Goal: Task Accomplishment & Management: Manage account settings

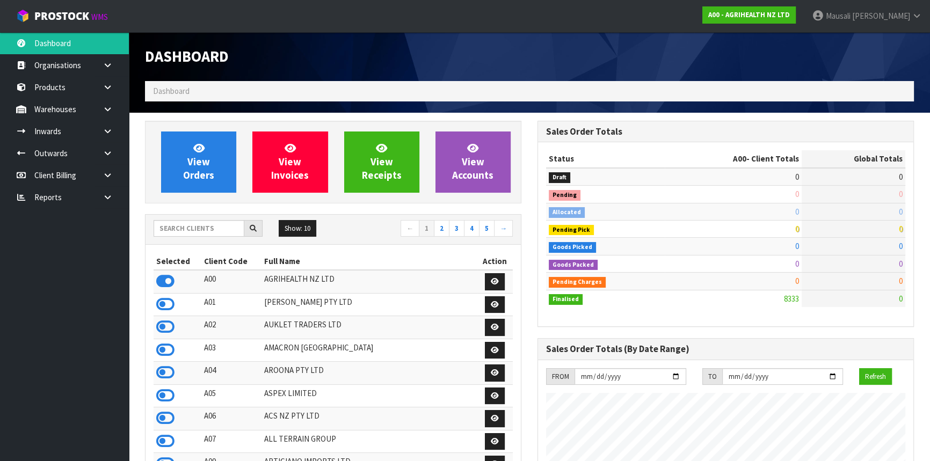
scroll to position [811, 392]
click at [206, 232] on input "text" at bounding box center [198, 228] width 91 height 17
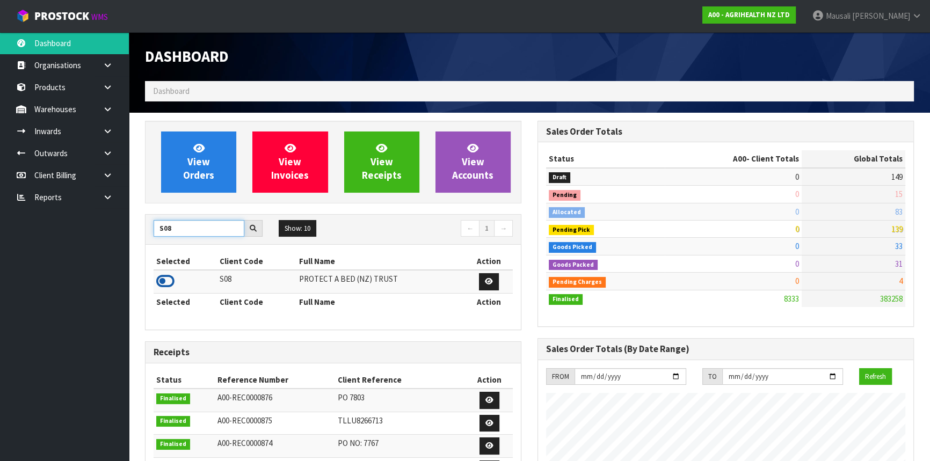
type input "S08"
click at [166, 283] on icon at bounding box center [165, 281] width 18 height 16
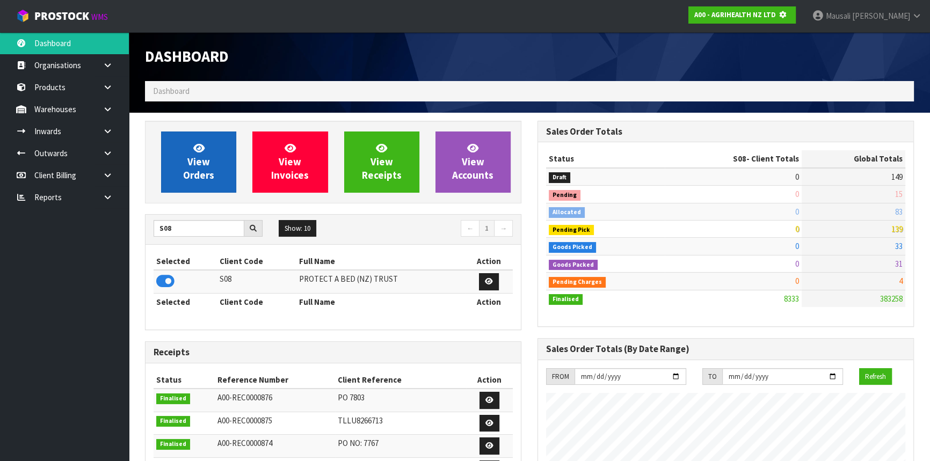
scroll to position [536011, 536286]
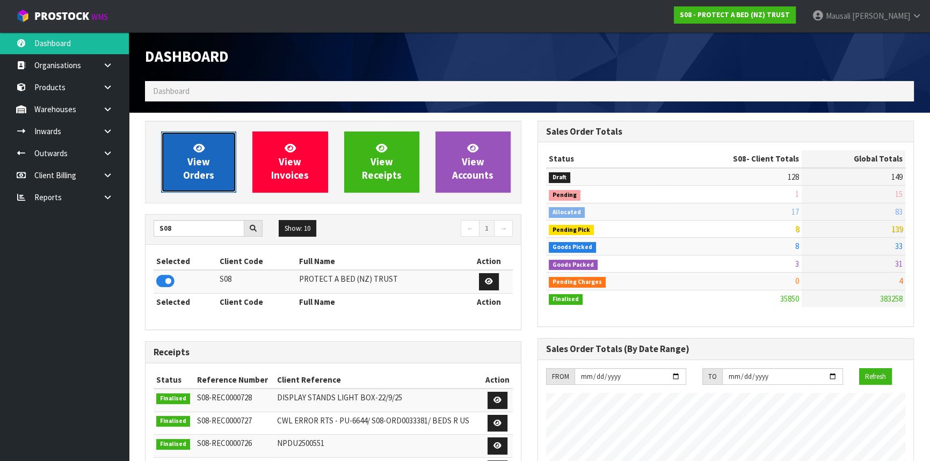
click at [203, 159] on span "View Orders" at bounding box center [198, 162] width 31 height 40
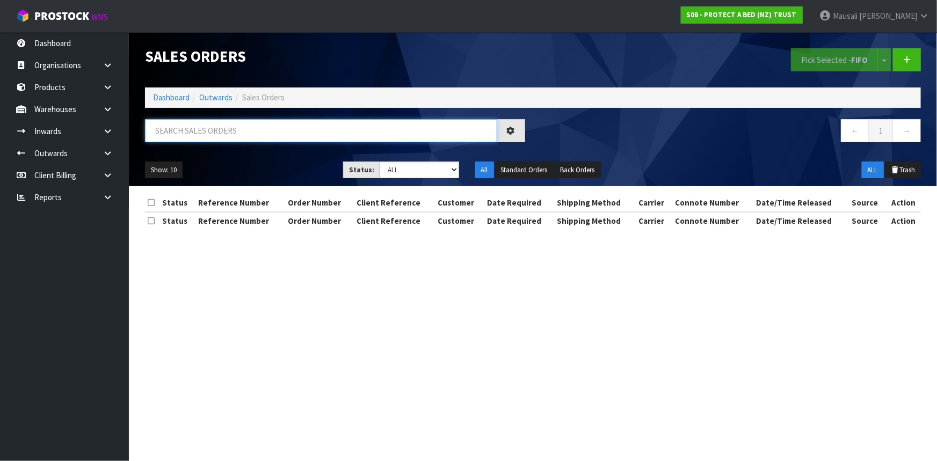
click at [165, 132] on input "text" at bounding box center [321, 130] width 352 height 23
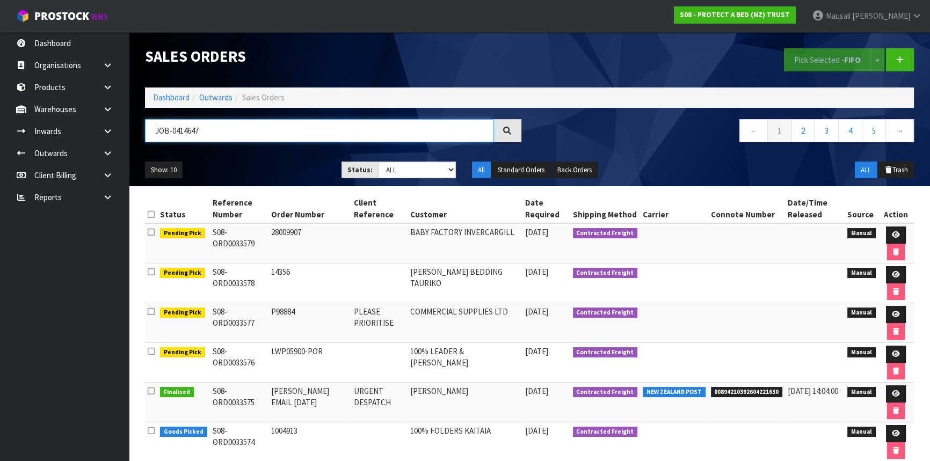
type input "JOB-0414647"
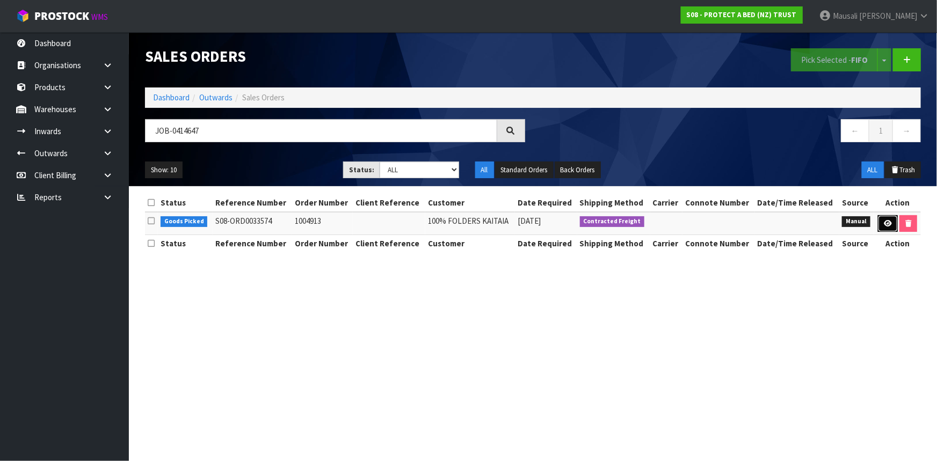
click at [888, 221] on icon at bounding box center [887, 223] width 8 height 7
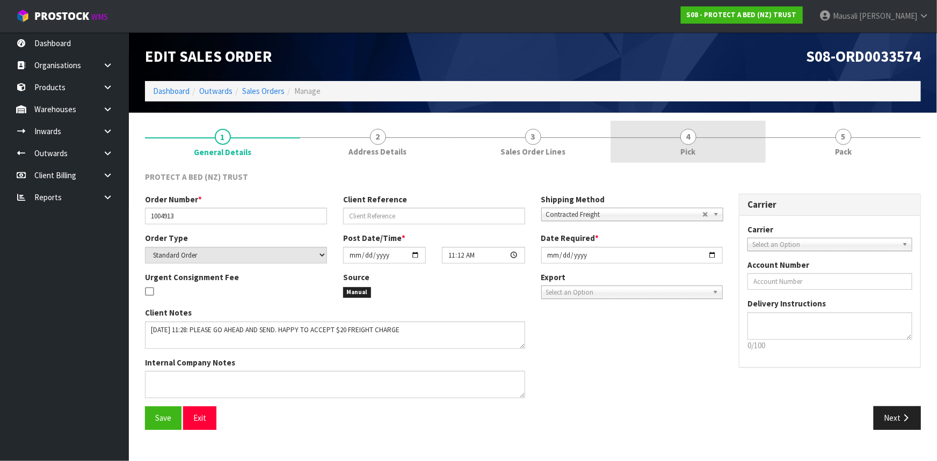
click at [720, 152] on link "4 Pick" at bounding box center [687, 142] width 155 height 42
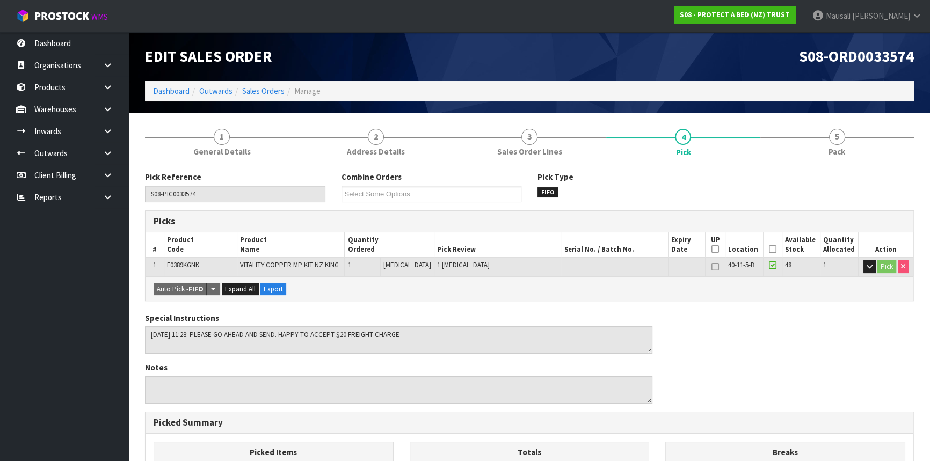
click at [769, 250] on icon at bounding box center [773, 249] width 8 height 1
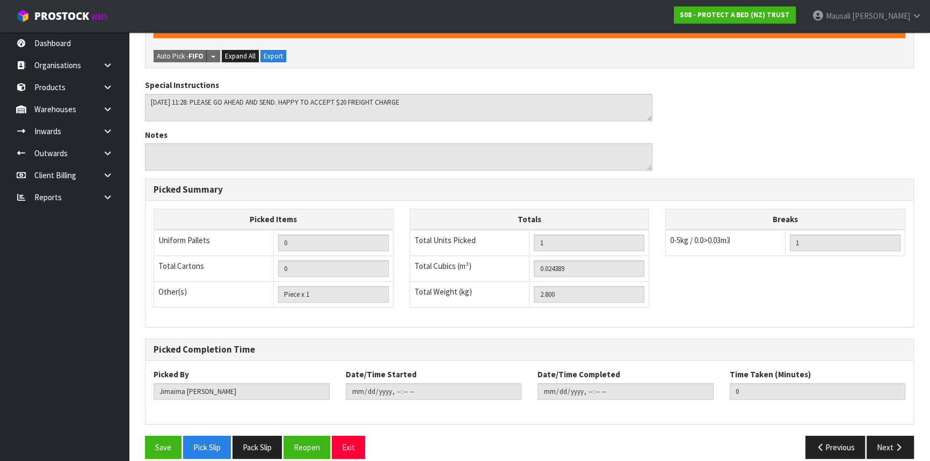
scroll to position [283, 0]
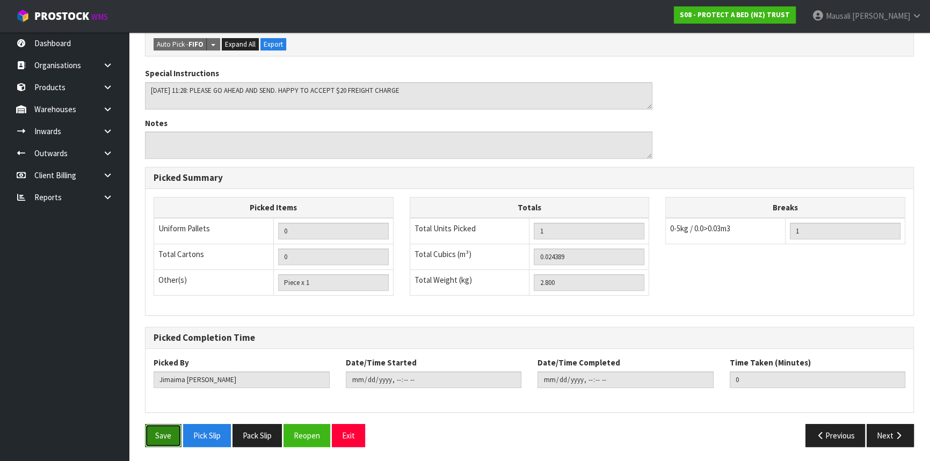
click at [170, 434] on button "Save" at bounding box center [163, 435] width 36 height 23
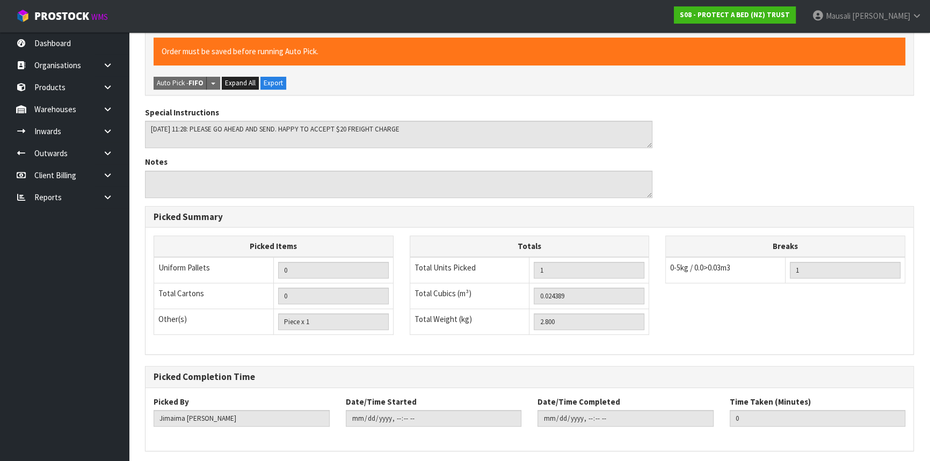
scroll to position [0, 0]
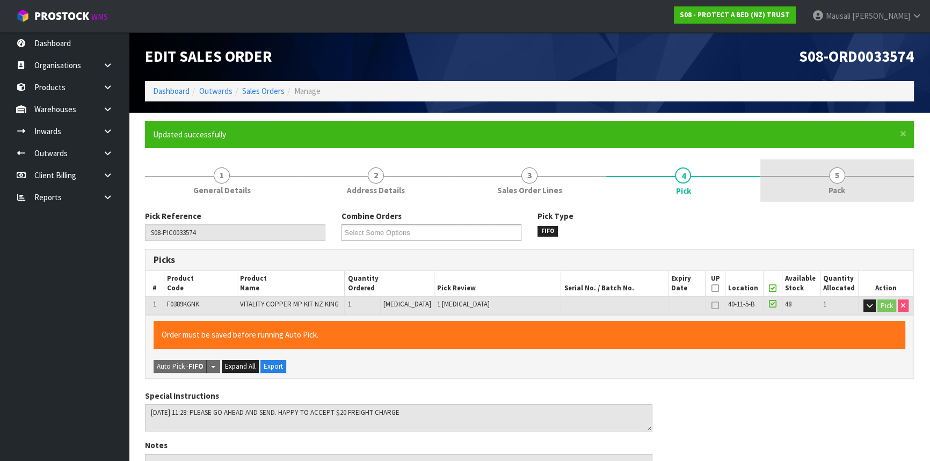
type input "[PERSON_NAME]"
type input "[DATE]T07:37:49"
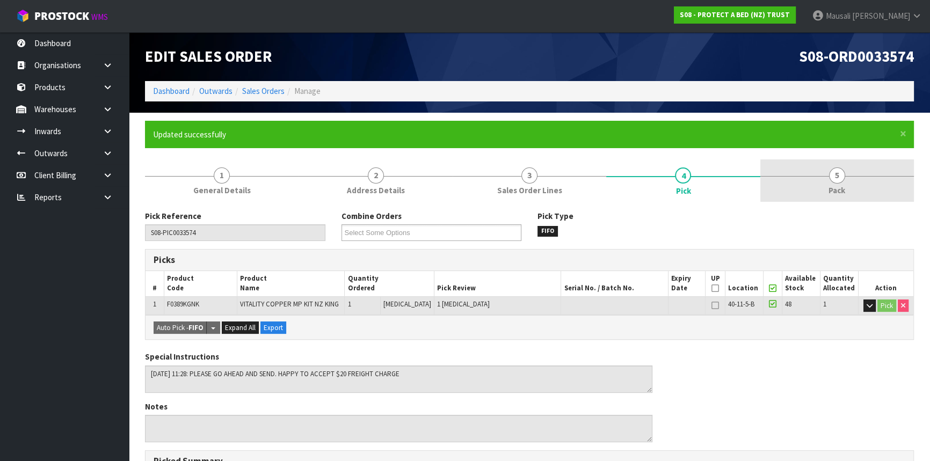
click at [815, 188] on link "5 Pack" at bounding box center [836, 180] width 153 height 42
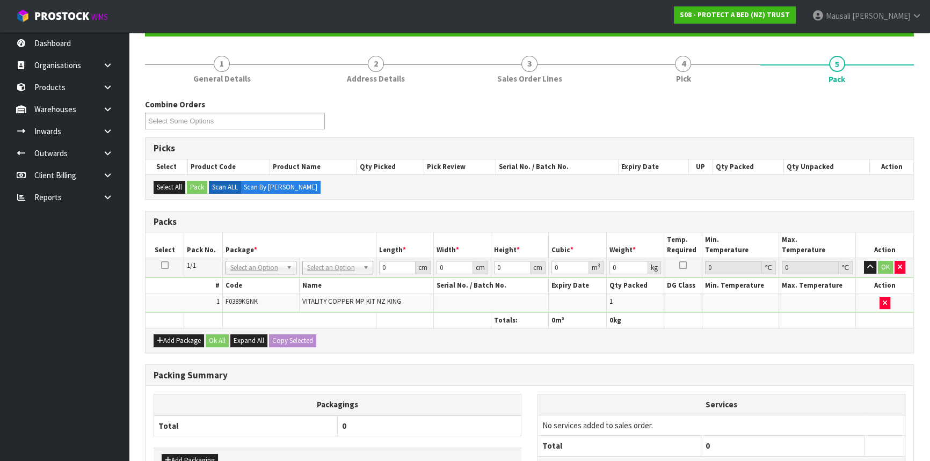
scroll to position [195, 0]
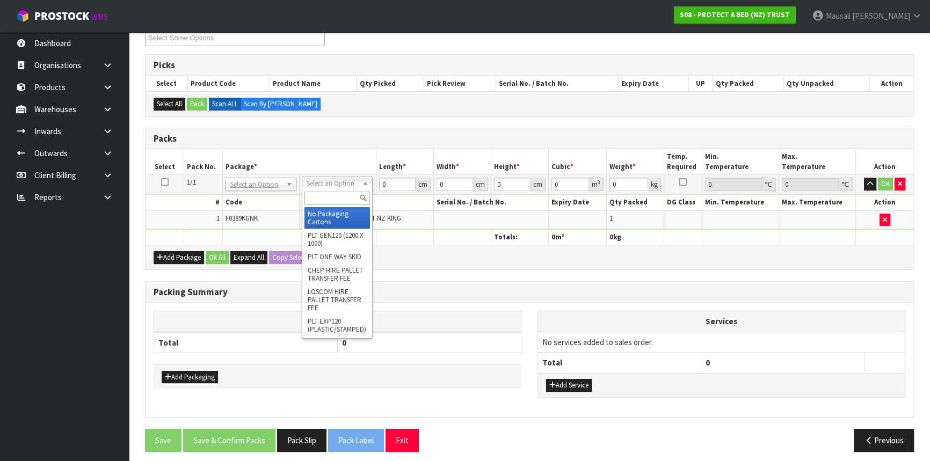
click at [337, 199] on input "text" at bounding box center [336, 198] width 65 height 13
type input "CTN6"
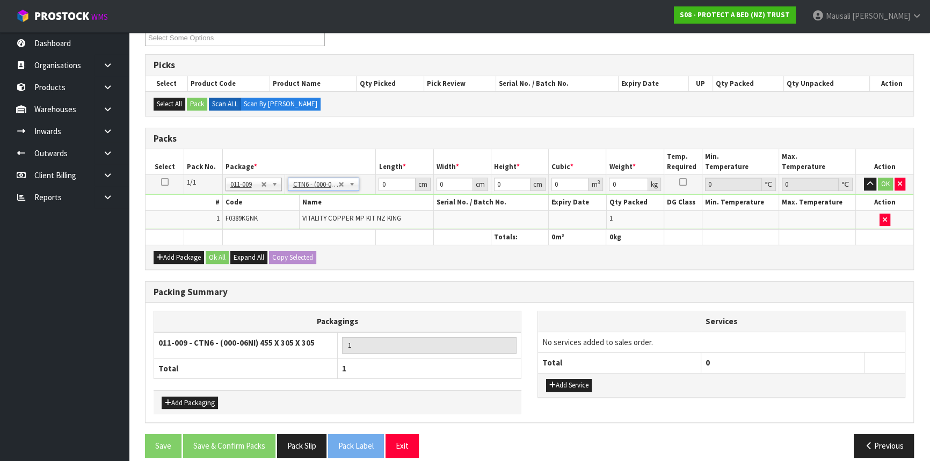
type input "45.5"
type input "30.5"
type input "0.042326"
type input "3"
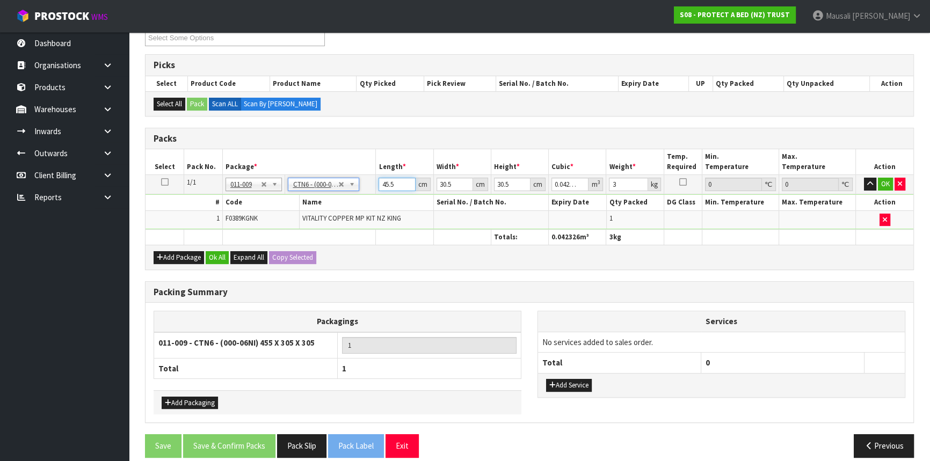
drag, startPoint x: 400, startPoint y: 184, endPoint x: 357, endPoint y: 197, distance: 45.5
click at [357, 197] on tbody "1/1 NONE 007-001 007-002 007-004 007-009 007-013 007-014 007-015 007-017 007-01…" at bounding box center [528, 202] width 767 height 55
type input "4"
type input "0.003721"
type input "47"
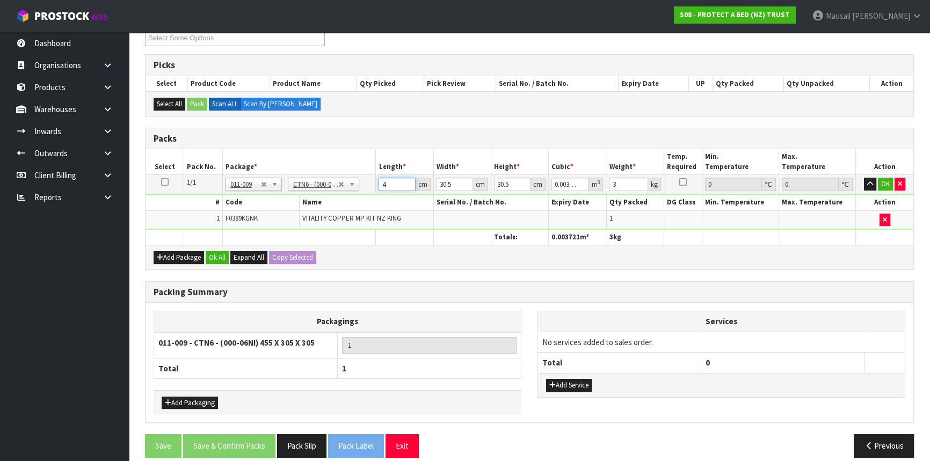
type input "0.043722"
type input "47"
type input "3"
type input "0.0043"
type input "32"
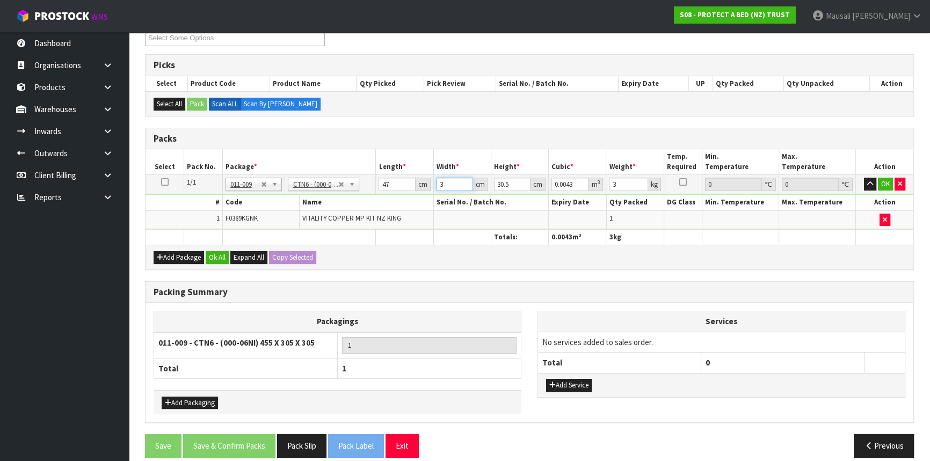
type input "0.045872"
type input "32"
type input "3"
type input "0.004512"
type input "30"
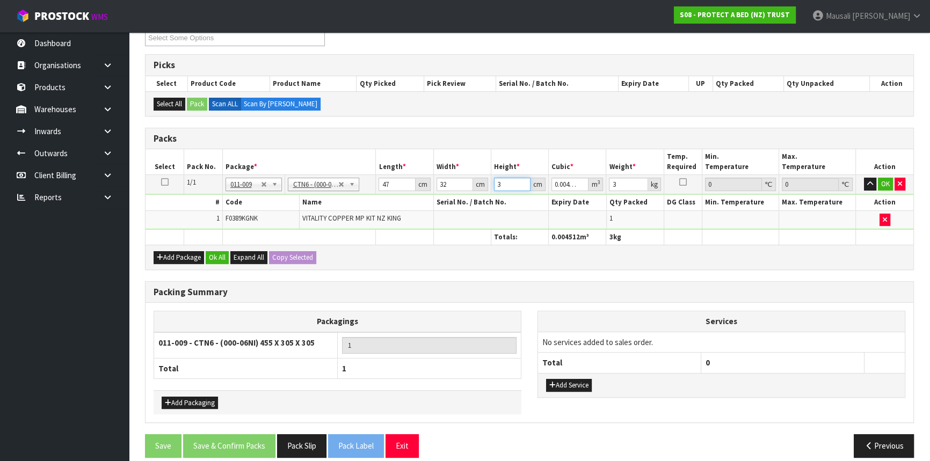
type input "0.04512"
type input "30"
type input "4"
click at [214, 254] on button "Ok All" at bounding box center [217, 257] width 23 height 13
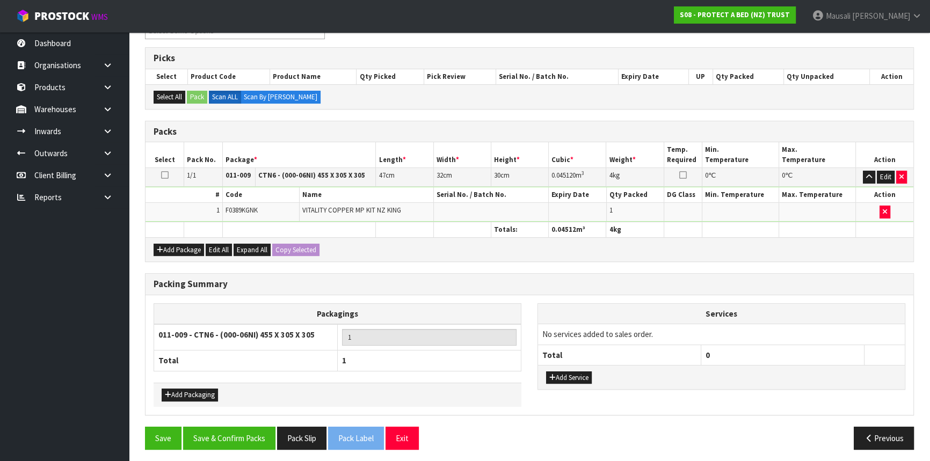
scroll to position [204, 0]
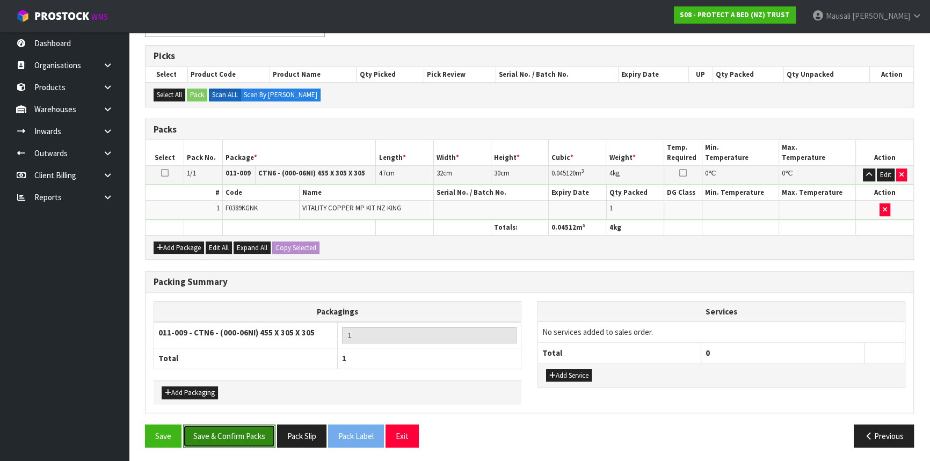
click at [235, 425] on button "Save & Confirm Packs" at bounding box center [229, 436] width 92 height 23
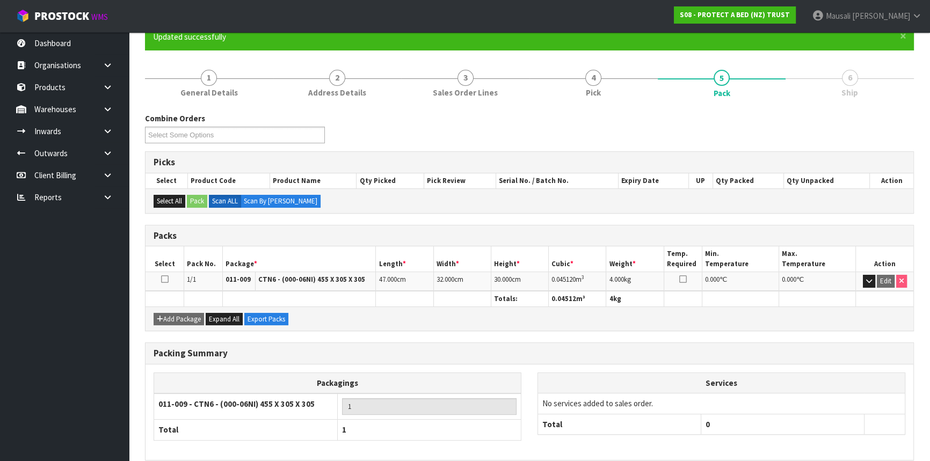
scroll to position [145, 0]
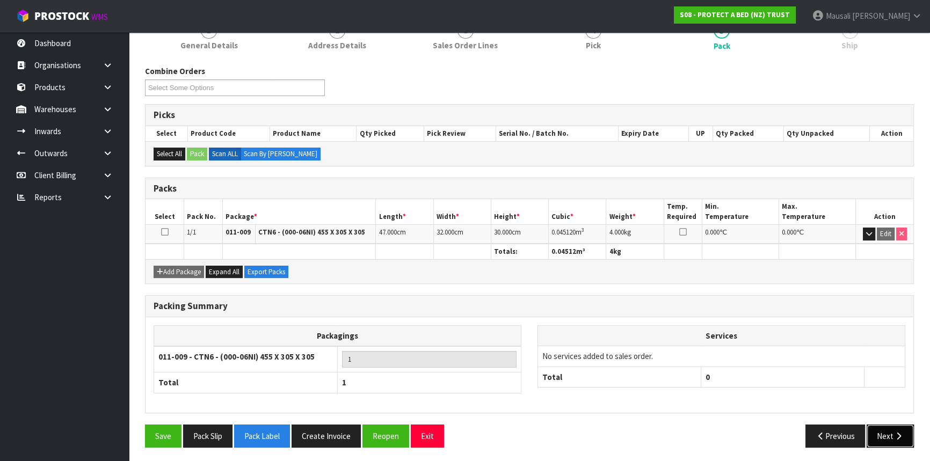
drag, startPoint x: 875, startPoint y: 424, endPoint x: 849, endPoint y: 413, distance: 28.6
click at [875, 425] on button "Next" at bounding box center [889, 436] width 47 height 23
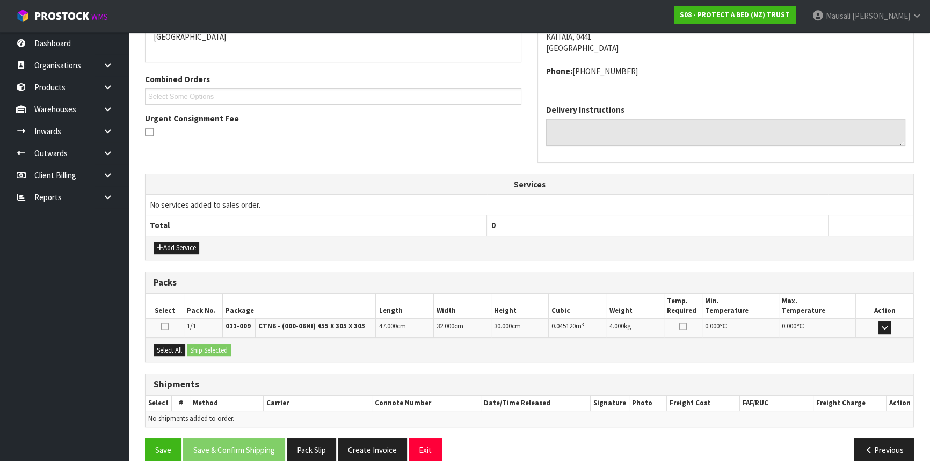
scroll to position [258, 0]
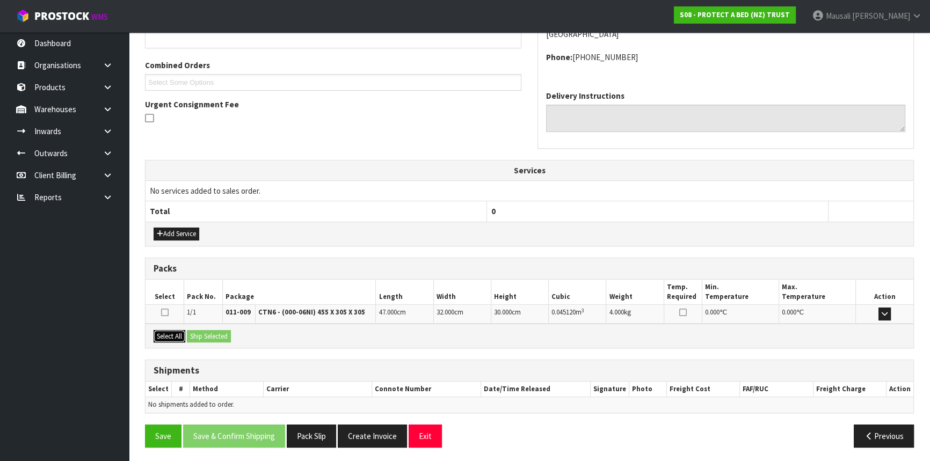
drag, startPoint x: 169, startPoint y: 338, endPoint x: 217, endPoint y: 335, distance: 47.8
click at [170, 337] on button "Select All" at bounding box center [169, 336] width 32 height 13
click at [217, 335] on button "Ship Selected" at bounding box center [209, 336] width 44 height 13
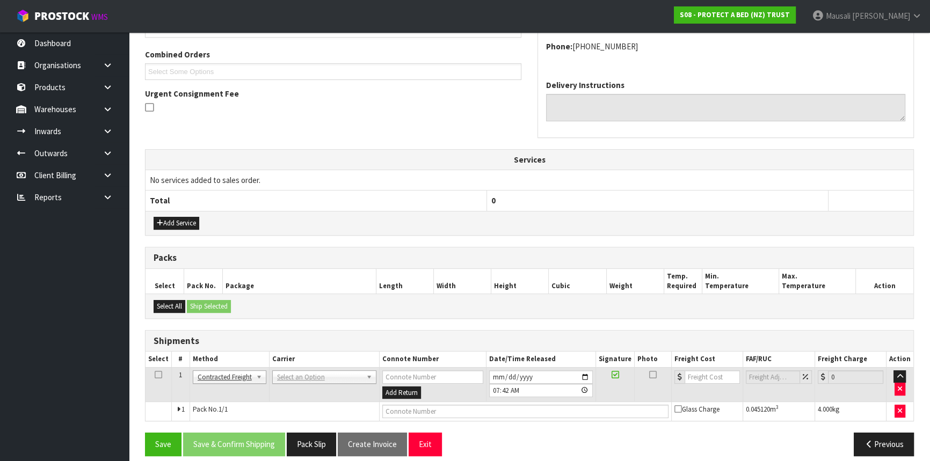
scroll to position [277, 0]
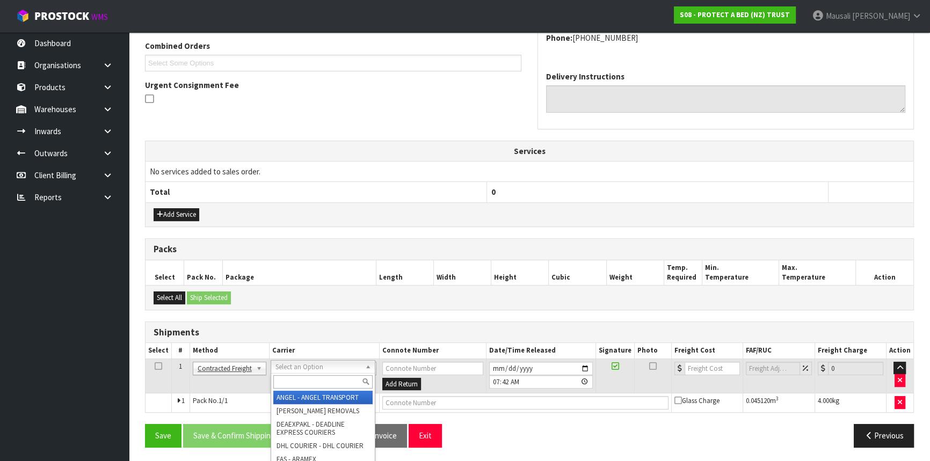
click at [298, 384] on input "text" at bounding box center [322, 381] width 99 height 13
type input "NZP"
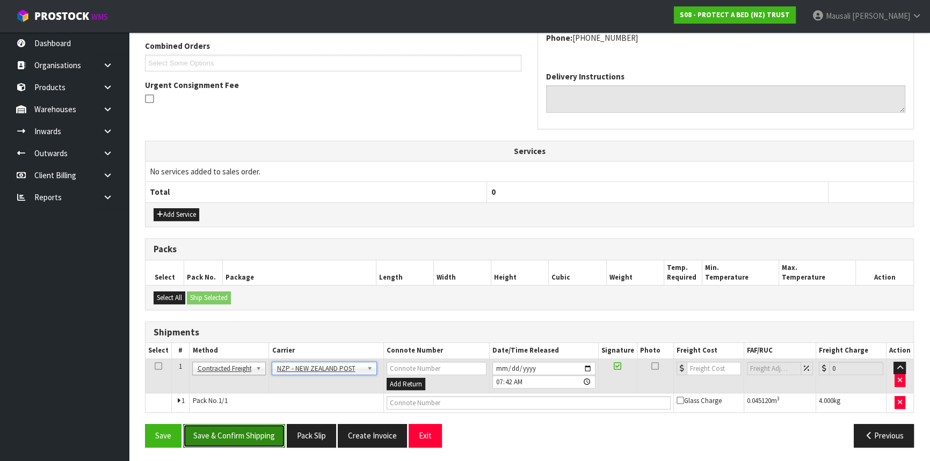
click at [229, 444] on button "Save & Confirm Shipping" at bounding box center [234, 435] width 102 height 23
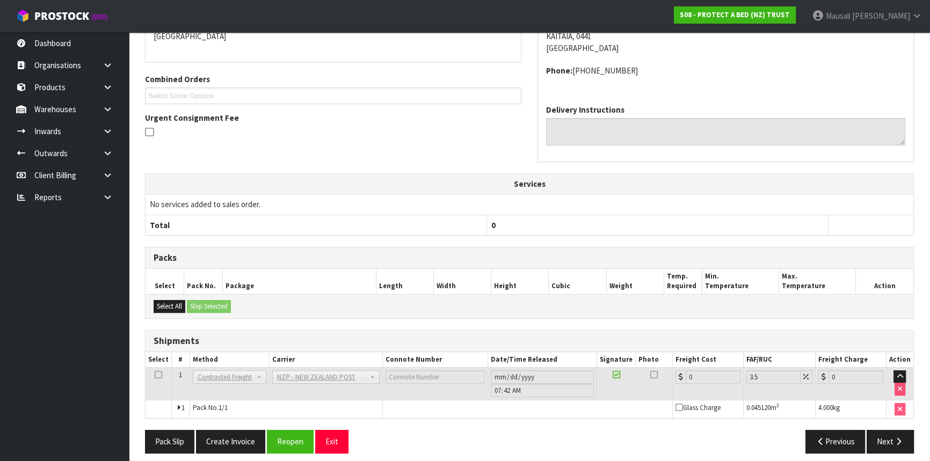
scroll to position [262, 0]
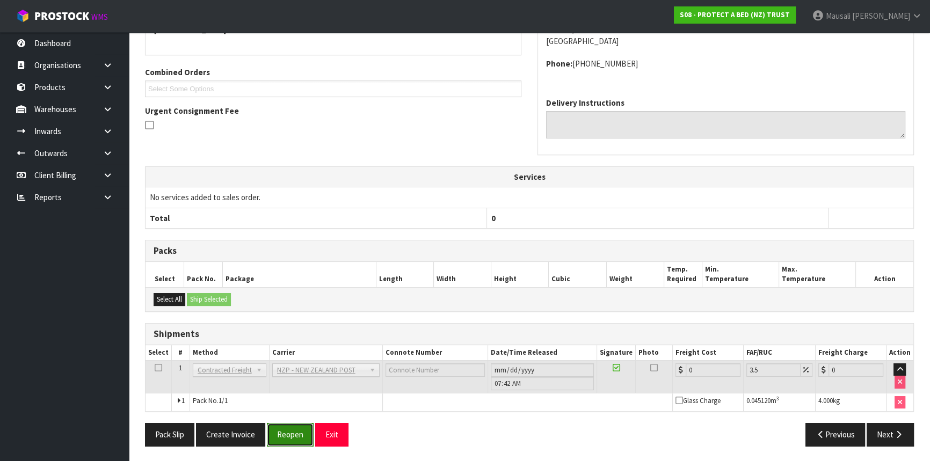
click at [274, 431] on button "Reopen" at bounding box center [290, 434] width 47 height 23
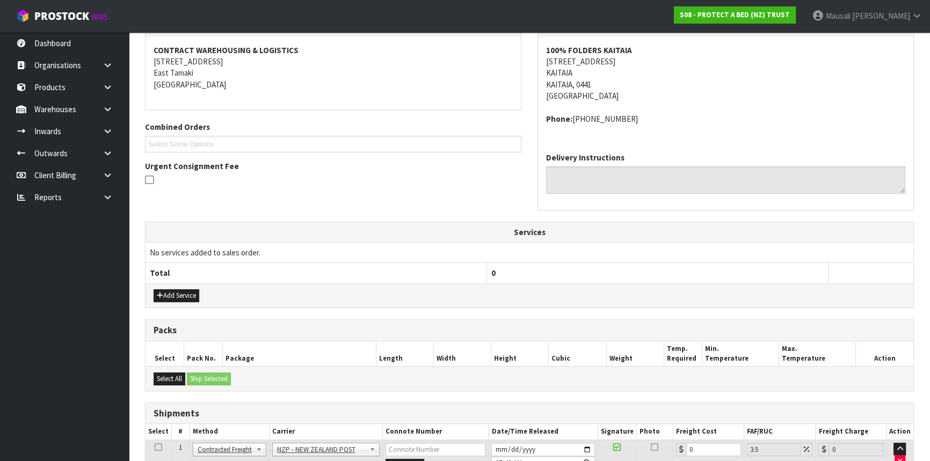
scroll to position [287, 0]
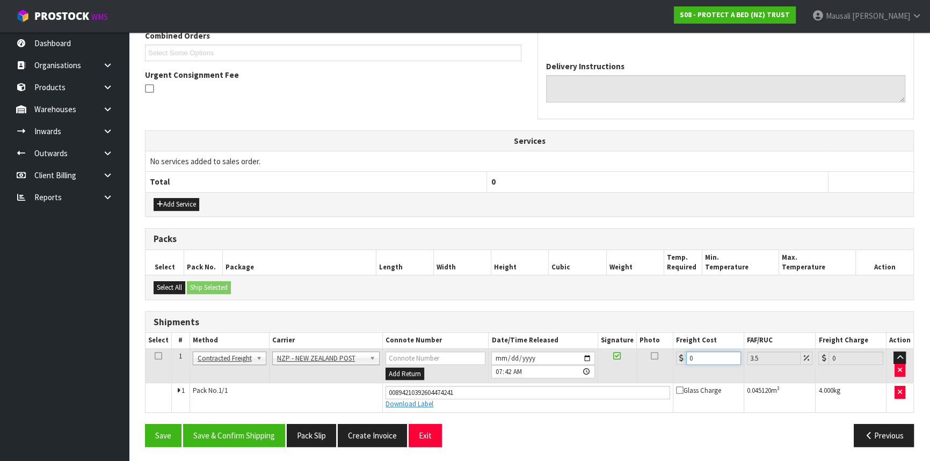
drag, startPoint x: 702, startPoint y: 359, endPoint x: 681, endPoint y: 365, distance: 21.7
click at [681, 365] on td "0" at bounding box center [708, 365] width 71 height 35
type input "8"
type input "8.28"
type input "8.4"
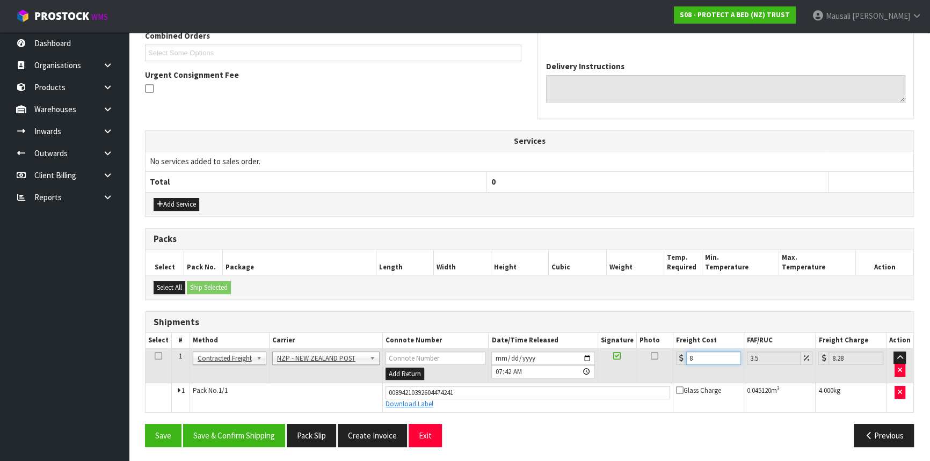
type input "8.69"
type input "8.45"
type input "8.75"
type input "8.45"
click at [246, 434] on button "Save & Confirm Shipping" at bounding box center [234, 435] width 102 height 23
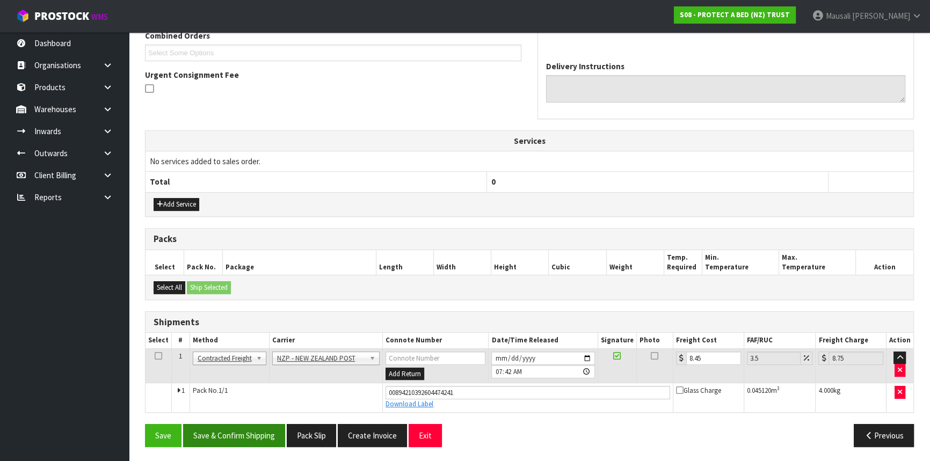
scroll to position [0, 0]
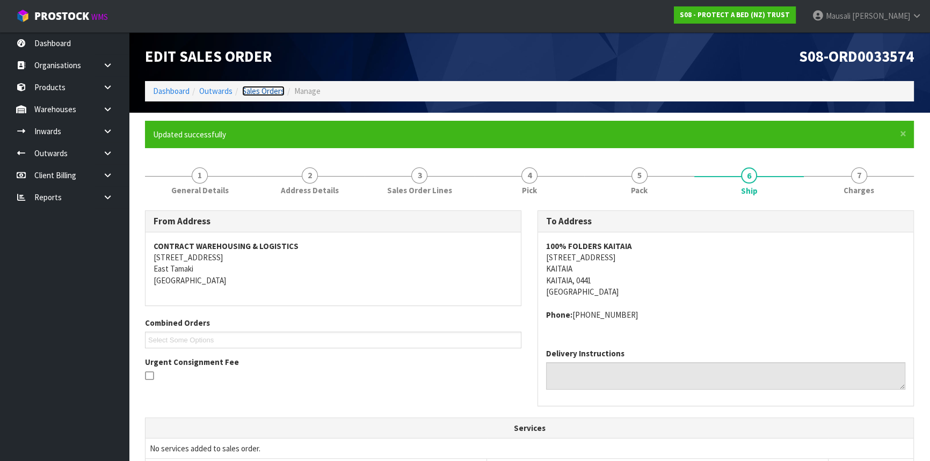
click at [264, 91] on link "Sales Orders" at bounding box center [263, 91] width 42 height 10
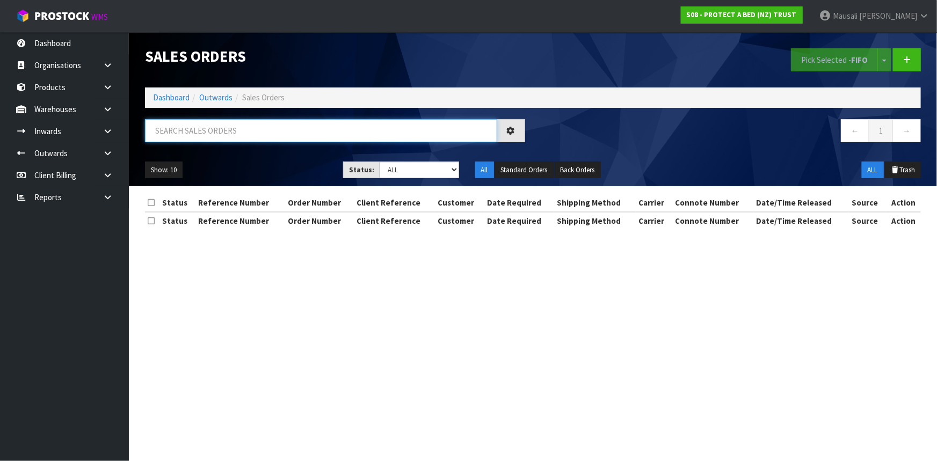
click at [194, 134] on input "text" at bounding box center [321, 130] width 352 height 23
type input "JOB-0414606"
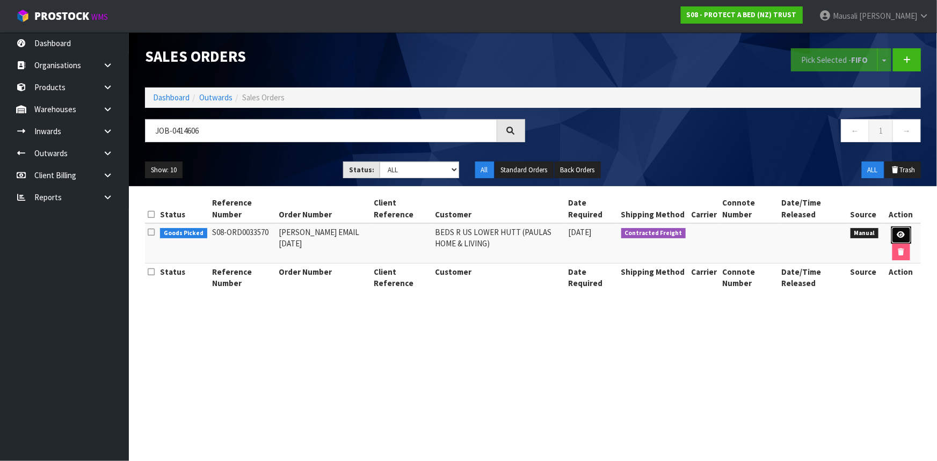
click at [900, 228] on link at bounding box center [901, 234] width 20 height 17
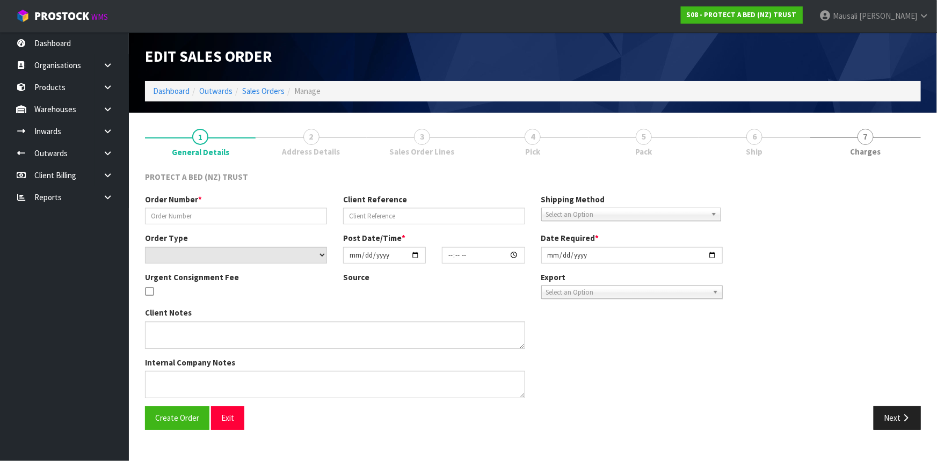
type input "[PERSON_NAME] EMAIL [DATE]"
select select "number:0"
type input "[DATE]"
type input "08:56:00.000"
type input "[DATE]"
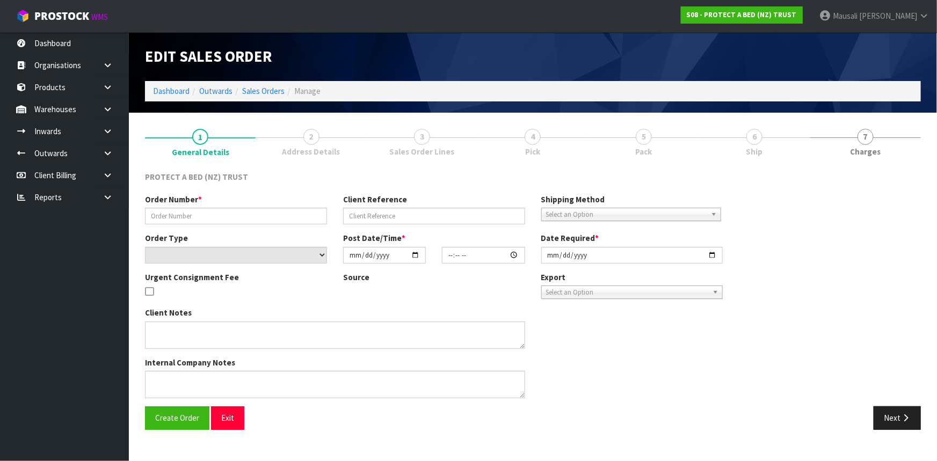
type textarea "AT NO CHARGE TO REPLACE A FAULTY SHEET SET."
type textarea "PLEASE REMOVE ONE FROM THE ALLOCATION FOR LUXURY ORTHOPAEDIC BEDS AND SEND IT T…"
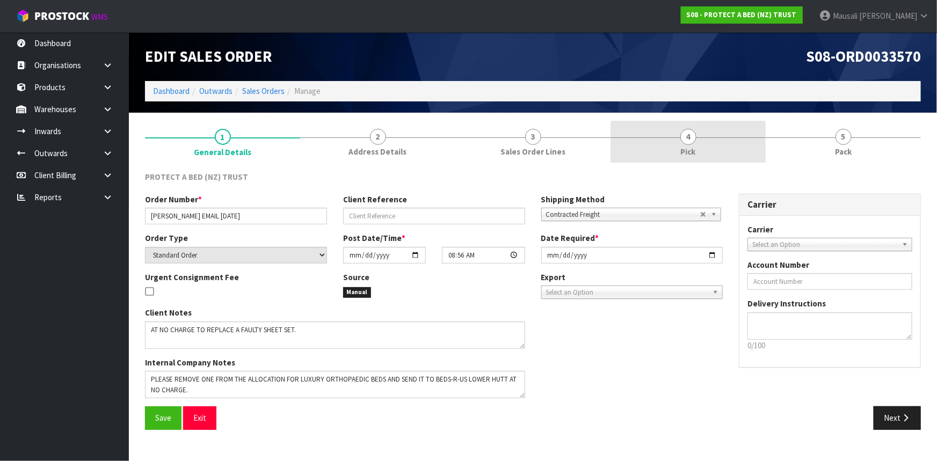
click at [711, 142] on link "4 Pick" at bounding box center [687, 142] width 155 height 42
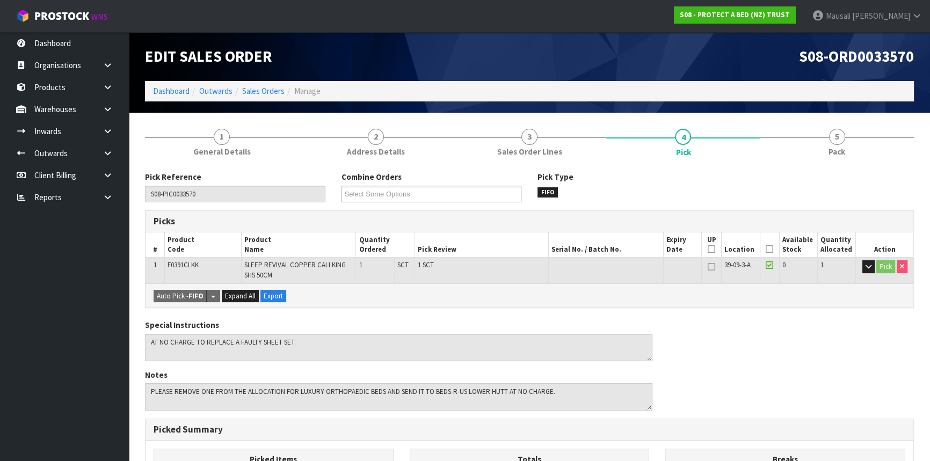
click at [766, 249] on icon at bounding box center [769, 249] width 8 height 1
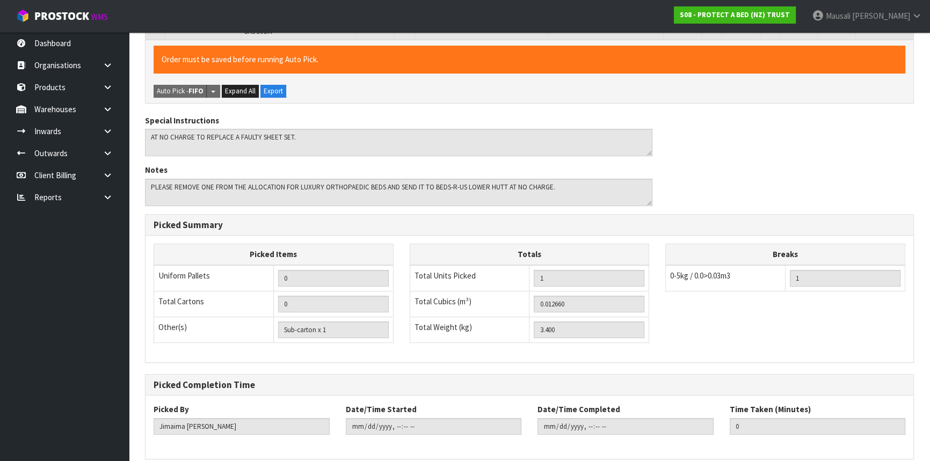
scroll to position [290, 0]
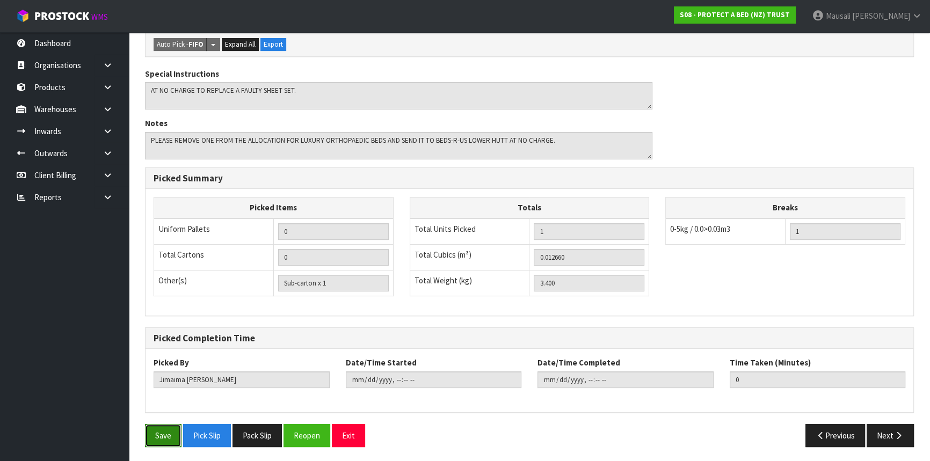
click at [163, 436] on button "Save" at bounding box center [163, 435] width 36 height 23
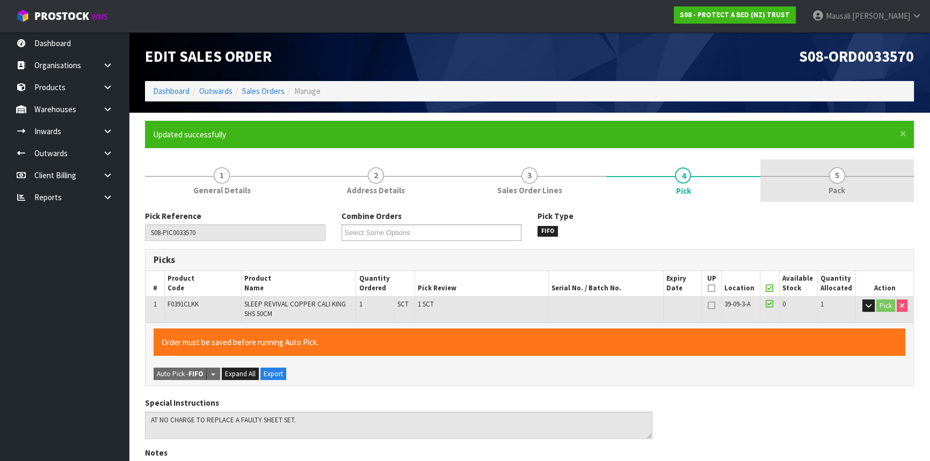
type input "[PERSON_NAME]"
type input "[DATE]T07:45:31"
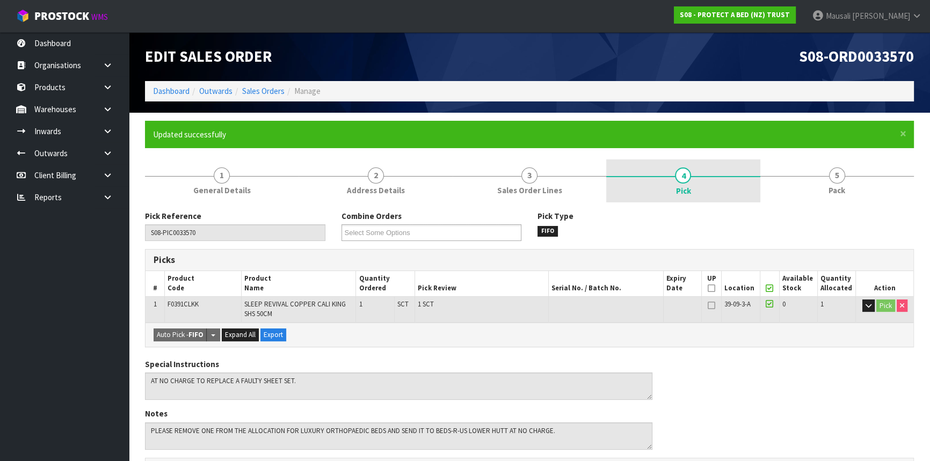
drag, startPoint x: 820, startPoint y: 184, endPoint x: 758, endPoint y: 201, distance: 64.1
click at [819, 184] on link "5 Pack" at bounding box center [836, 180] width 153 height 42
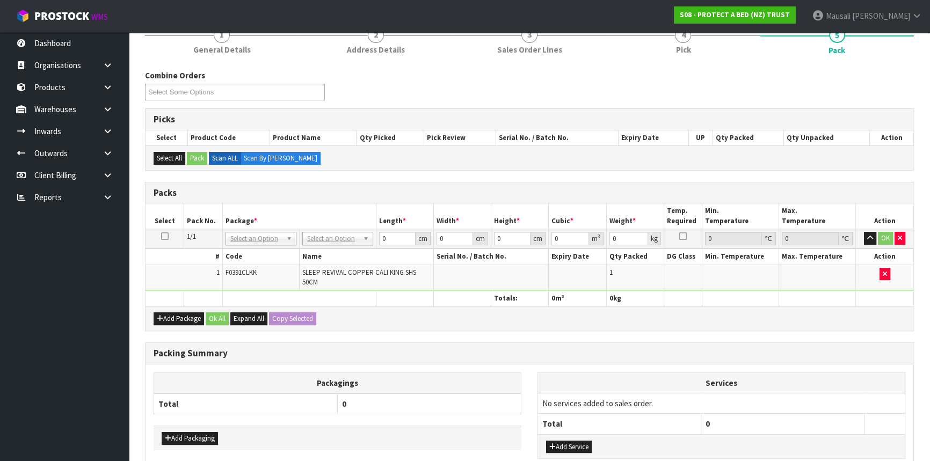
scroll to position [206, 0]
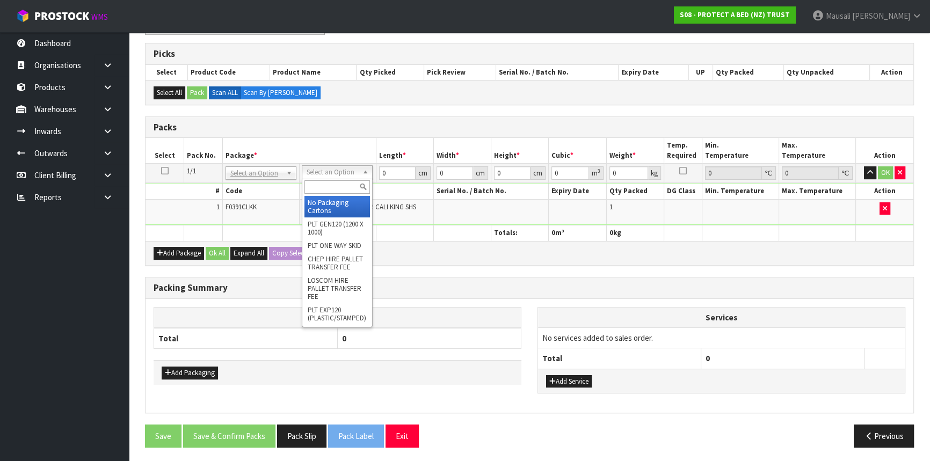
drag, startPoint x: 332, startPoint y: 174, endPoint x: 326, endPoint y: 196, distance: 22.8
click at [325, 188] on input "text" at bounding box center [336, 186] width 65 height 13
type input "OC"
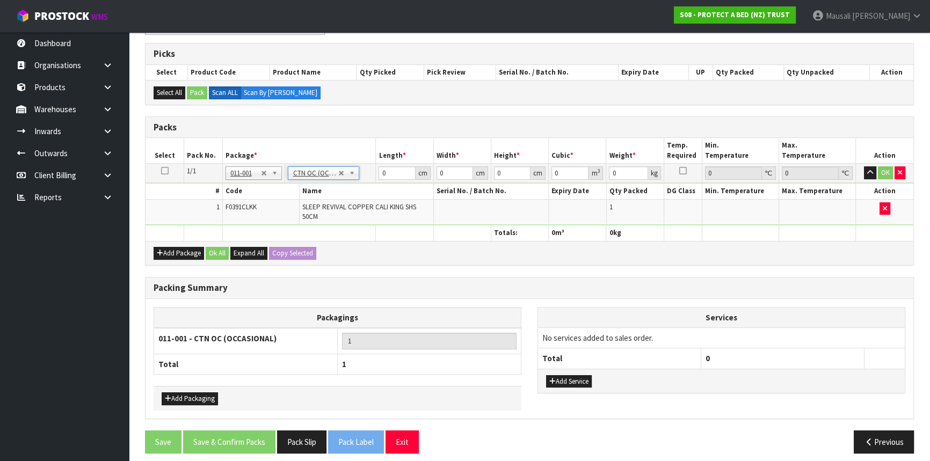
type input "3.4"
drag, startPoint x: 391, startPoint y: 172, endPoint x: 326, endPoint y: 197, distance: 70.4
click at [344, 189] on tbody "1/1 NONE 007-001 007-002 007-004 007-009 007-013 007-014 007-015 007-017 007-01…" at bounding box center [528, 195] width 767 height 62
type input "46"
type input "33"
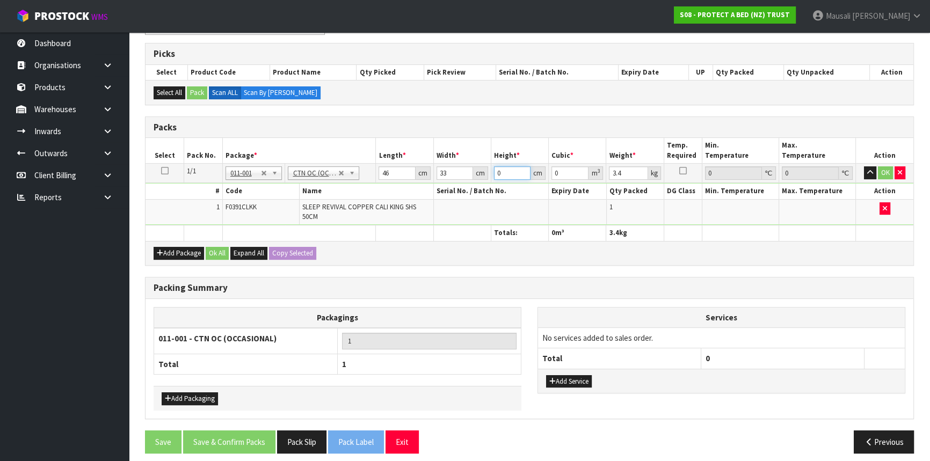
type input "1"
type input "0.001518"
type input "16"
type input "0.024288"
type input "16"
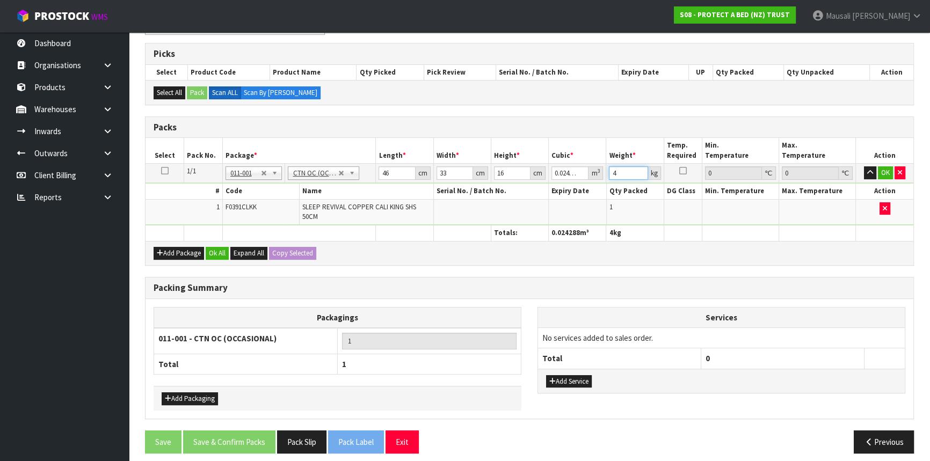
type input "4"
click at [211, 255] on button "Ok All" at bounding box center [217, 253] width 23 height 13
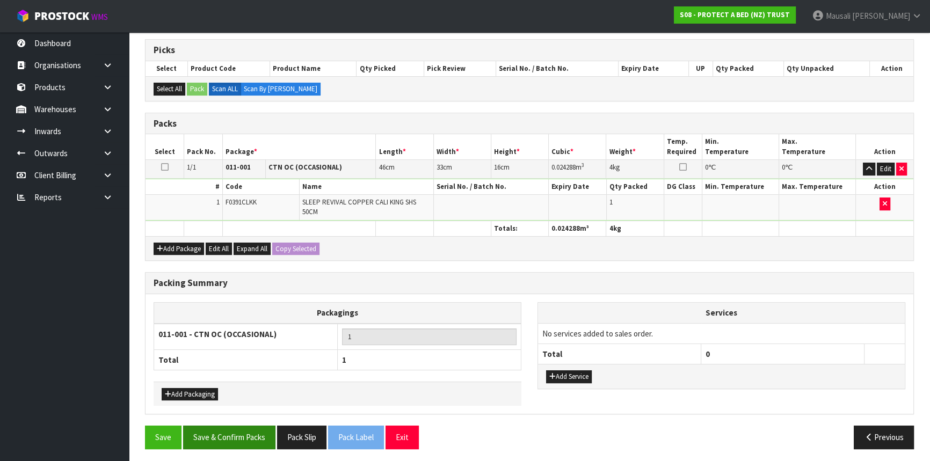
scroll to position [211, 0]
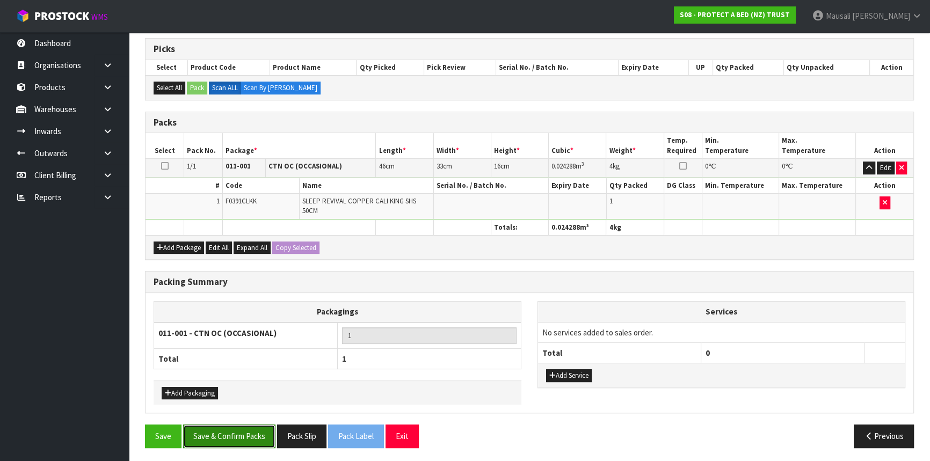
drag, startPoint x: 238, startPoint y: 441, endPoint x: 269, endPoint y: 432, distance: 32.4
click at [238, 441] on button "Save & Confirm Packs" at bounding box center [229, 436] width 92 height 23
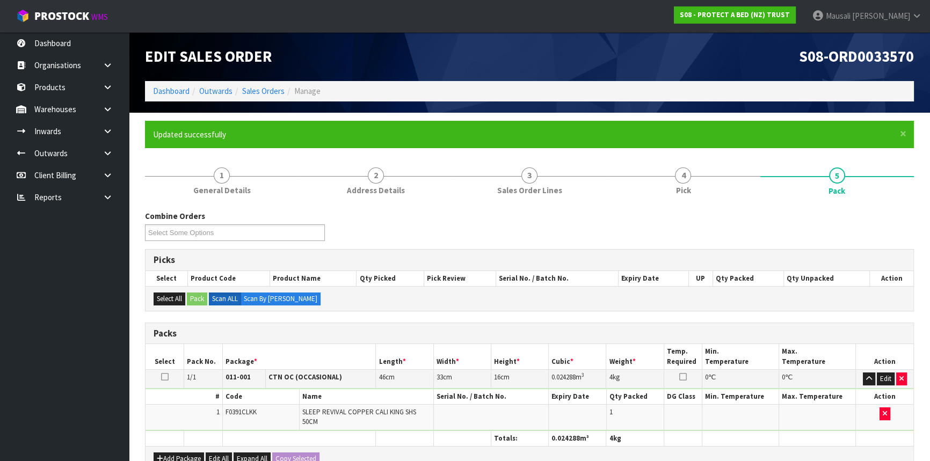
scroll to position [145, 0]
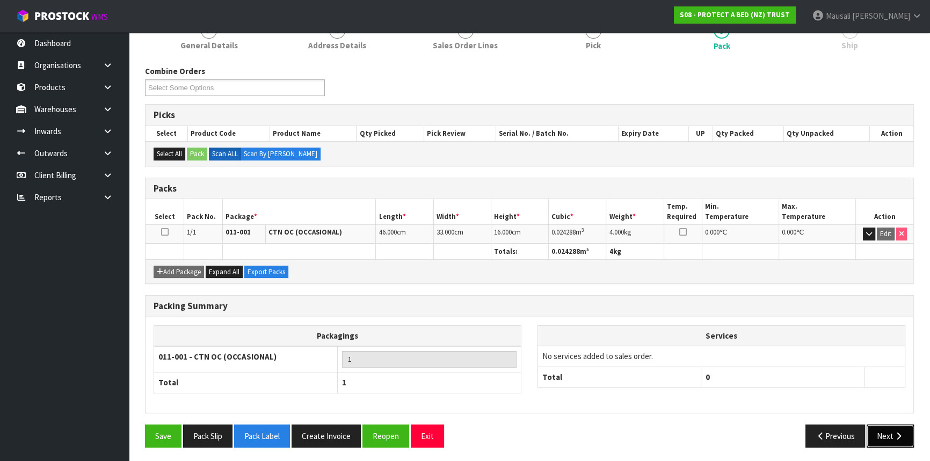
click at [882, 430] on button "Next" at bounding box center [889, 436] width 47 height 23
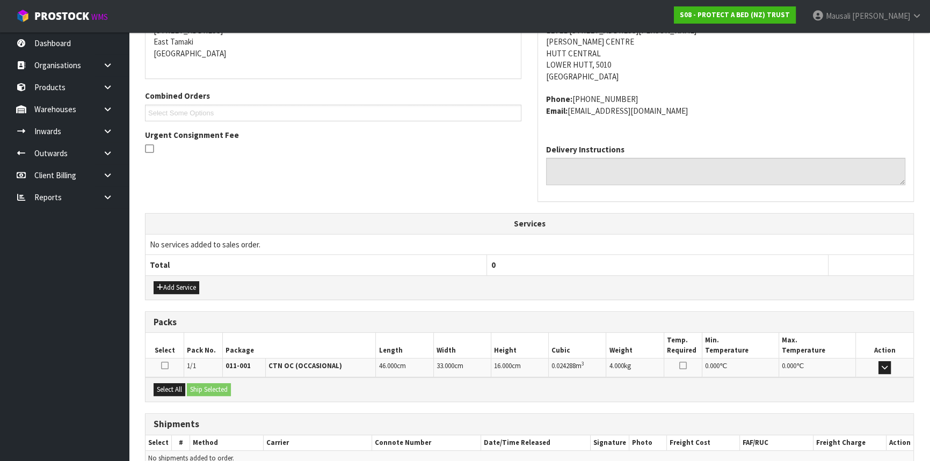
scroll to position [281, 0]
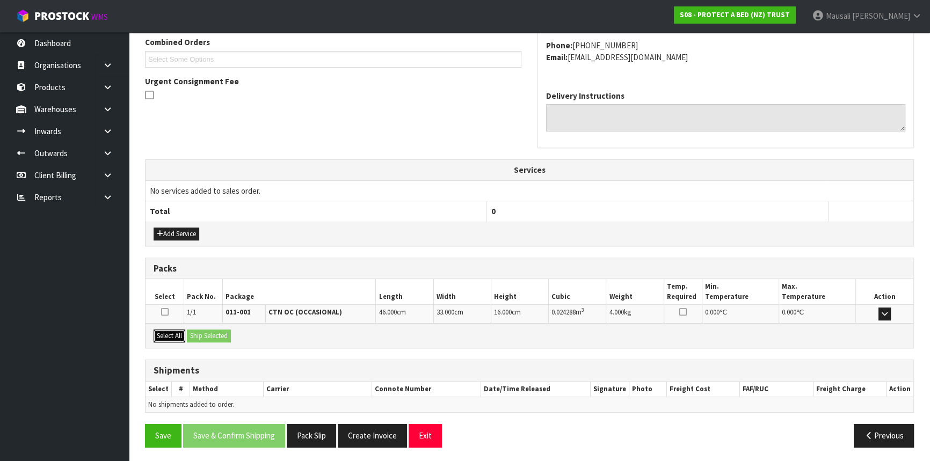
drag, startPoint x: 165, startPoint y: 332, endPoint x: 200, endPoint y: 332, distance: 34.9
click at [170, 332] on button "Select All" at bounding box center [169, 336] width 32 height 13
click at [200, 332] on button "Ship Selected" at bounding box center [209, 336] width 44 height 13
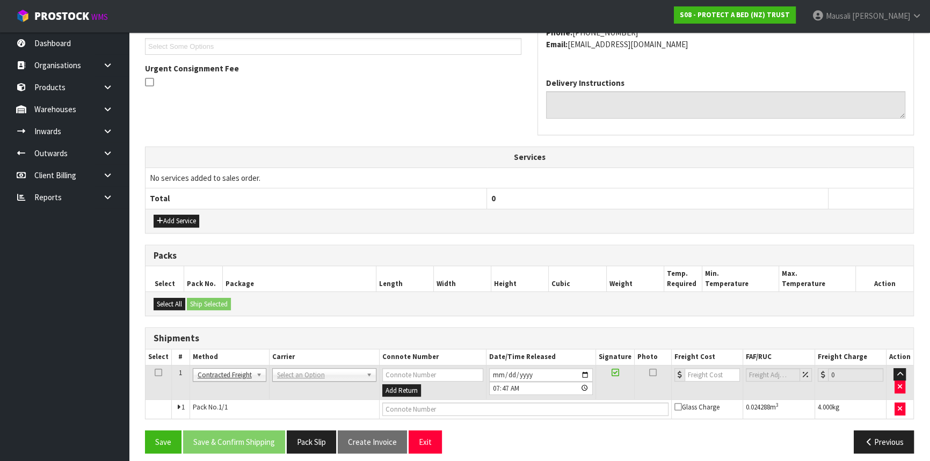
scroll to position [301, 0]
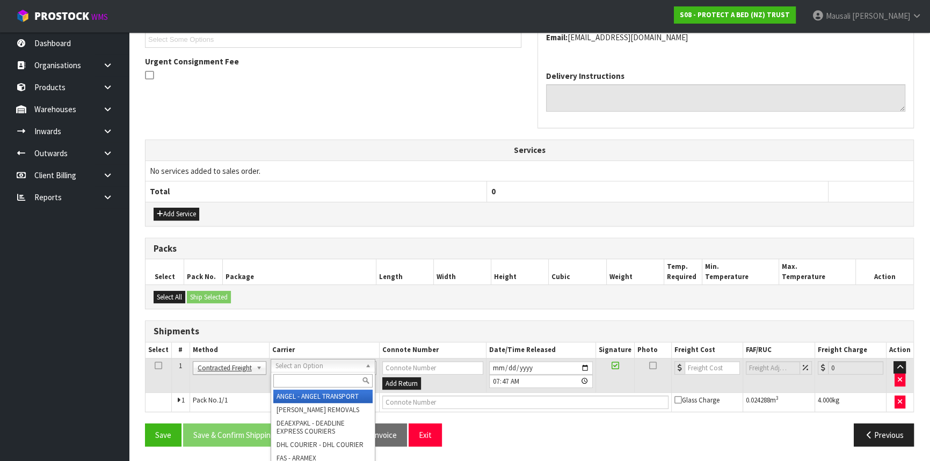
click at [292, 382] on input "text" at bounding box center [322, 380] width 99 height 13
type input "NZP"
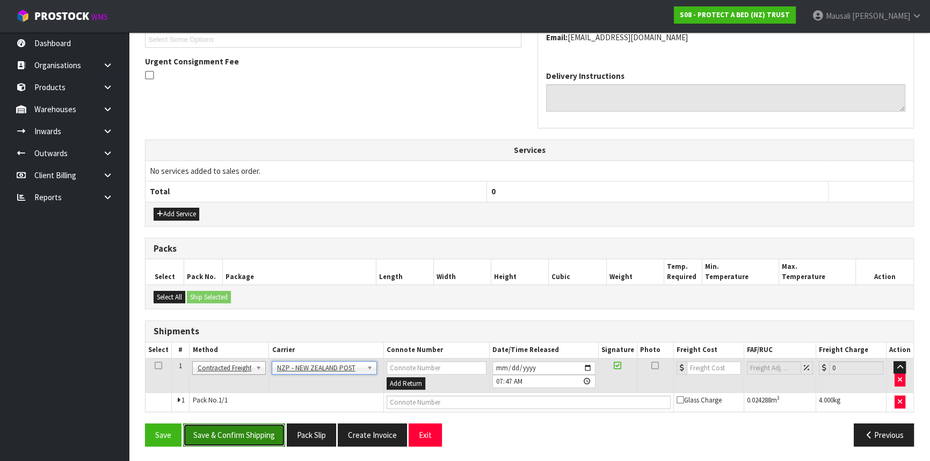
click at [243, 428] on button "Save & Confirm Shipping" at bounding box center [234, 434] width 102 height 23
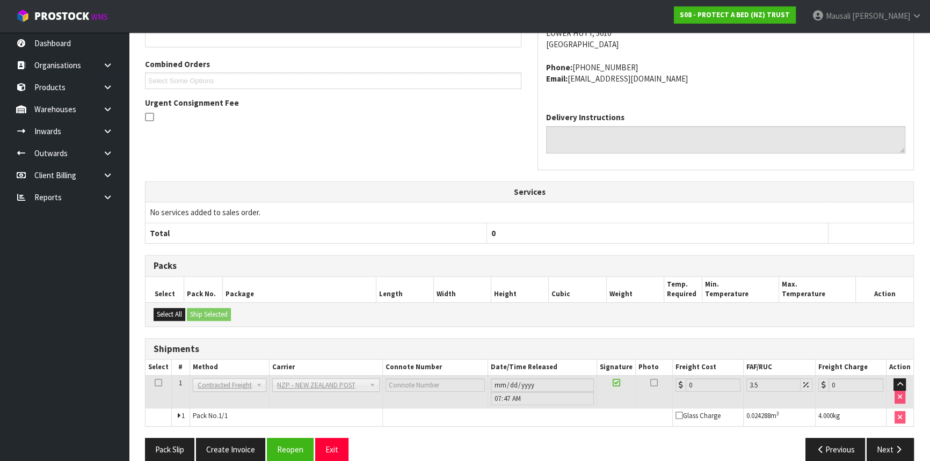
scroll to position [285, 0]
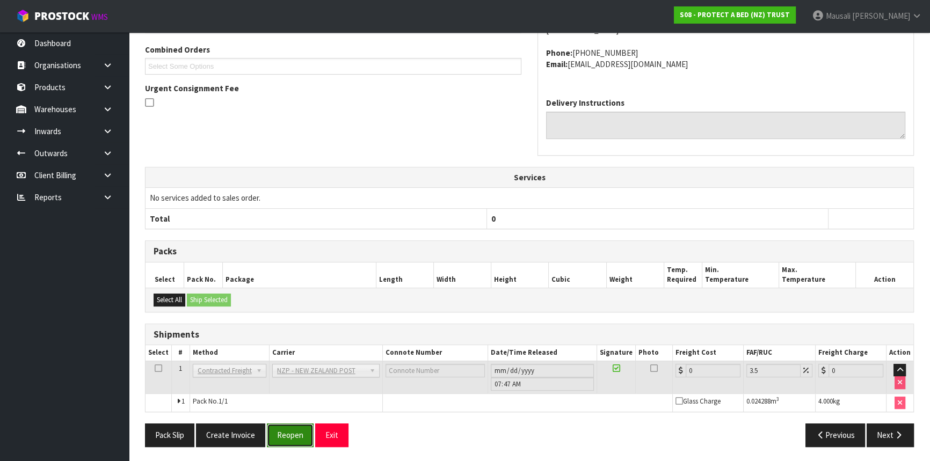
click at [287, 431] on button "Reopen" at bounding box center [290, 434] width 47 height 23
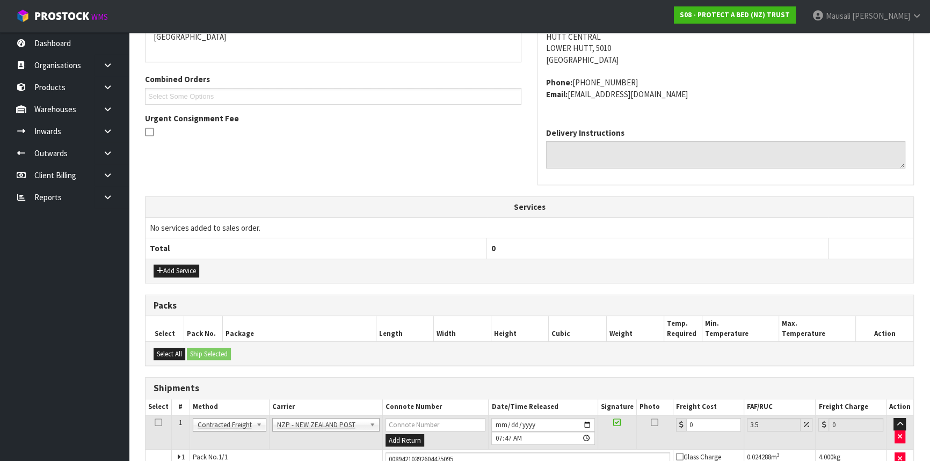
scroll to position [310, 0]
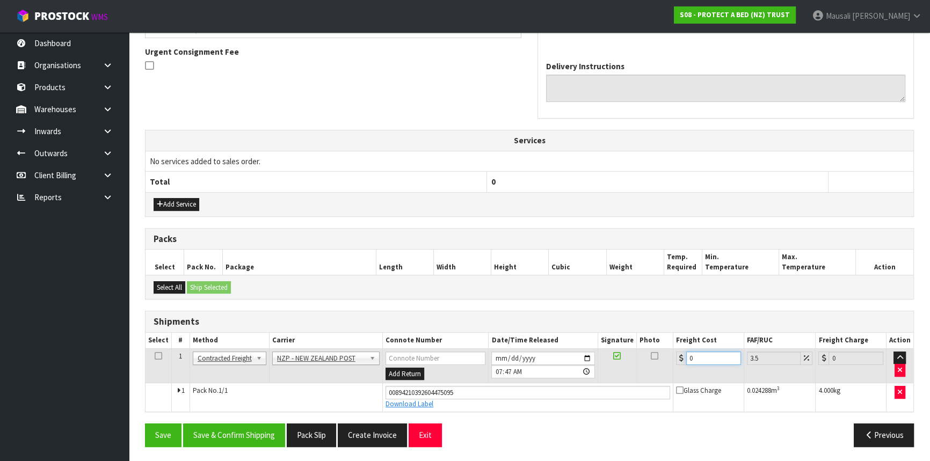
drag, startPoint x: 701, startPoint y: 358, endPoint x: 675, endPoint y: 371, distance: 28.8
click at [675, 371] on td "0" at bounding box center [708, 365] width 71 height 35
type input "8"
type input "8.28"
type input "8.4"
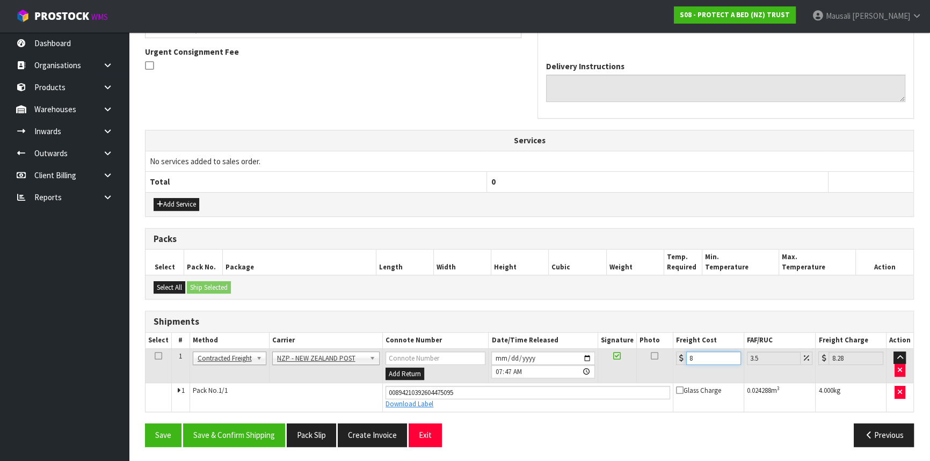
type input "8.69"
type input "8.45"
type input "8.75"
type input "8.45"
click at [258, 429] on button "Save & Confirm Shipping" at bounding box center [234, 434] width 102 height 23
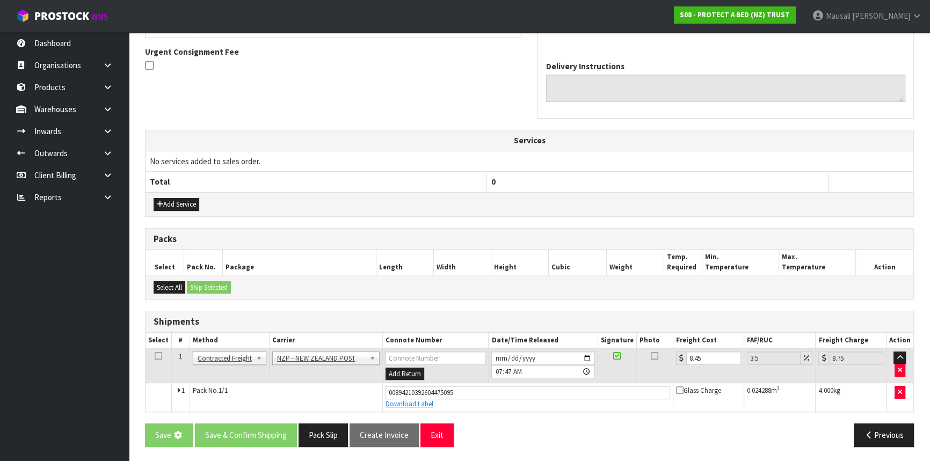
scroll to position [0, 0]
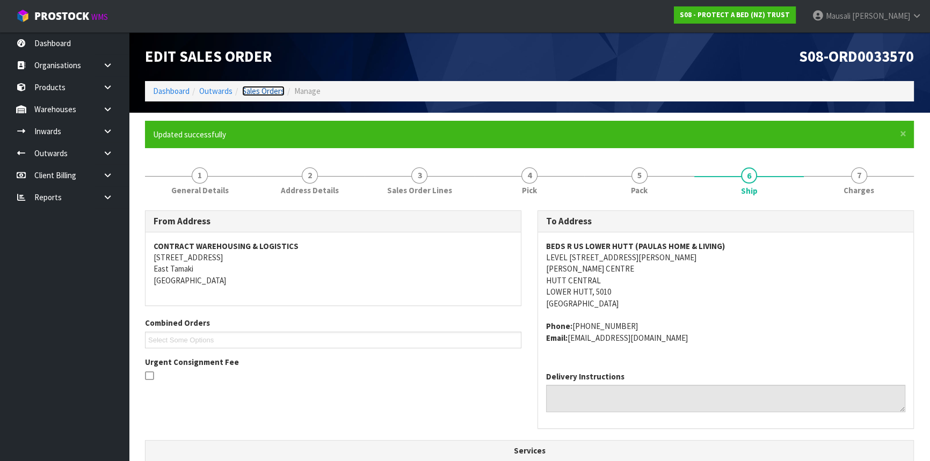
click at [273, 91] on link "Sales Orders" at bounding box center [263, 91] width 42 height 10
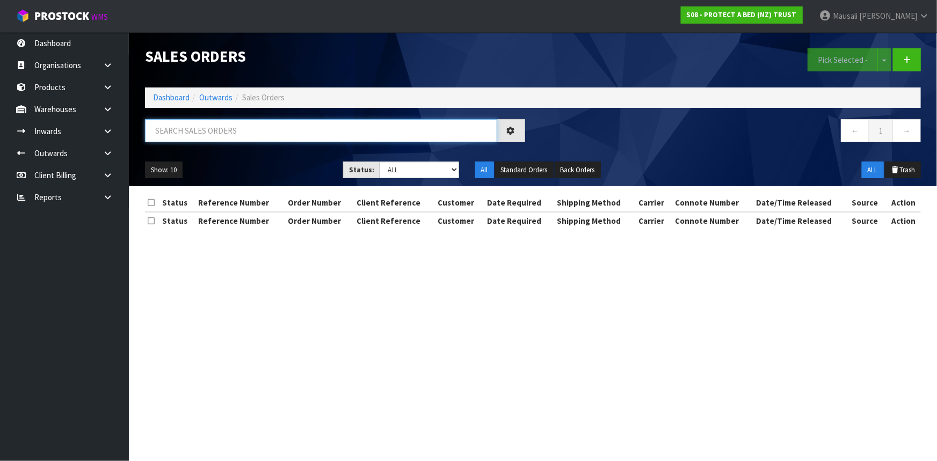
click at [195, 134] on input "text" at bounding box center [321, 130] width 352 height 23
type input "JOB-0414605"
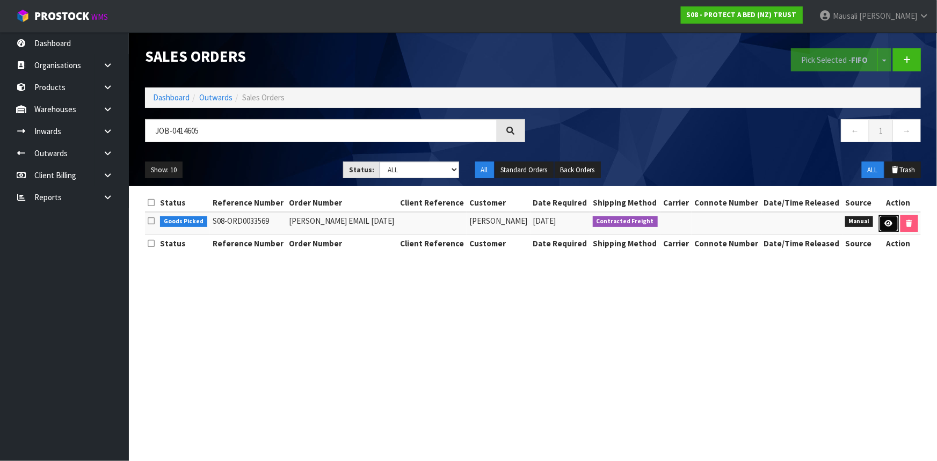
click at [885, 220] on icon at bounding box center [888, 223] width 8 height 7
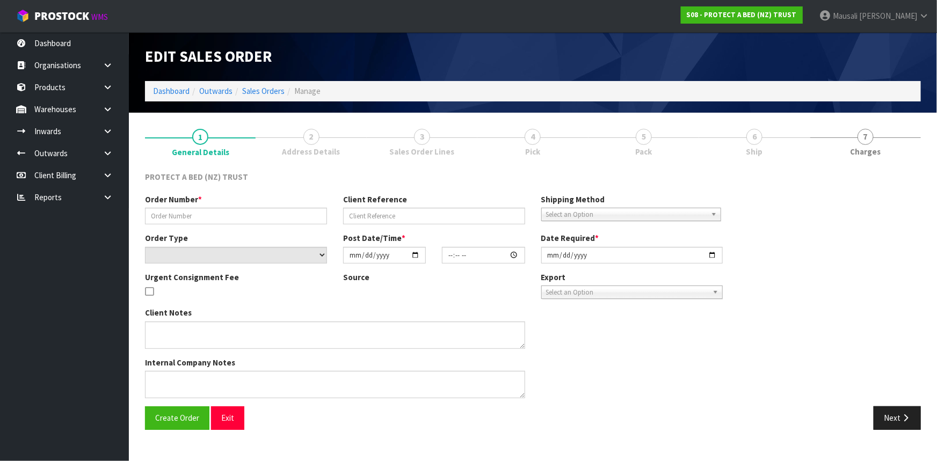
type input "[PERSON_NAME] EMAIL [DATE]"
select select "number:0"
type input "[DATE]"
type input "08:49:00.000"
type input "[DATE]"
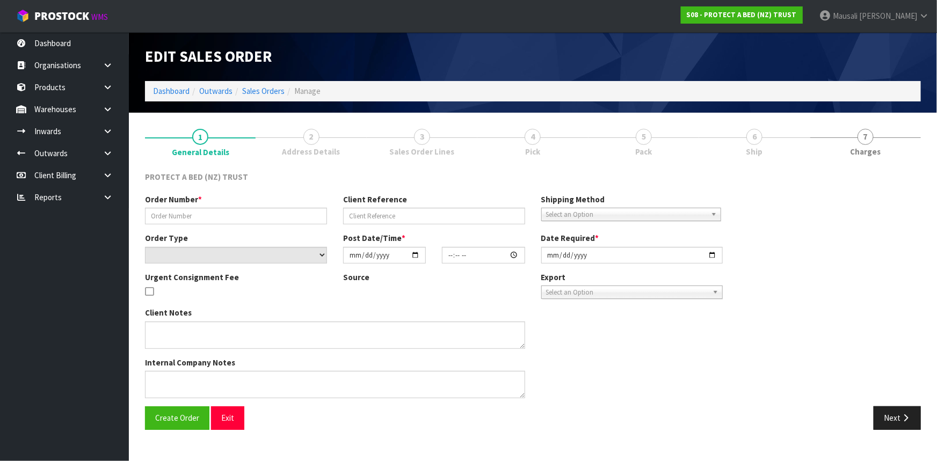
type textarea "PLEASE SEND A REPLACEMENT MATTRESS PROTECTOR TO [PERSON_NAME] AT NO CHARGE"
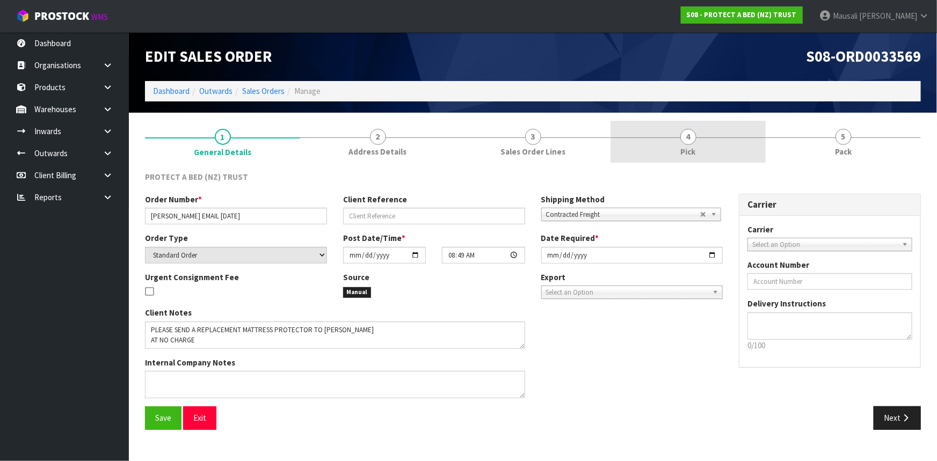
click at [695, 149] on span "Pick" at bounding box center [688, 151] width 15 height 11
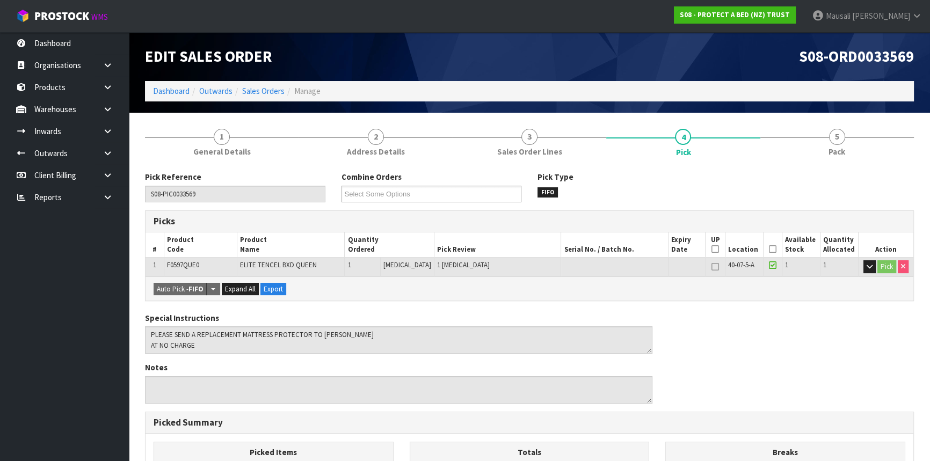
click at [769, 249] on icon at bounding box center [773, 249] width 8 height 1
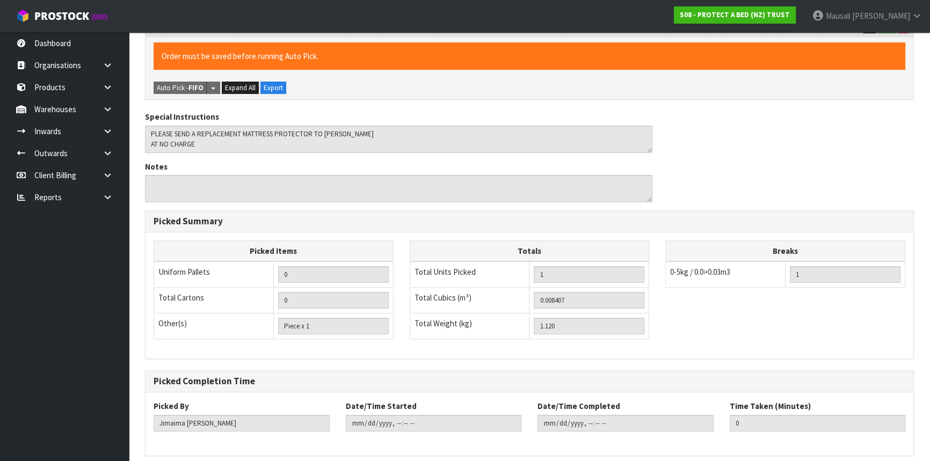
scroll to position [283, 0]
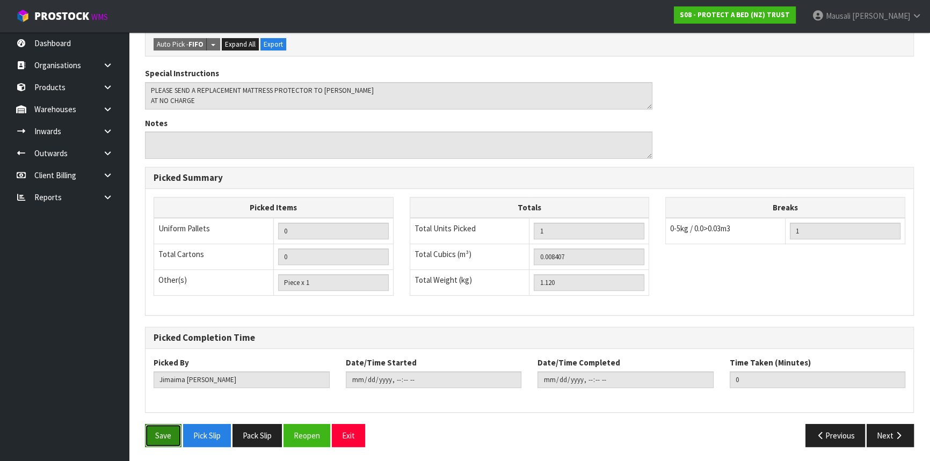
click at [157, 435] on button "Save" at bounding box center [163, 435] width 36 height 23
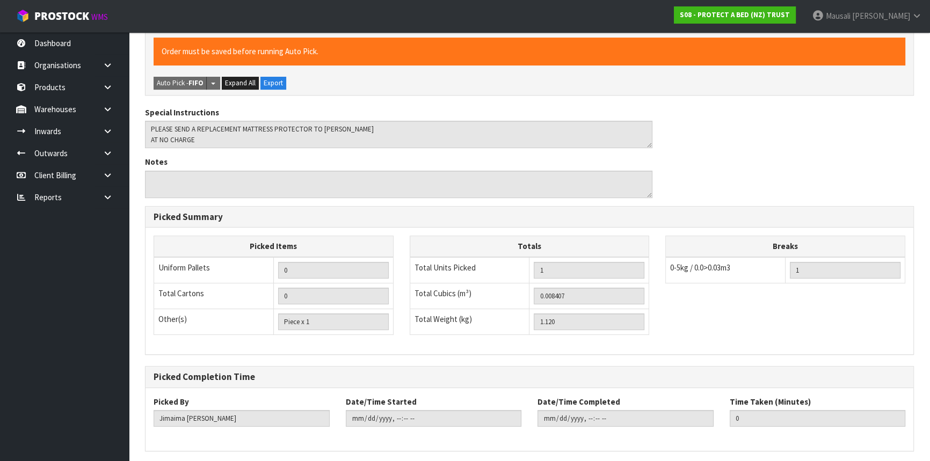
scroll to position [0, 0]
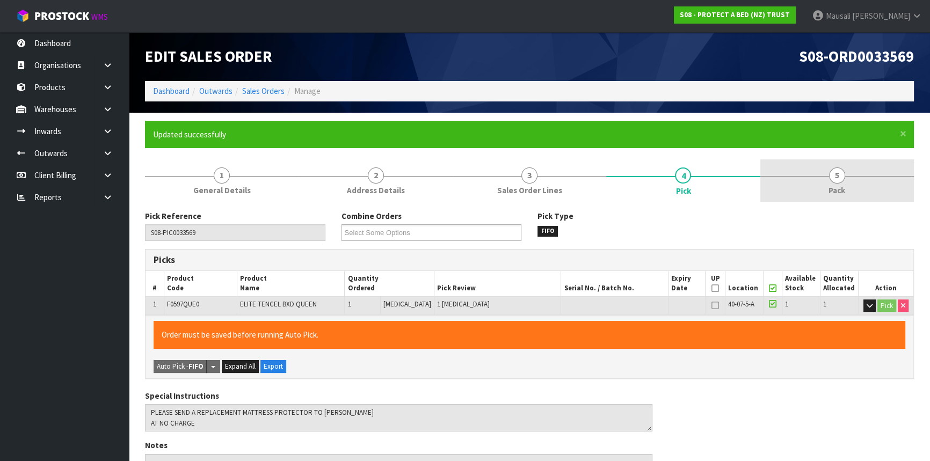
type input "[PERSON_NAME]"
type input "[DATE]T07:50:13"
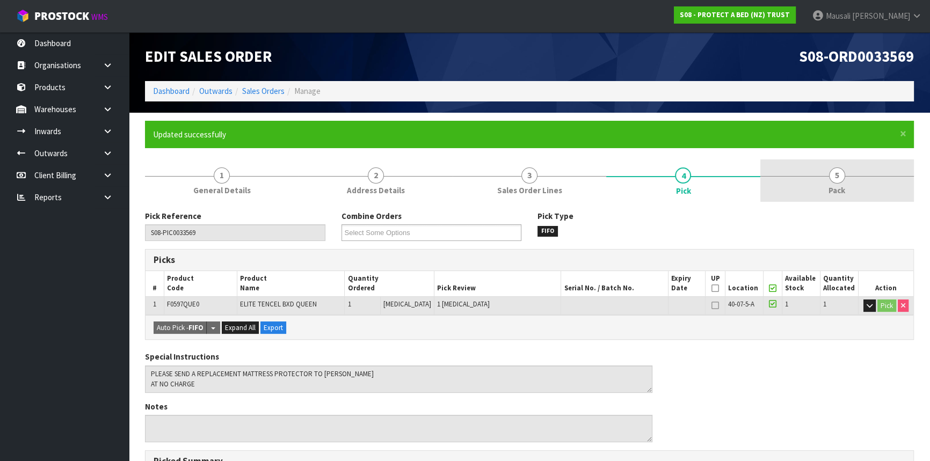
click at [841, 188] on span "Pack" at bounding box center [836, 190] width 17 height 11
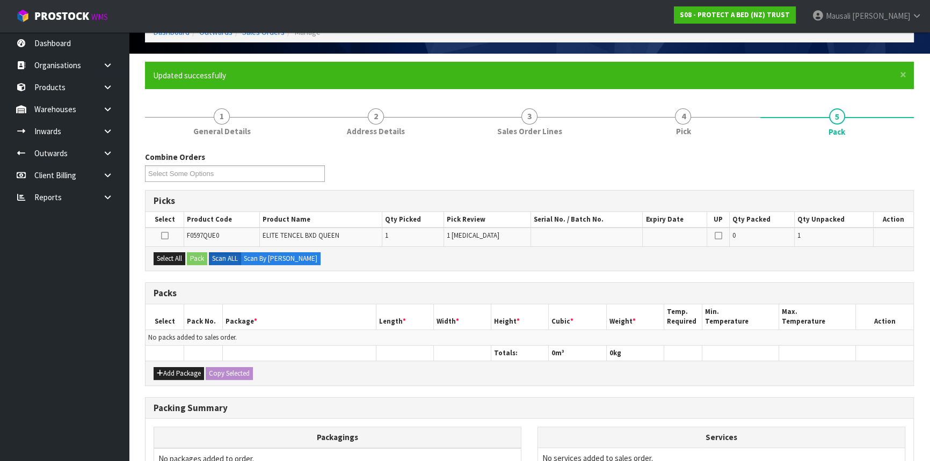
scroll to position [146, 0]
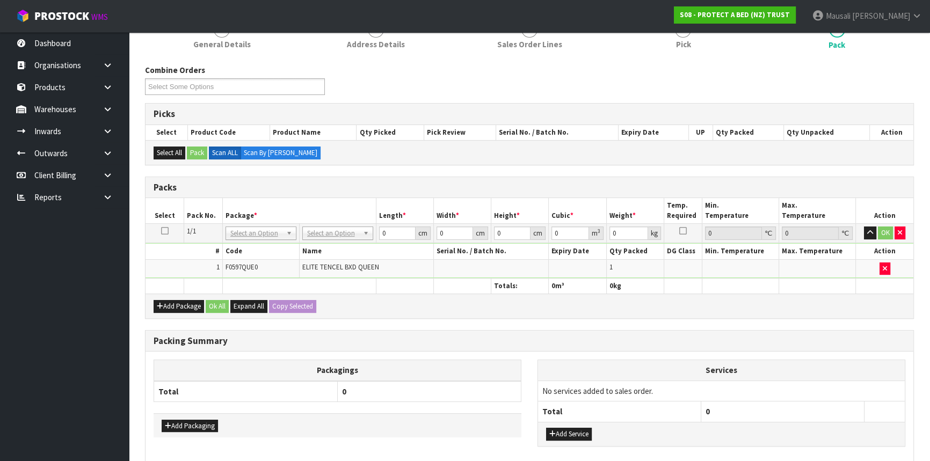
drag, startPoint x: 330, startPoint y: 233, endPoint x: 332, endPoint y: 243, distance: 9.4
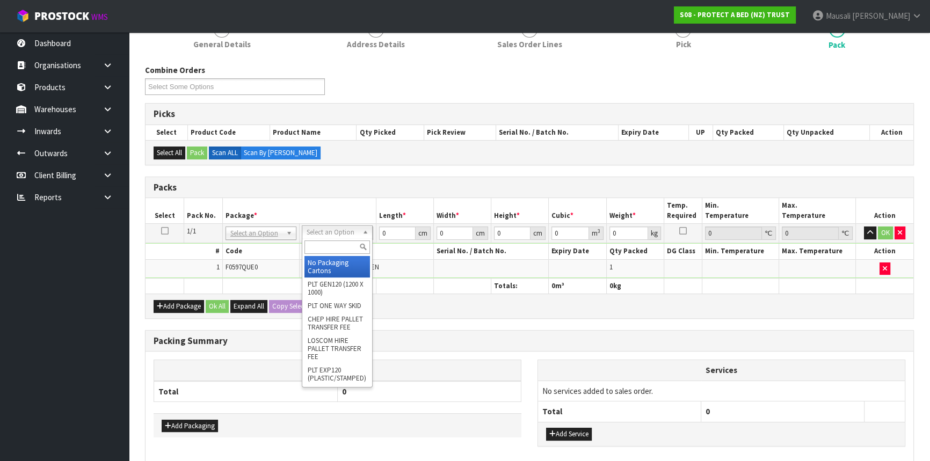
click at [331, 246] on input "text" at bounding box center [336, 246] width 65 height 13
type input "A4"
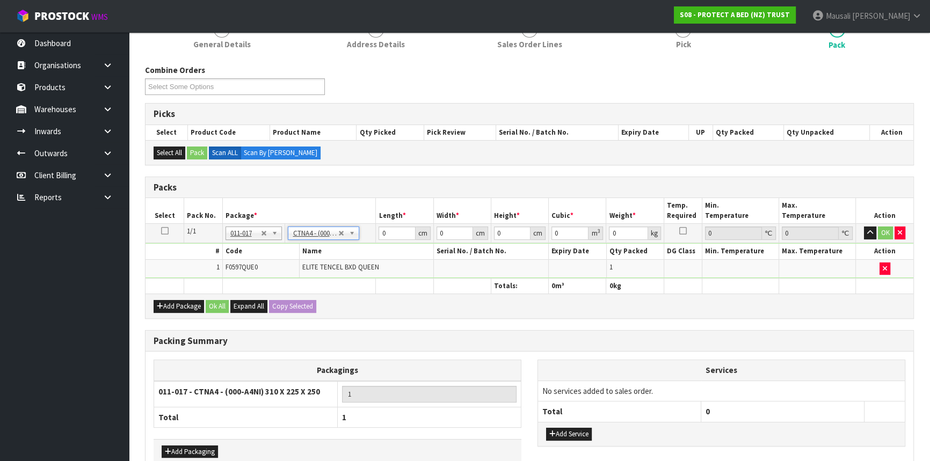
type input "31"
type input "22.5"
type input "25"
type input "0.017438"
type input "1.32"
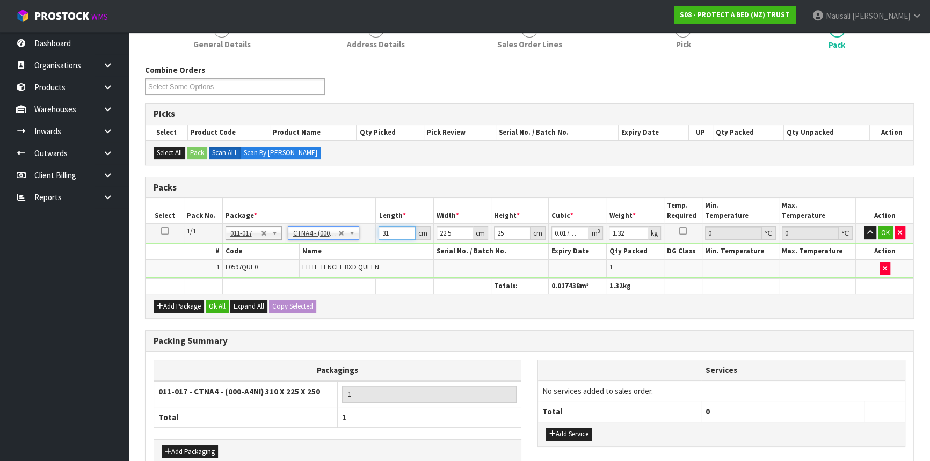
drag, startPoint x: 396, startPoint y: 231, endPoint x: 364, endPoint y: 241, distance: 32.6
click at [364, 241] on tr "1/1 NONE 007-001 007-002 007-004 007-009 007-013 007-014 007-015 007-017 007-01…" at bounding box center [528, 233] width 767 height 19
type input "3"
type input "0.001687"
type input "33"
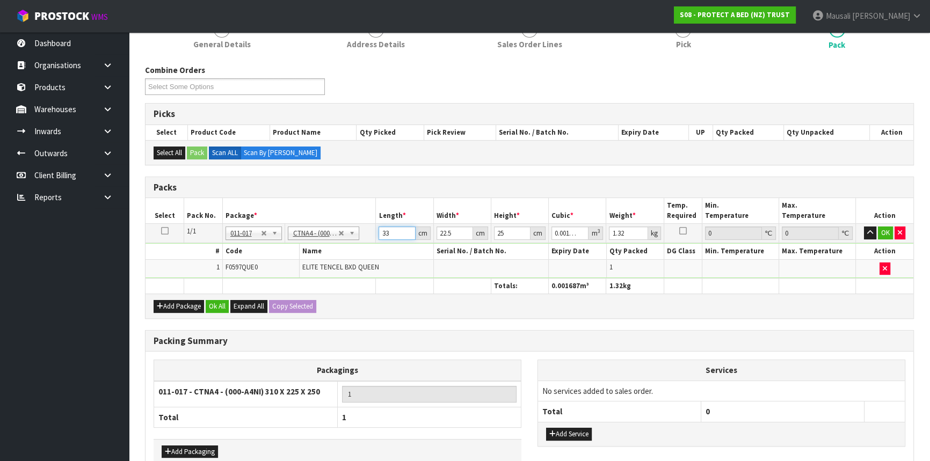
type input "0.018563"
type input "33"
type input "2"
type input "0.00165"
type input "24"
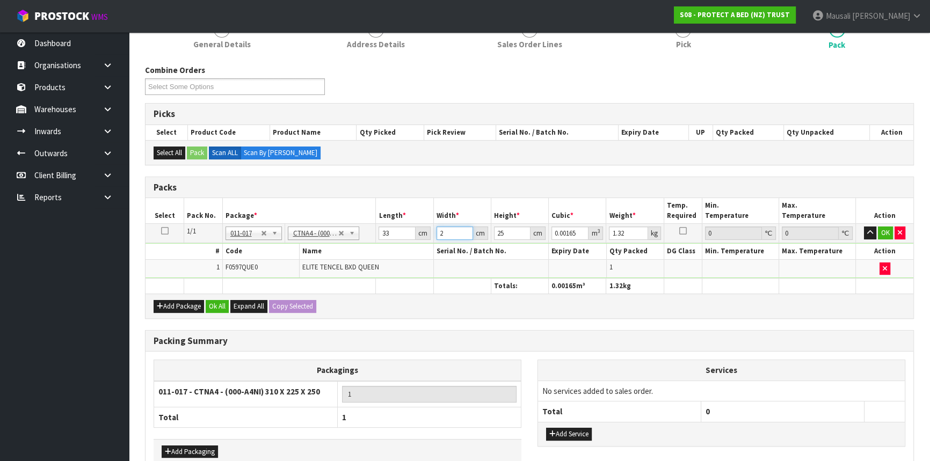
type input "0.0198"
type input "24"
type input "2"
type input "0.001584"
type input "20"
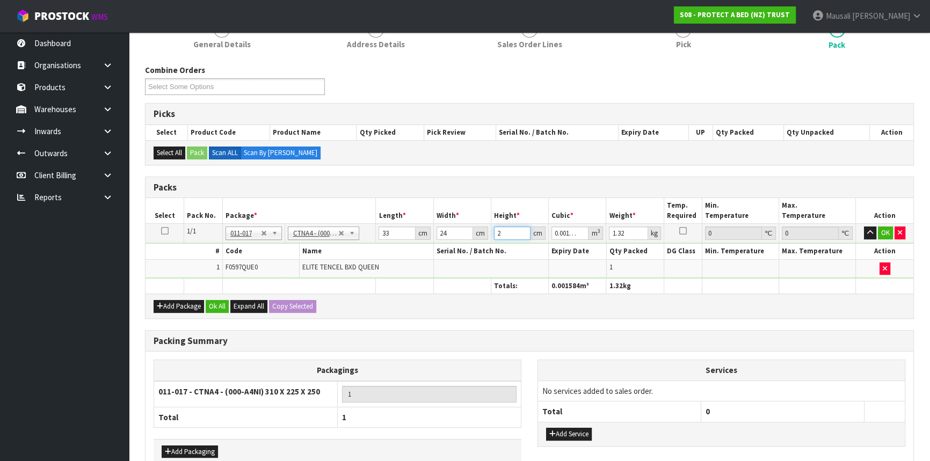
type input "0.01584"
type input "2"
type input "0.001584"
type input "0"
type input "3"
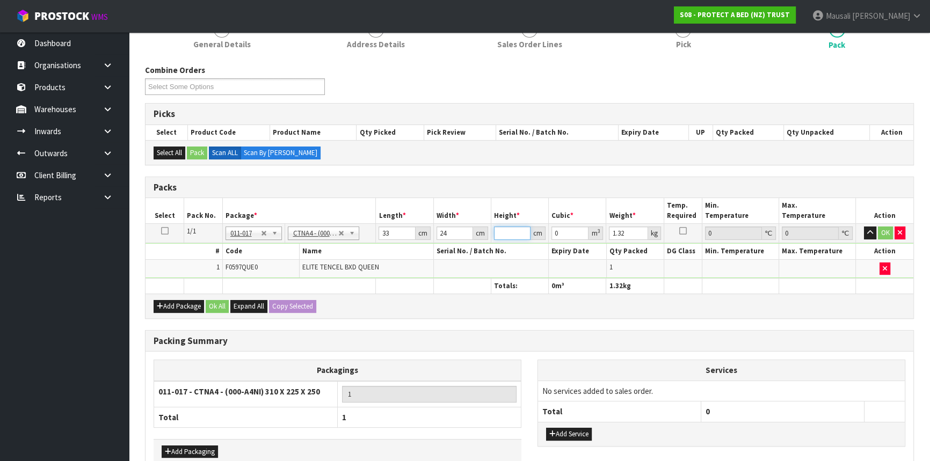
type input "0.002376"
type input "32"
type input "0.025344"
type input "32"
type input "2"
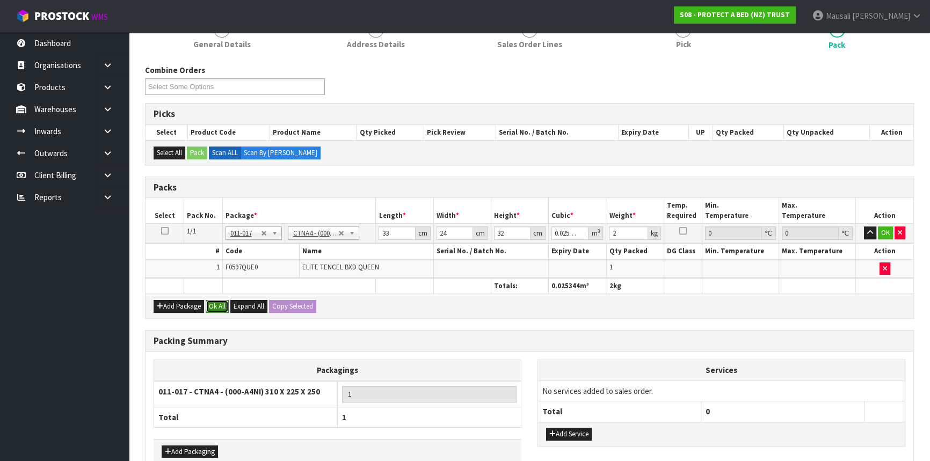
click at [224, 302] on button "Ok All" at bounding box center [217, 306] width 23 height 13
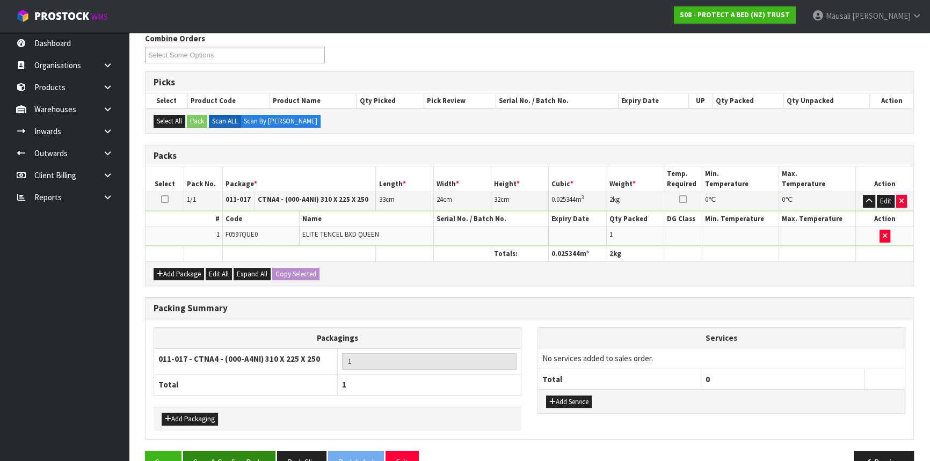
scroll to position [204, 0]
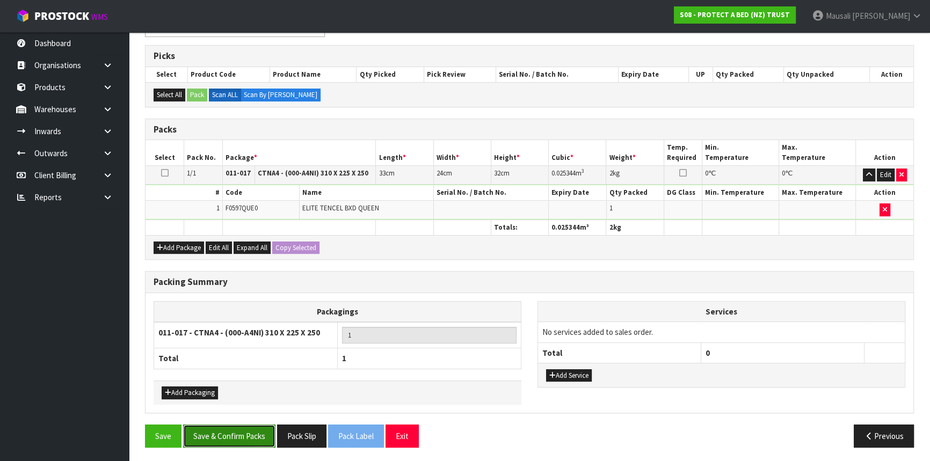
drag, startPoint x: 250, startPoint y: 431, endPoint x: 268, endPoint y: 424, distance: 19.2
click at [251, 431] on button "Save & Confirm Packs" at bounding box center [229, 436] width 92 height 23
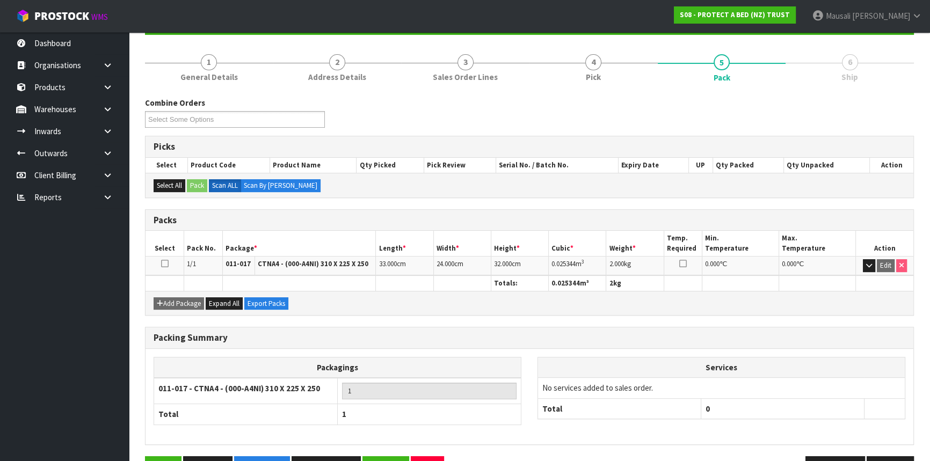
scroll to position [145, 0]
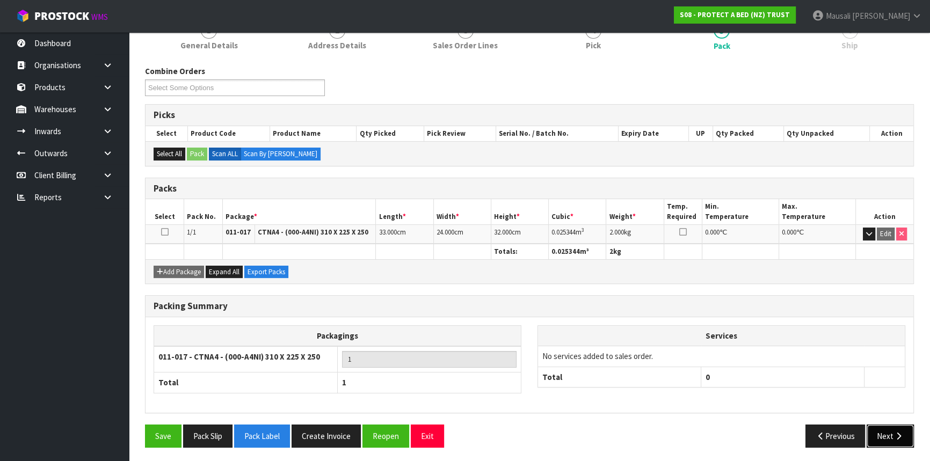
click at [884, 432] on button "Next" at bounding box center [889, 436] width 47 height 23
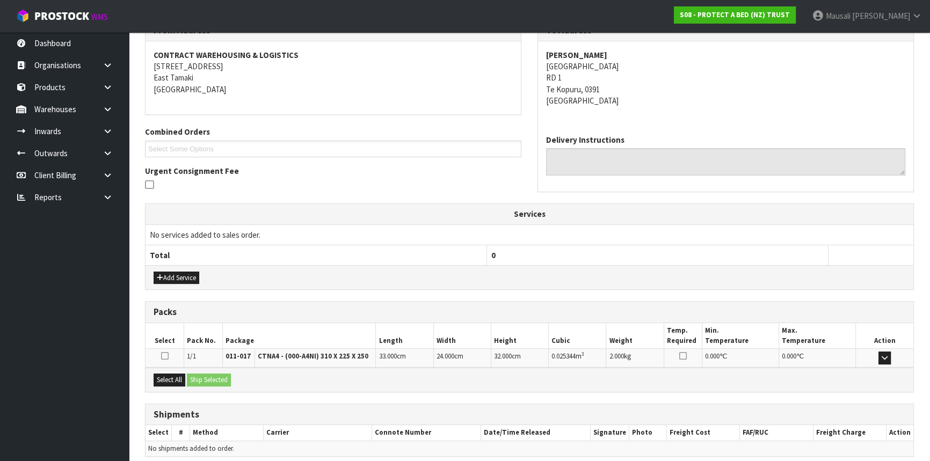
scroll to position [236, 0]
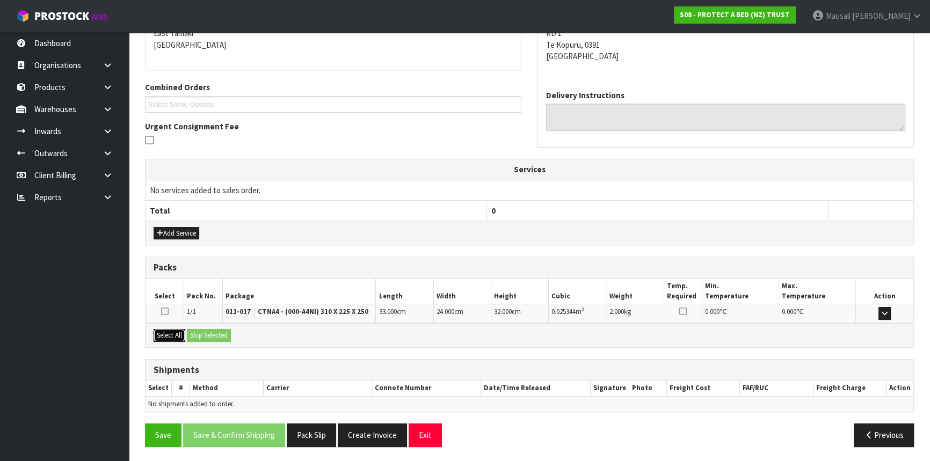
click at [183, 331] on button "Select All" at bounding box center [169, 335] width 32 height 13
click at [204, 331] on button "Ship Selected" at bounding box center [209, 335] width 44 height 13
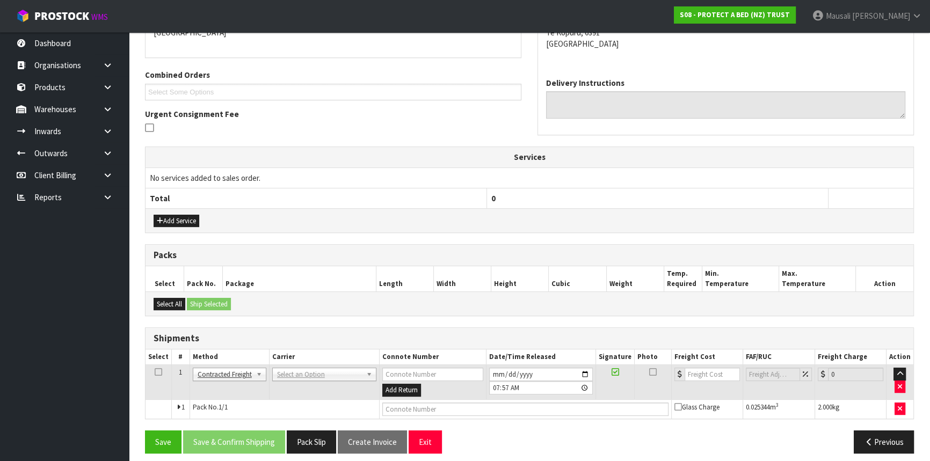
scroll to position [254, 0]
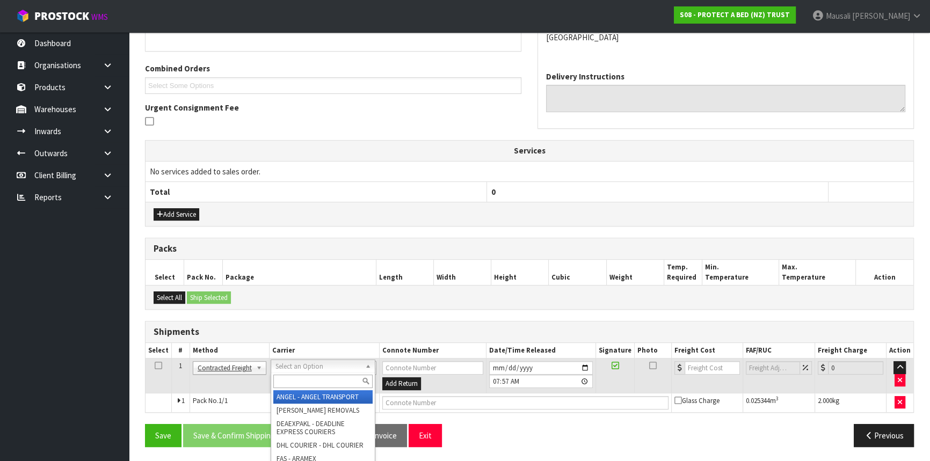
click at [301, 378] on input "text" at bounding box center [322, 381] width 99 height 13
type input "NZP"
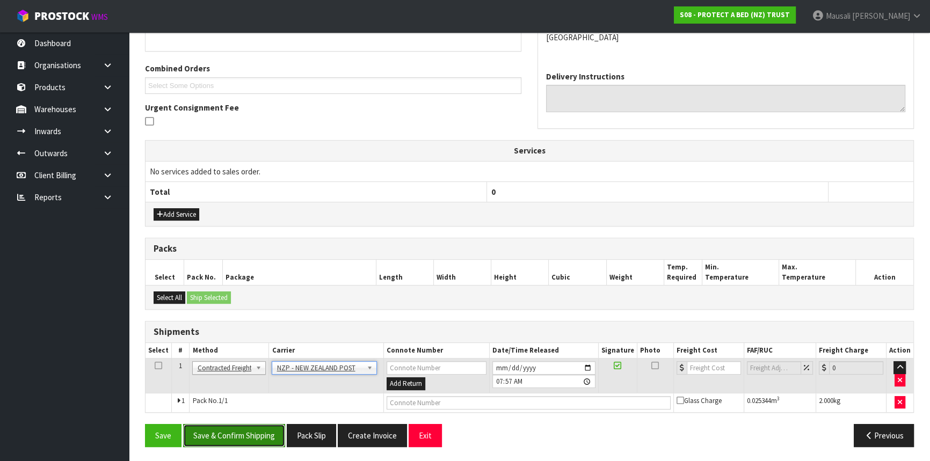
click at [254, 430] on button "Save & Confirm Shipping" at bounding box center [234, 435] width 102 height 23
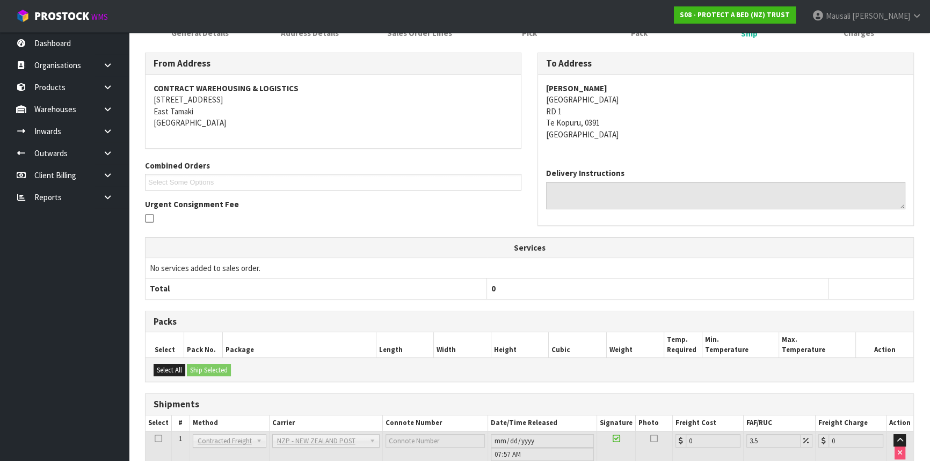
scroll to position [239, 0]
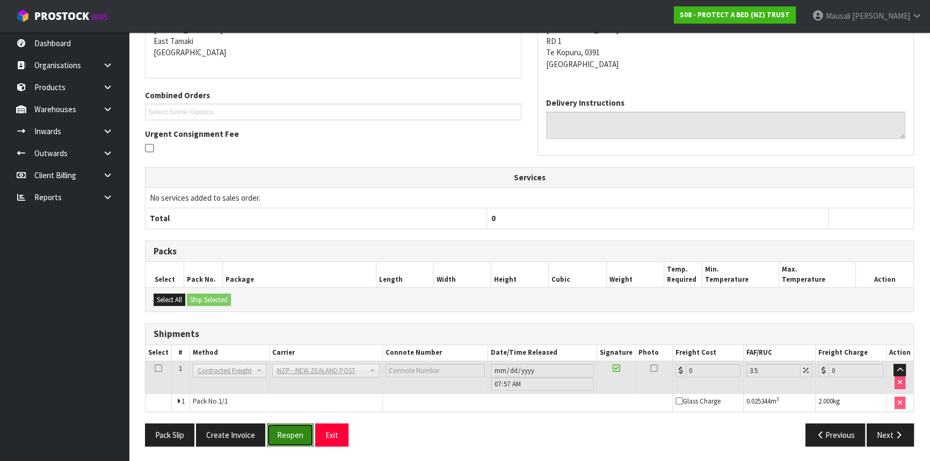
drag, startPoint x: 281, startPoint y: 434, endPoint x: 286, endPoint y: 429, distance: 6.5
click at [281, 434] on button "Reopen" at bounding box center [290, 434] width 47 height 23
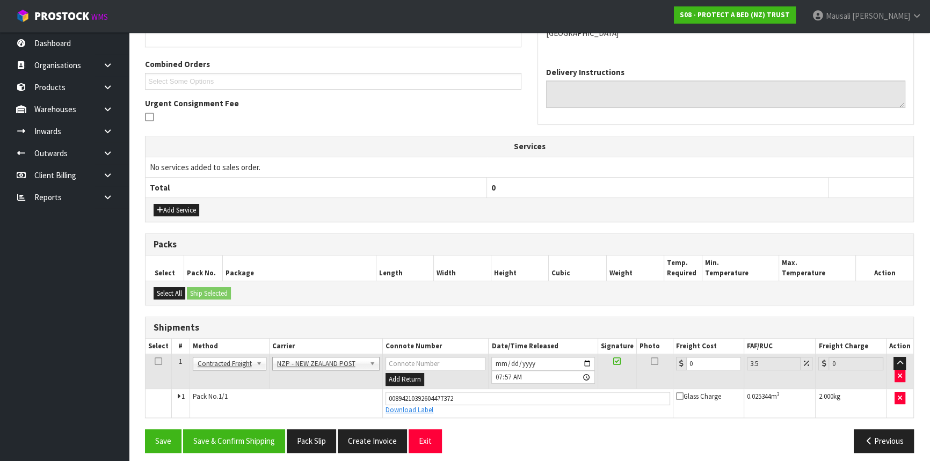
scroll to position [264, 0]
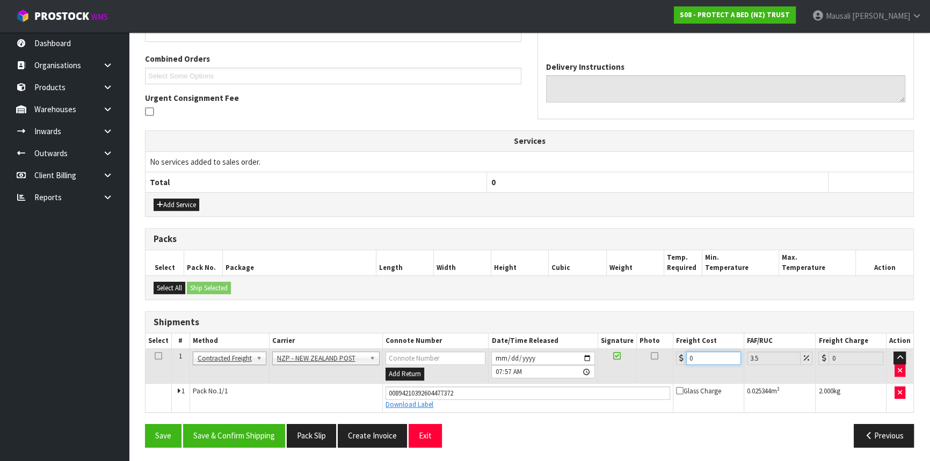
drag, startPoint x: 689, startPoint y: 362, endPoint x: 676, endPoint y: 364, distance: 12.4
click at [676, 364] on td "0" at bounding box center [708, 366] width 71 height 35
type input "1"
type input "1.03"
type input "11"
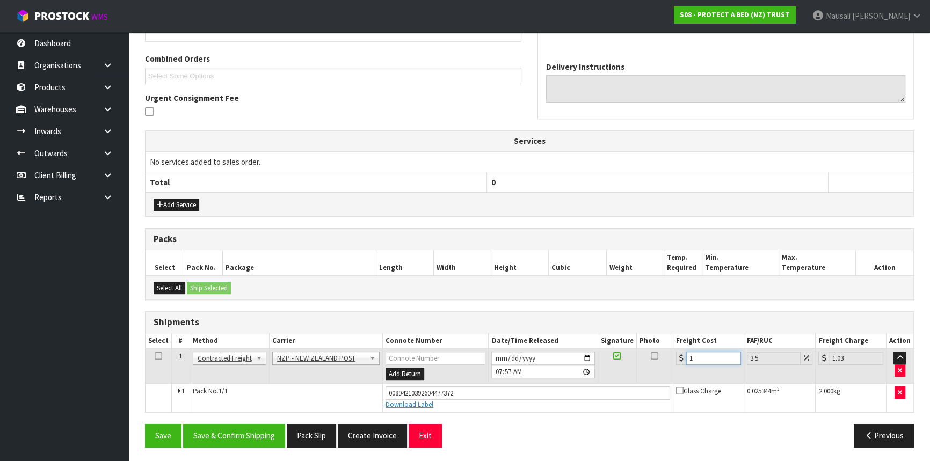
type input "11.38"
type input "11.9"
type input "12.32"
type input "11.90"
click at [250, 435] on button "Save & Confirm Shipping" at bounding box center [234, 435] width 102 height 23
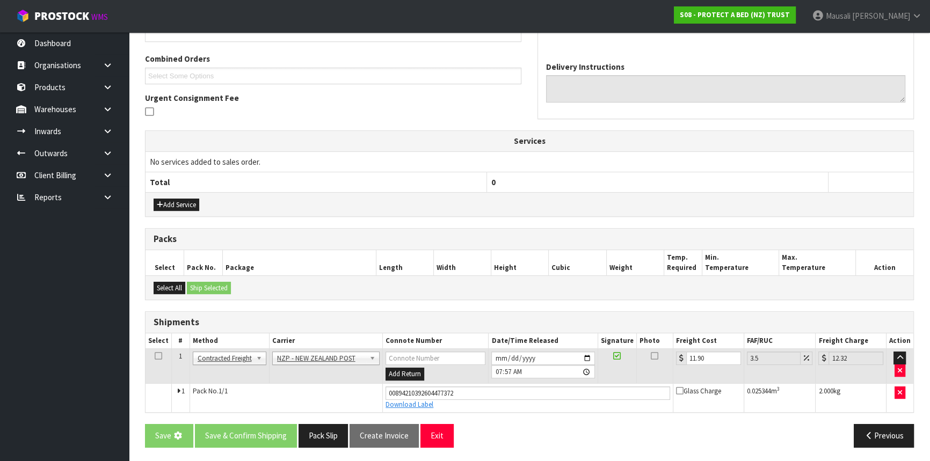
scroll to position [0, 0]
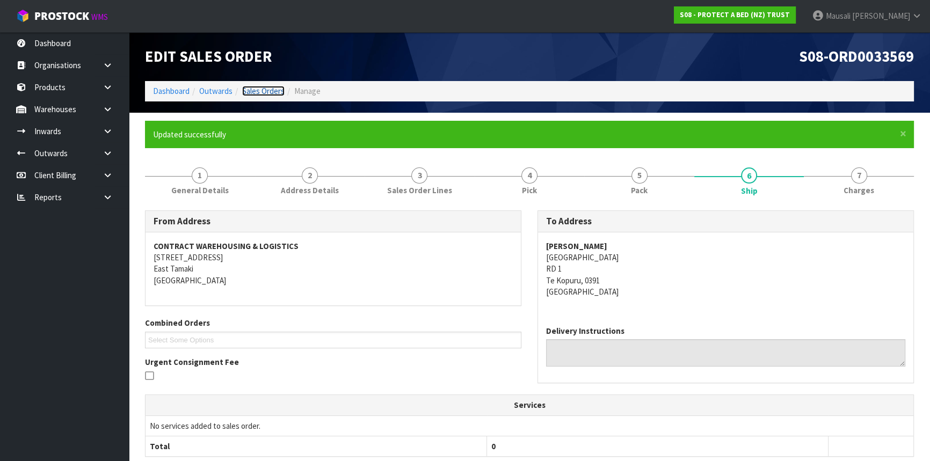
click at [261, 90] on link "Sales Orders" at bounding box center [263, 91] width 42 height 10
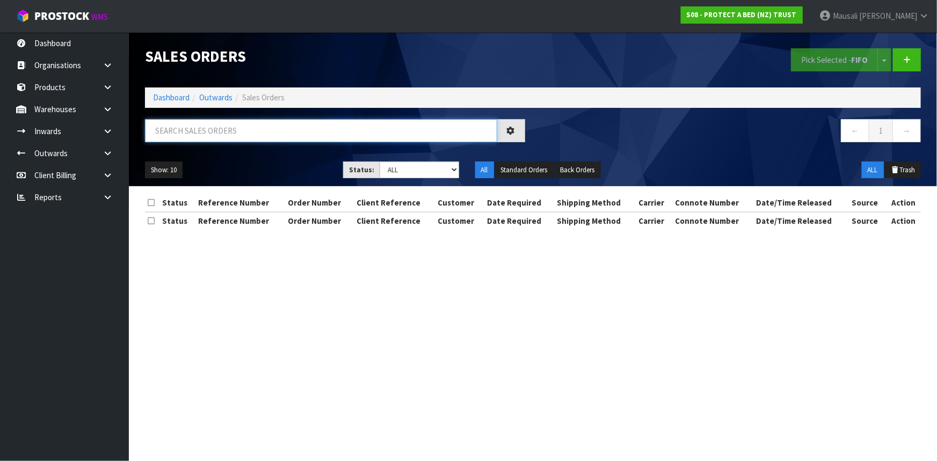
click at [197, 134] on input "text" at bounding box center [321, 130] width 352 height 23
type input "JOB-0414614"
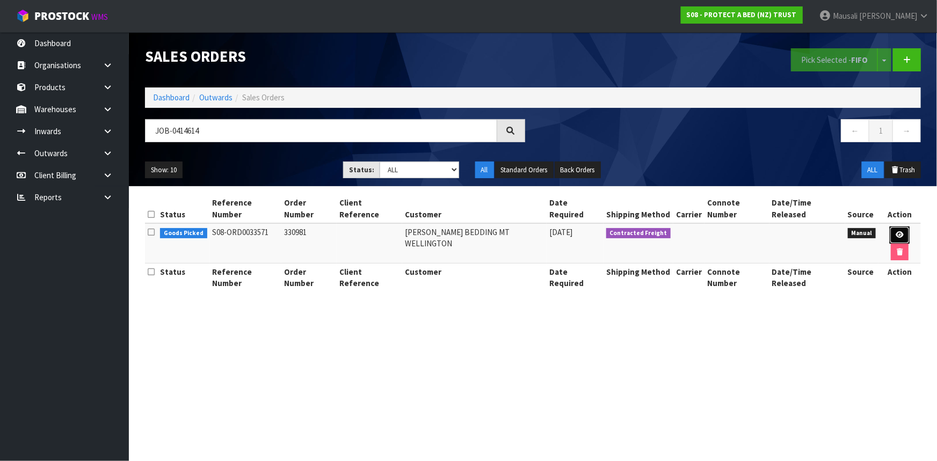
click at [895, 231] on icon at bounding box center [899, 234] width 8 height 7
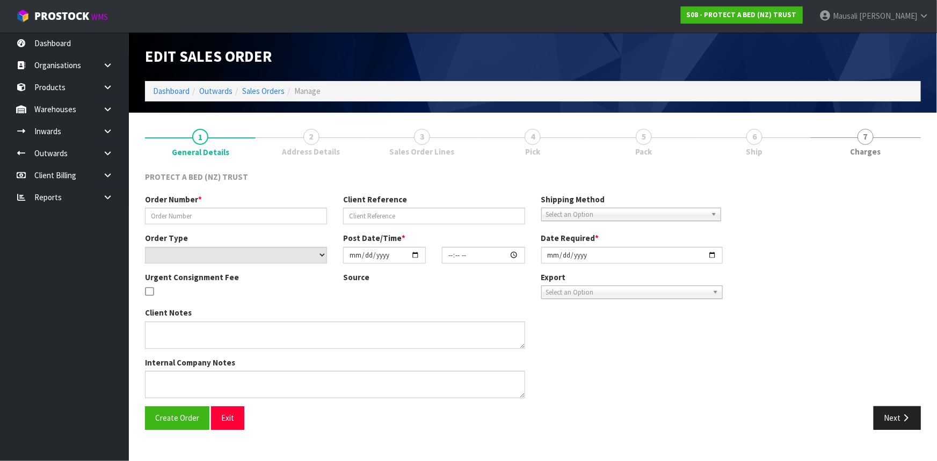
type input "330981"
select select "number:0"
type input "[DATE]"
type input "09:15:00.000"
type input "[DATE]"
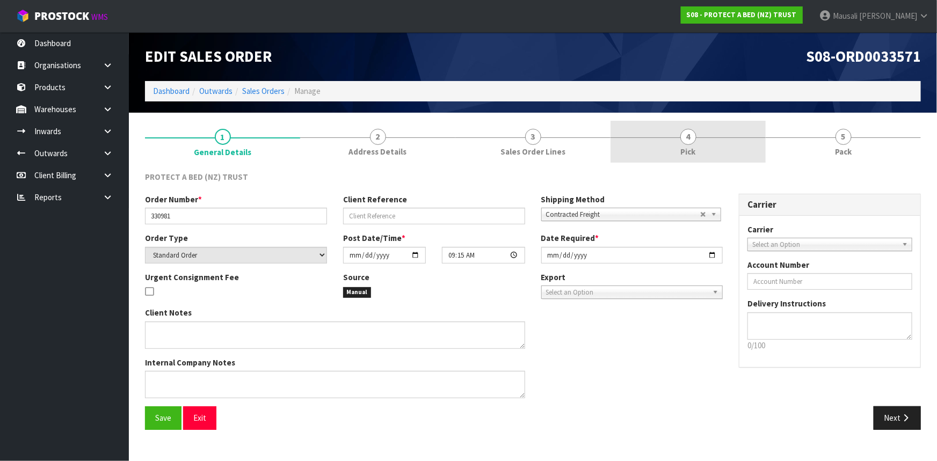
click at [697, 145] on link "4 Pick" at bounding box center [687, 142] width 155 height 42
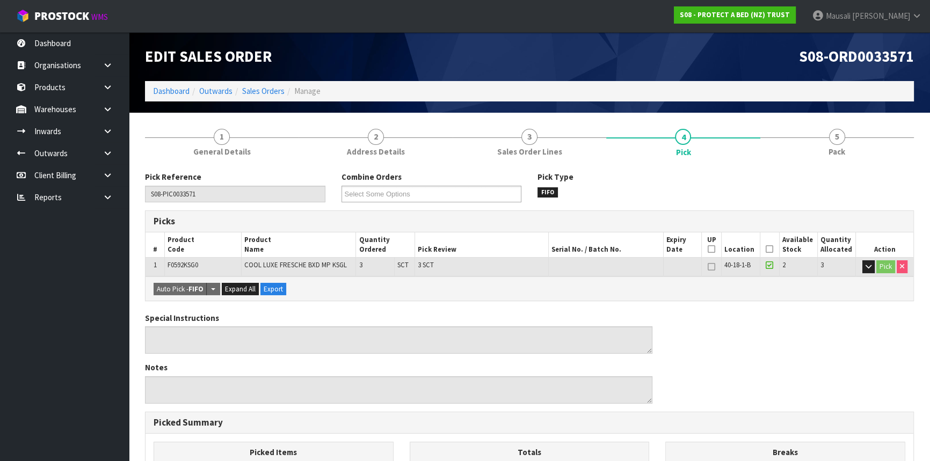
click at [767, 244] on th "Picked" at bounding box center [768, 244] width 19 height 25
click at [770, 249] on icon at bounding box center [769, 249] width 8 height 1
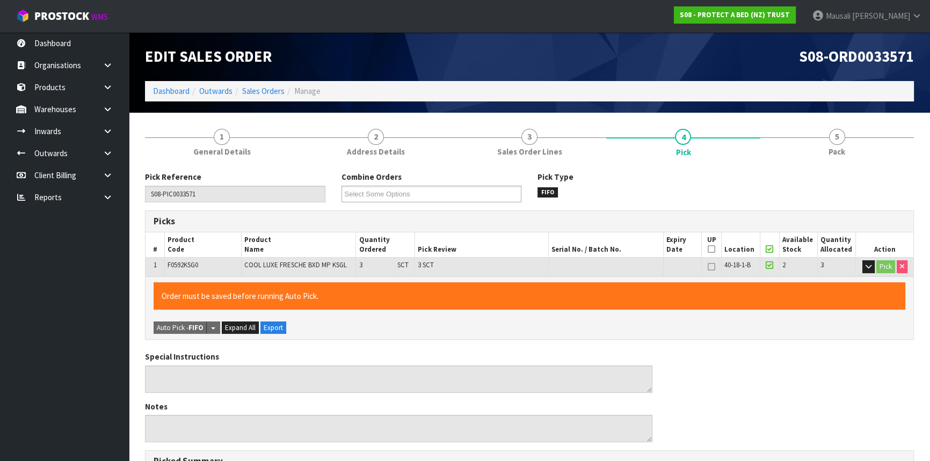
scroll to position [283, 0]
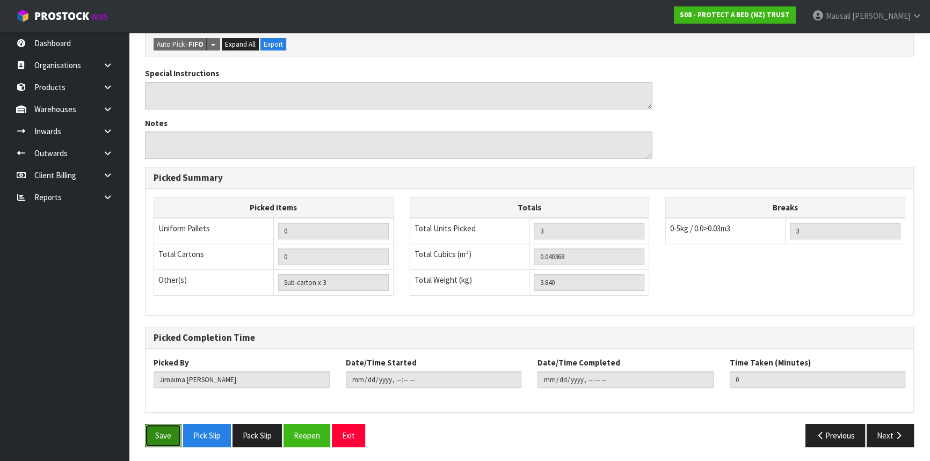
click at [169, 435] on button "Save" at bounding box center [163, 435] width 36 height 23
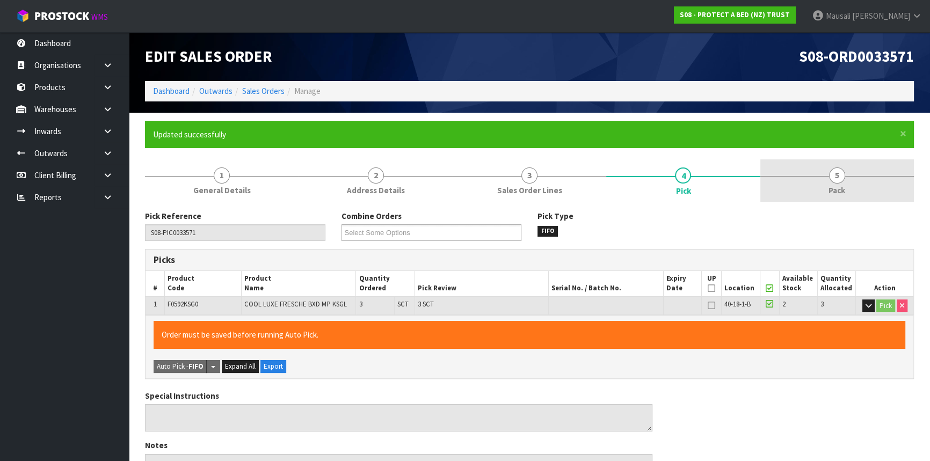
click at [841, 198] on link "5 Pack" at bounding box center [836, 180] width 153 height 42
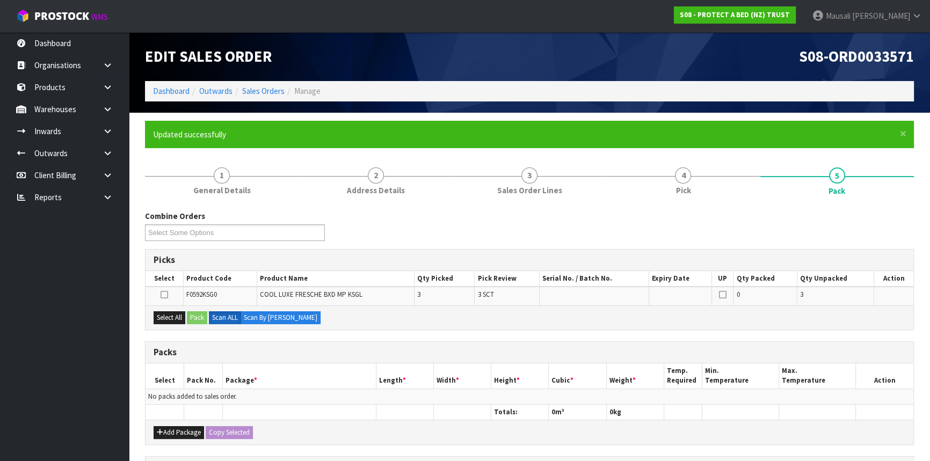
scroll to position [180, 0]
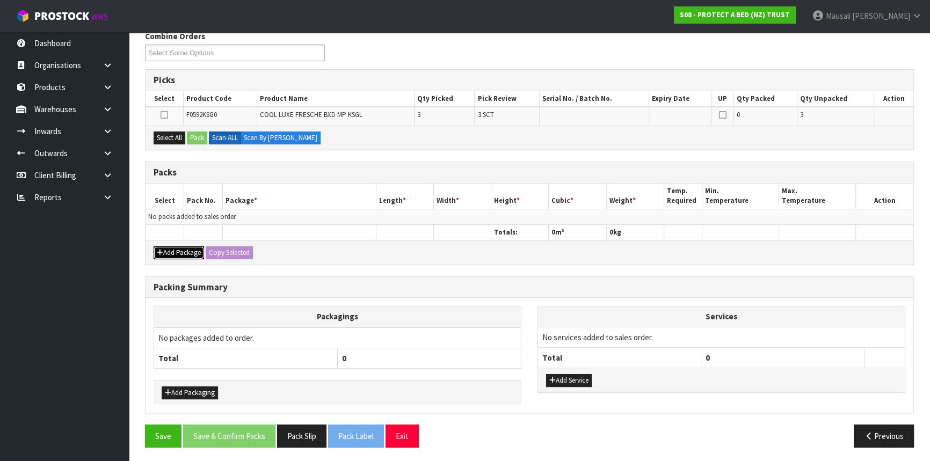
click at [176, 254] on button "Add Package" at bounding box center [178, 252] width 50 height 13
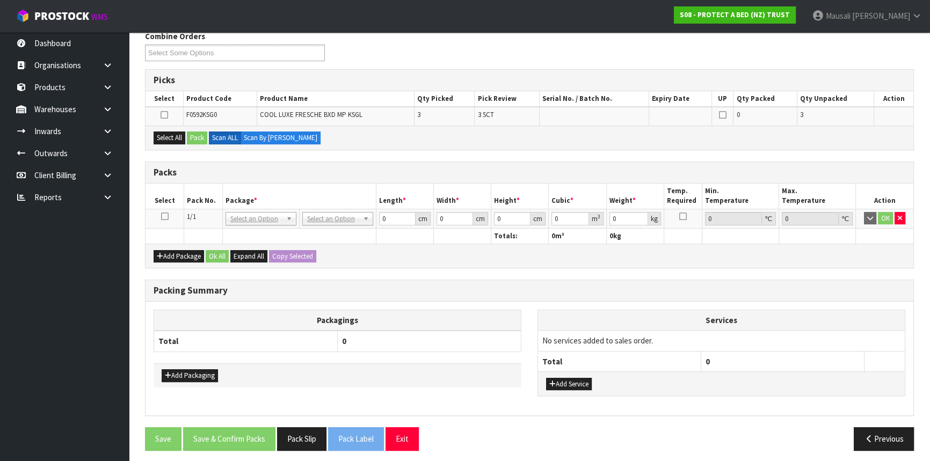
click at [166, 217] on icon at bounding box center [165, 216] width 8 height 1
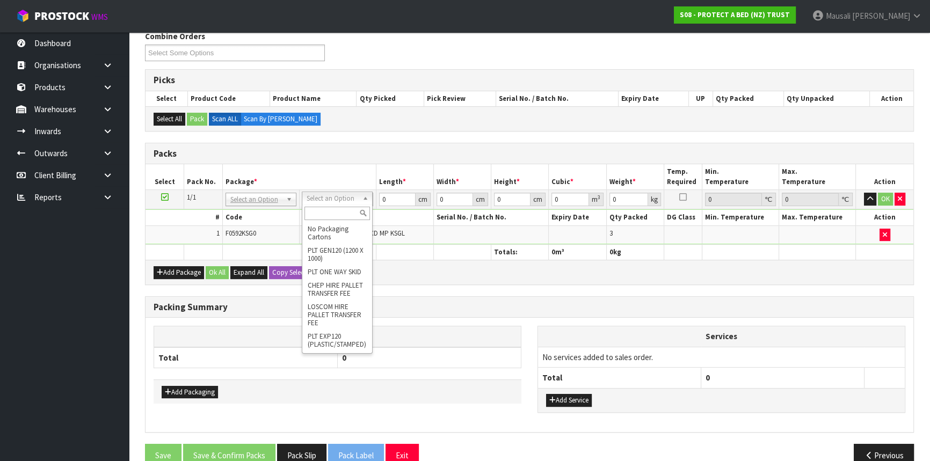
click at [334, 214] on input "text" at bounding box center [336, 213] width 65 height 13
type input "OC"
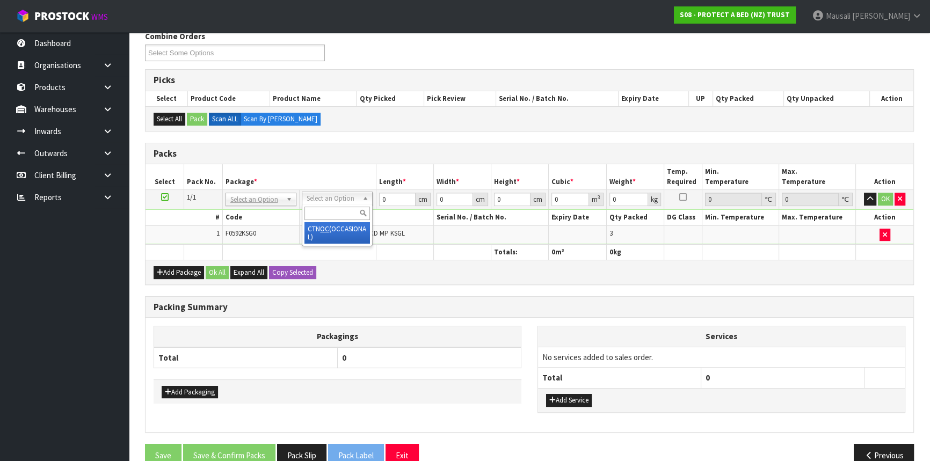
type input "3.84"
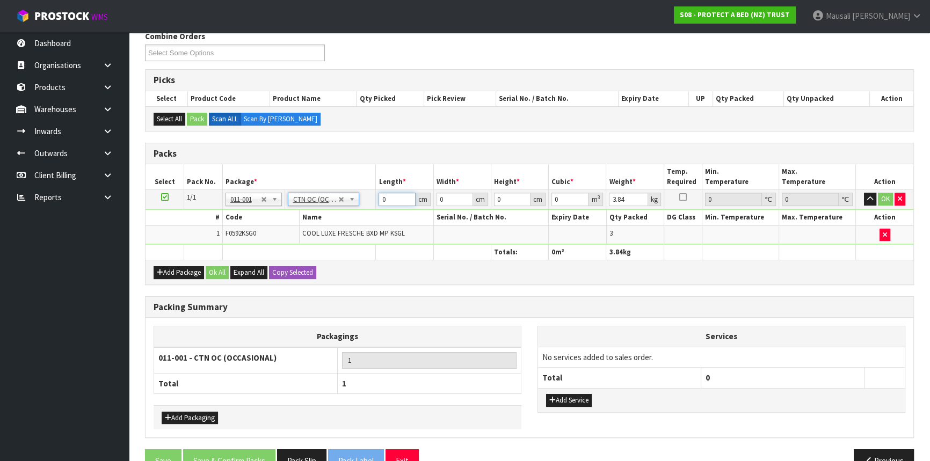
drag, startPoint x: 387, startPoint y: 200, endPoint x: 368, endPoint y: 209, distance: 20.9
click at [369, 209] on tbody "1/1 NONE 007-001 007-002 007-004 007-009 007-013 007-014 007-015 007-017 007-01…" at bounding box center [528, 217] width 767 height 55
type input "59"
type input "35"
type input "3"
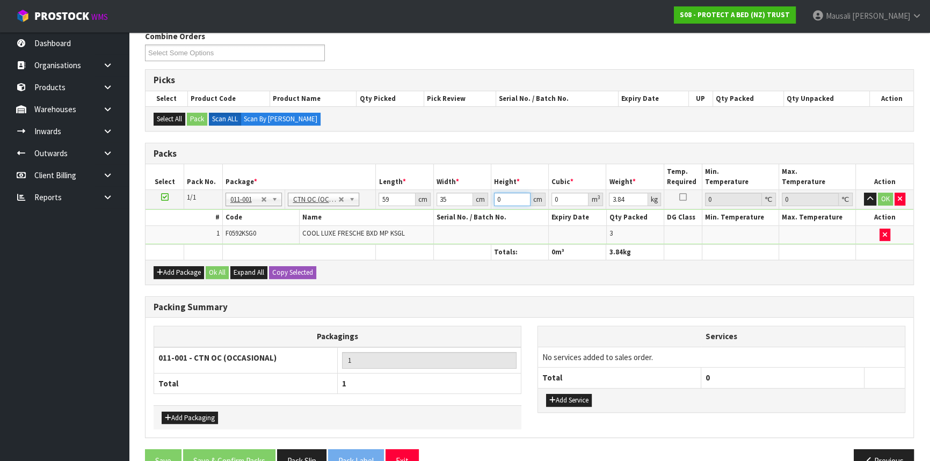
type input "0.006195"
type input "32"
type input "0.06608"
type input "32"
type input "5"
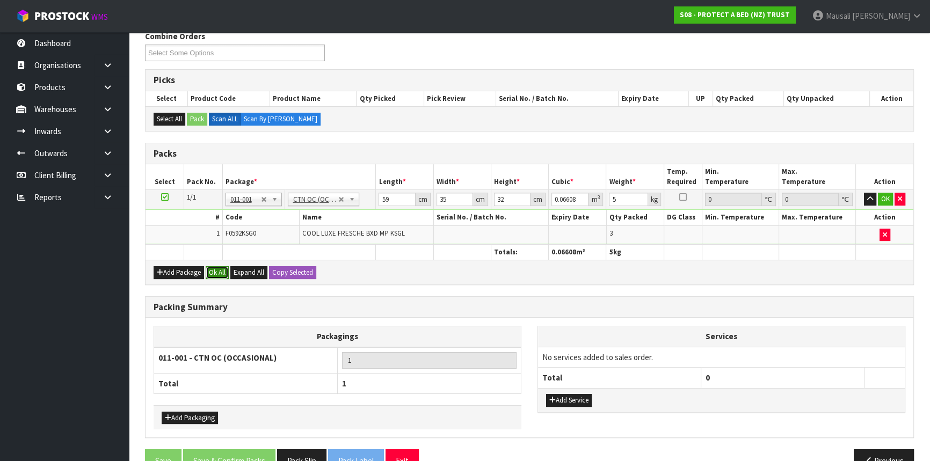
click at [222, 269] on button "Ok All" at bounding box center [217, 272] width 23 height 13
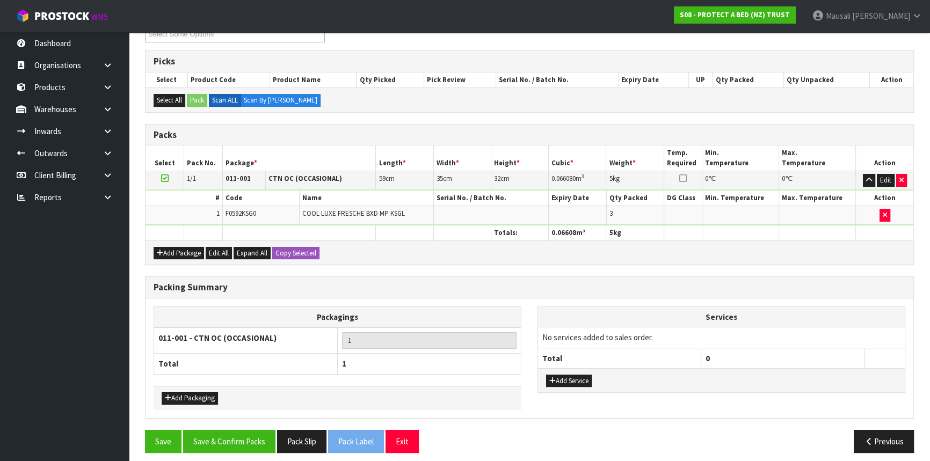
scroll to position [204, 0]
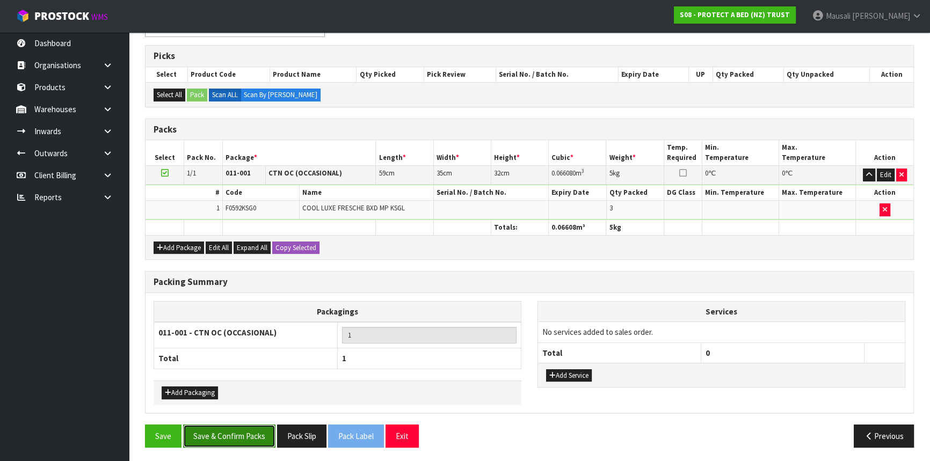
drag, startPoint x: 243, startPoint y: 432, endPoint x: 245, endPoint y: 426, distance: 6.6
click at [243, 430] on button "Save & Confirm Packs" at bounding box center [229, 436] width 92 height 23
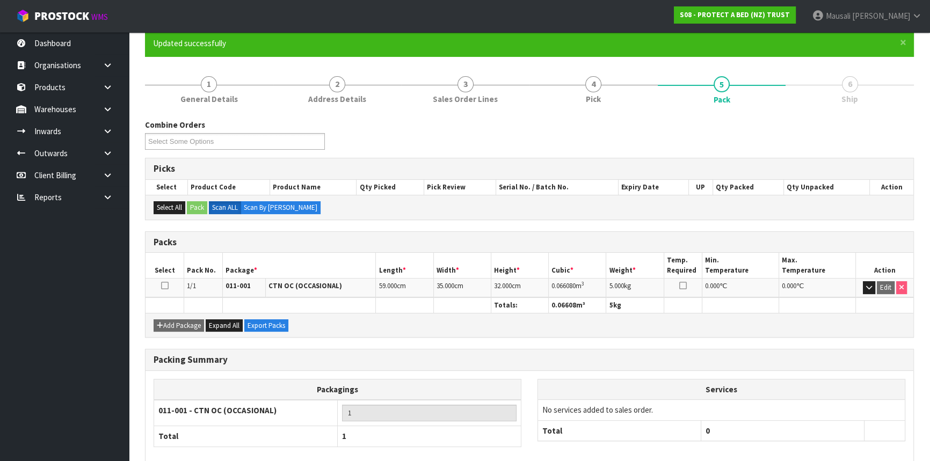
scroll to position [145, 0]
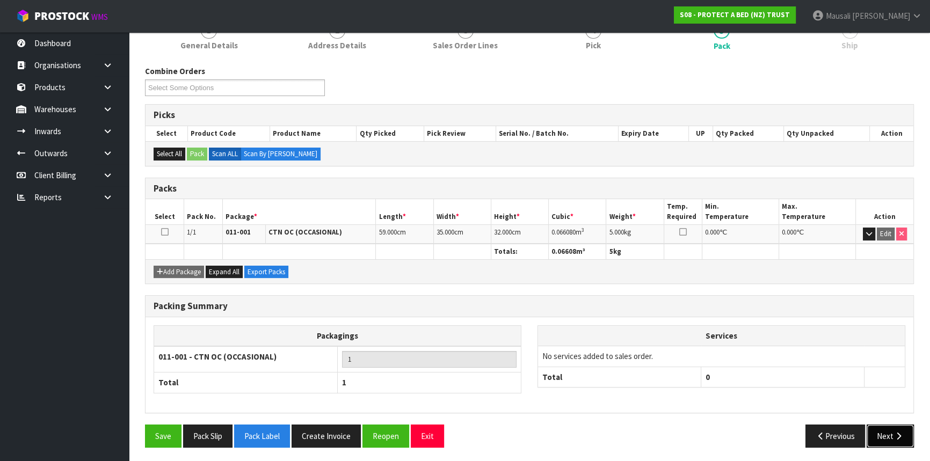
click at [890, 431] on button "Next" at bounding box center [889, 436] width 47 height 23
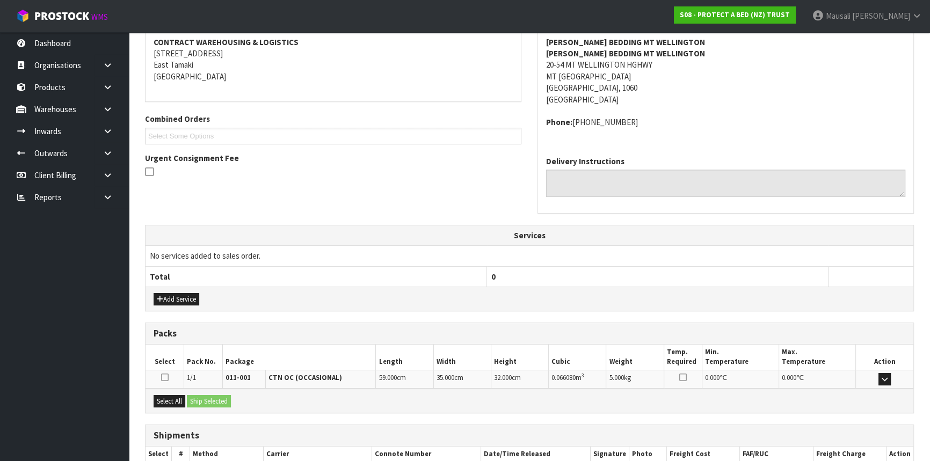
scroll to position [269, 0]
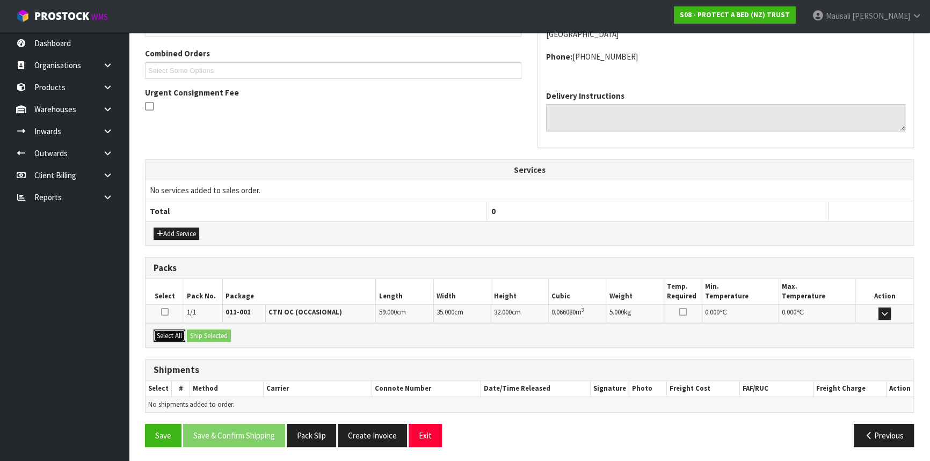
drag, startPoint x: 174, startPoint y: 334, endPoint x: 185, endPoint y: 332, distance: 11.6
click at [174, 334] on button "Select All" at bounding box center [169, 336] width 32 height 13
click at [186, 331] on div "Select All Ship Selected" at bounding box center [528, 335] width 767 height 24
click at [209, 330] on button "Ship Selected" at bounding box center [209, 336] width 44 height 13
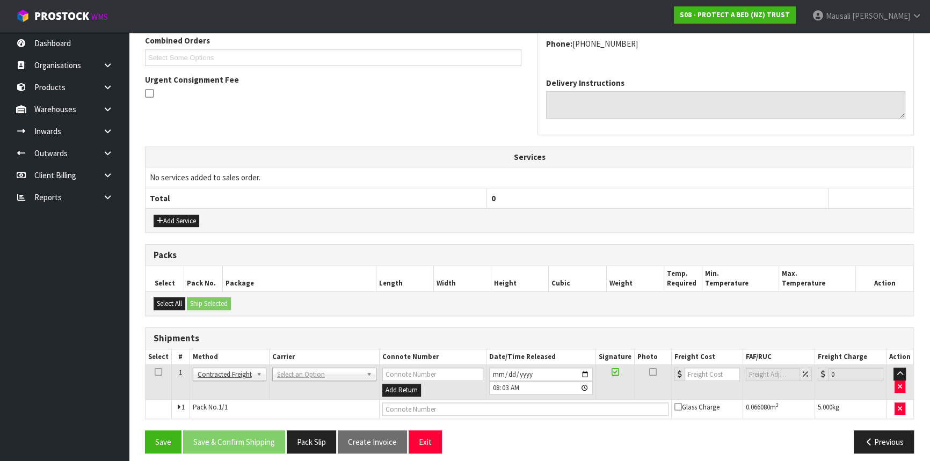
scroll to position [289, 0]
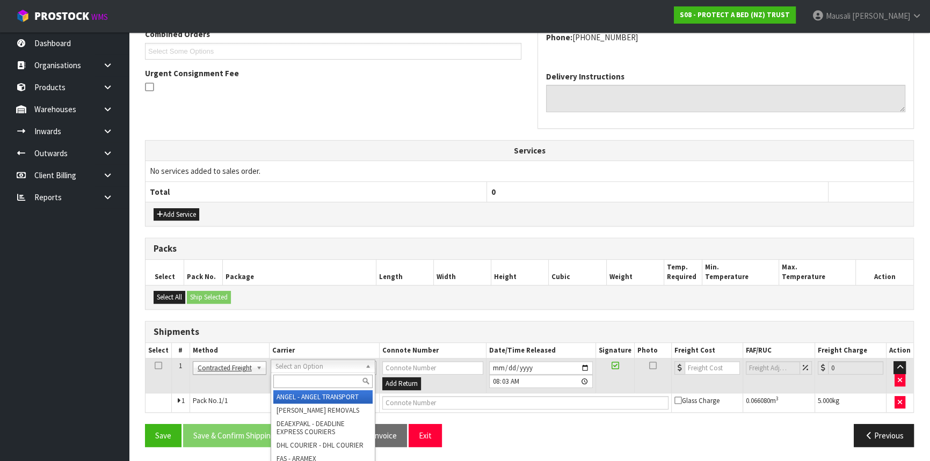
click at [295, 378] on input "text" at bounding box center [322, 381] width 99 height 13
type input "NZP"
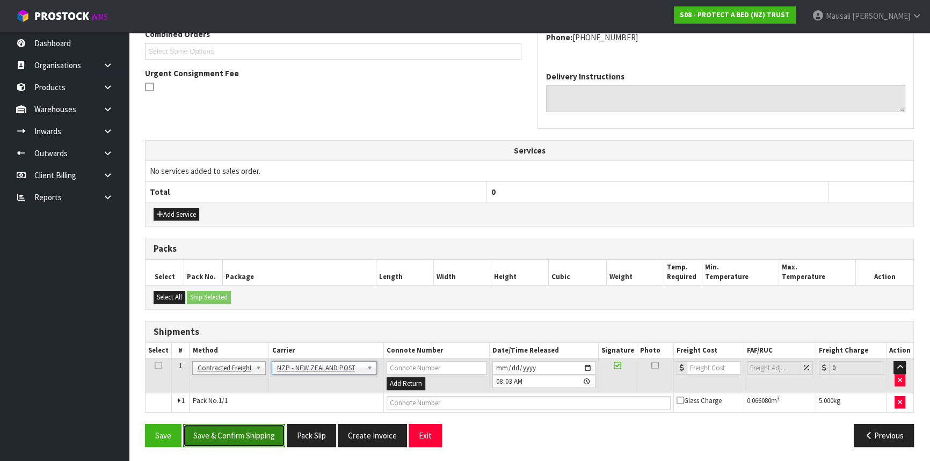
click at [261, 435] on button "Save & Confirm Shipping" at bounding box center [234, 435] width 102 height 23
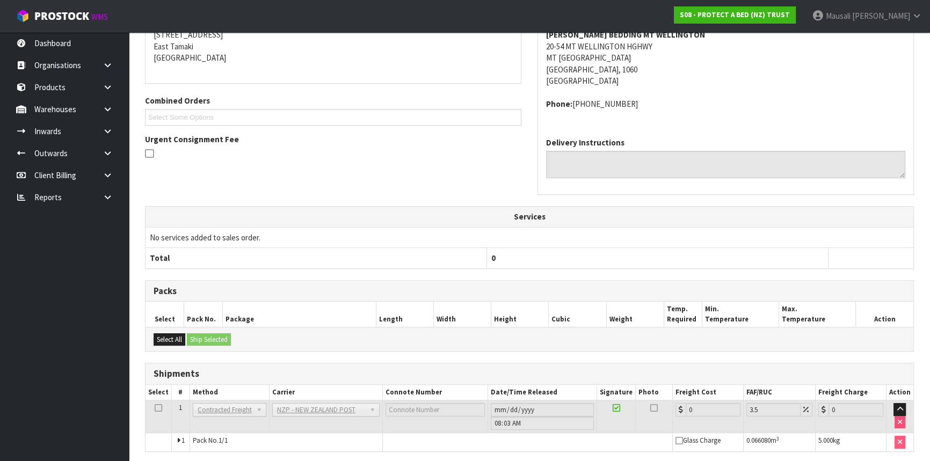
scroll to position [274, 0]
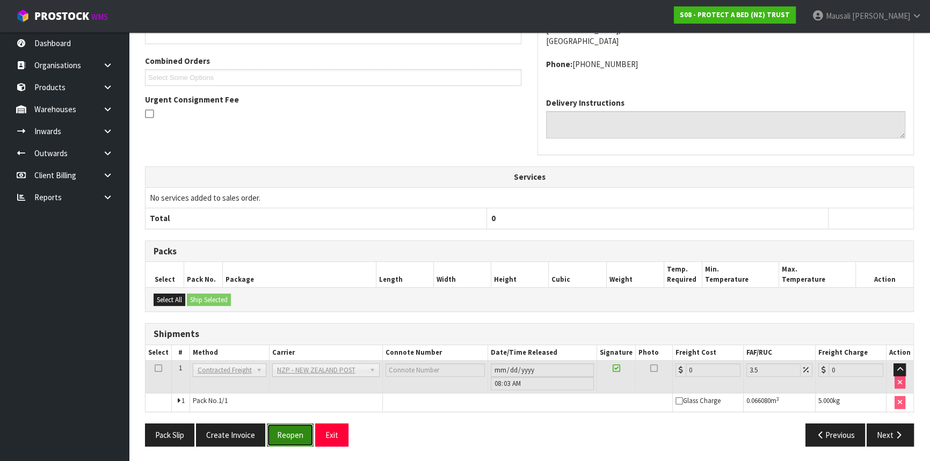
click at [286, 434] on button "Reopen" at bounding box center [290, 434] width 47 height 23
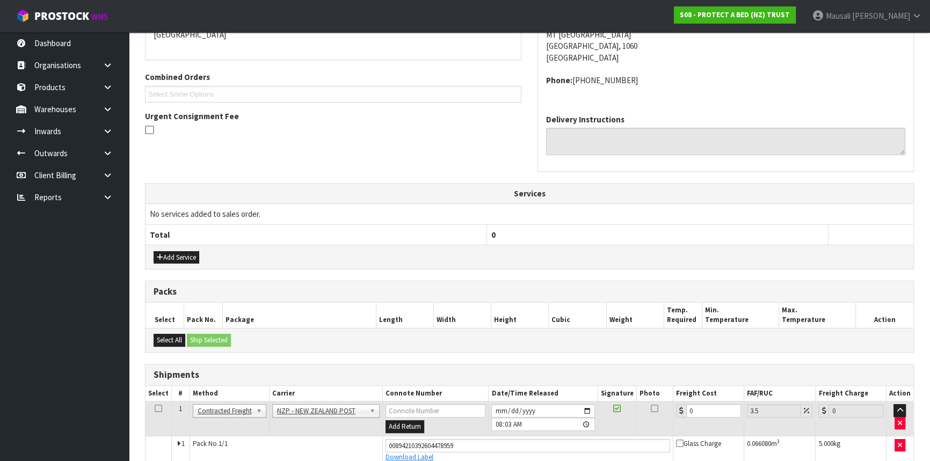
scroll to position [298, 0]
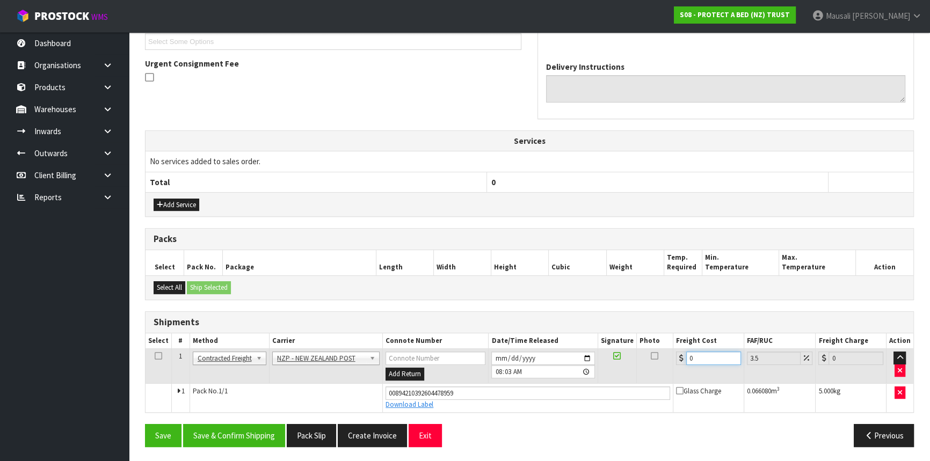
drag, startPoint x: 703, startPoint y: 359, endPoint x: 677, endPoint y: 374, distance: 29.6
click at [677, 374] on td "0" at bounding box center [708, 366] width 71 height 35
type input "1"
type input "1.03"
type input "0"
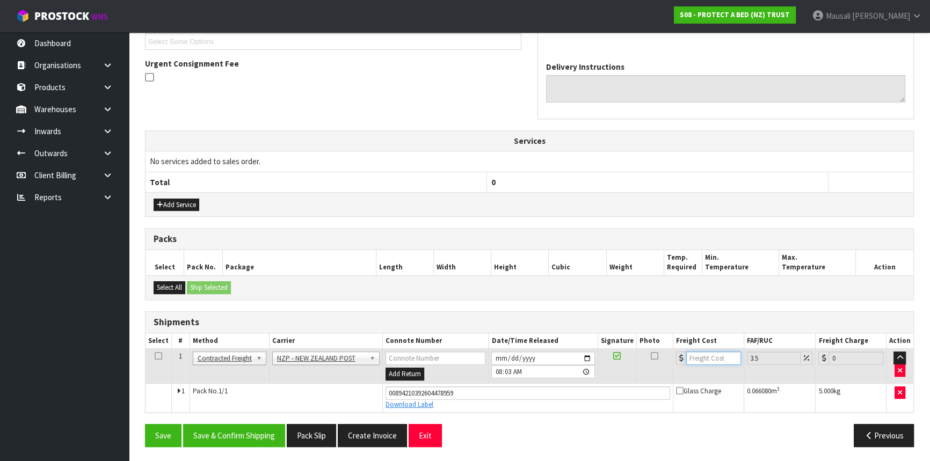
type input "4"
type input "4.14"
type input "4.3"
type input "4.45"
type input "4.33"
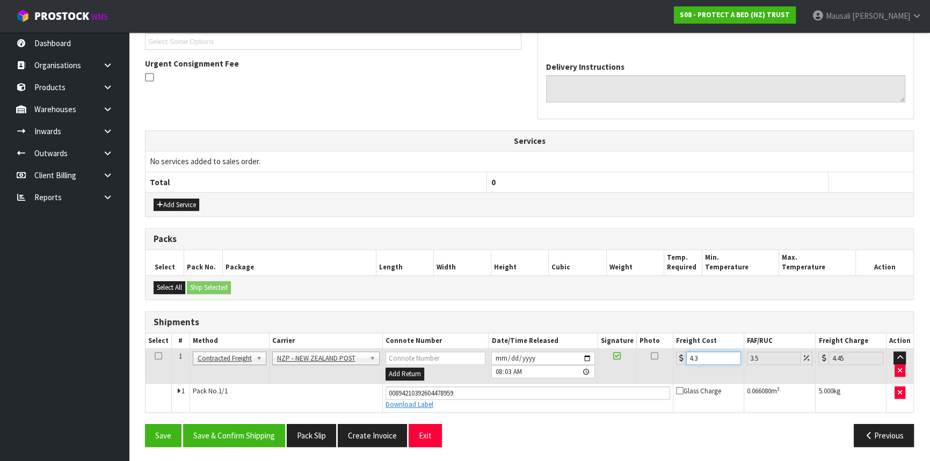
type input "4.48"
type input "4.33"
click at [257, 426] on button "Save & Confirm Shipping" at bounding box center [234, 435] width 102 height 23
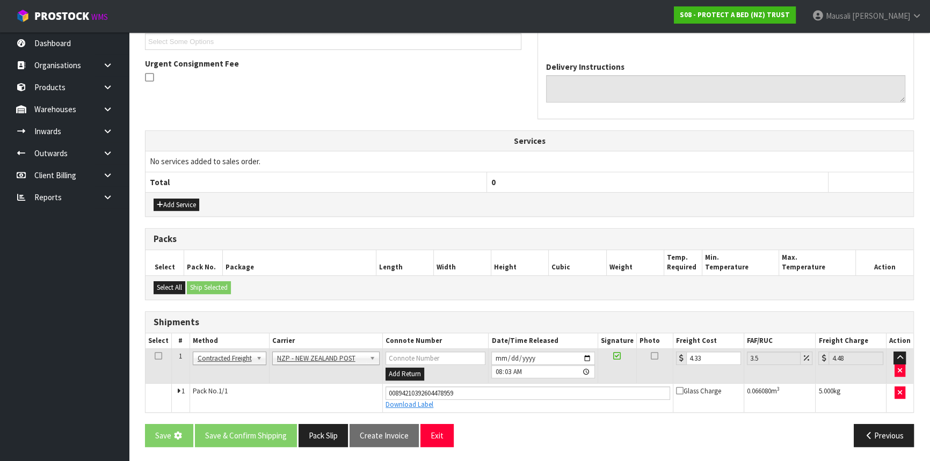
scroll to position [0, 0]
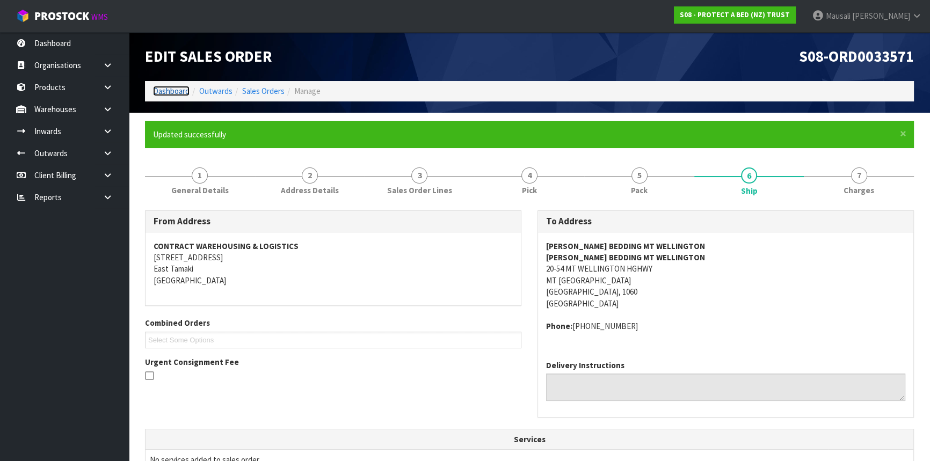
click at [169, 92] on link "Dashboard" at bounding box center [171, 91] width 36 height 10
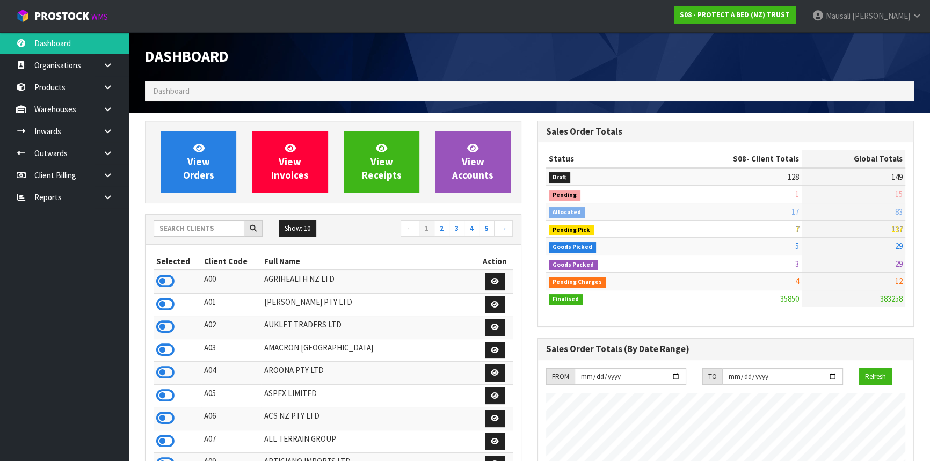
scroll to position [811, 392]
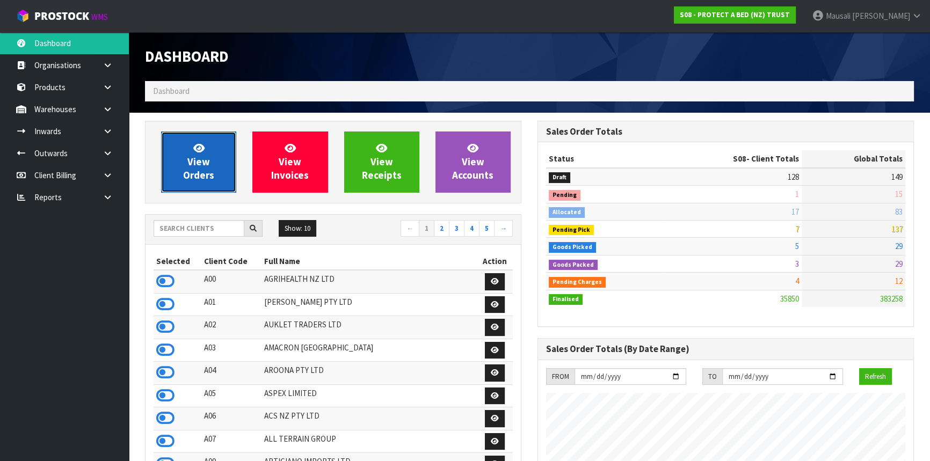
click at [203, 150] on icon at bounding box center [198, 148] width 11 height 10
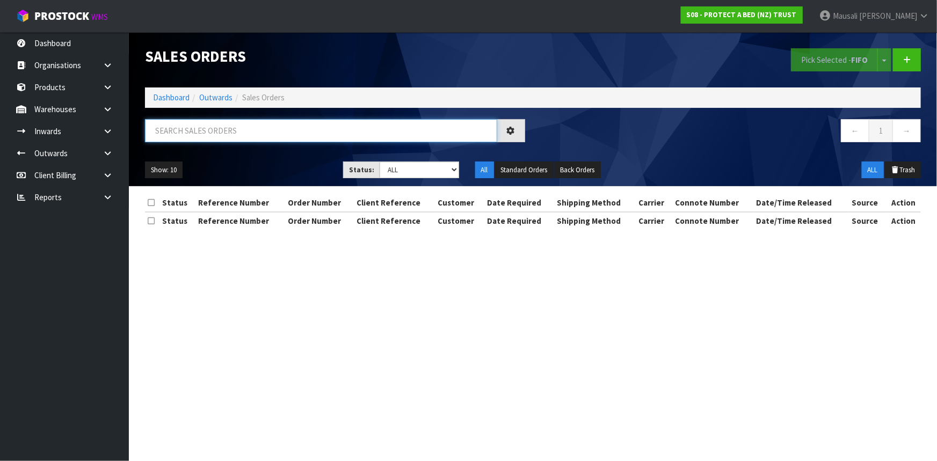
click at [178, 130] on input "text" at bounding box center [321, 130] width 352 height 23
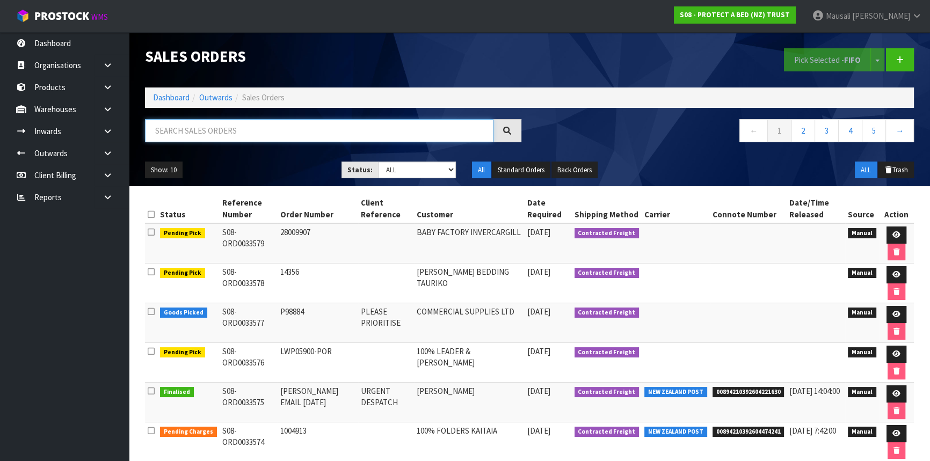
click at [191, 134] on input "text" at bounding box center [319, 130] width 348 height 23
type input "JOB-0414396"
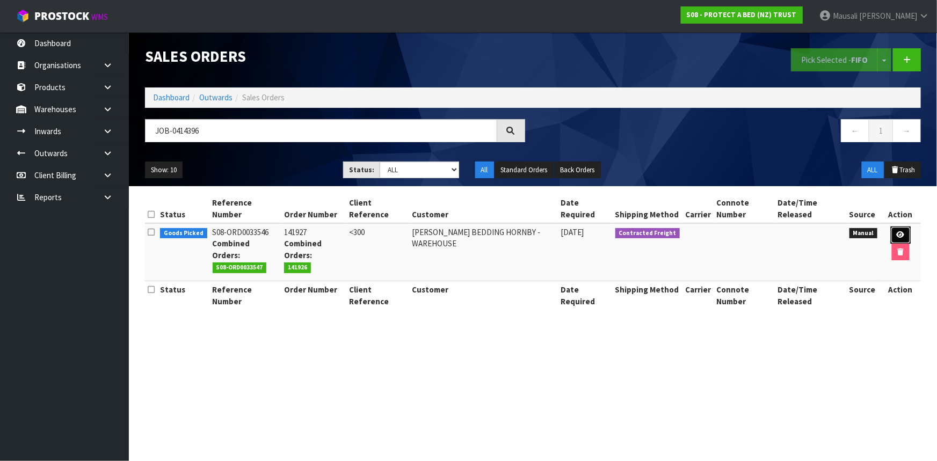
click at [901, 232] on icon at bounding box center [900, 234] width 8 height 7
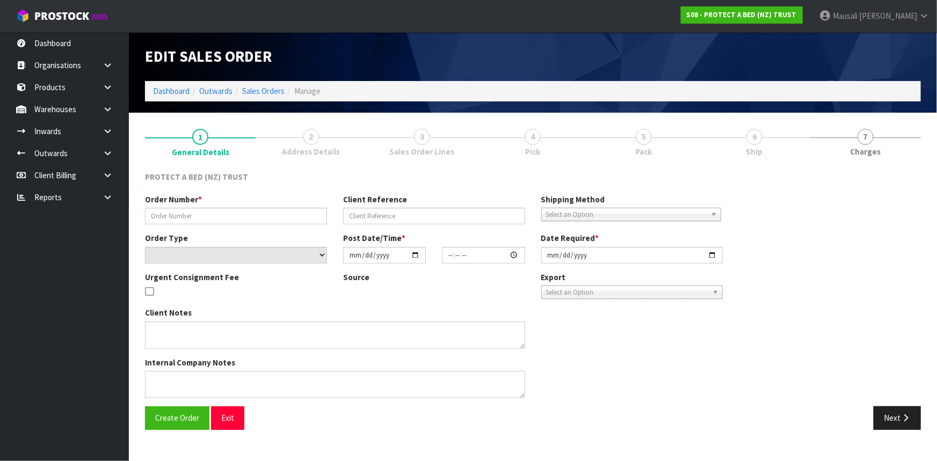
type input "141927"
type input "<300"
select select "number:0"
type input "[DATE]"
type input "09:13:00.000"
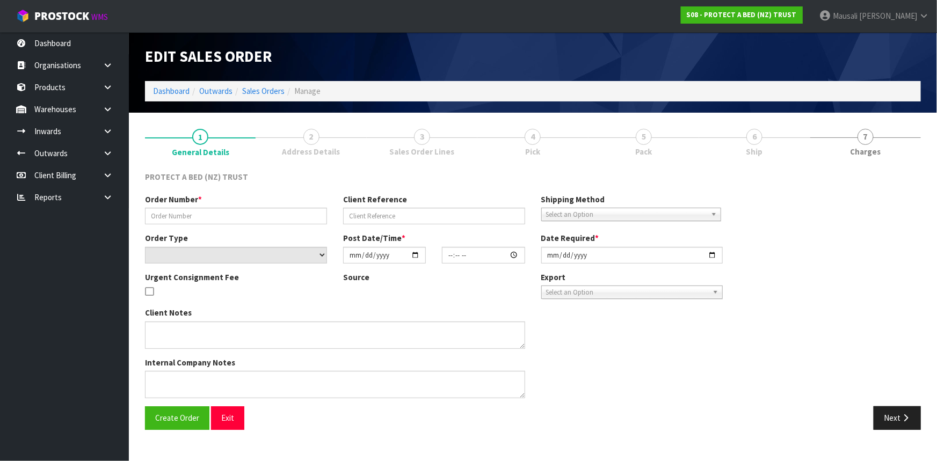
type input "[DATE]"
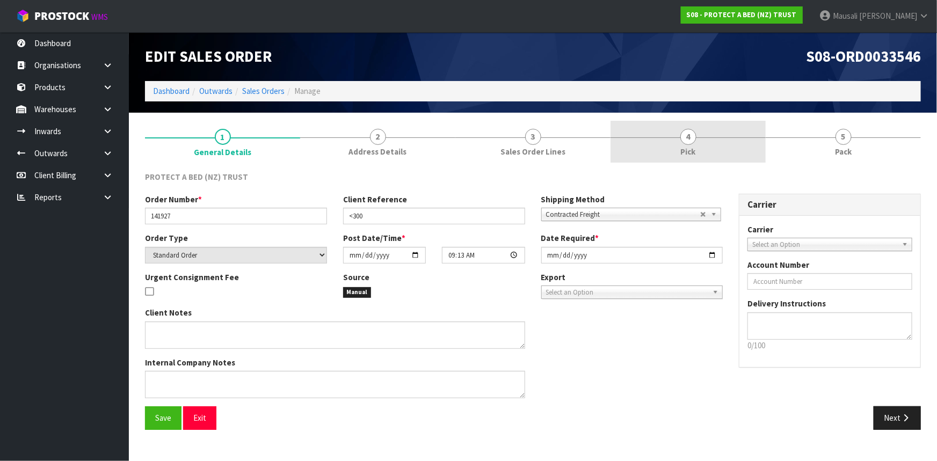
click at [698, 136] on link "4 Pick" at bounding box center [687, 142] width 155 height 42
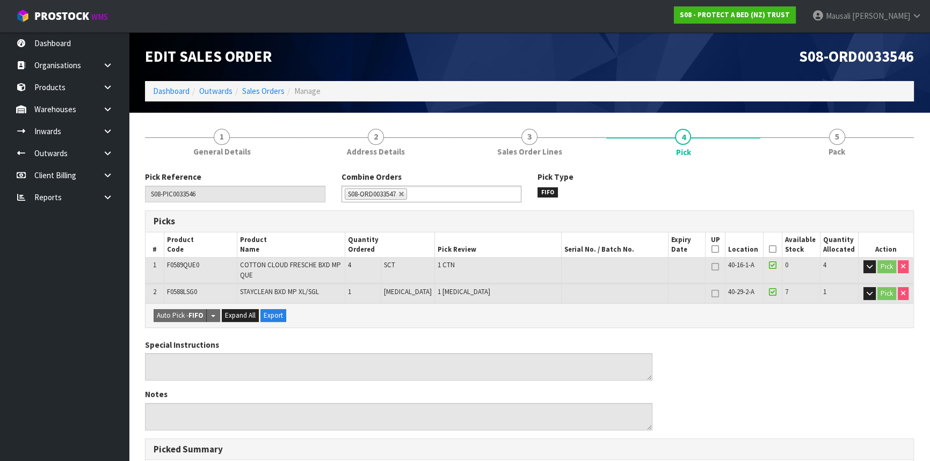
click at [769, 249] on icon at bounding box center [773, 249] width 8 height 1
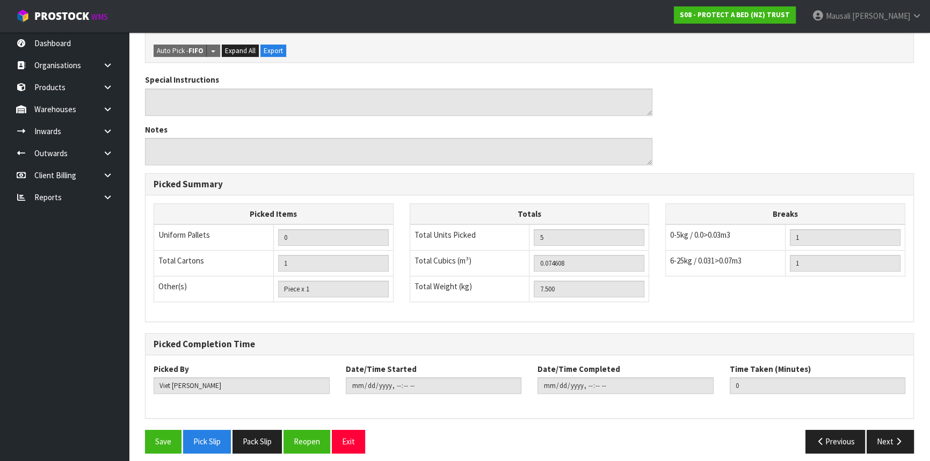
scroll to position [310, 0]
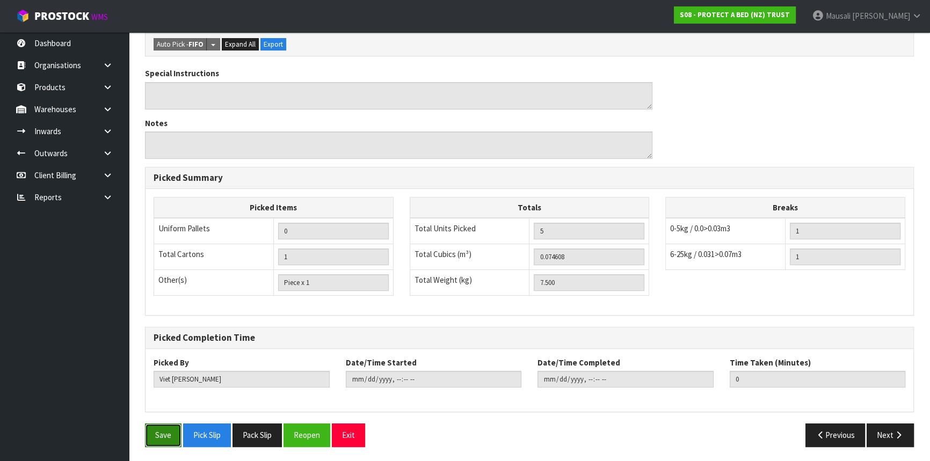
click at [158, 427] on button "Save" at bounding box center [163, 434] width 36 height 23
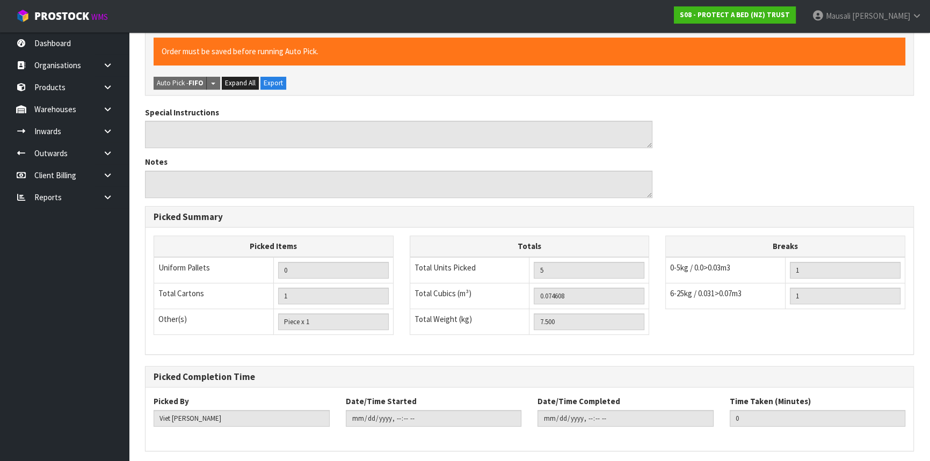
scroll to position [0, 0]
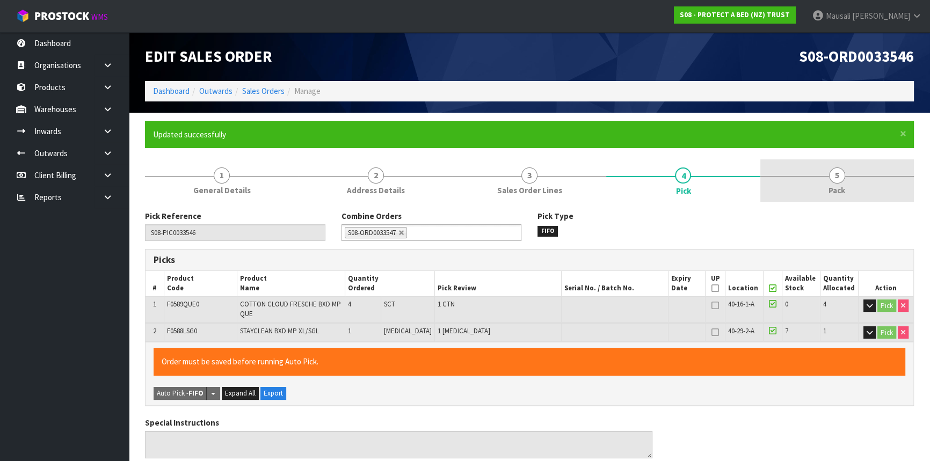
type input "[PERSON_NAME]"
type input "[DATE]T08:09:56"
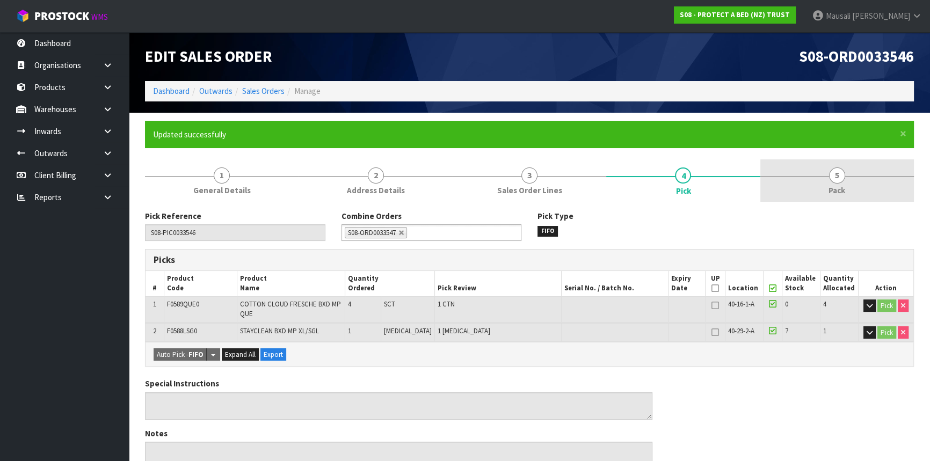
click at [825, 182] on link "5 Pack" at bounding box center [836, 180] width 153 height 42
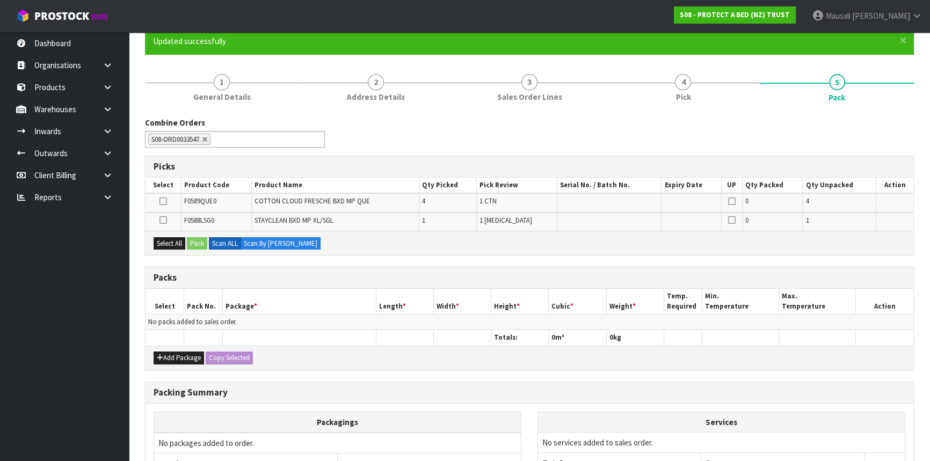
scroll to position [97, 0]
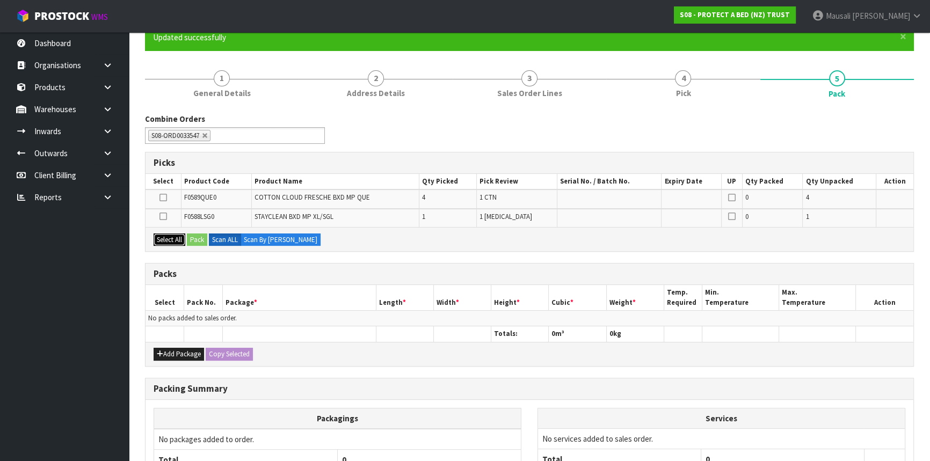
click at [166, 236] on button "Select All" at bounding box center [169, 239] width 32 height 13
click at [192, 238] on button "Pack" at bounding box center [197, 239] width 20 height 13
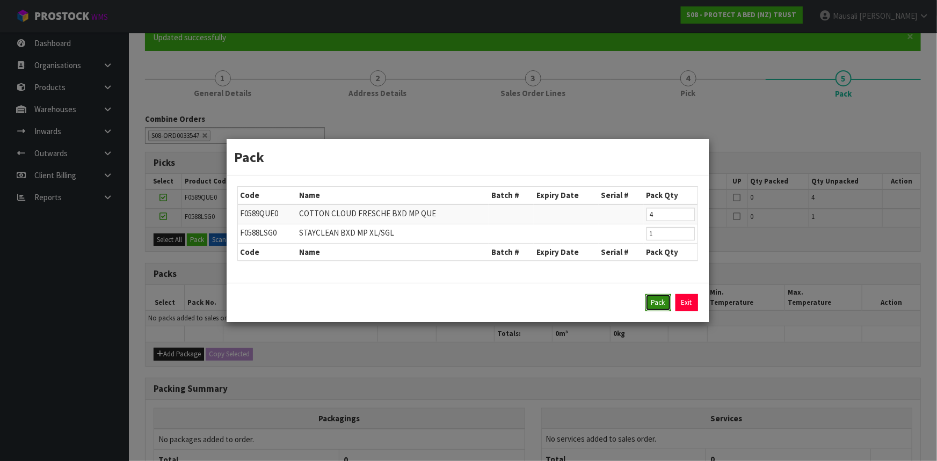
click at [655, 302] on button "Pack" at bounding box center [658, 302] width 26 height 17
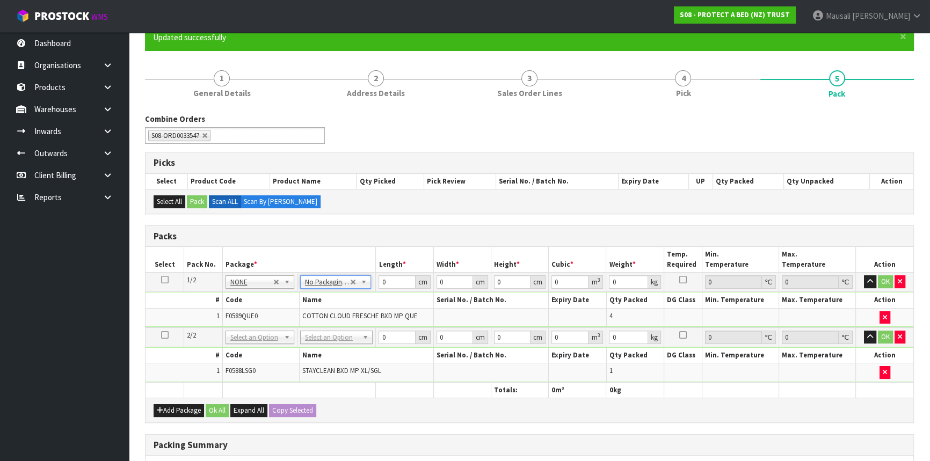
drag, startPoint x: 344, startPoint y: 334, endPoint x: 345, endPoint y: 343, distance: 9.7
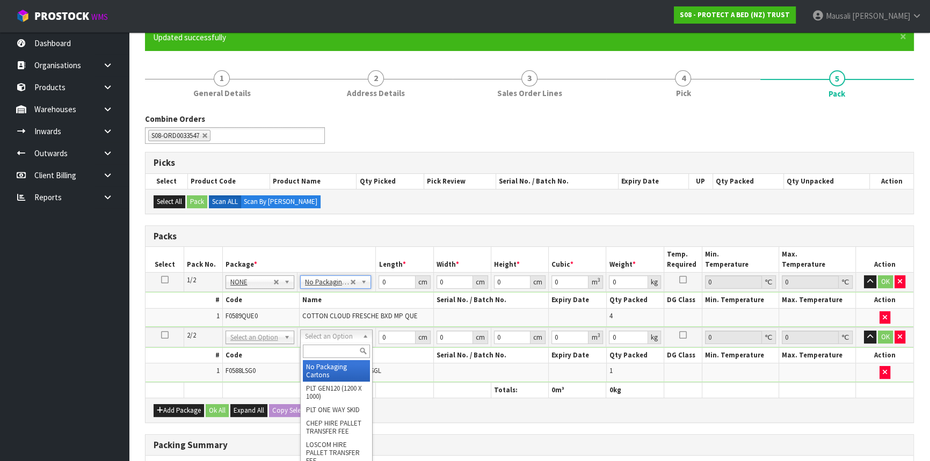
type input "2"
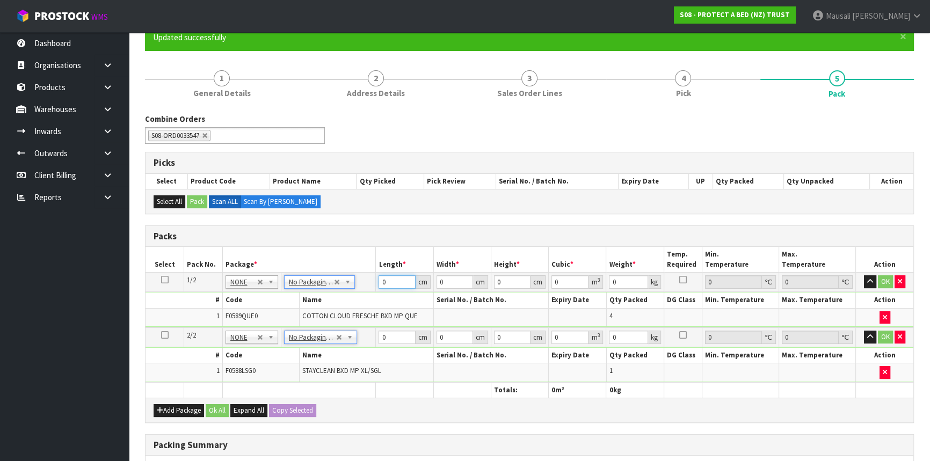
drag, startPoint x: 390, startPoint y: 281, endPoint x: 345, endPoint y: 299, distance: 48.6
click at [348, 299] on tbody "1/2 NONE 007-001 007-002 007-004 007-009 007-013 007-014 007-015 007-017 007-01…" at bounding box center [528, 300] width 767 height 55
type input "59"
type input "40"
type input "3"
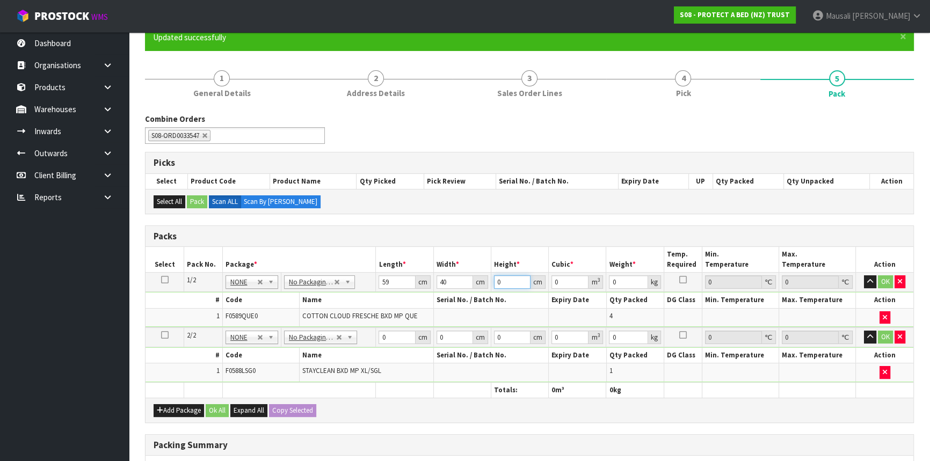
type input "0.00708"
type input "33"
type input "0.07788"
type input "33"
type input "7"
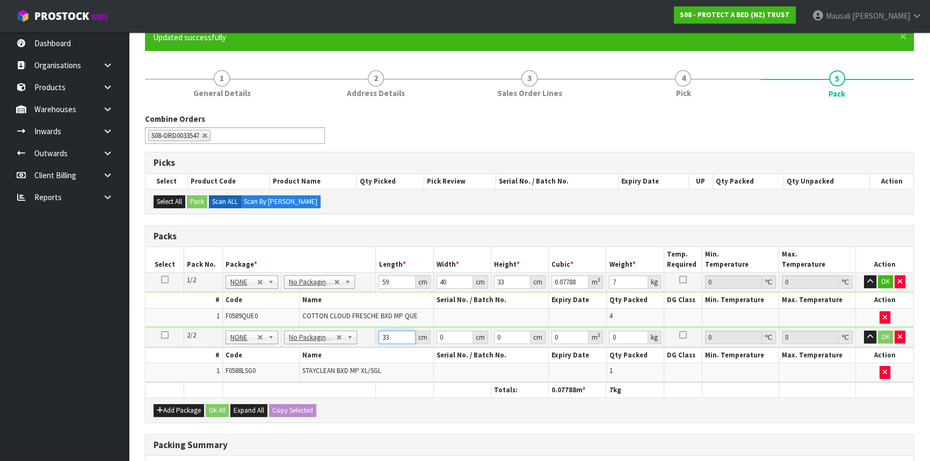
type input "33"
type input "24"
type input "3"
type input "0.002376"
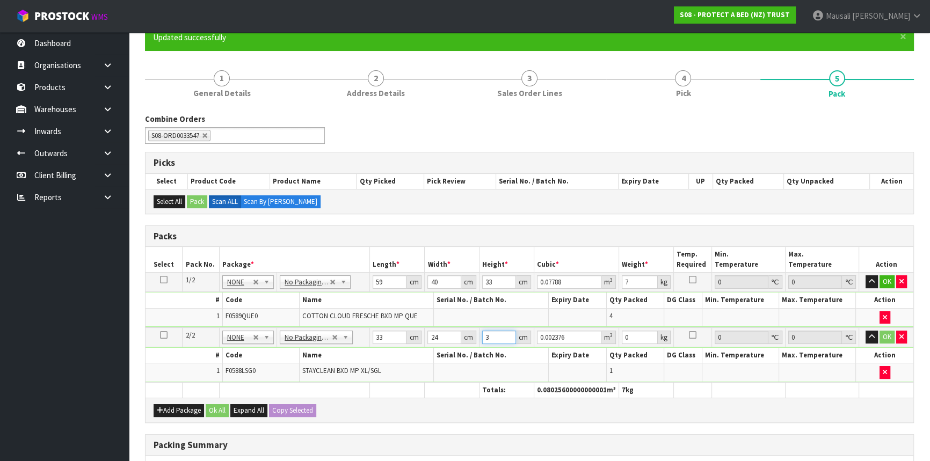
type input "32"
type input "0.025344"
type input "32"
type input "5"
type input "2"
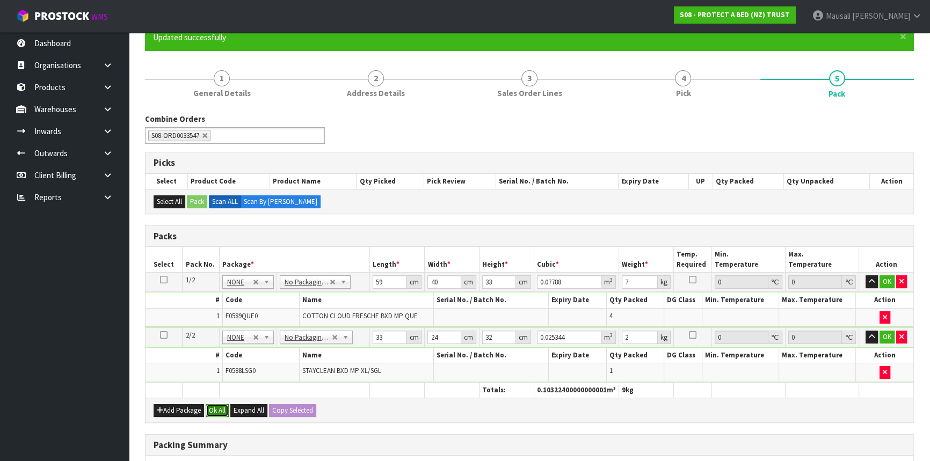
click at [215, 411] on button "Ok All" at bounding box center [217, 410] width 23 height 13
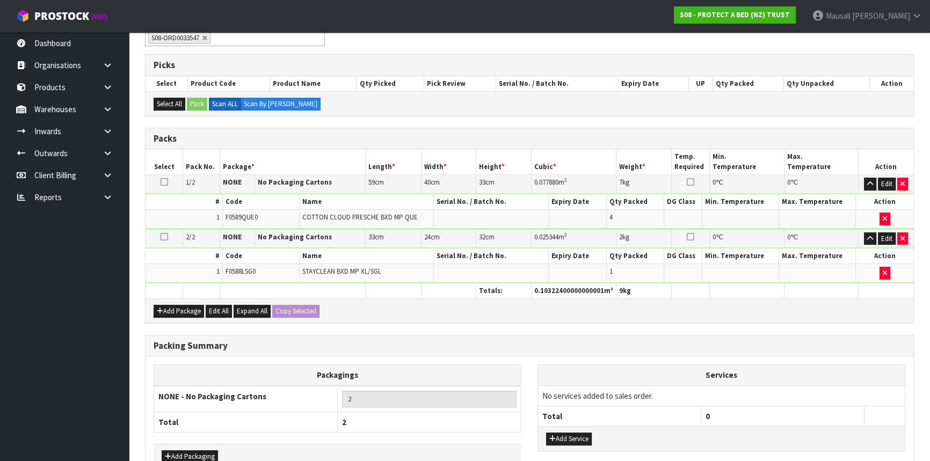
scroll to position [244, 0]
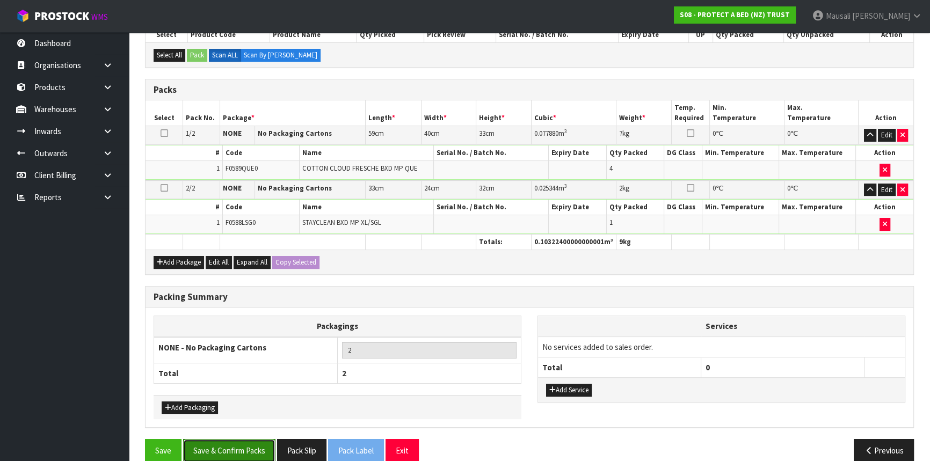
click at [242, 443] on button "Save & Confirm Packs" at bounding box center [229, 450] width 92 height 23
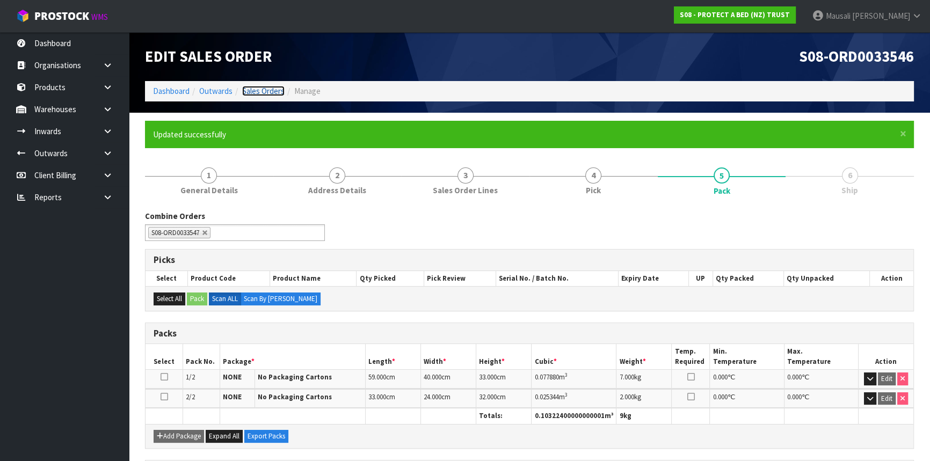
click at [268, 89] on link "Sales Orders" at bounding box center [263, 91] width 42 height 10
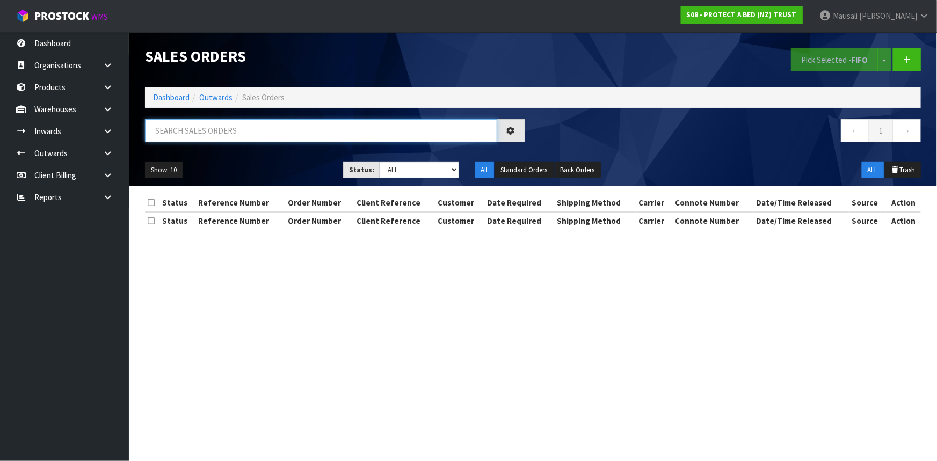
click at [195, 137] on input "text" at bounding box center [321, 130] width 352 height 23
type input "JOB-0414401"
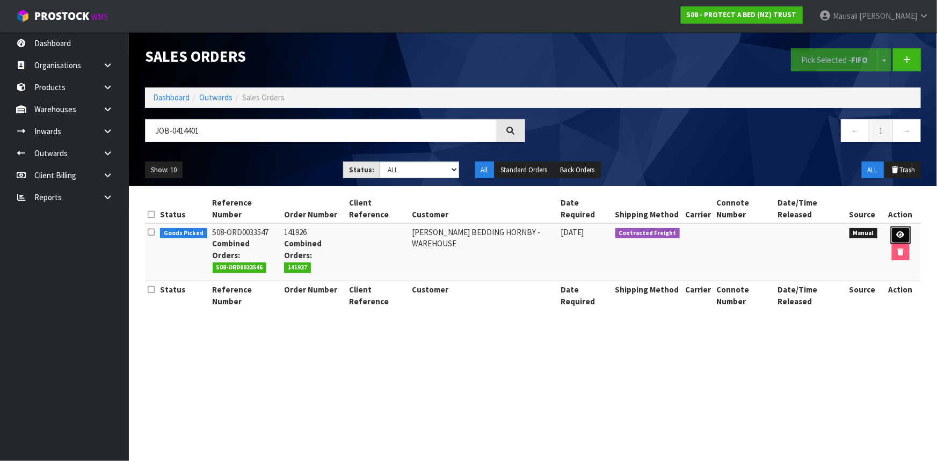
click at [901, 231] on icon at bounding box center [900, 234] width 8 height 7
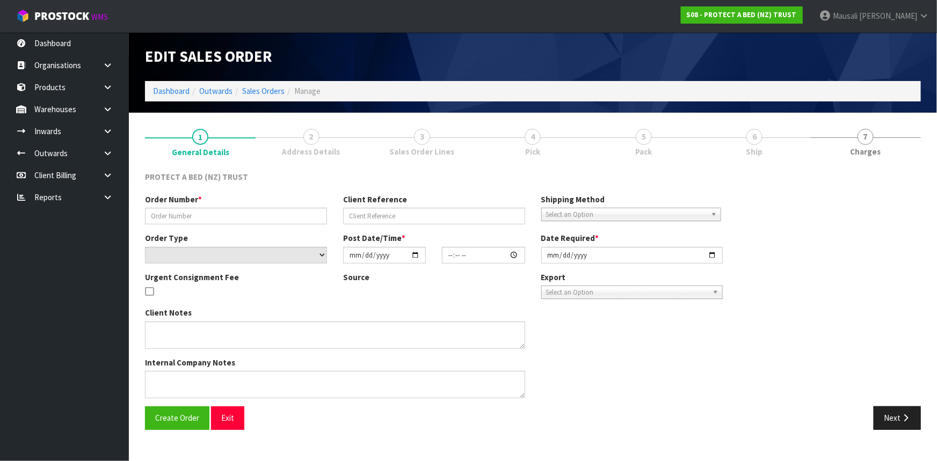
type input "141926"
select select "number:0"
type input "[DATE]"
type input "09:24:00.000"
type input "[DATE]"
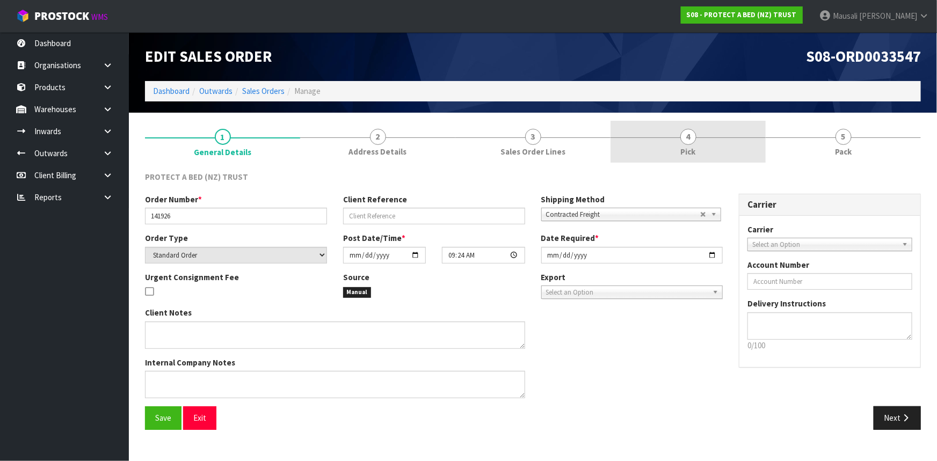
click at [697, 142] on link "4 Pick" at bounding box center [687, 142] width 155 height 42
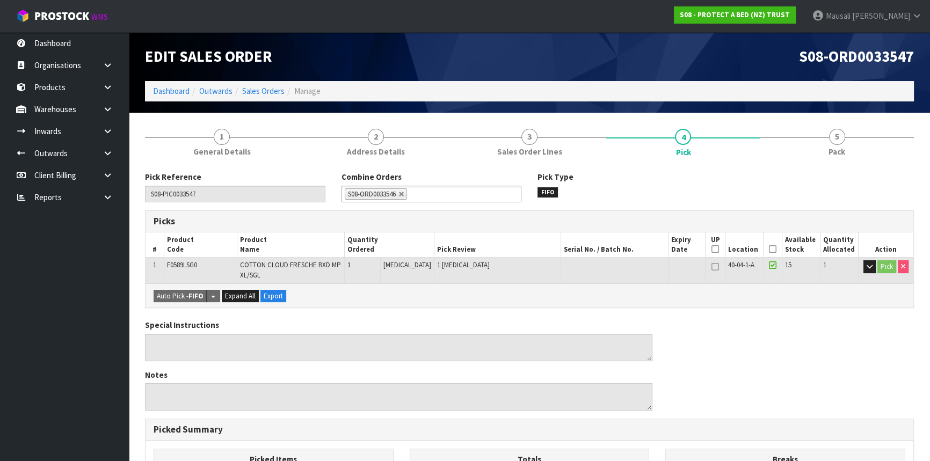
click at [769, 249] on icon at bounding box center [773, 249] width 8 height 1
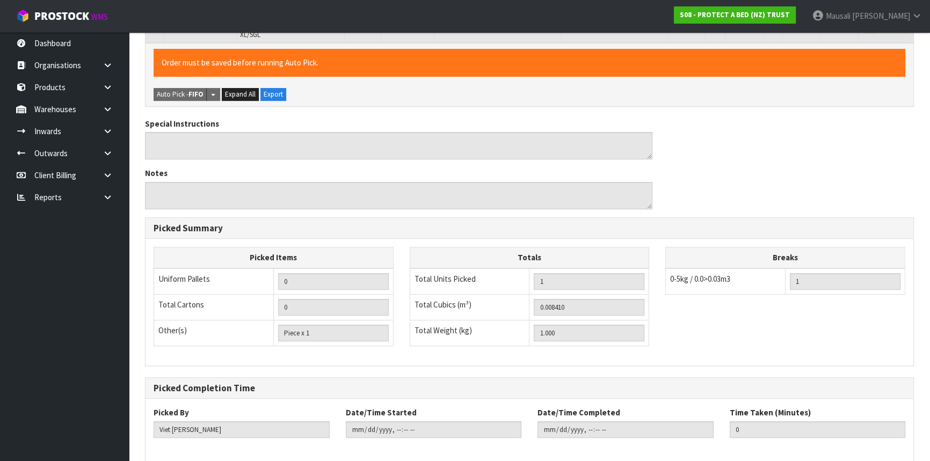
scroll to position [290, 0]
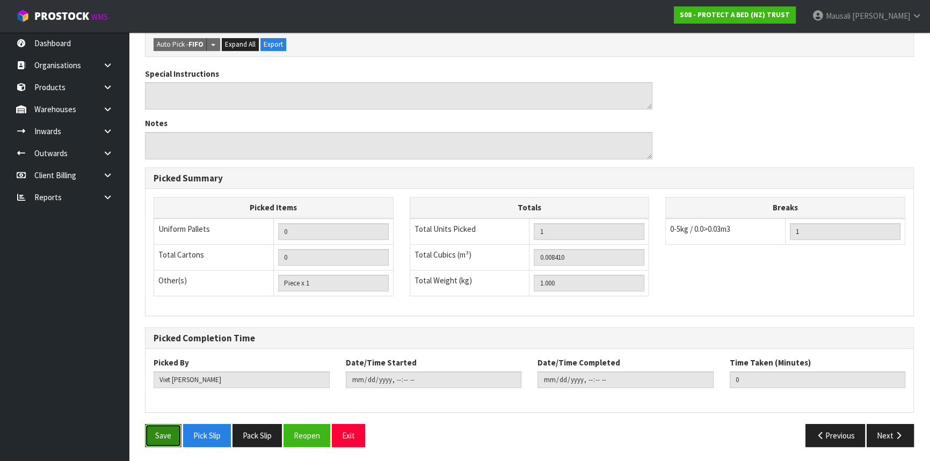
click at [154, 434] on button "Save" at bounding box center [163, 435] width 36 height 23
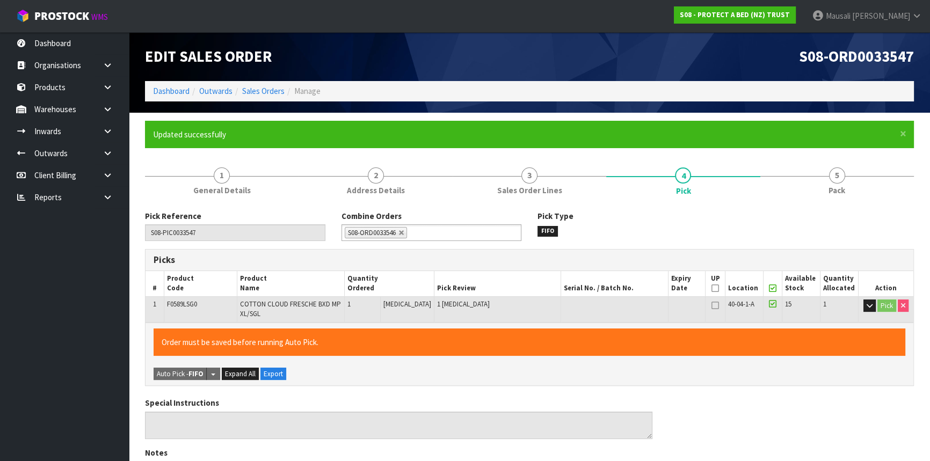
type input "[PERSON_NAME]"
type input "[DATE]T08:12:29"
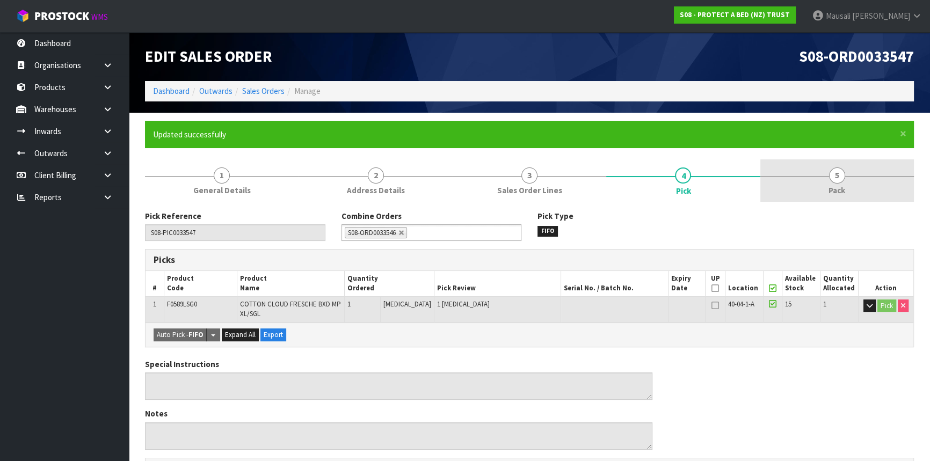
click at [823, 191] on link "5 Pack" at bounding box center [836, 180] width 153 height 42
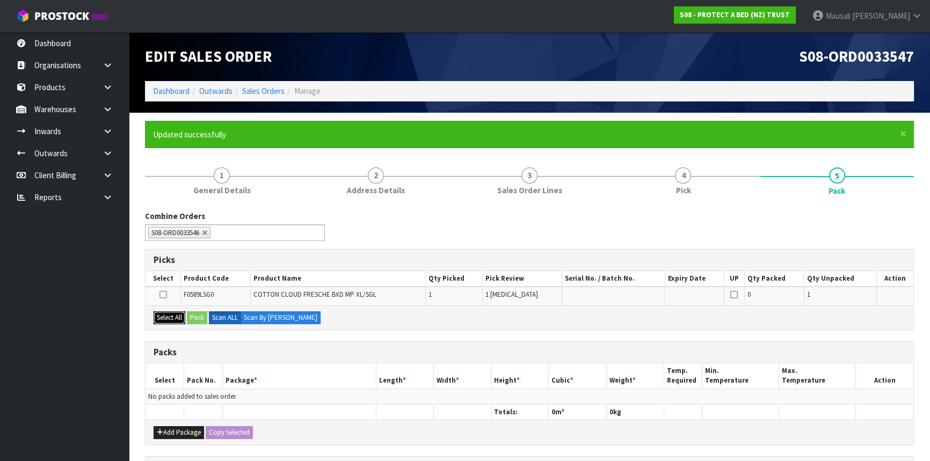
click at [171, 314] on button "Select All" at bounding box center [169, 317] width 32 height 13
click at [194, 314] on button "Pack" at bounding box center [197, 317] width 20 height 13
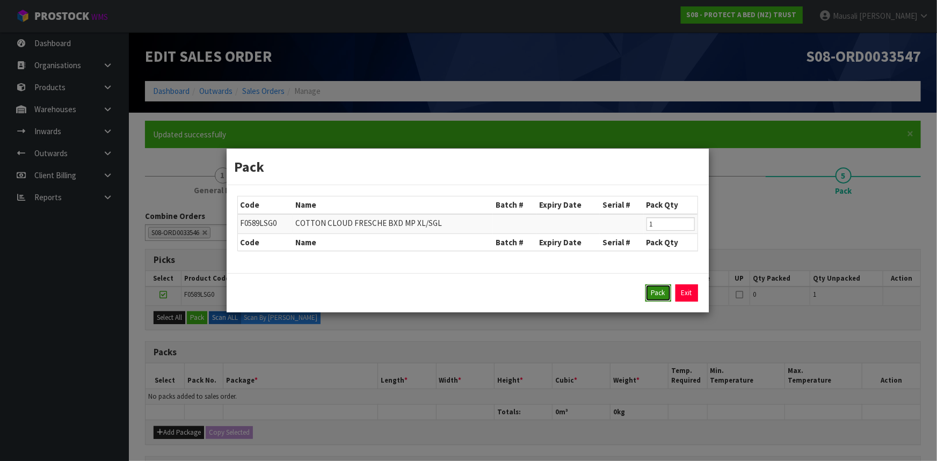
click at [657, 295] on button "Pack" at bounding box center [658, 292] width 26 height 17
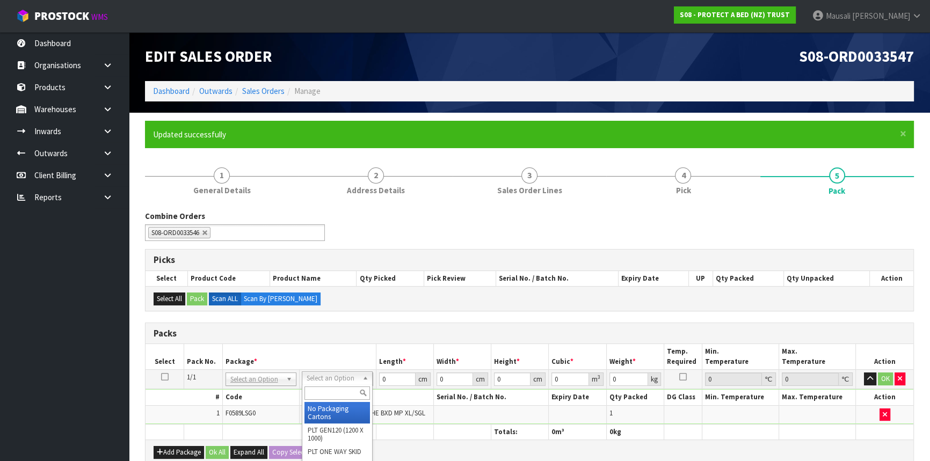
click at [325, 389] on input "text" at bounding box center [336, 392] width 65 height 13
type input "A4"
type input "31"
type input "22.5"
type input "25"
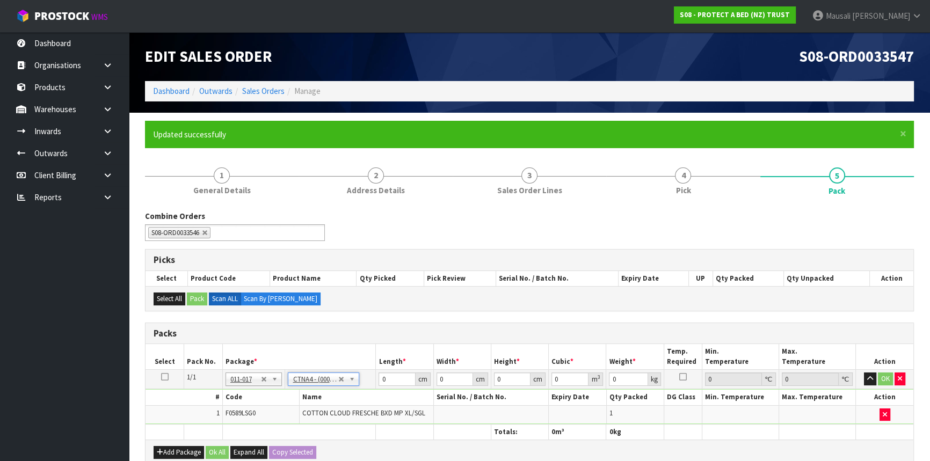
type input "0.017438"
type input "1.2"
drag, startPoint x: 392, startPoint y: 377, endPoint x: 354, endPoint y: 394, distance: 41.6
click at [358, 389] on tbody "1/1 NONE 007-001 007-002 007-004 007-009 007-013 007-014 007-015 007-017 007-01…" at bounding box center [528, 397] width 767 height 55
type input "3"
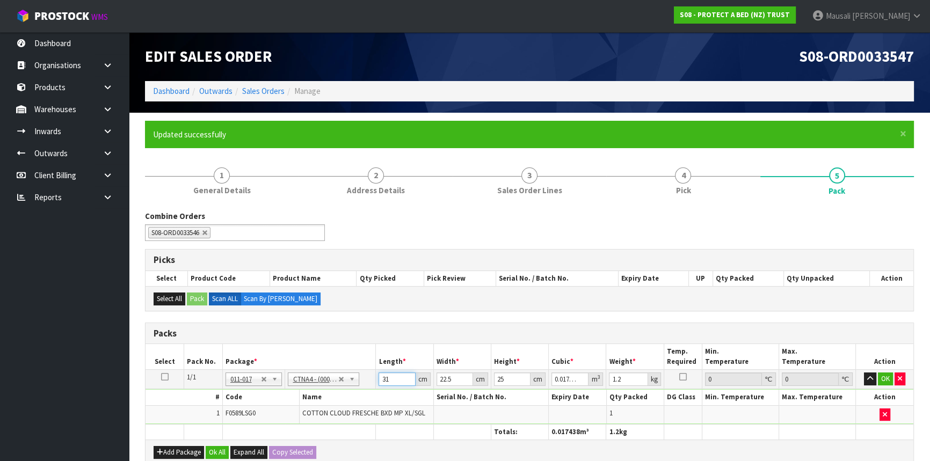
type input "0.001687"
type input "33"
type input "0.018563"
type input "33"
type input "2"
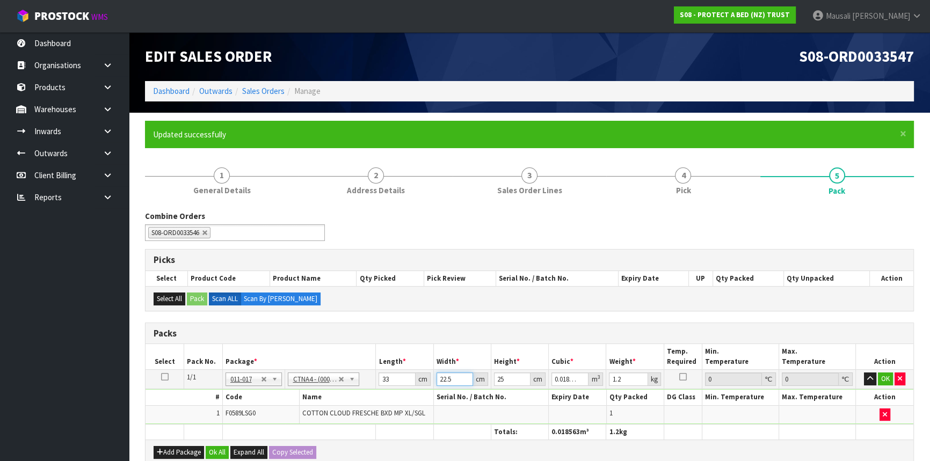
type input "0.00165"
type input "24"
type input "0.0198"
type input "24"
type input "3"
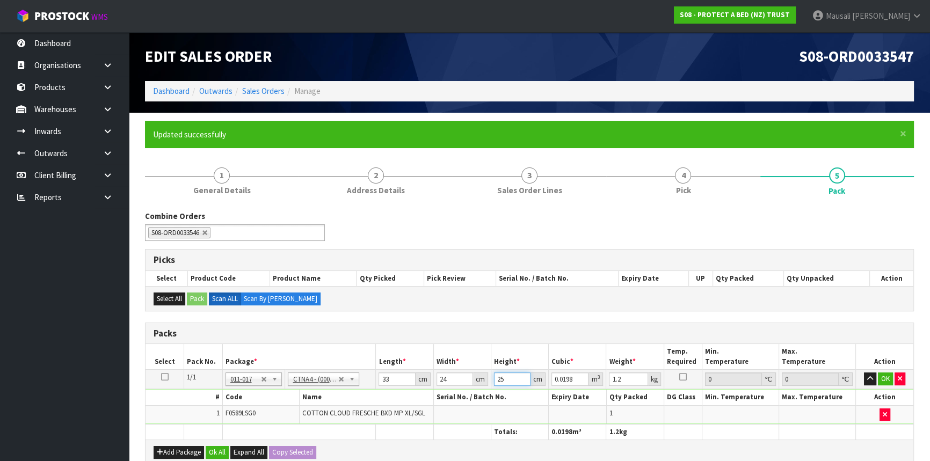
type input "0.002376"
type input "32"
type input "0.025344"
type input "32"
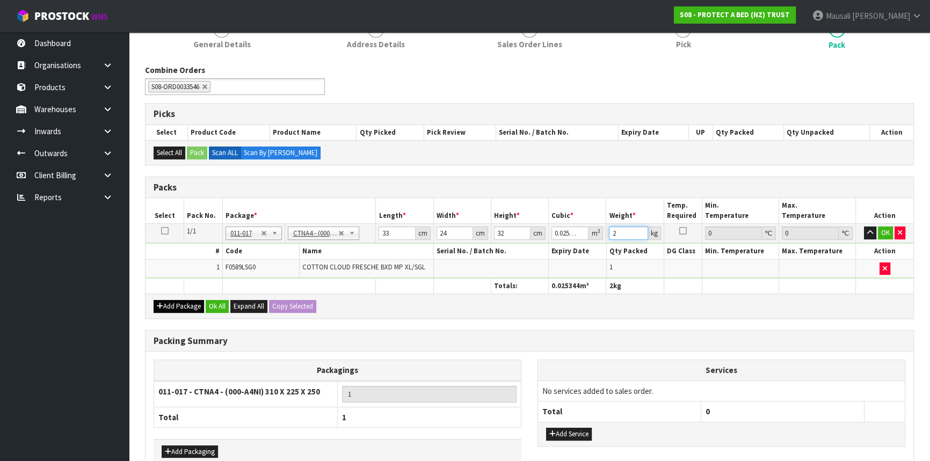
type input "2"
click at [181, 300] on button "Add Package" at bounding box center [178, 306] width 50 height 13
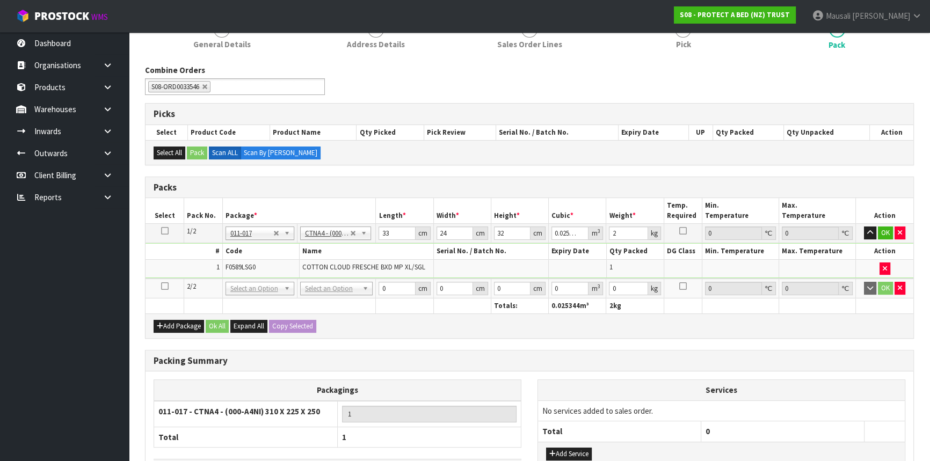
click at [163, 286] on icon at bounding box center [165, 286] width 8 height 1
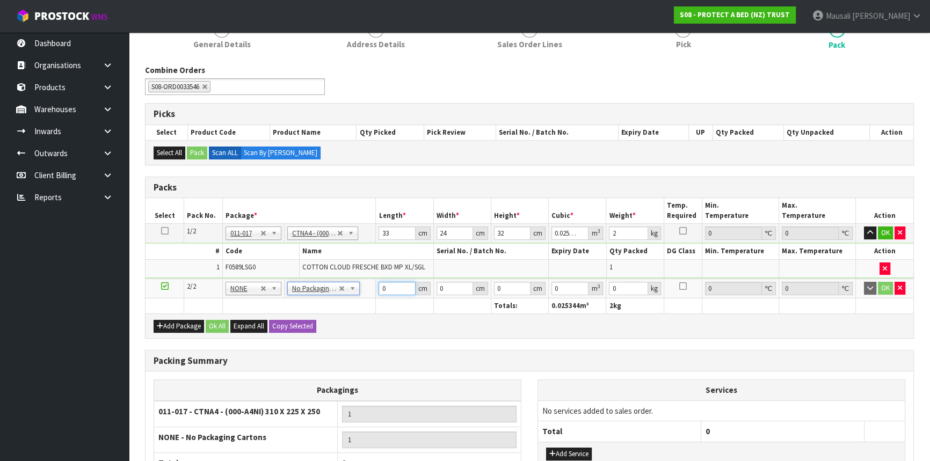
drag, startPoint x: 392, startPoint y: 284, endPoint x: 376, endPoint y: 296, distance: 20.4
click at [376, 296] on table "Select Pack No. Package * Length * Width * Height * Cubic * Weight * Temp. Requ…" at bounding box center [528, 255] width 767 height 115
type input "59"
type input "40"
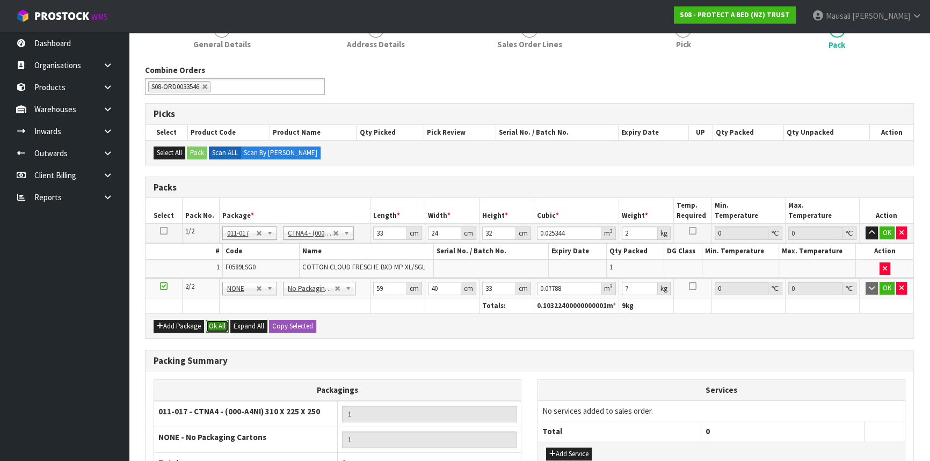
click at [213, 327] on button "Ok All" at bounding box center [217, 326] width 23 height 13
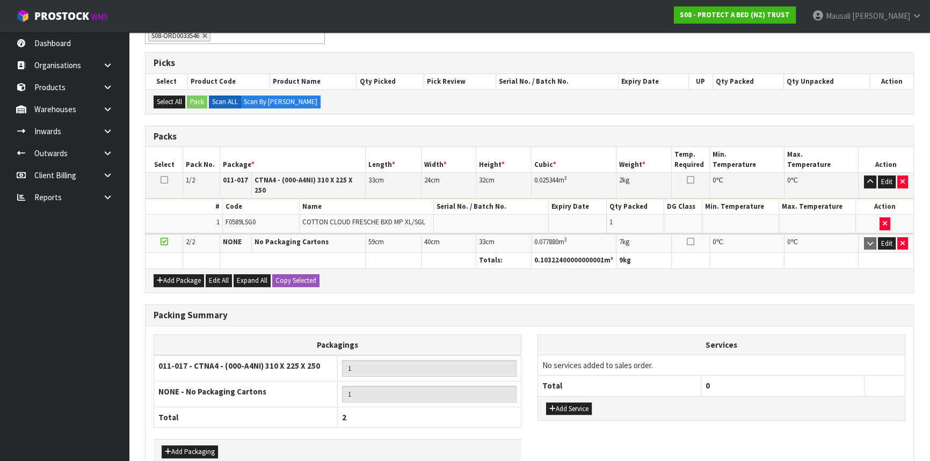
scroll to position [248, 0]
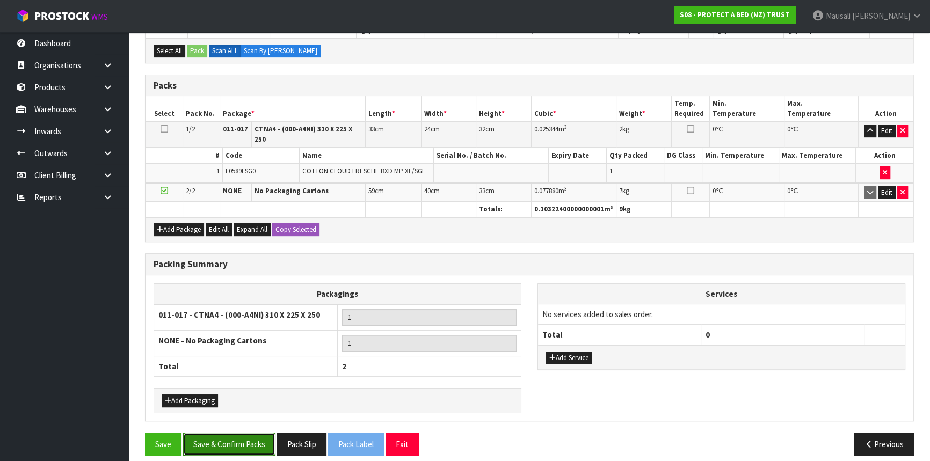
click at [229, 433] on button "Save & Confirm Packs" at bounding box center [229, 444] width 92 height 23
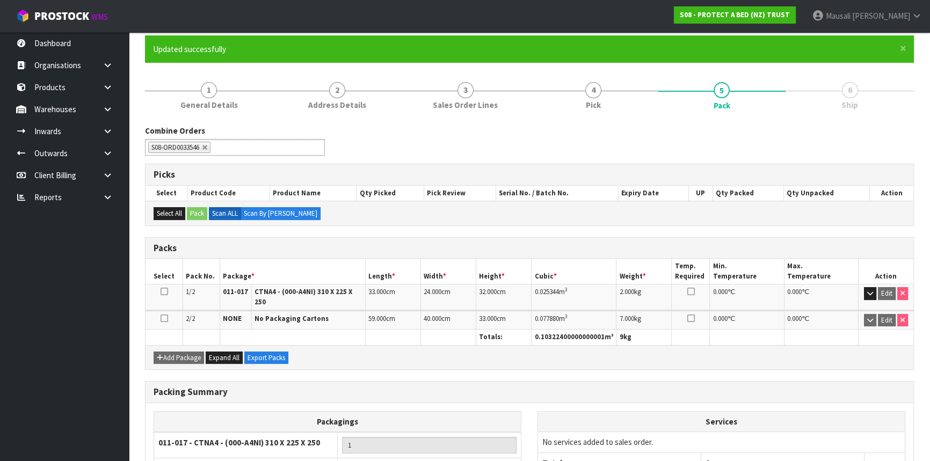
scroll to position [190, 0]
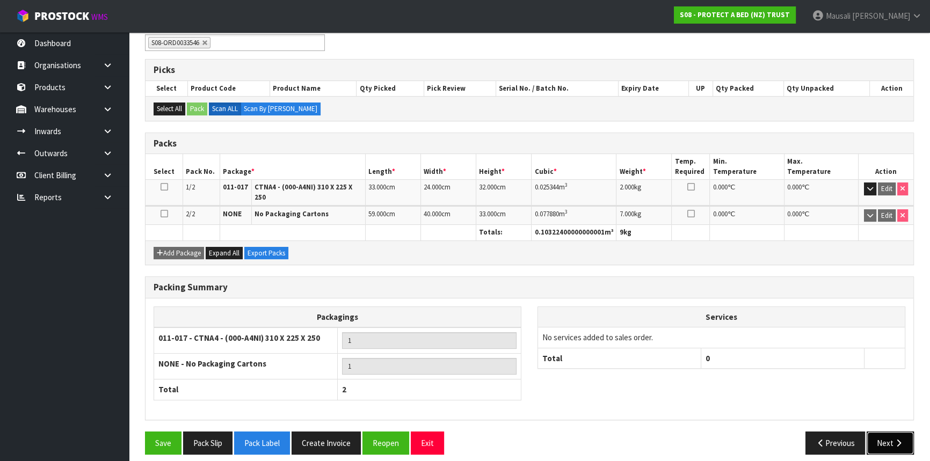
click at [904, 436] on button "Next" at bounding box center [889, 442] width 47 height 23
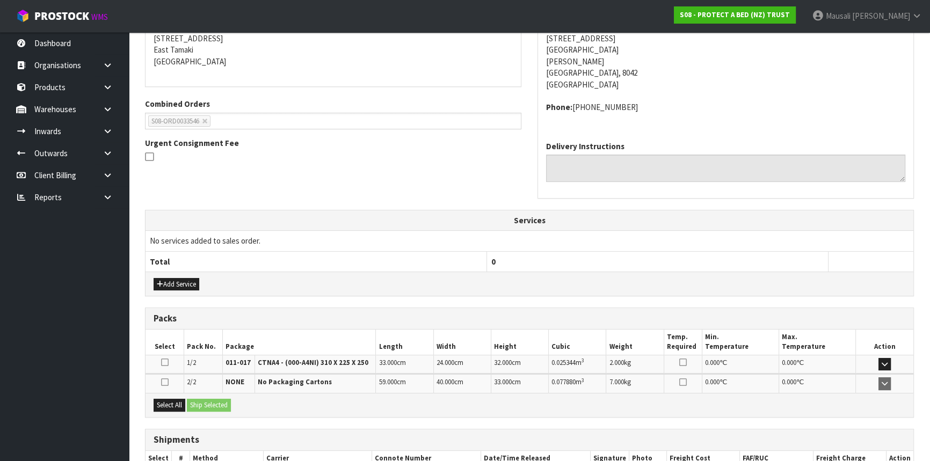
scroll to position [289, 0]
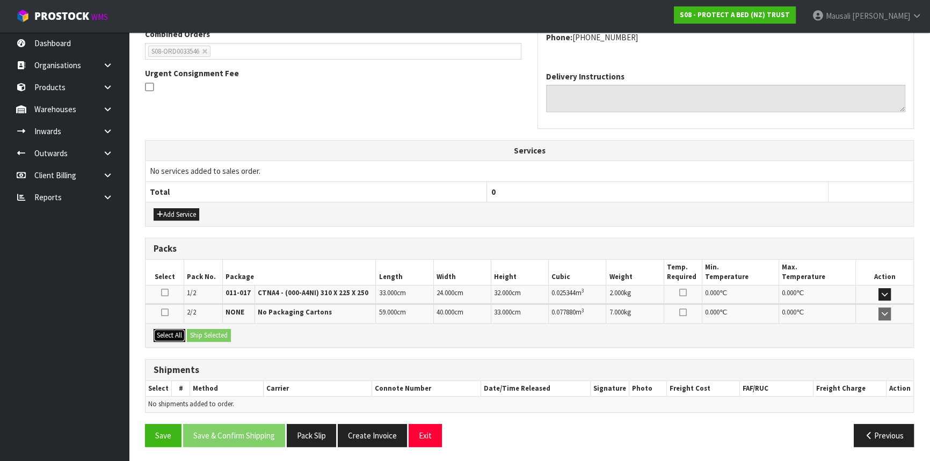
click at [166, 333] on button "Select All" at bounding box center [169, 335] width 32 height 13
click at [186, 332] on div "Select All Ship Selected" at bounding box center [528, 335] width 767 height 24
click at [209, 331] on button "Ship Selected" at bounding box center [209, 335] width 44 height 13
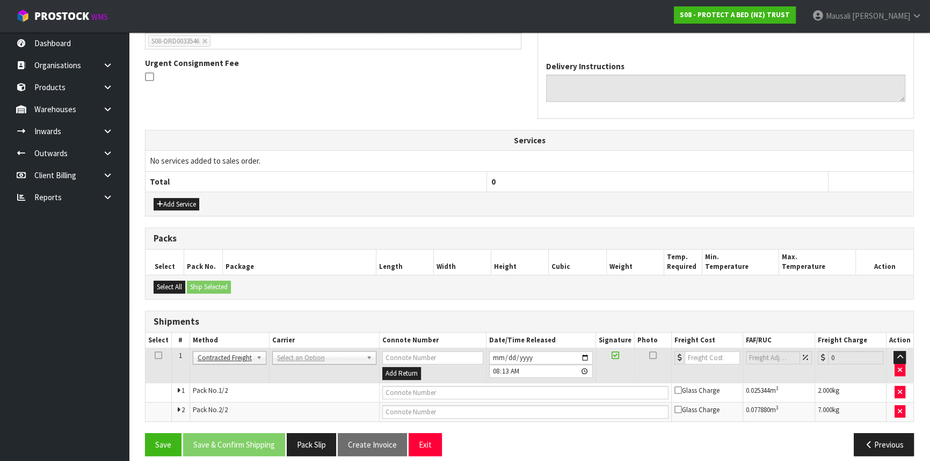
scroll to position [308, 0]
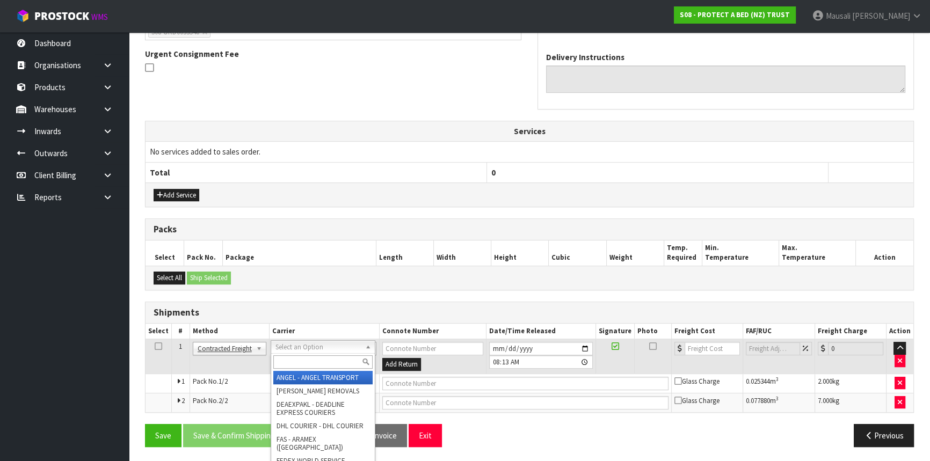
click at [294, 360] on input "text" at bounding box center [322, 361] width 99 height 13
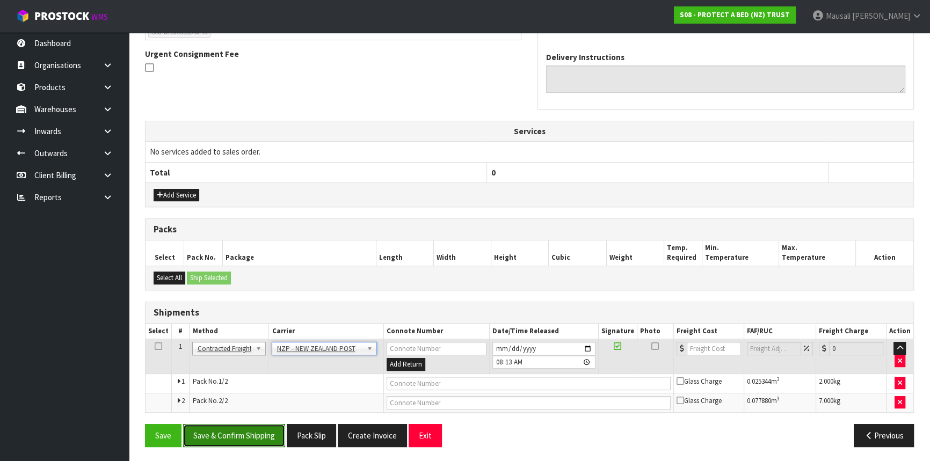
click at [251, 438] on button "Save & Confirm Shipping" at bounding box center [234, 435] width 102 height 23
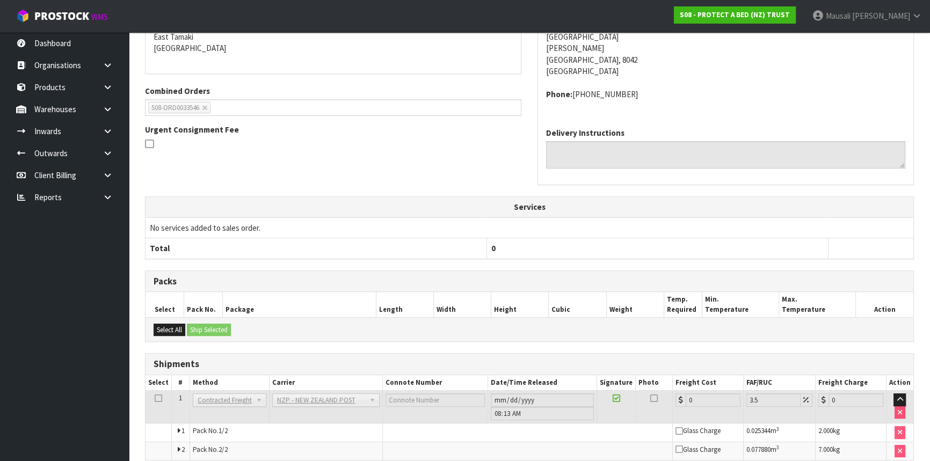
scroll to position [292, 0]
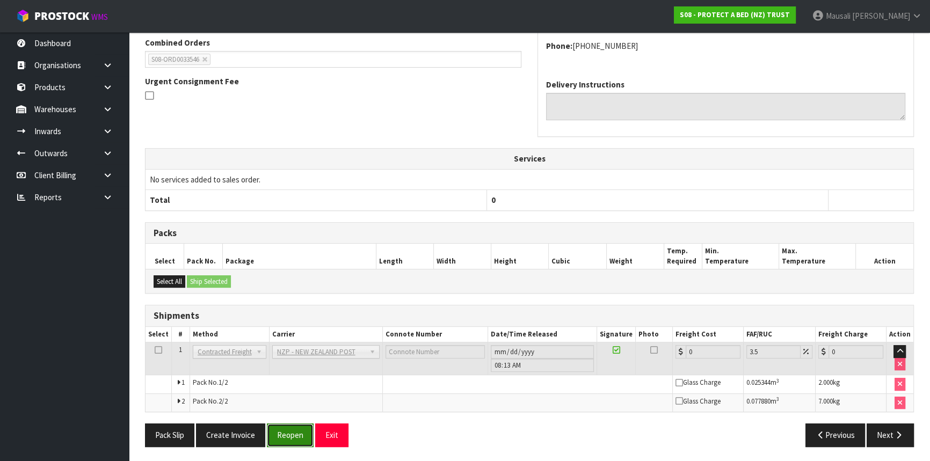
click at [296, 433] on button "Reopen" at bounding box center [290, 434] width 47 height 23
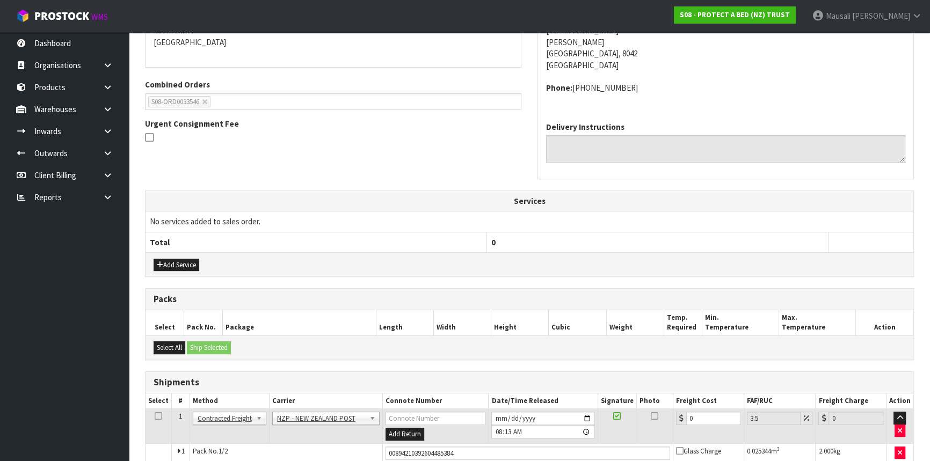
scroll to position [318, 0]
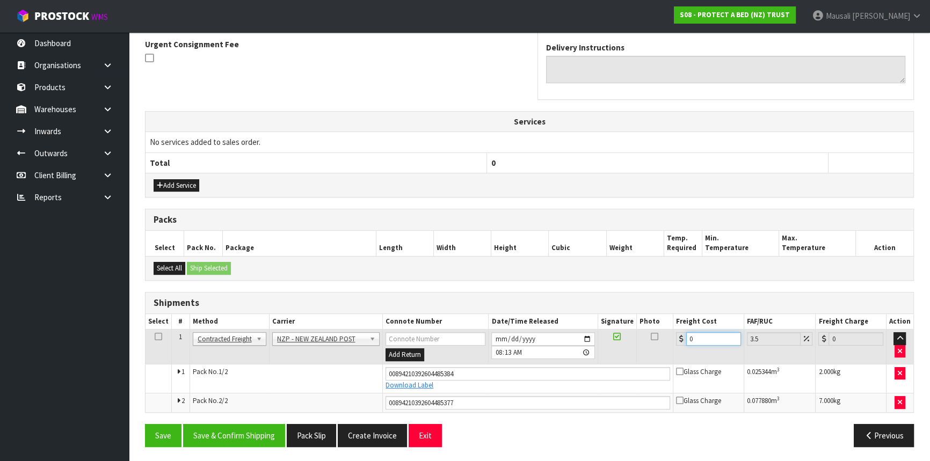
drag, startPoint x: 704, startPoint y: 339, endPoint x: 670, endPoint y: 354, distance: 36.7
click at [670, 354] on tr "1 Client Local Pickup Customer Local Pickup Company Freight Contracted Freight …" at bounding box center [528, 347] width 767 height 35
click at [233, 437] on button "Save & Confirm Shipping" at bounding box center [234, 435] width 102 height 23
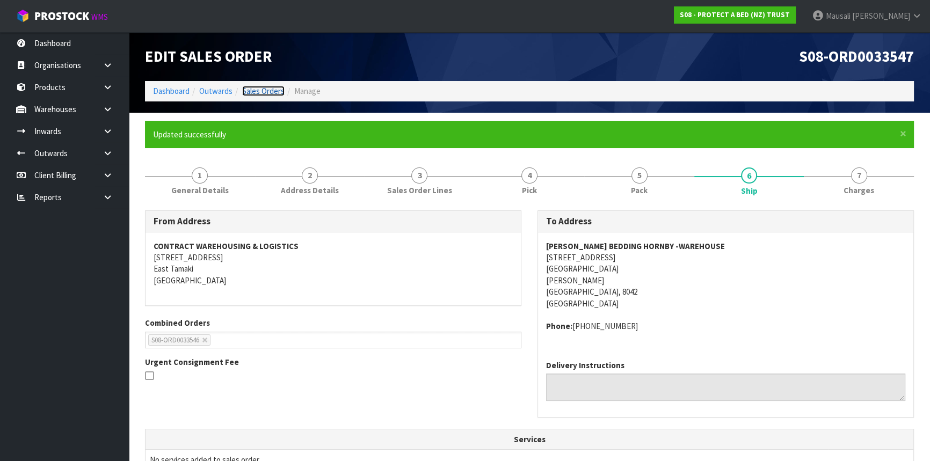
click at [267, 91] on link "Sales Orders" at bounding box center [263, 91] width 42 height 10
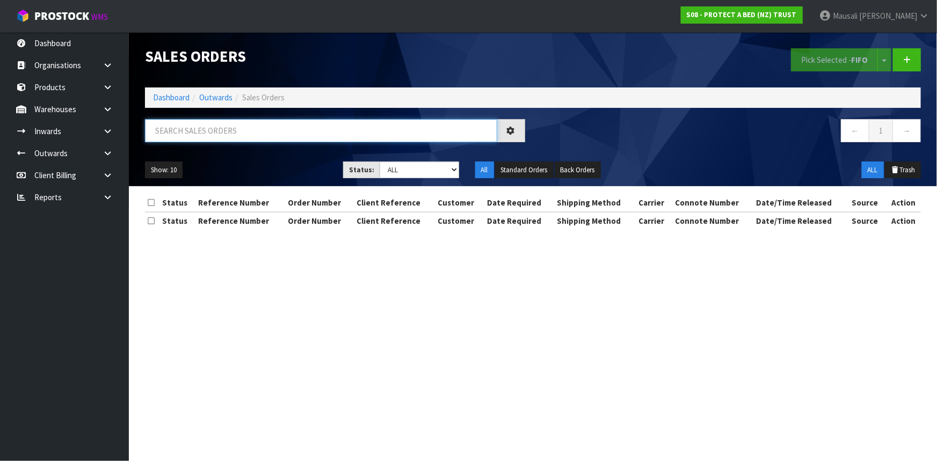
click at [206, 123] on input "text" at bounding box center [321, 130] width 352 height 23
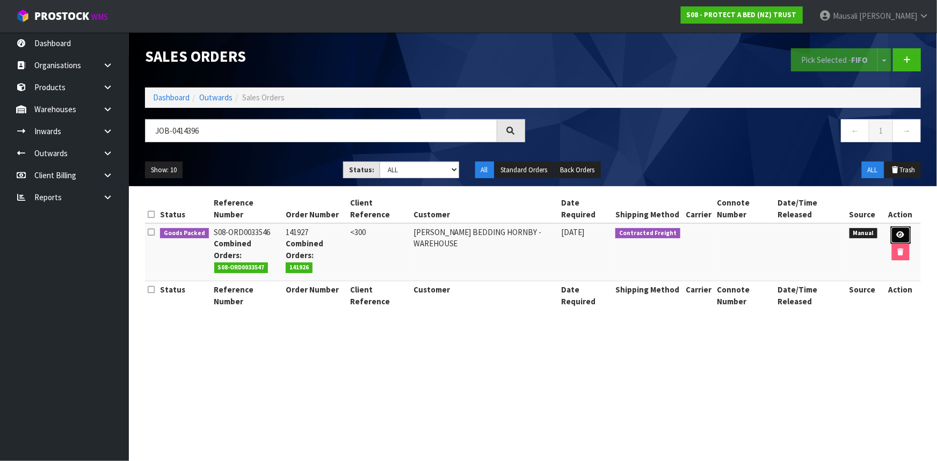
click at [898, 230] on link at bounding box center [900, 234] width 20 height 17
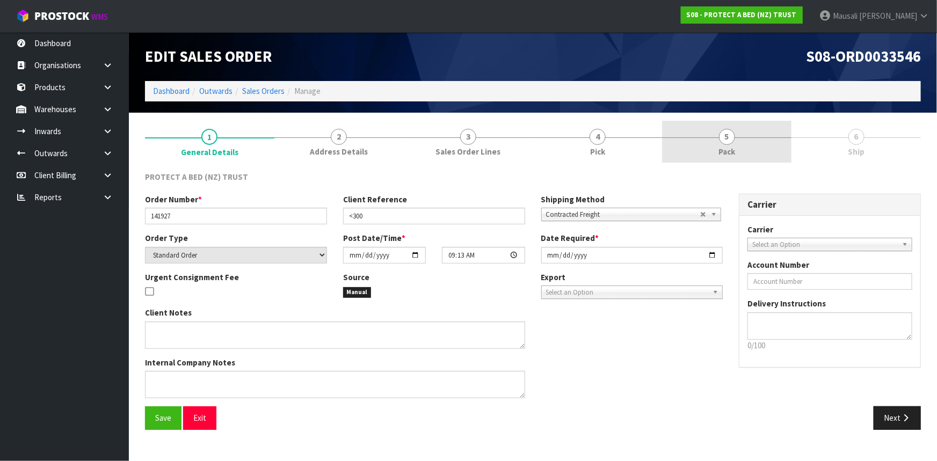
click at [737, 148] on link "5 Pack" at bounding box center [726, 142] width 129 height 42
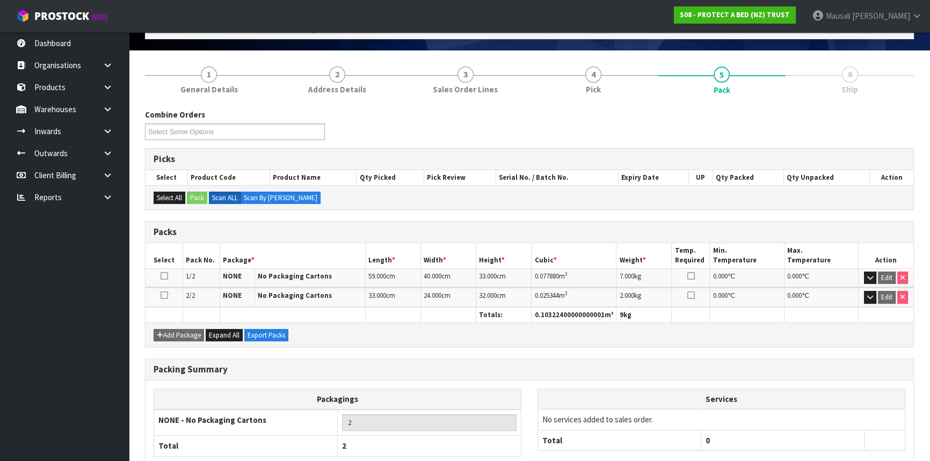
scroll to position [126, 0]
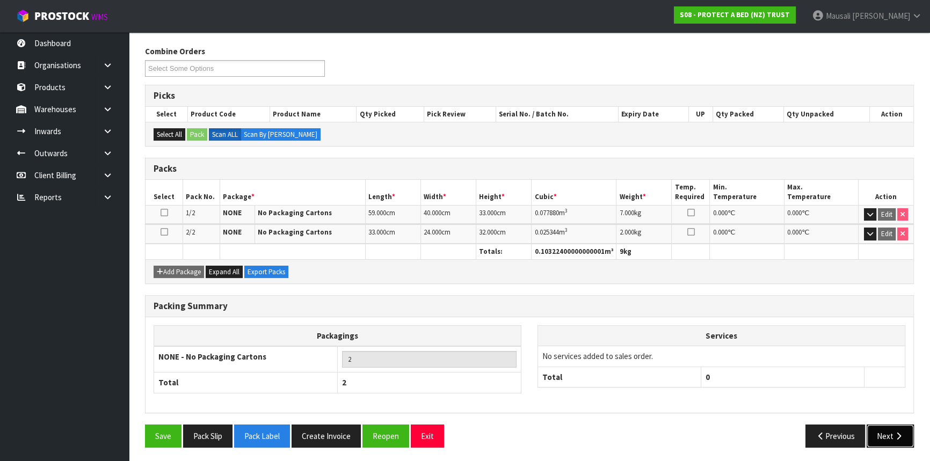
click at [886, 429] on button "Next" at bounding box center [889, 436] width 47 height 23
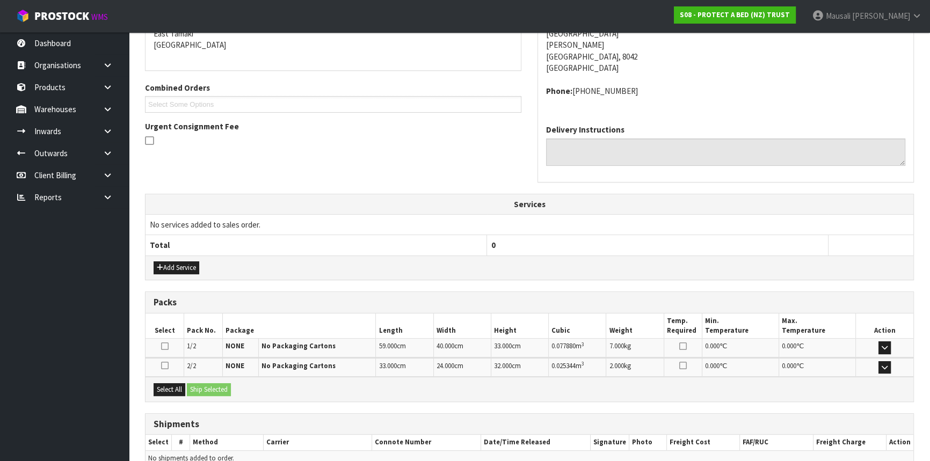
scroll to position [250, 0]
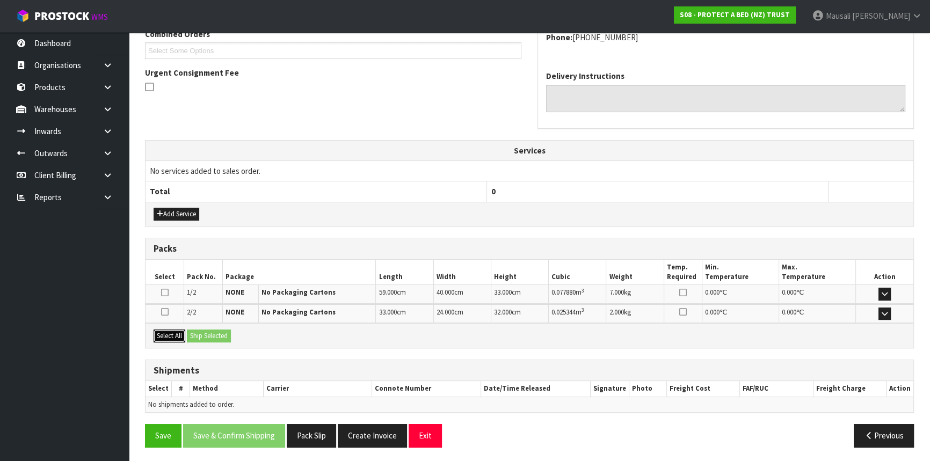
click at [173, 331] on button "Select All" at bounding box center [169, 336] width 32 height 13
click at [202, 332] on button "Ship Selected" at bounding box center [209, 336] width 44 height 13
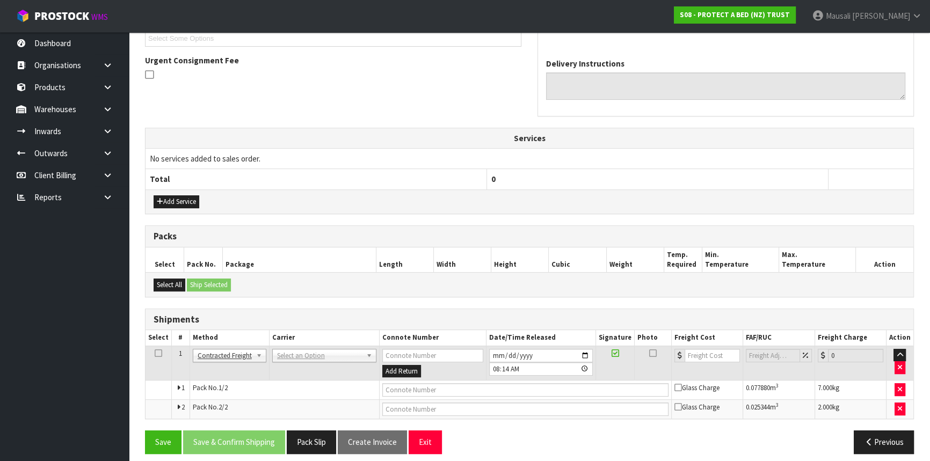
scroll to position [269, 0]
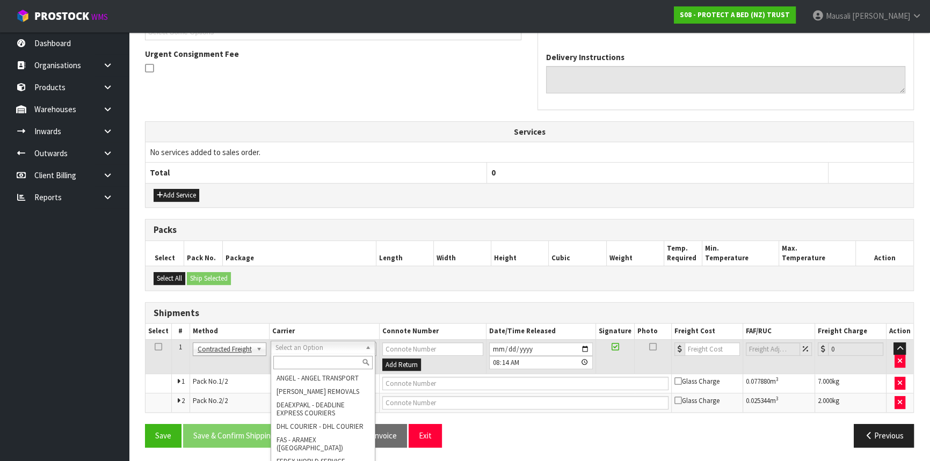
click at [295, 362] on input "text" at bounding box center [322, 362] width 99 height 13
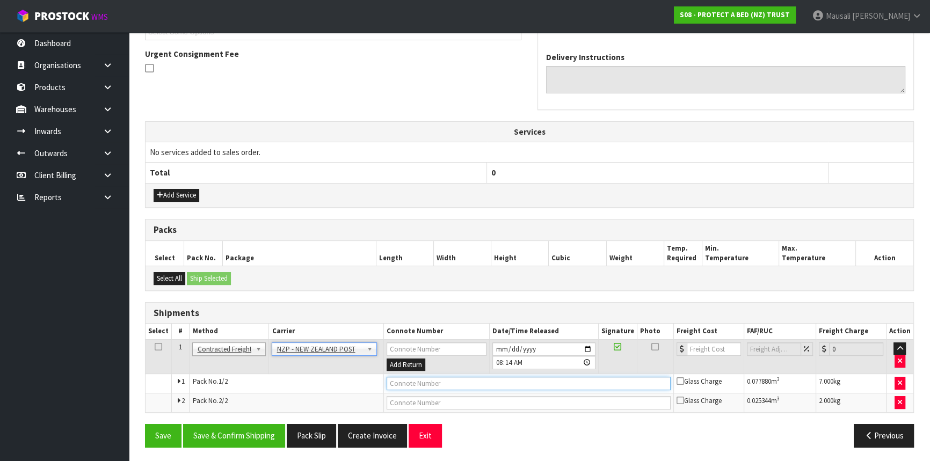
click at [438, 382] on input "text" at bounding box center [528, 383] width 284 height 13
click at [145, 424] on button "Save" at bounding box center [163, 435] width 36 height 23
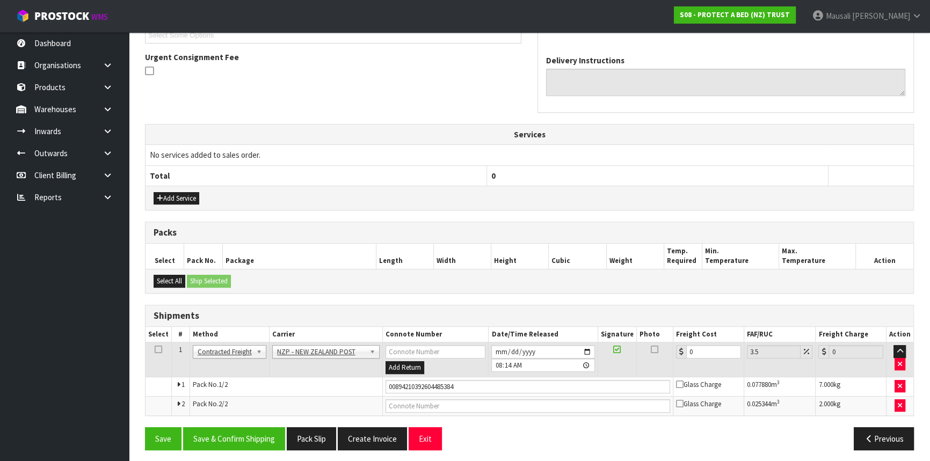
scroll to position [308, 0]
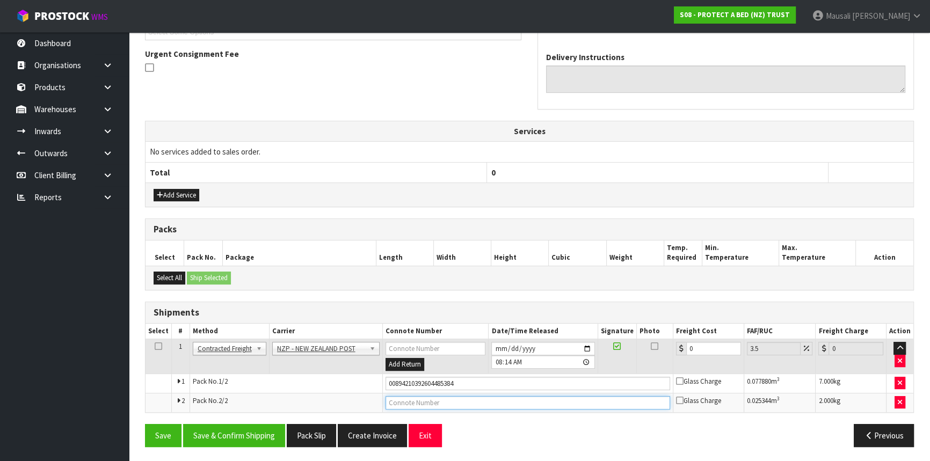
click at [422, 403] on input "text" at bounding box center [527, 402] width 284 height 13
click at [145, 424] on button "Save" at bounding box center [163, 435] width 36 height 23
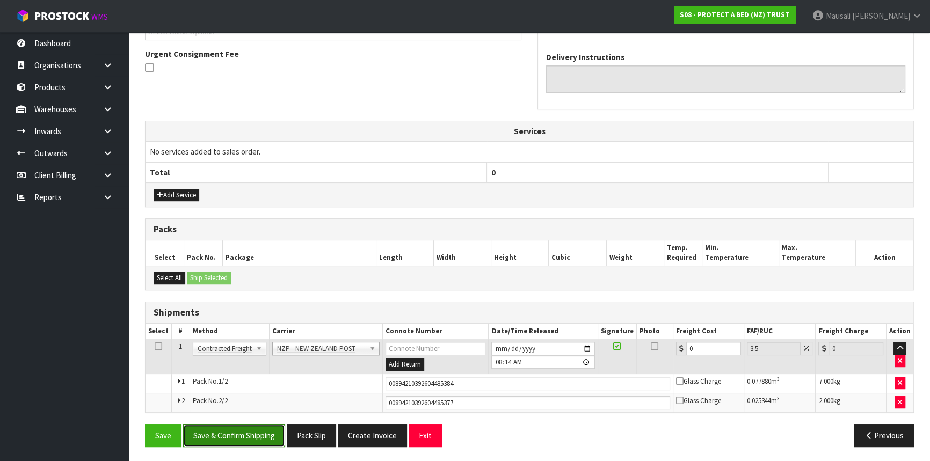
click at [251, 435] on button "Save & Confirm Shipping" at bounding box center [234, 435] width 102 height 23
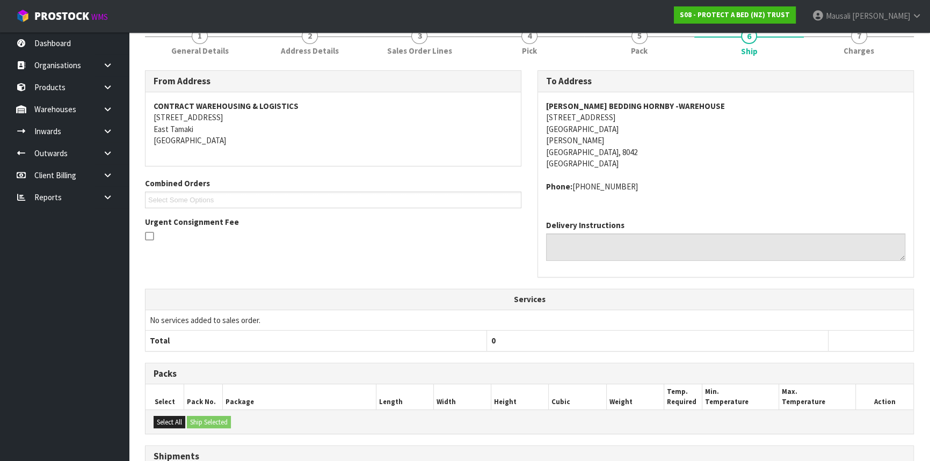
scroll to position [292, 0]
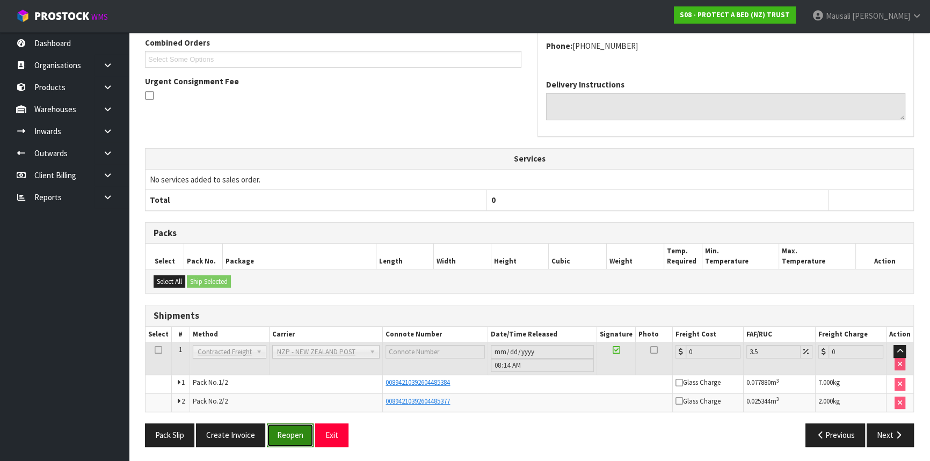
click at [288, 432] on button "Reopen" at bounding box center [290, 434] width 47 height 23
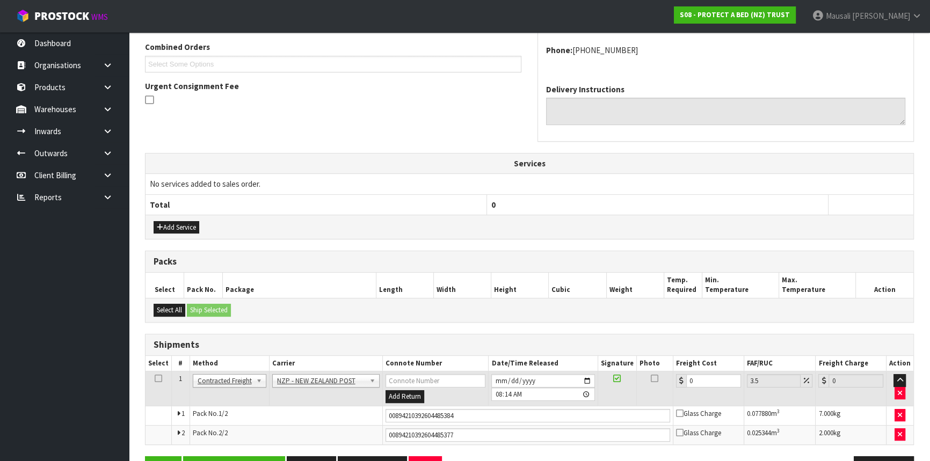
scroll to position [308, 0]
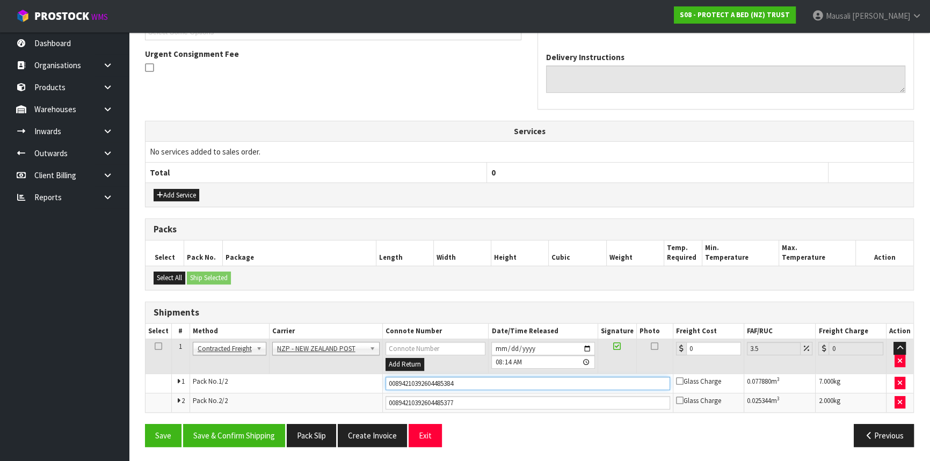
drag, startPoint x: 478, startPoint y: 381, endPoint x: 370, endPoint y: 384, distance: 107.9
click at [370, 384] on tr "1 Pack No. 1/2 00894210392604485384 Glass Charge 0.077880 m 3 7.000 kg" at bounding box center [528, 383] width 767 height 19
click at [145, 424] on button "Save" at bounding box center [163, 435] width 36 height 23
drag, startPoint x: 461, startPoint y: 404, endPoint x: 360, endPoint y: 407, distance: 101.5
click at [360, 407] on tr "2 Pack No. 2/2 00894210392604485377 Glass Charge 0.025344 m 3 2.000 kg" at bounding box center [528, 402] width 767 height 19
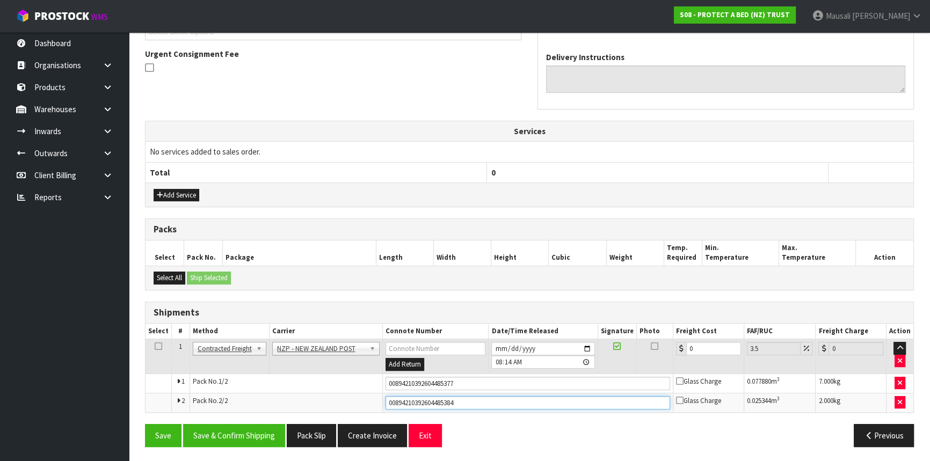
click at [145, 424] on button "Save" at bounding box center [163, 435] width 36 height 23
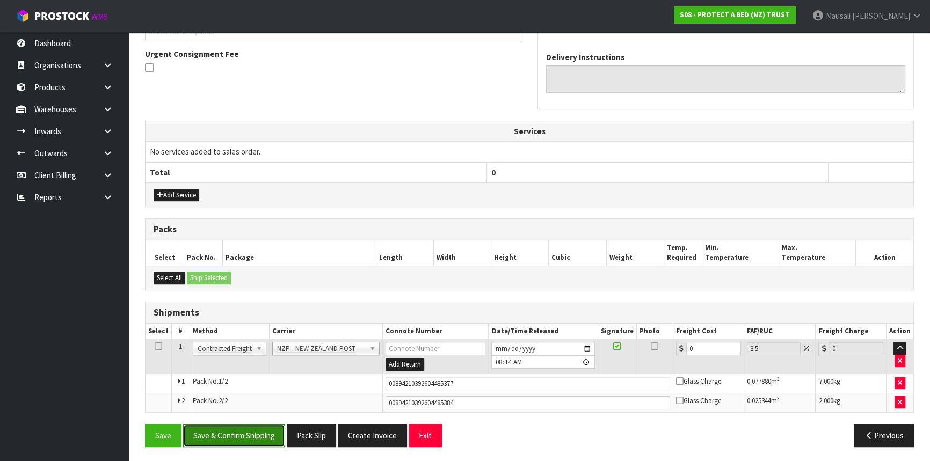
click at [249, 424] on button "Save & Confirm Shipping" at bounding box center [234, 435] width 102 height 23
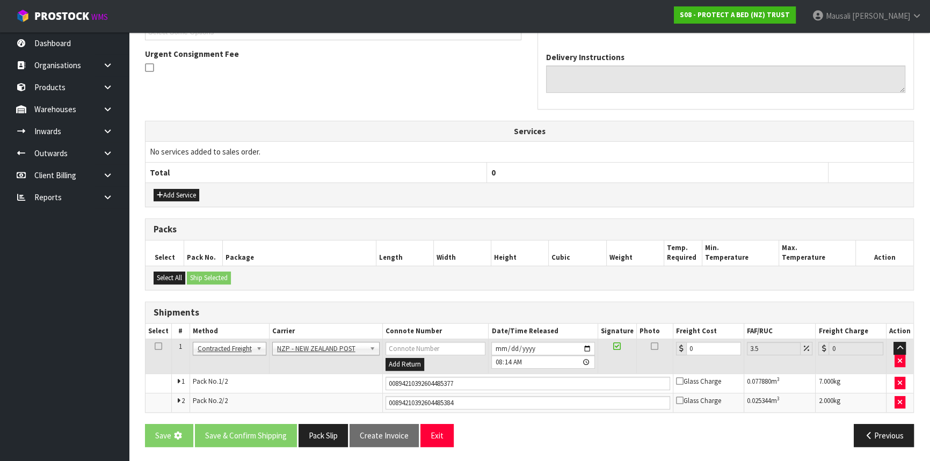
scroll to position [0, 0]
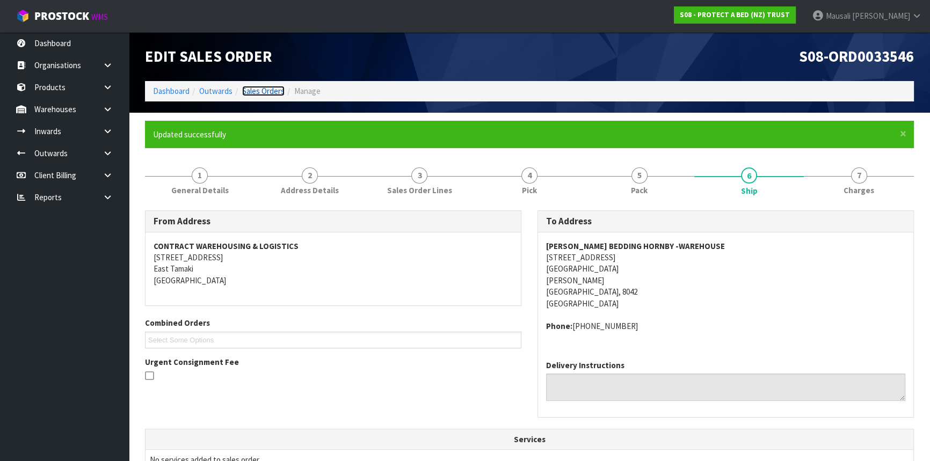
click at [252, 90] on link "Sales Orders" at bounding box center [263, 91] width 42 height 10
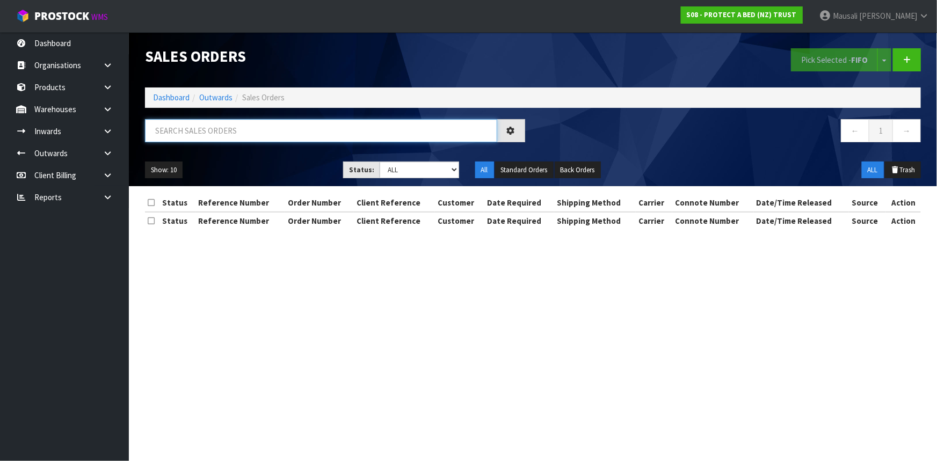
click at [182, 131] on input "text" at bounding box center [321, 130] width 352 height 23
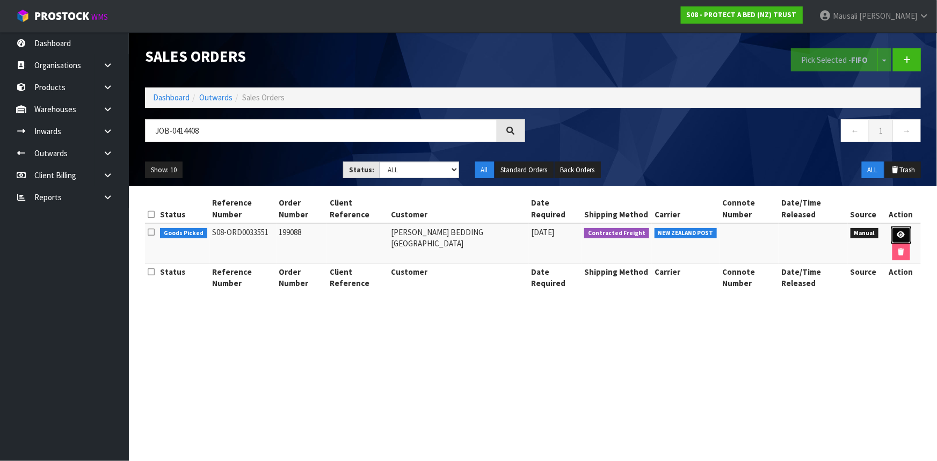
click at [900, 230] on link at bounding box center [901, 234] width 20 height 17
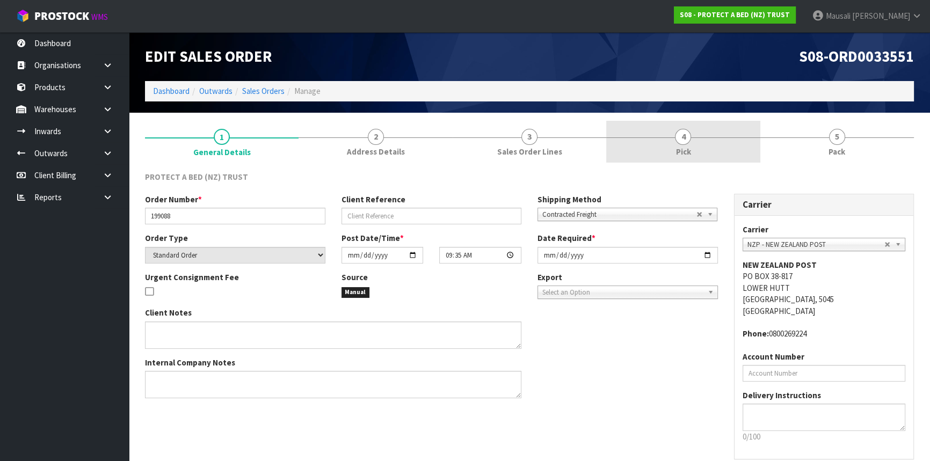
click at [709, 142] on link "4 Pick" at bounding box center [682, 142] width 153 height 42
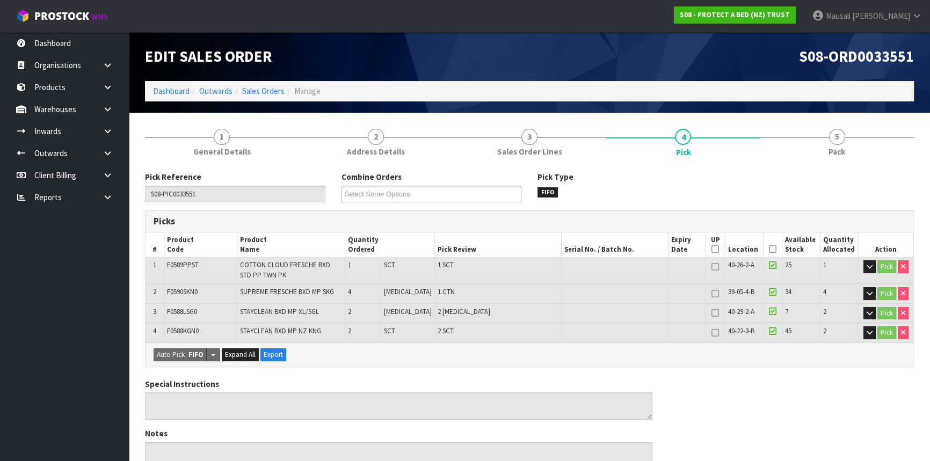
click at [769, 249] on icon at bounding box center [773, 249] width 8 height 1
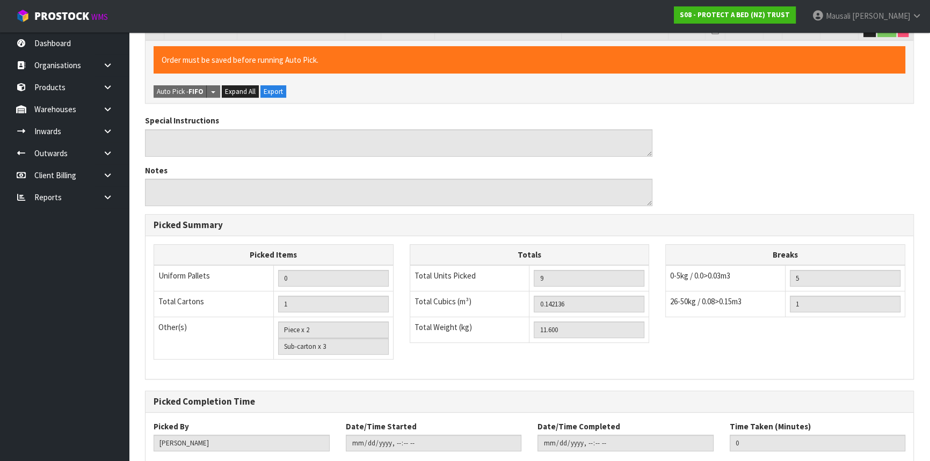
scroll to position [365, 0]
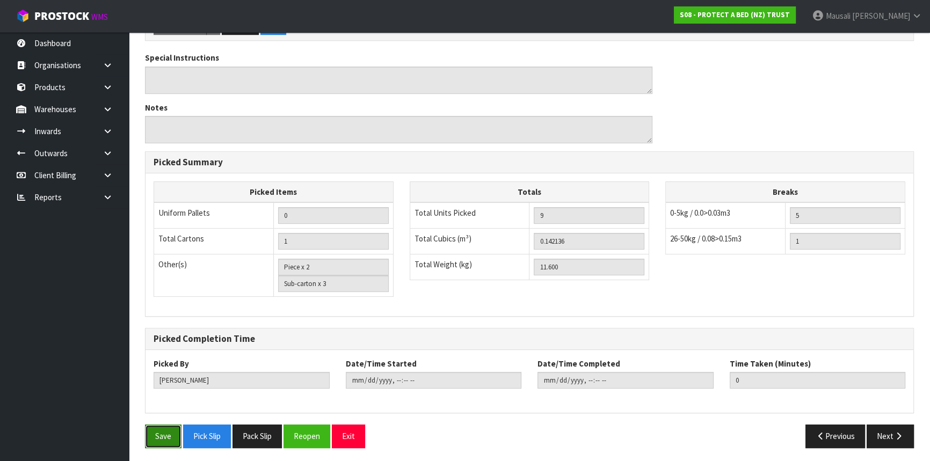
click at [161, 440] on button "Save" at bounding box center [163, 436] width 36 height 23
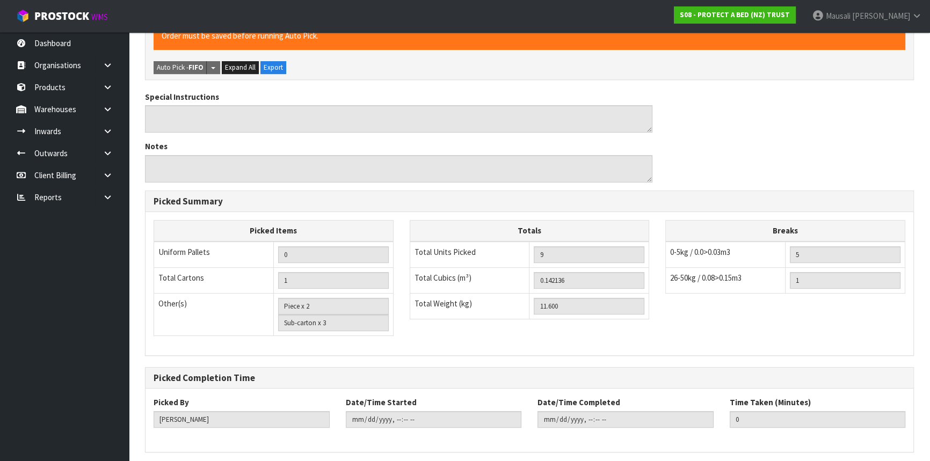
scroll to position [0, 0]
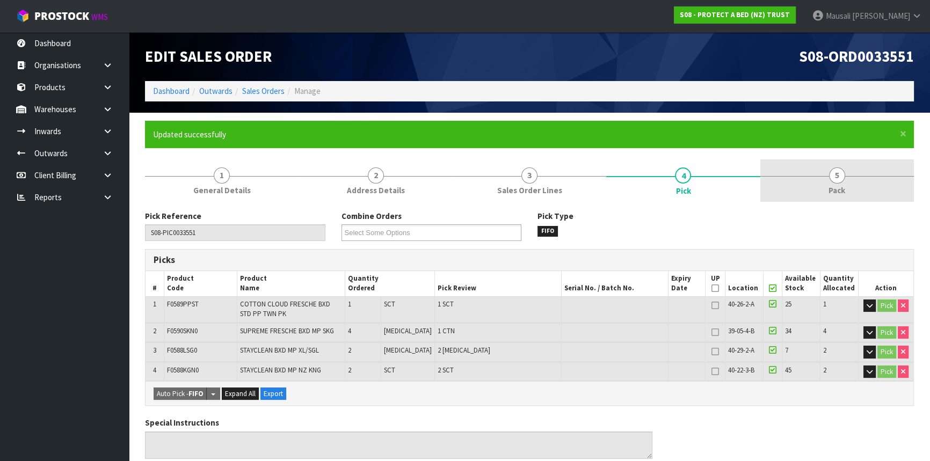
click at [833, 178] on span "5" at bounding box center [837, 175] width 16 height 16
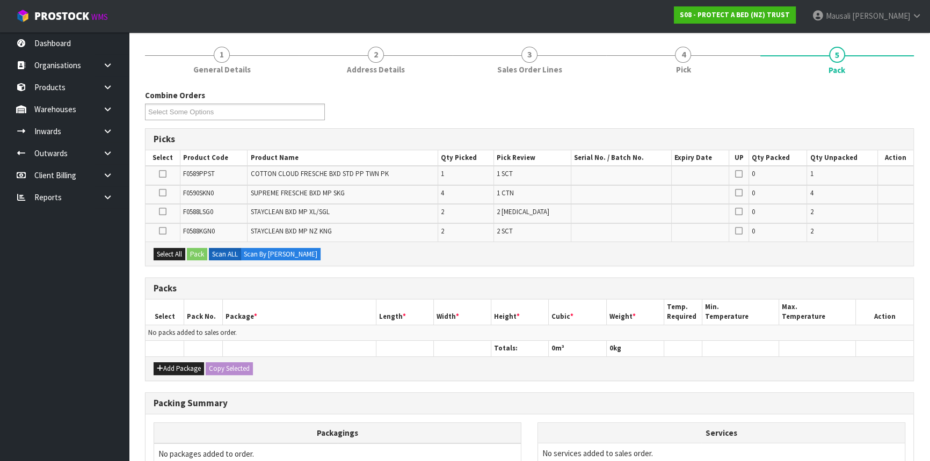
scroll to position [195, 0]
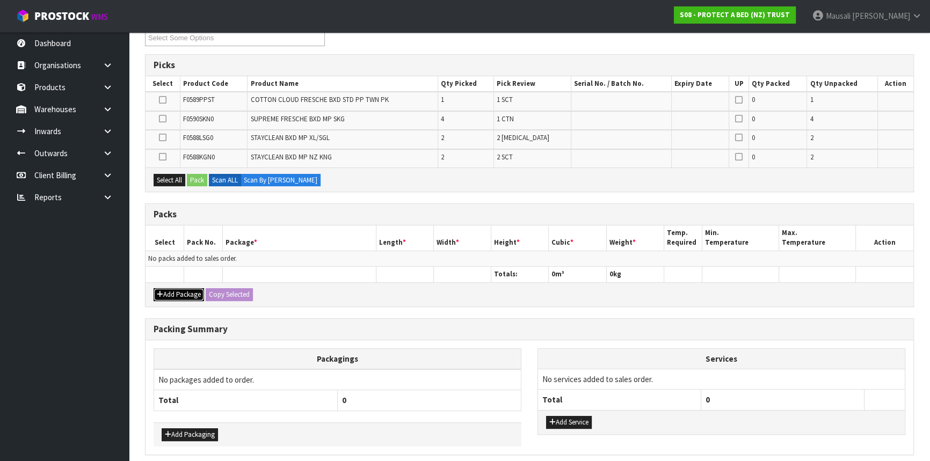
click at [177, 293] on button "Add Package" at bounding box center [178, 294] width 50 height 13
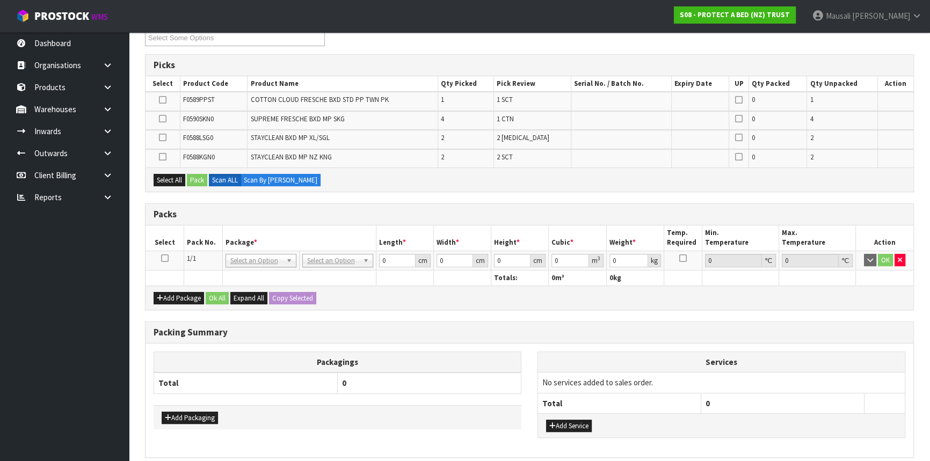
click at [164, 258] on icon at bounding box center [165, 258] width 8 height 1
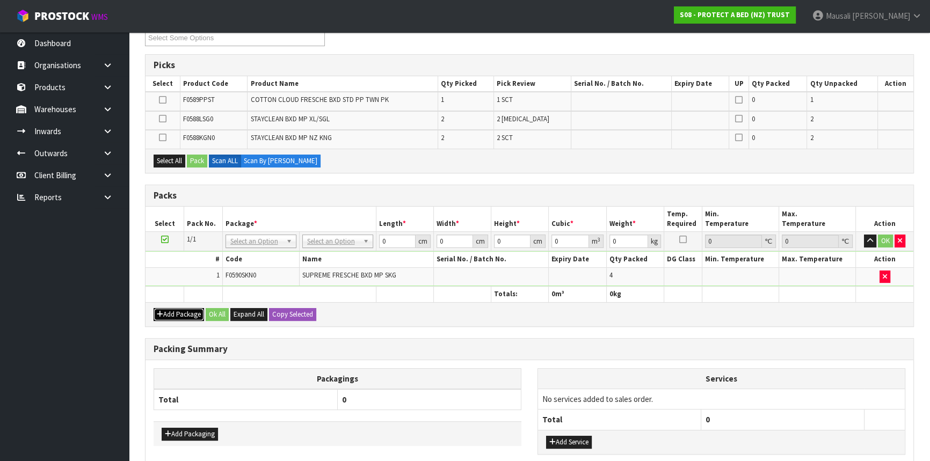
click at [182, 312] on button "Add Package" at bounding box center [178, 314] width 50 height 13
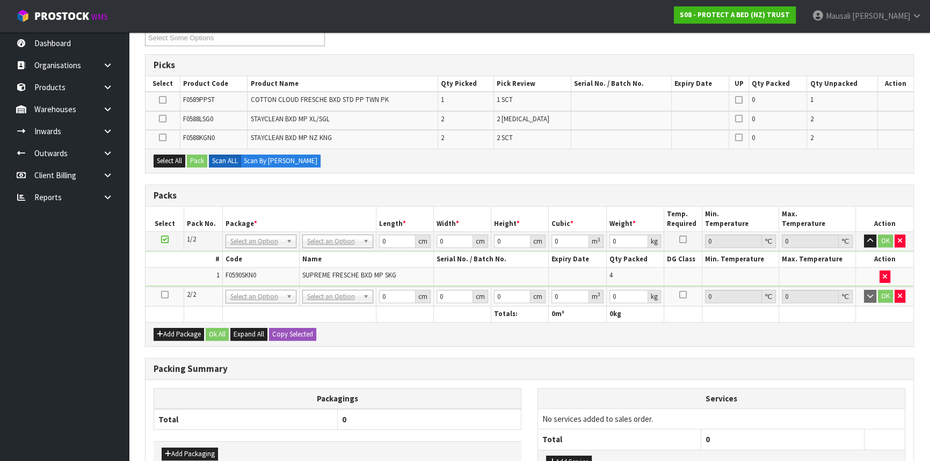
click at [163, 295] on icon at bounding box center [165, 295] width 8 height 1
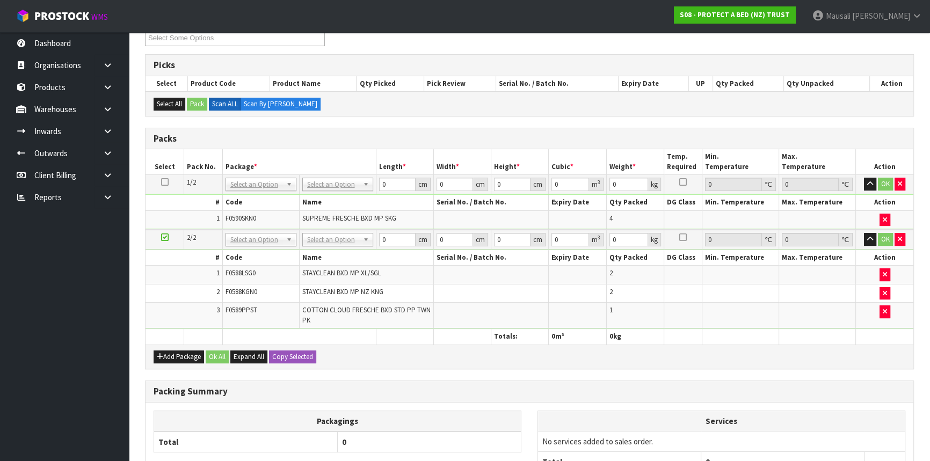
drag, startPoint x: 376, startPoint y: 223, endPoint x: 368, endPoint y: 224, distance: 8.1
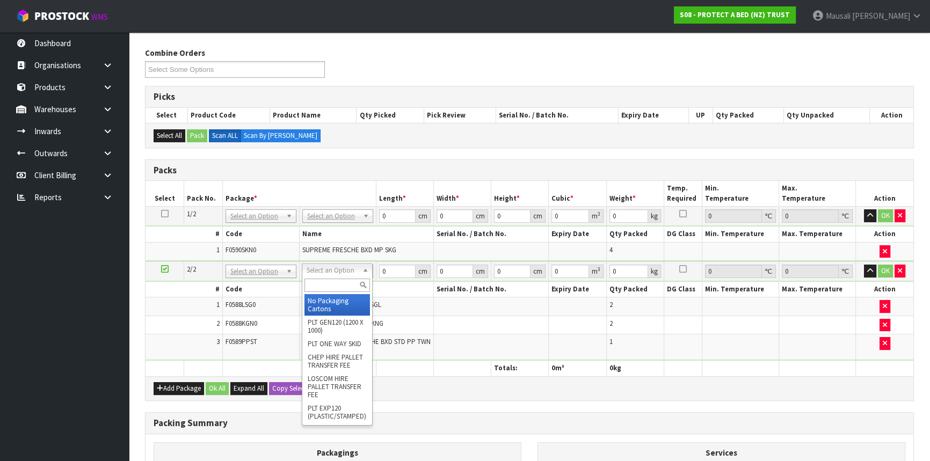
scroll to position [146, 0]
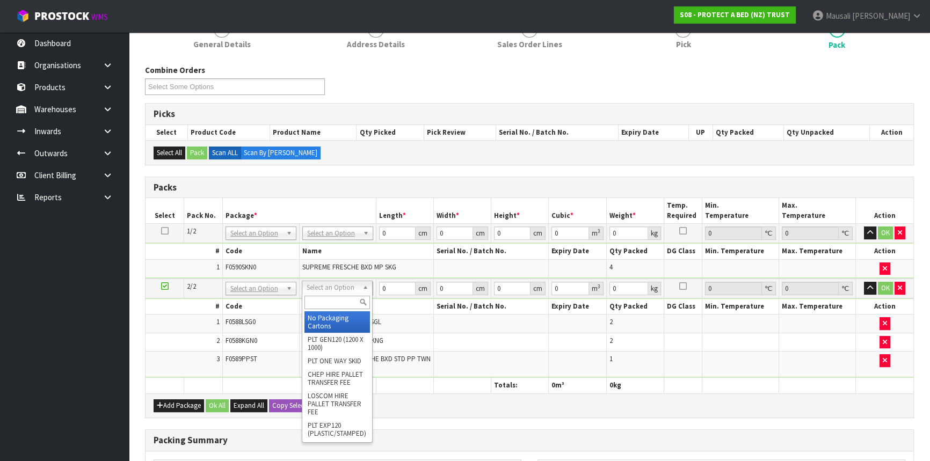
drag, startPoint x: 341, startPoint y: 261, endPoint x: 293, endPoint y: 238, distance: 53.3
click at [319, 299] on input "text" at bounding box center [336, 302] width 65 height 13
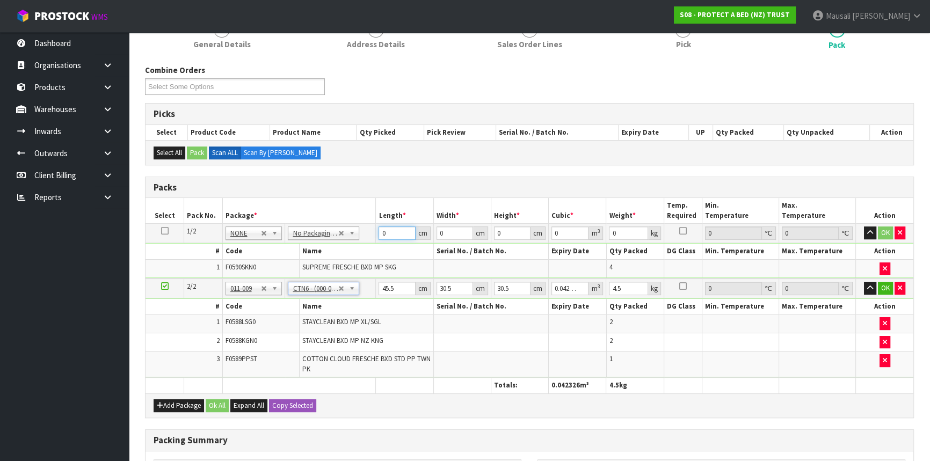
drag, startPoint x: 393, startPoint y: 234, endPoint x: 368, endPoint y: 246, distance: 27.4
click at [360, 246] on tbody "1/2 NONE 007-001 007-002 007-004 007-009 007-013 007-014 007-015 007-017 007-01…" at bounding box center [528, 251] width 767 height 55
click at [226, 404] on button "Ok All" at bounding box center [217, 405] width 23 height 13
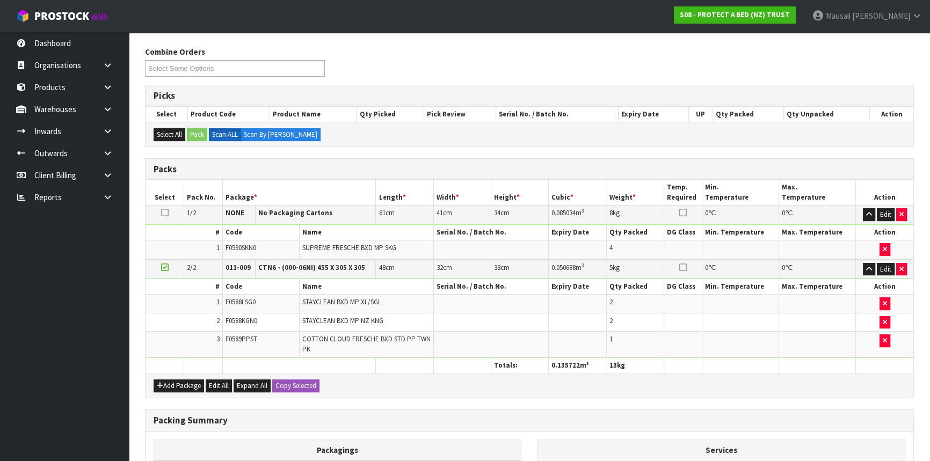
scroll to position [327, 0]
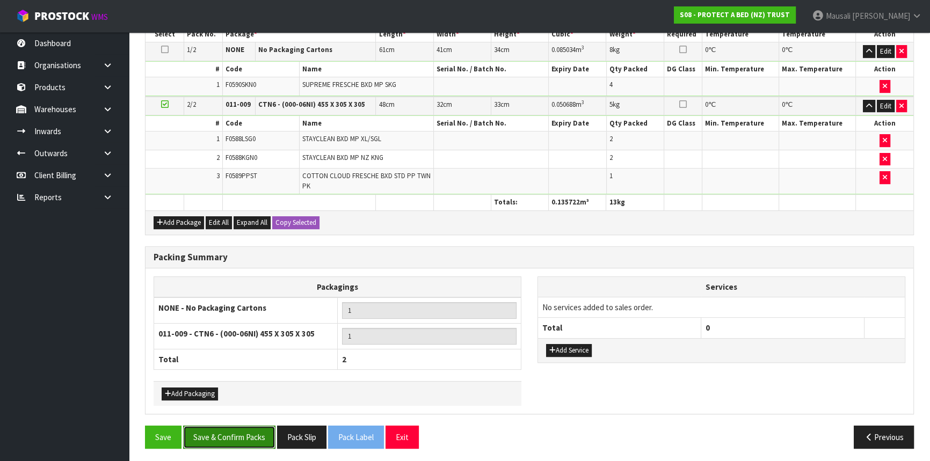
click at [243, 430] on button "Save & Confirm Packs" at bounding box center [229, 437] width 92 height 23
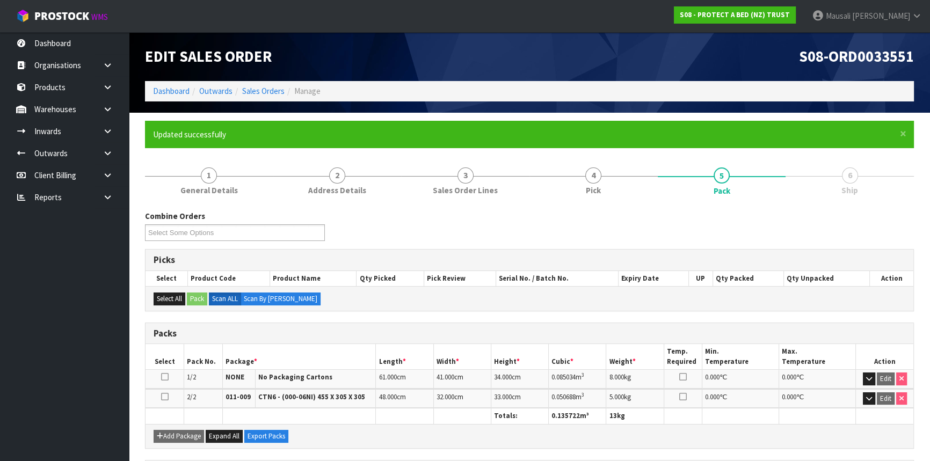
scroll to position [191, 0]
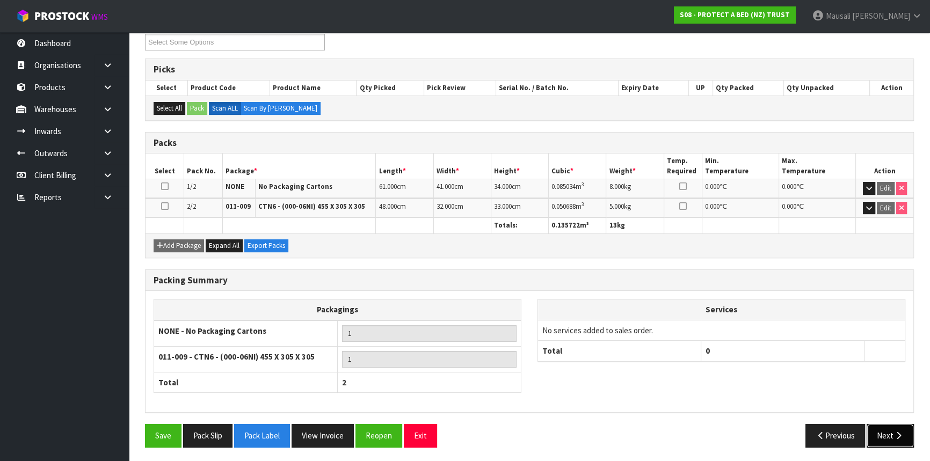
click at [895, 428] on button "Next" at bounding box center [889, 435] width 47 height 23
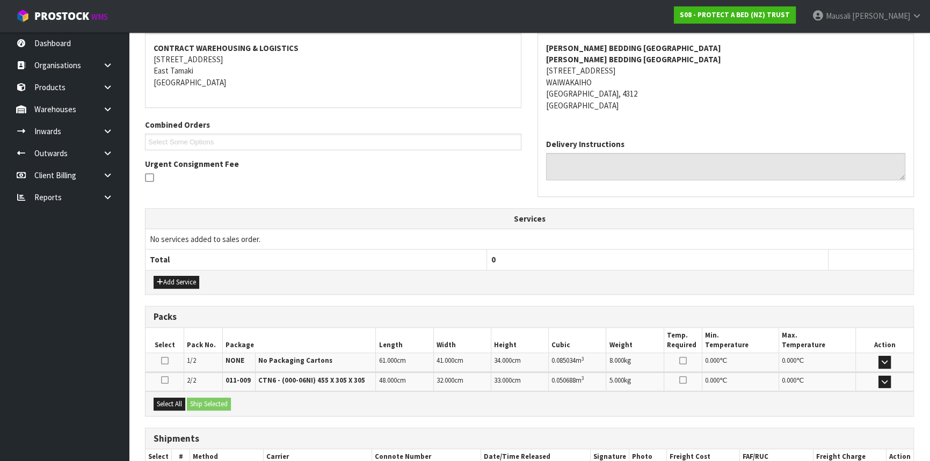
scroll to position [266, 0]
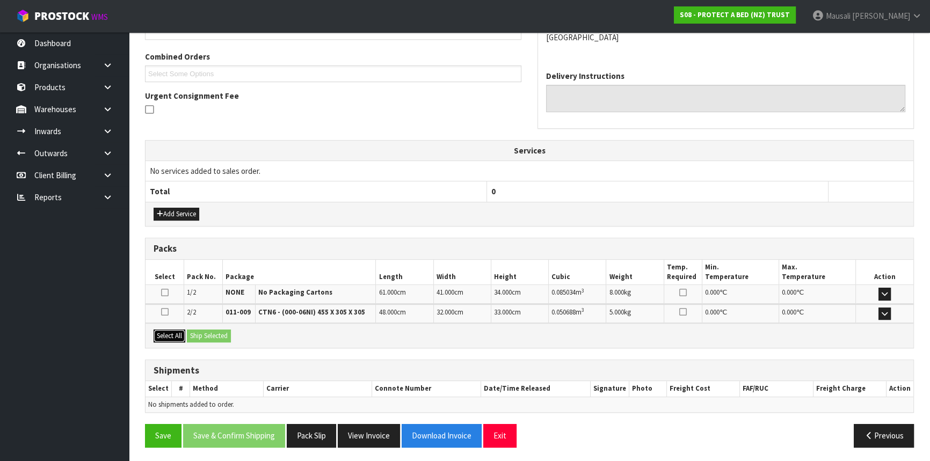
click at [165, 330] on button "Select All" at bounding box center [169, 336] width 32 height 13
click at [198, 330] on button "Ship Selected" at bounding box center [209, 336] width 44 height 13
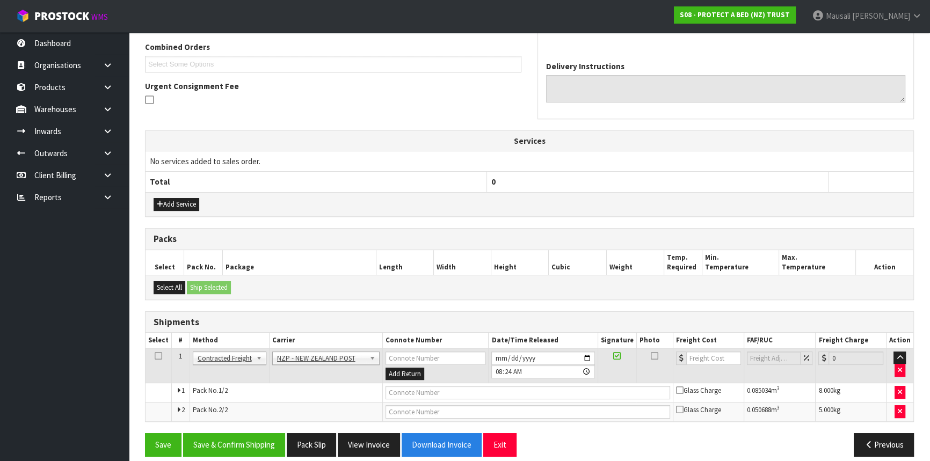
scroll to position [285, 0]
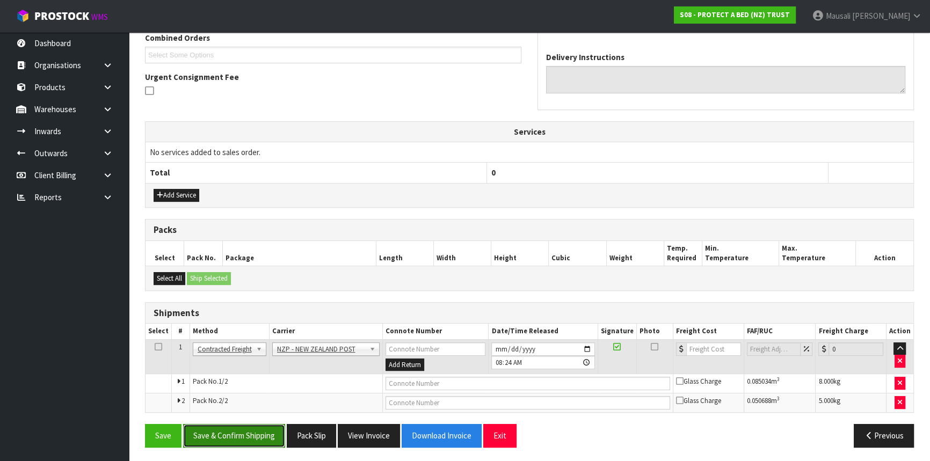
click at [237, 429] on button "Save & Confirm Shipping" at bounding box center [234, 435] width 102 height 23
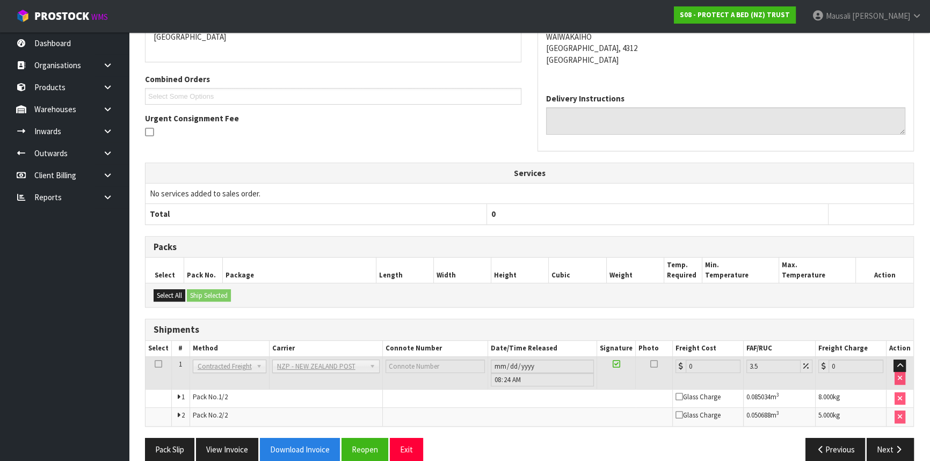
scroll to position [258, 0]
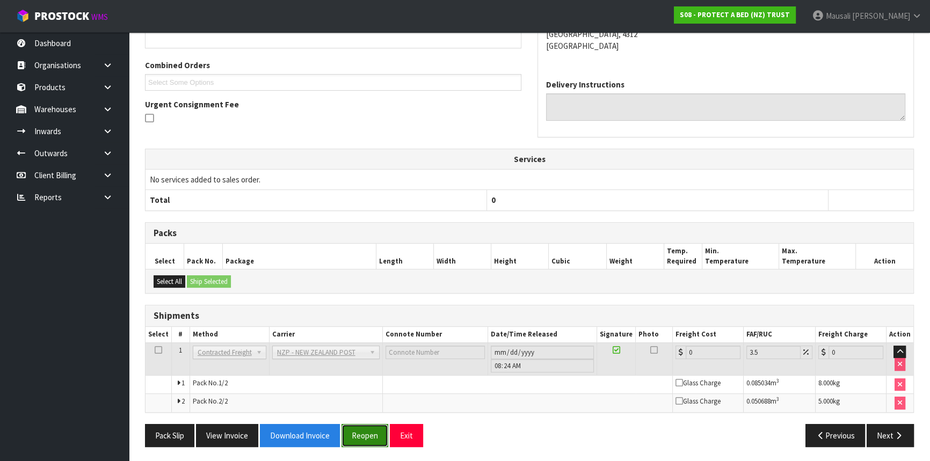
click at [371, 429] on button "Reopen" at bounding box center [364, 435] width 47 height 23
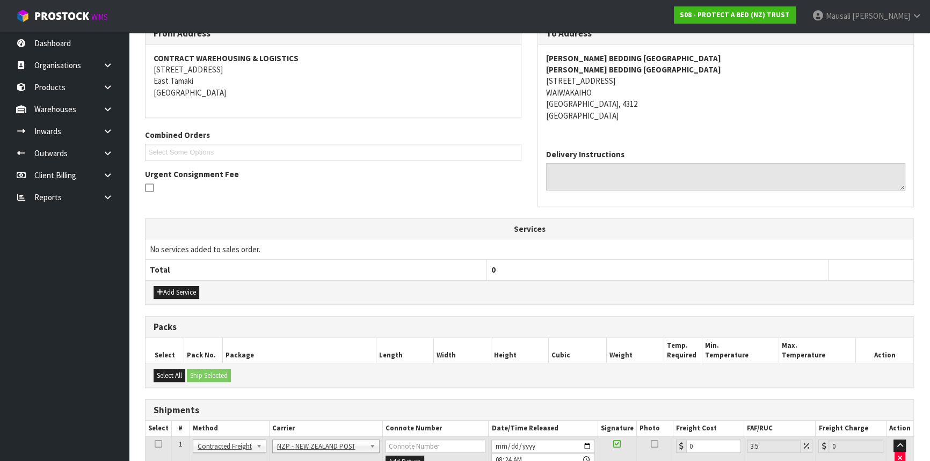
scroll to position [285, 0]
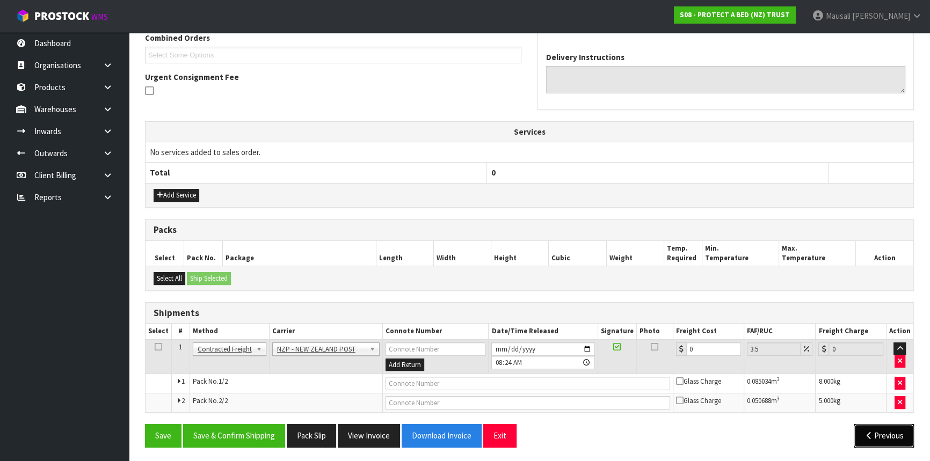
click at [865, 431] on icon "button" at bounding box center [869, 435] width 10 height 8
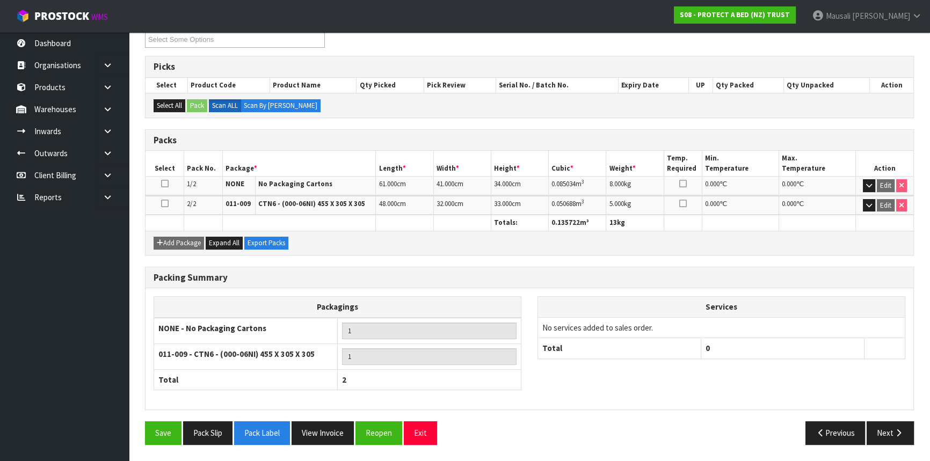
scroll to position [191, 0]
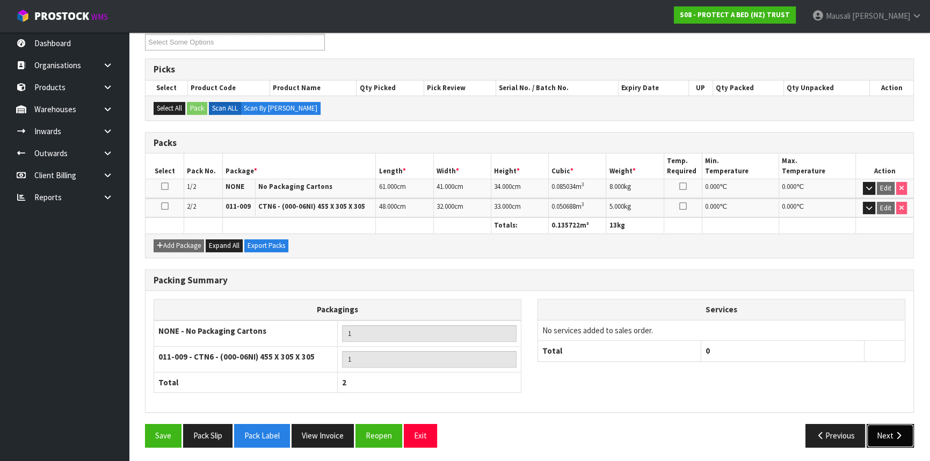
click at [891, 431] on button "Next" at bounding box center [889, 435] width 47 height 23
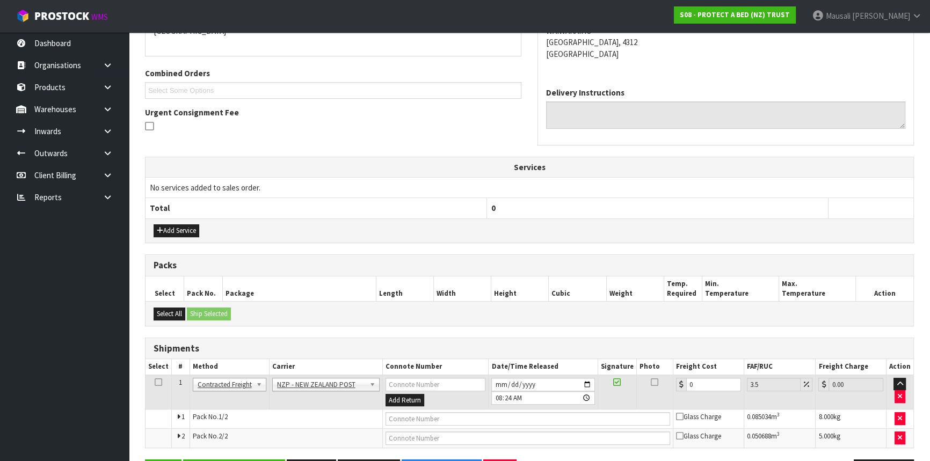
scroll to position [285, 0]
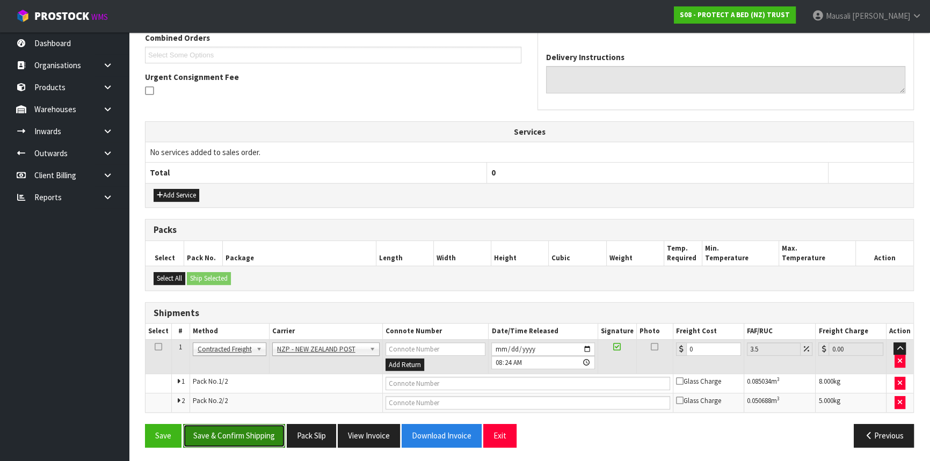
click at [214, 435] on button "Save & Confirm Shipping" at bounding box center [234, 435] width 102 height 23
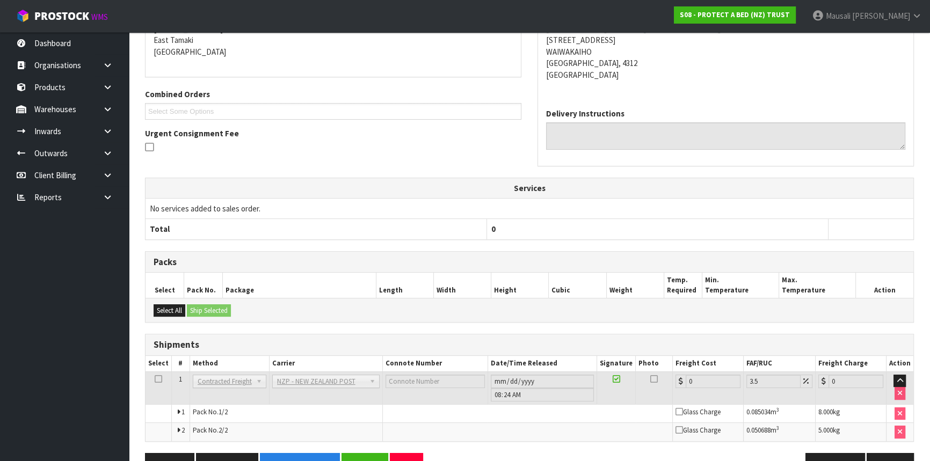
scroll to position [258, 0]
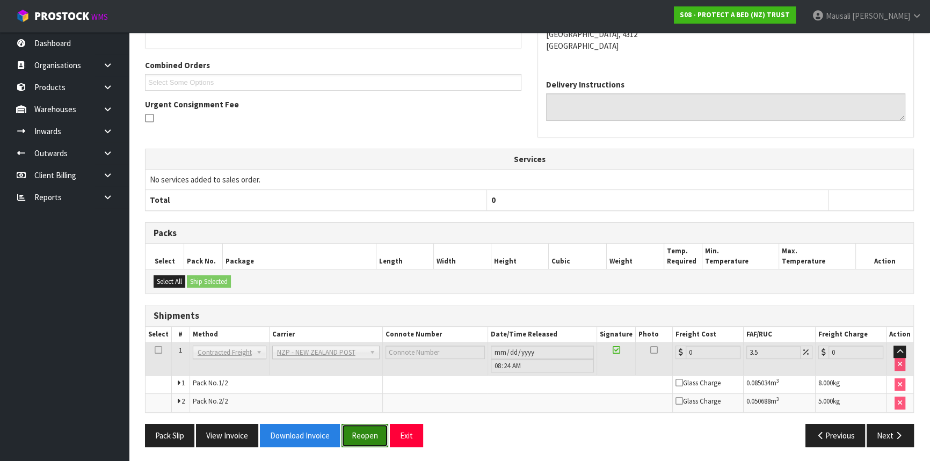
click at [362, 431] on button "Reopen" at bounding box center [364, 435] width 47 height 23
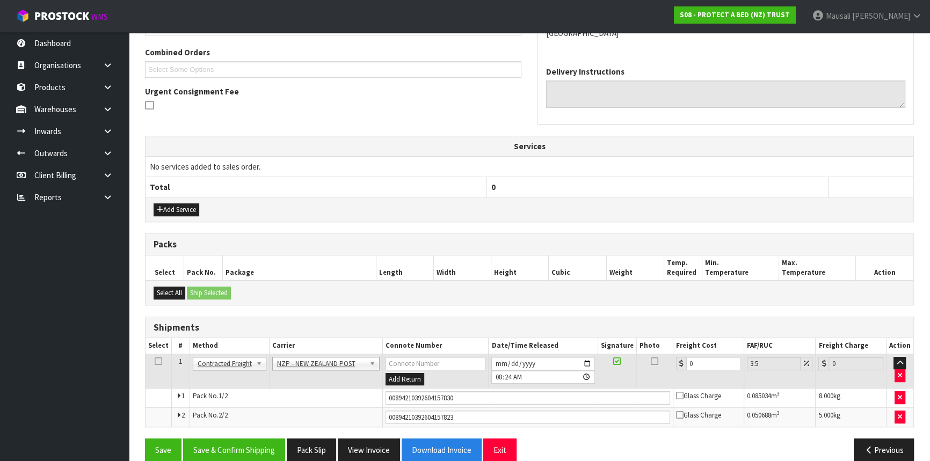
scroll to position [285, 0]
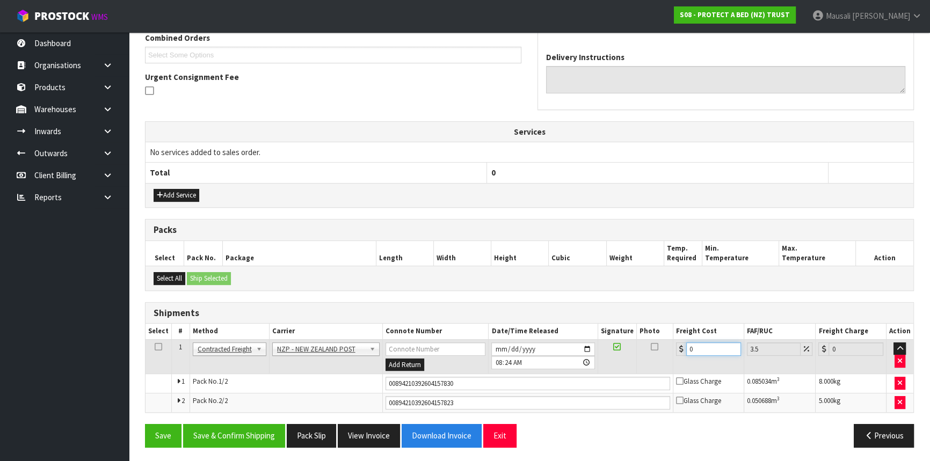
drag, startPoint x: 703, startPoint y: 349, endPoint x: 675, endPoint y: 360, distance: 30.4
click at [676, 360] on td "0" at bounding box center [708, 356] width 71 height 35
click at [243, 430] on button "Save & Confirm Shipping" at bounding box center [234, 435] width 102 height 23
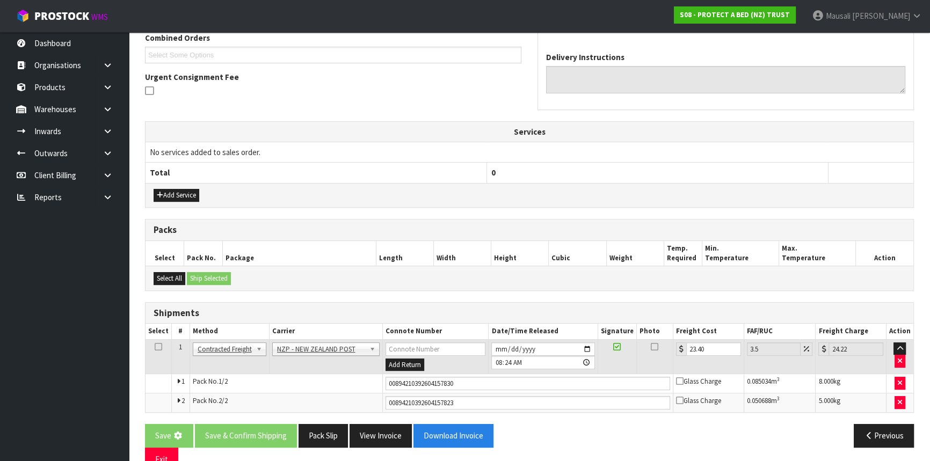
scroll to position [0, 0]
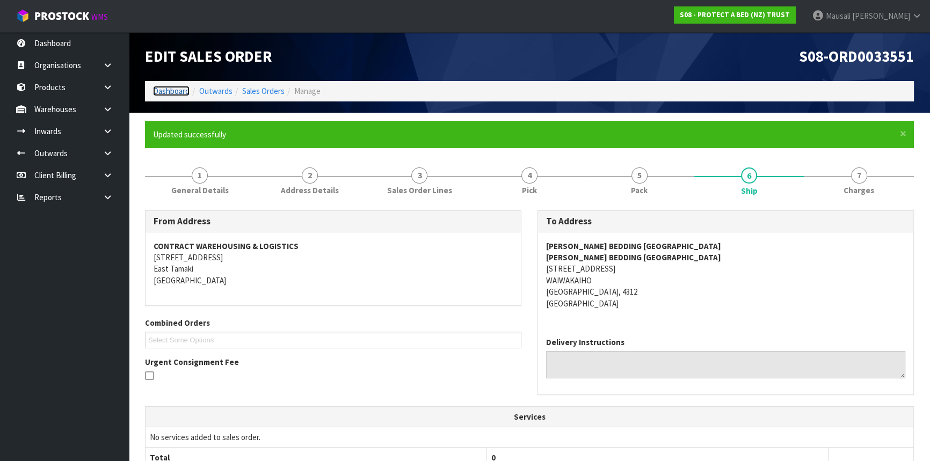
click at [156, 89] on link "Dashboard" at bounding box center [171, 91] width 36 height 10
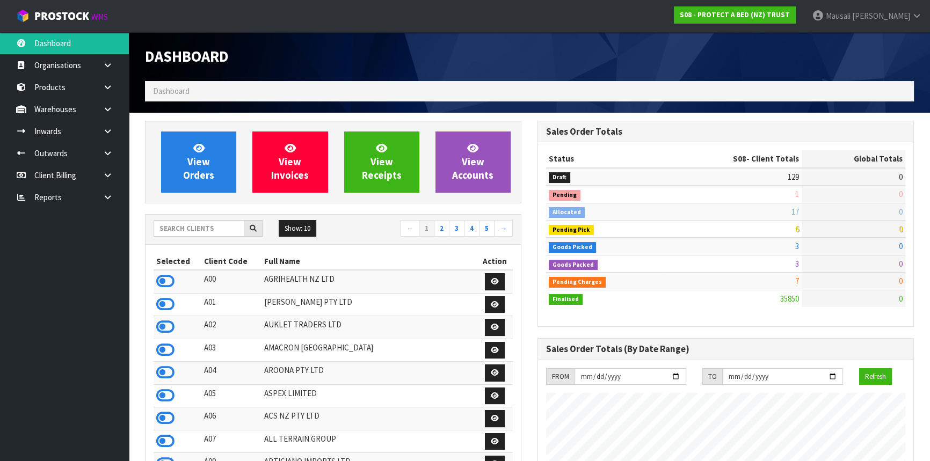
scroll to position [811, 392]
click at [175, 229] on input "text" at bounding box center [198, 228] width 91 height 17
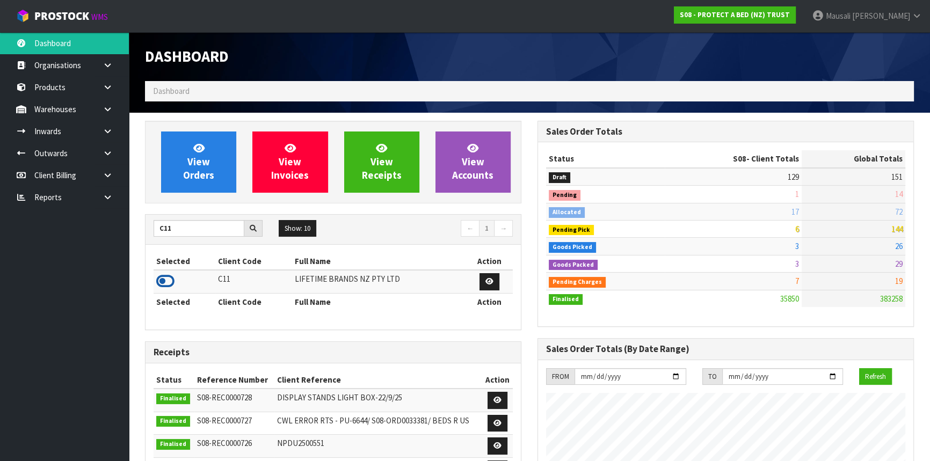
click at [169, 287] on icon at bounding box center [165, 281] width 18 height 16
drag, startPoint x: 181, startPoint y: 226, endPoint x: 128, endPoint y: 235, distance: 53.8
click at [128, 235] on body "Toggle navigation ProStock WMS C11 - LIFETIME BRANDS NZ PTY LTD [PERSON_NAME] L…" at bounding box center [465, 230] width 930 height 461
click at [170, 281] on icon at bounding box center [165, 281] width 18 height 16
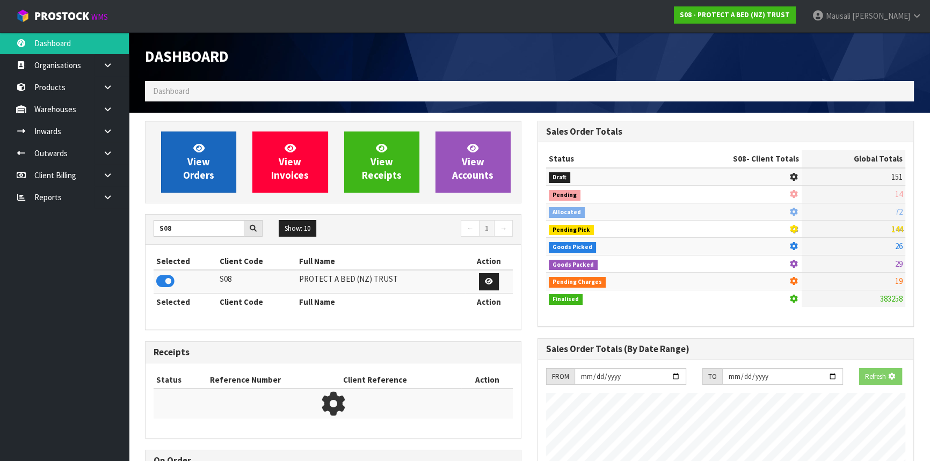
scroll to position [536011, 536286]
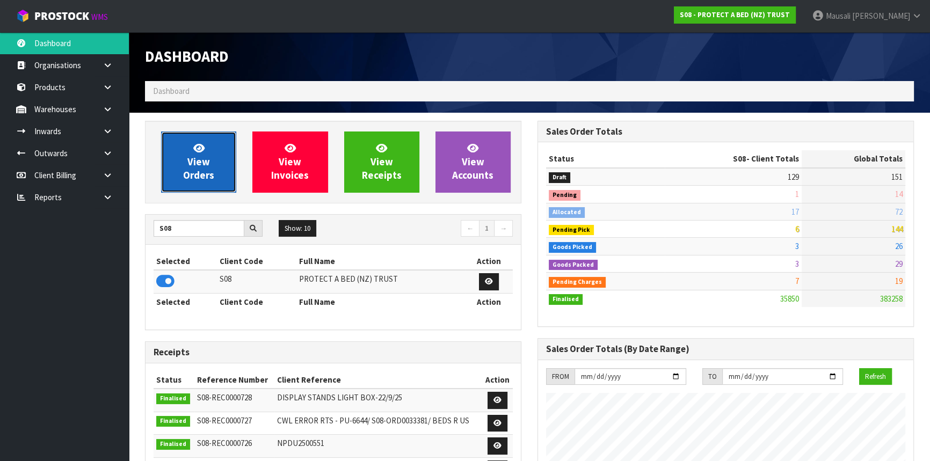
click at [189, 150] on link "View Orders" at bounding box center [198, 161] width 75 height 61
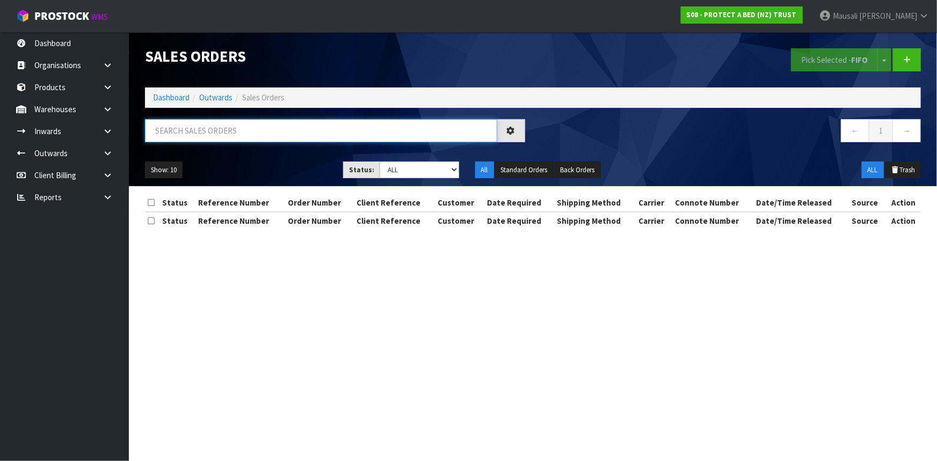
click at [181, 134] on input "text" at bounding box center [321, 130] width 352 height 23
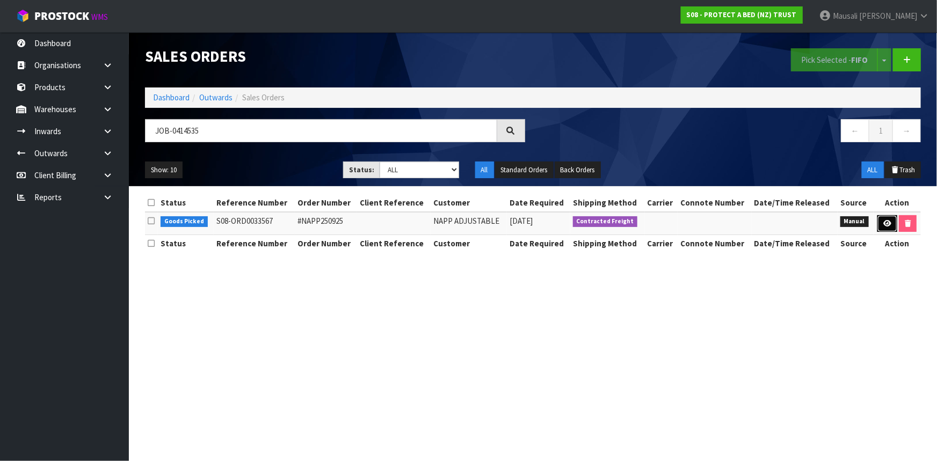
click at [887, 221] on icon at bounding box center [887, 223] width 8 height 7
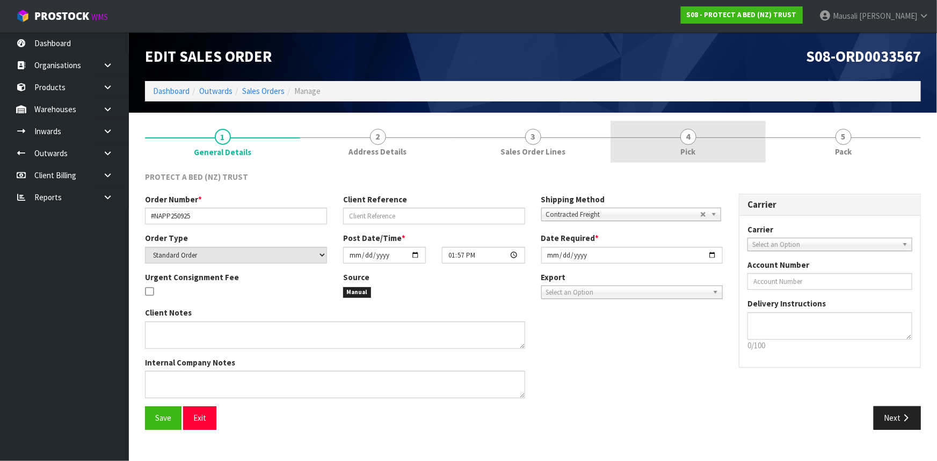
click at [706, 140] on link "4 Pick" at bounding box center [687, 142] width 155 height 42
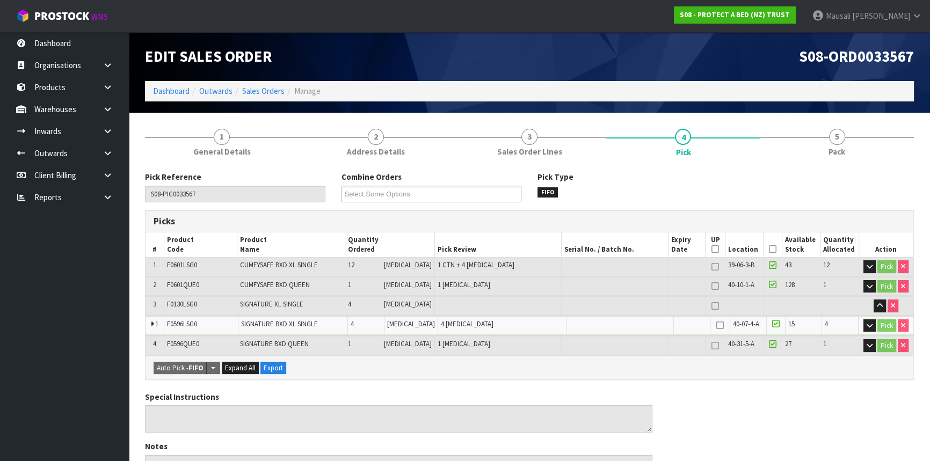
click at [769, 249] on icon at bounding box center [773, 249] width 8 height 1
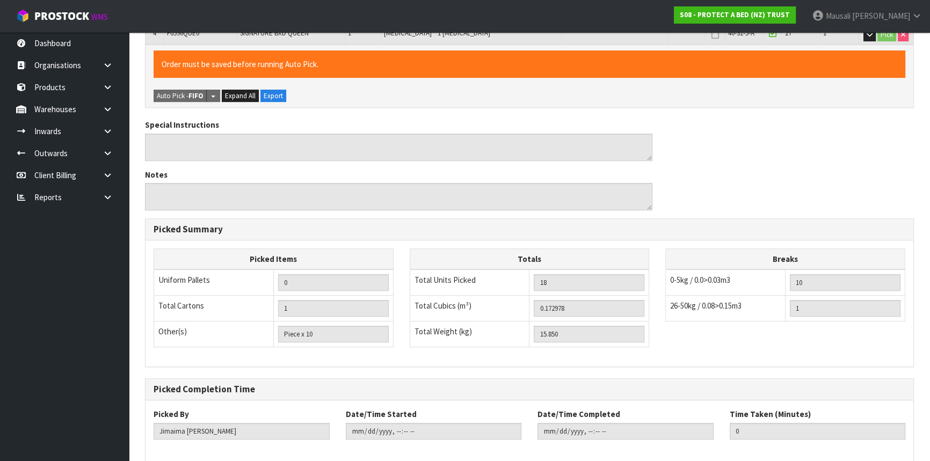
scroll to position [361, 0]
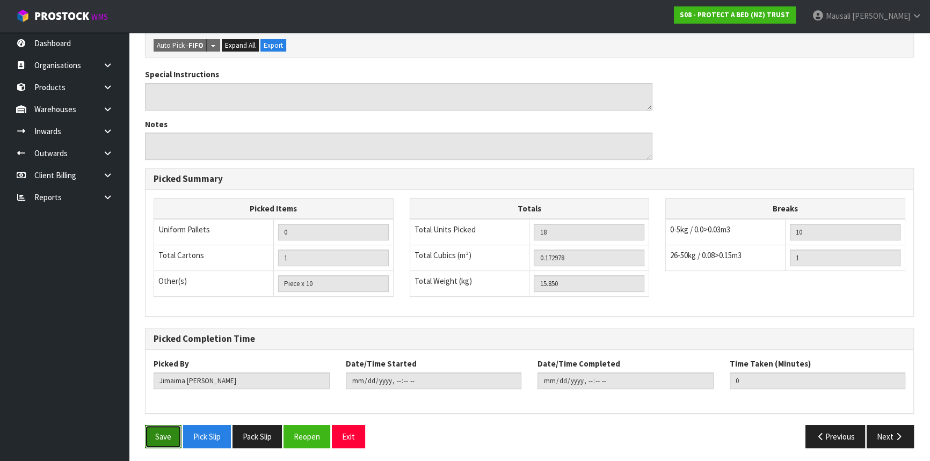
click at [152, 433] on button "Save" at bounding box center [163, 436] width 36 height 23
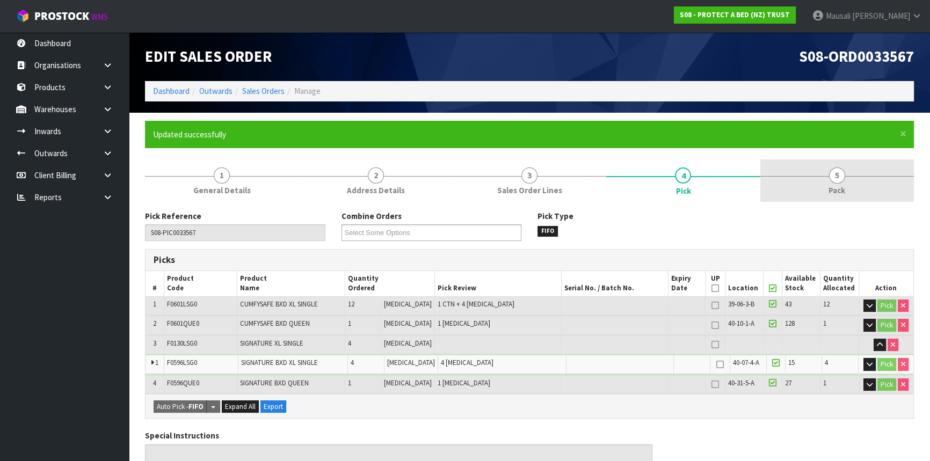
click at [816, 174] on link "5 Pack" at bounding box center [836, 180] width 153 height 42
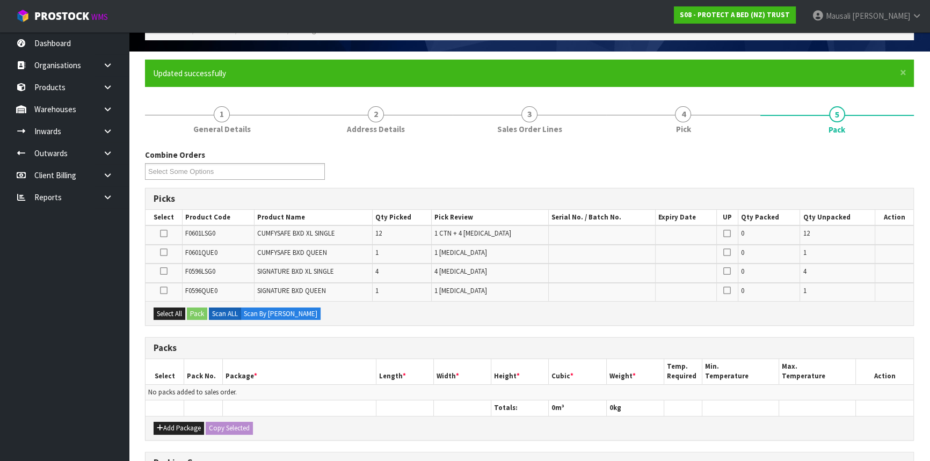
scroll to position [97, 0]
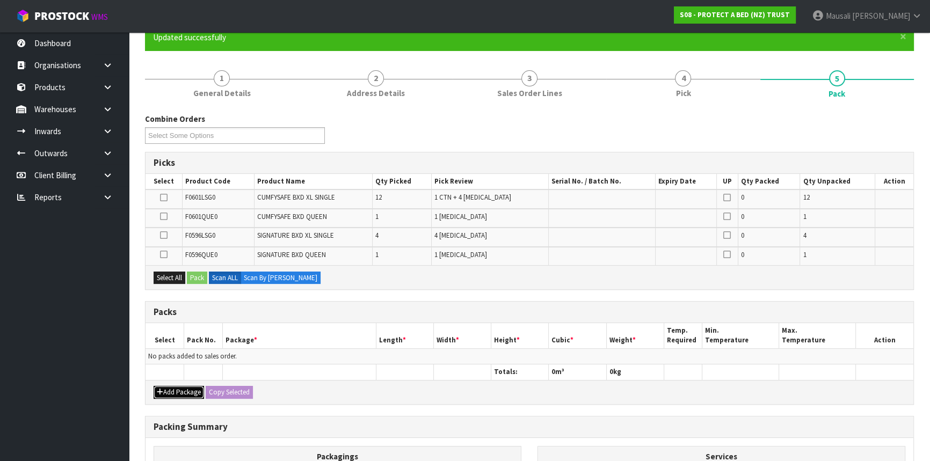
click at [172, 390] on button "Add Package" at bounding box center [178, 392] width 50 height 13
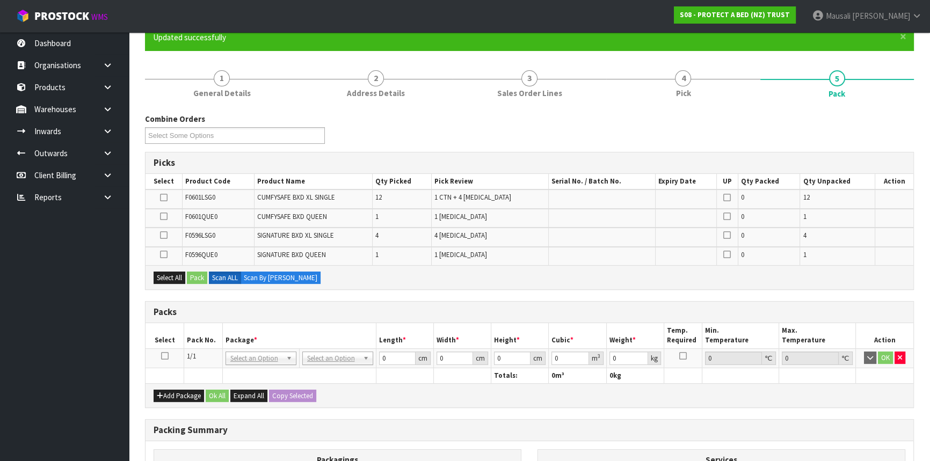
click at [165, 356] on icon at bounding box center [165, 356] width 8 height 1
click at [163, 197] on icon at bounding box center [164, 197] width 8 height 1
click at [0, 0] on input "checkbox" at bounding box center [0, 0] width 0 height 0
click at [194, 274] on button "Pack" at bounding box center [197, 278] width 20 height 13
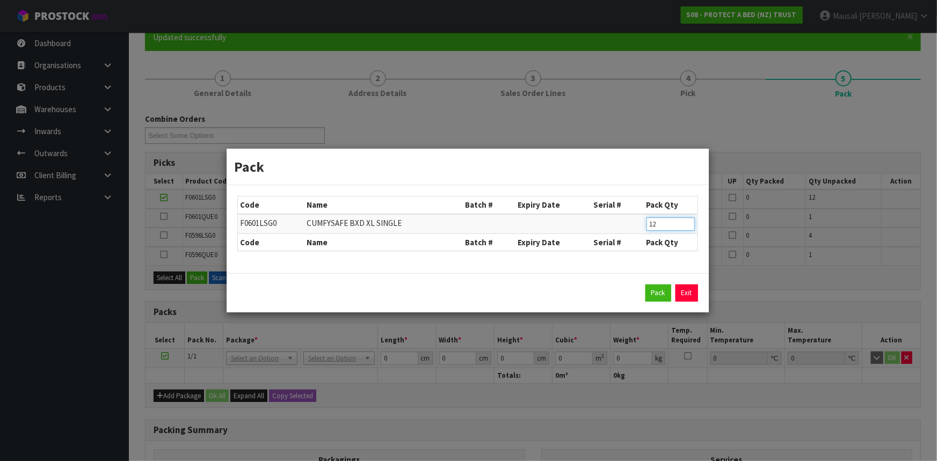
drag, startPoint x: 660, startPoint y: 225, endPoint x: 625, endPoint y: 230, distance: 35.2
click at [625, 230] on tr "F0601LSG0 CUMFYSAFE BXD XL SINGLE 12" at bounding box center [467, 224] width 459 height 20
click at [652, 292] on button "Pack" at bounding box center [658, 292] width 26 height 17
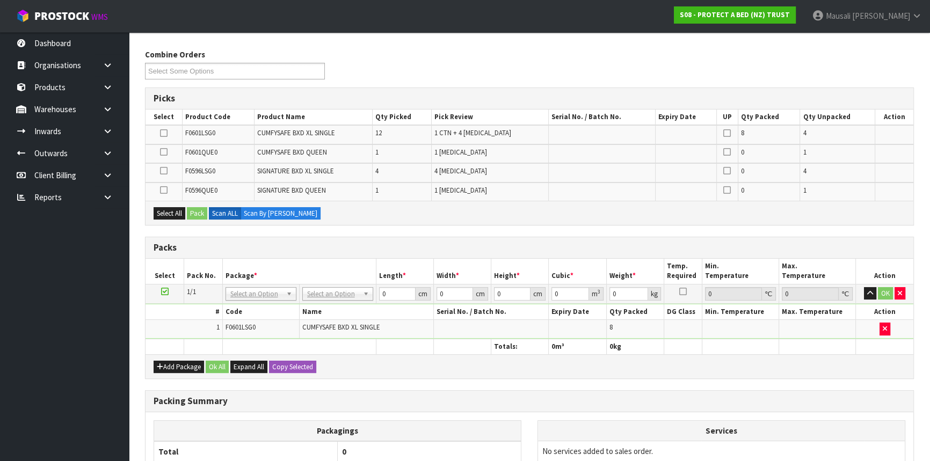
scroll to position [244, 0]
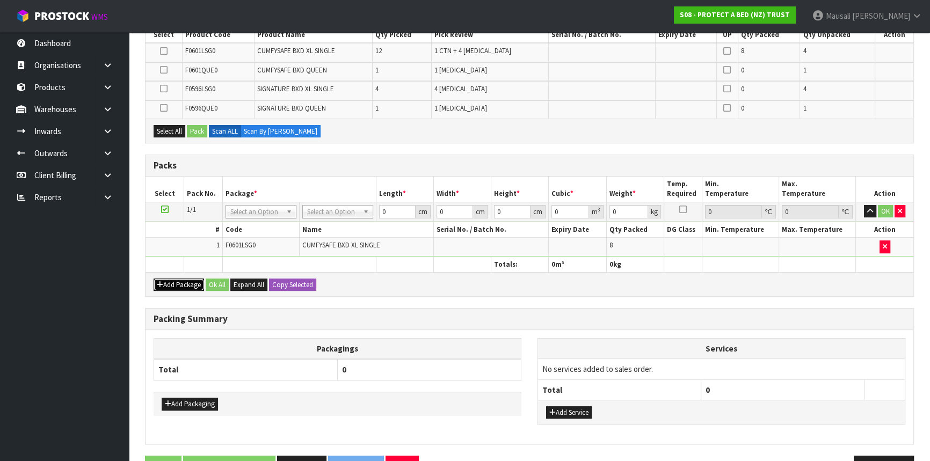
click at [170, 283] on button "Add Package" at bounding box center [178, 285] width 50 height 13
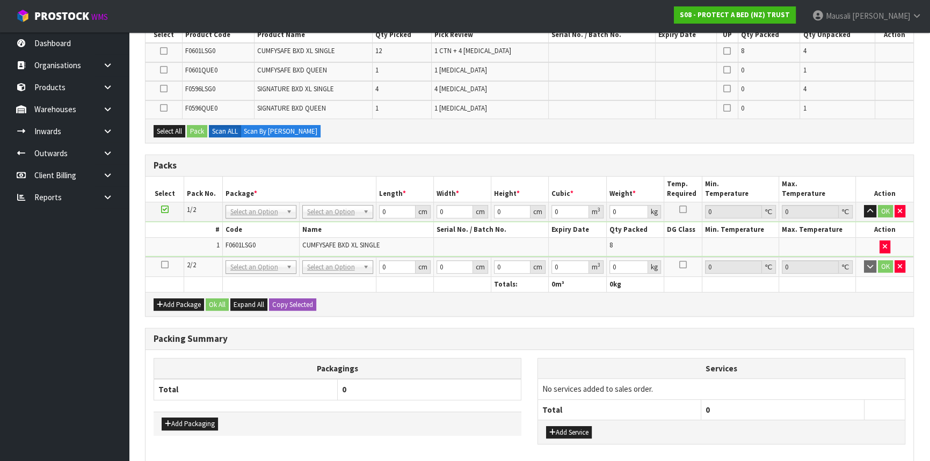
click at [164, 265] on icon at bounding box center [165, 265] width 8 height 1
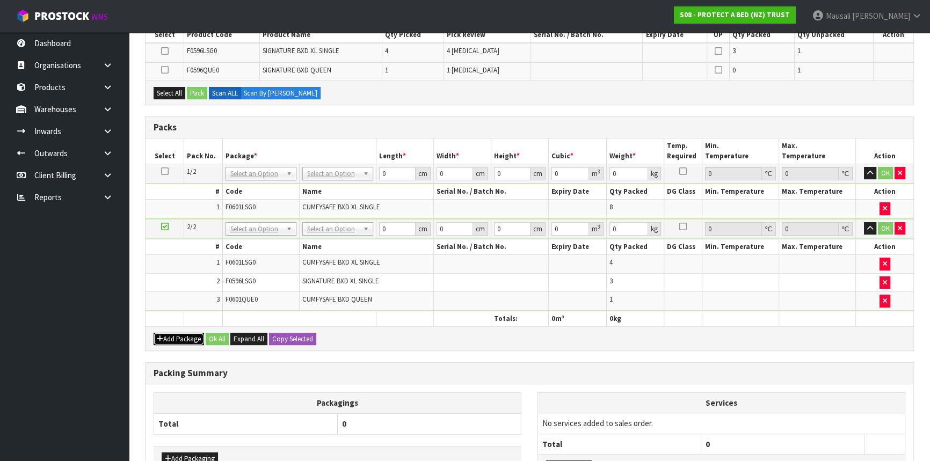
click at [174, 333] on button "Add Package" at bounding box center [178, 339] width 50 height 13
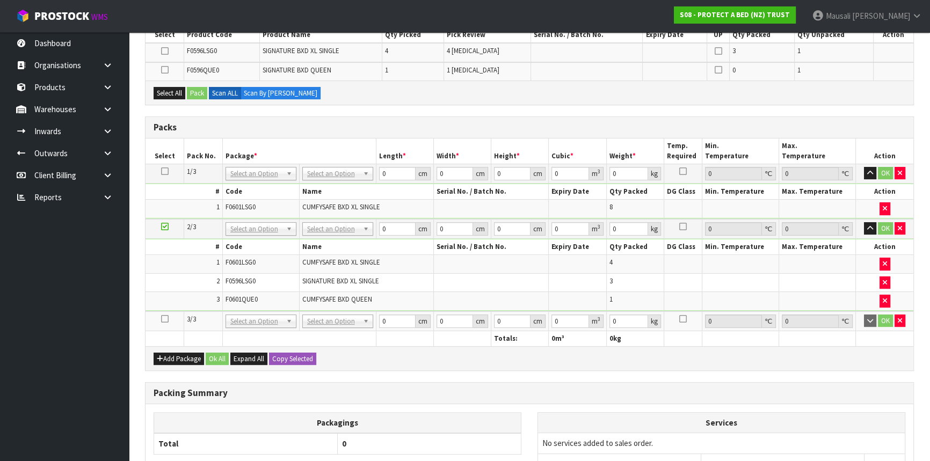
click at [167, 319] on icon at bounding box center [165, 319] width 8 height 1
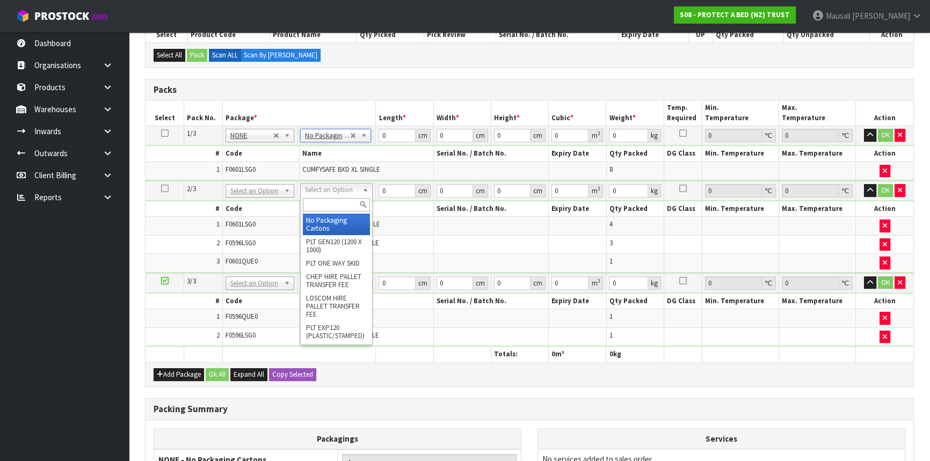
click at [326, 205] on input "text" at bounding box center [336, 204] width 67 height 13
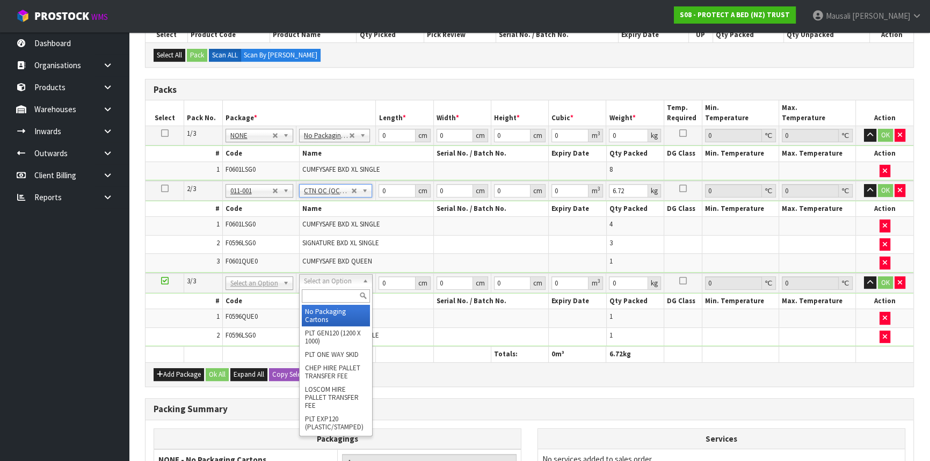
click at [325, 294] on input "text" at bounding box center [336, 295] width 68 height 13
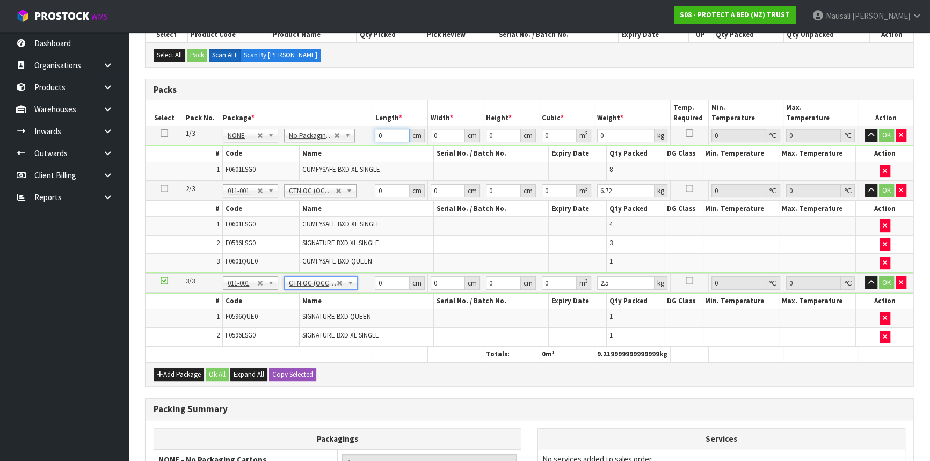
drag, startPoint x: 389, startPoint y: 135, endPoint x: 360, endPoint y: 150, distance: 32.6
click at [360, 150] on tbody "1/3 NONE 007-001 007-002 007-004 007-009 007-013 007-014 007-015 007-017 007-01…" at bounding box center [528, 153] width 767 height 55
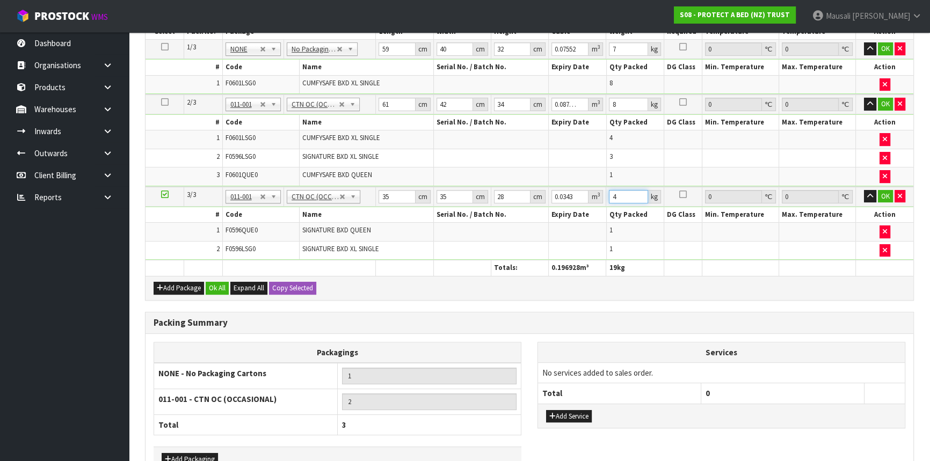
scroll to position [395, 0]
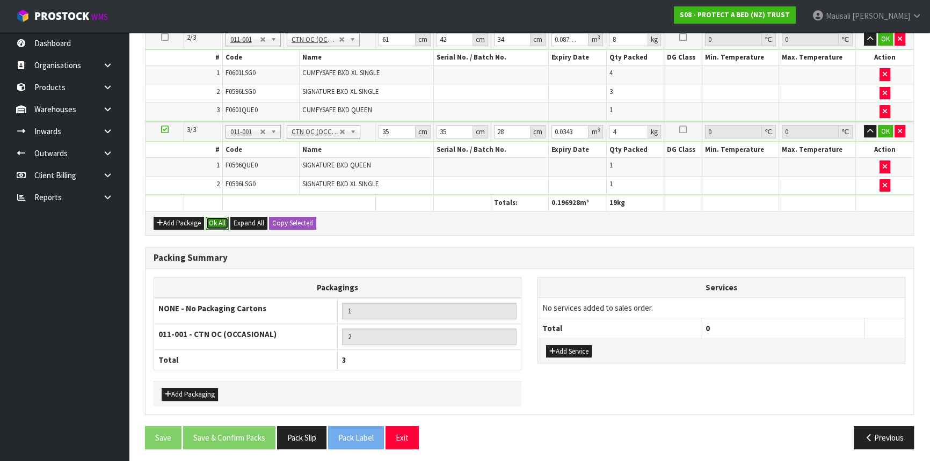
click at [219, 218] on button "Ok All" at bounding box center [217, 223] width 23 height 13
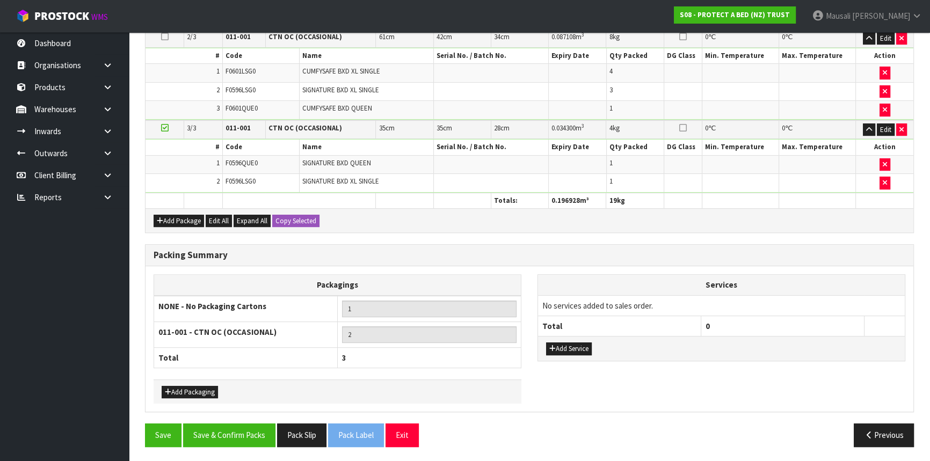
scroll to position [392, 0]
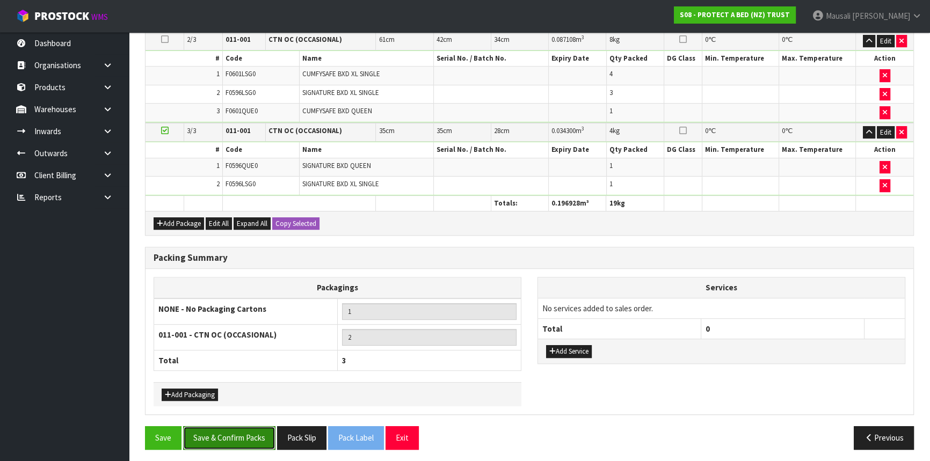
click at [237, 437] on button "Save & Confirm Packs" at bounding box center [229, 437] width 92 height 23
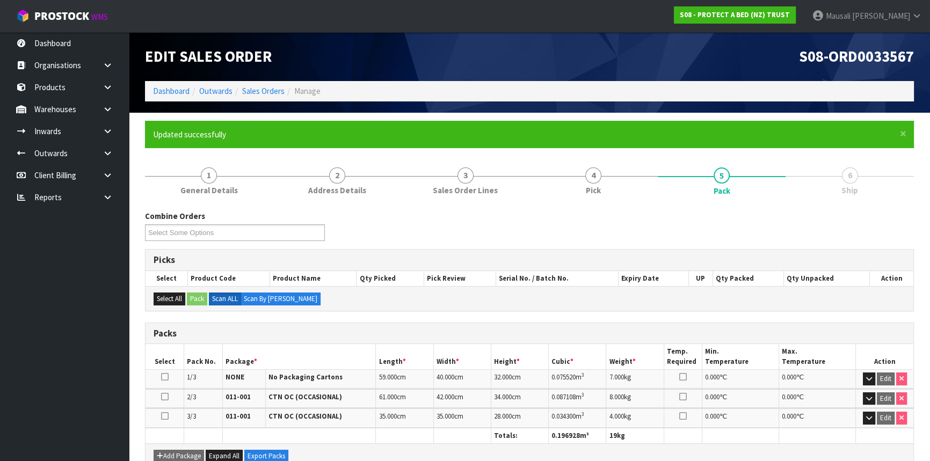
scroll to position [210, 0]
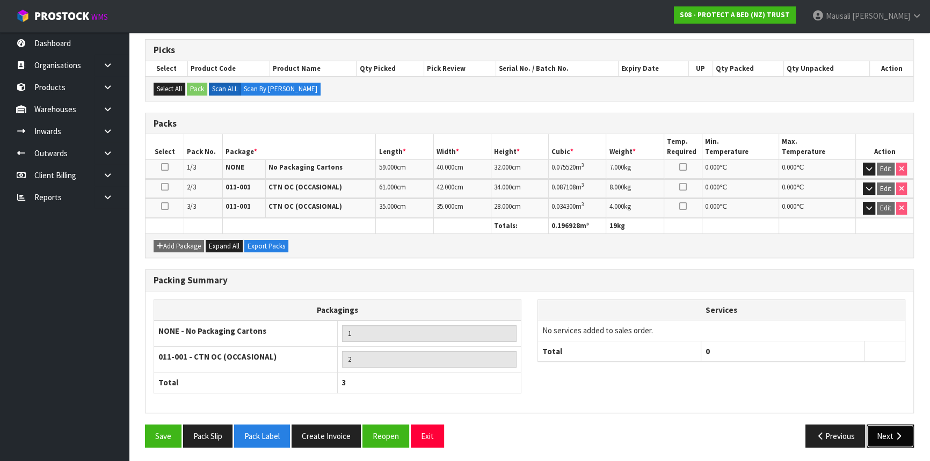
click at [874, 430] on button "Next" at bounding box center [889, 436] width 47 height 23
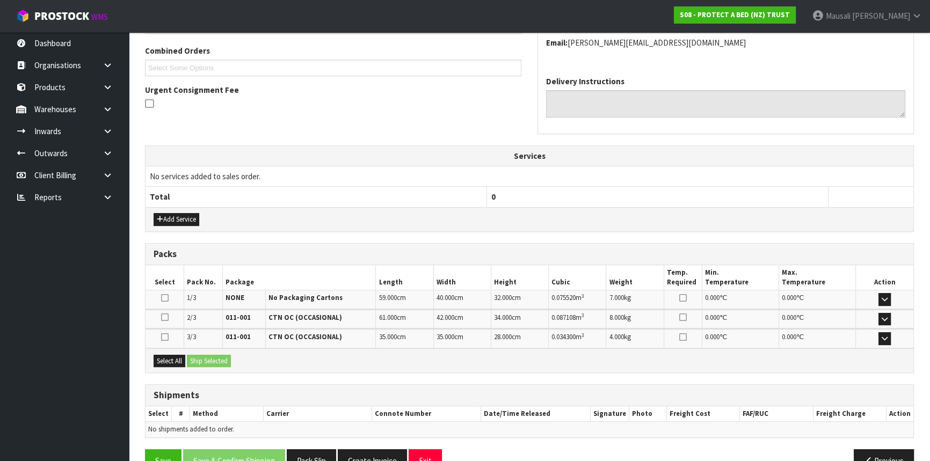
scroll to position [297, 0]
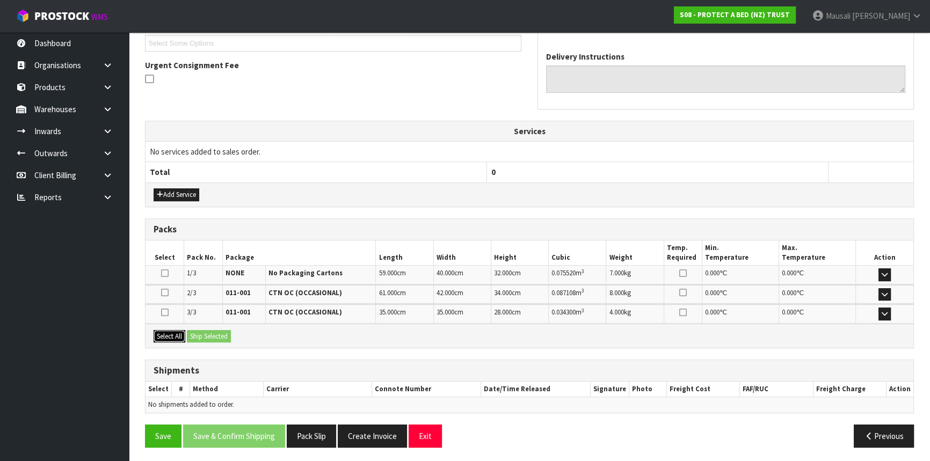
click at [172, 332] on button "Select All" at bounding box center [169, 336] width 32 height 13
click at [207, 333] on button "Ship Selected" at bounding box center [209, 336] width 44 height 13
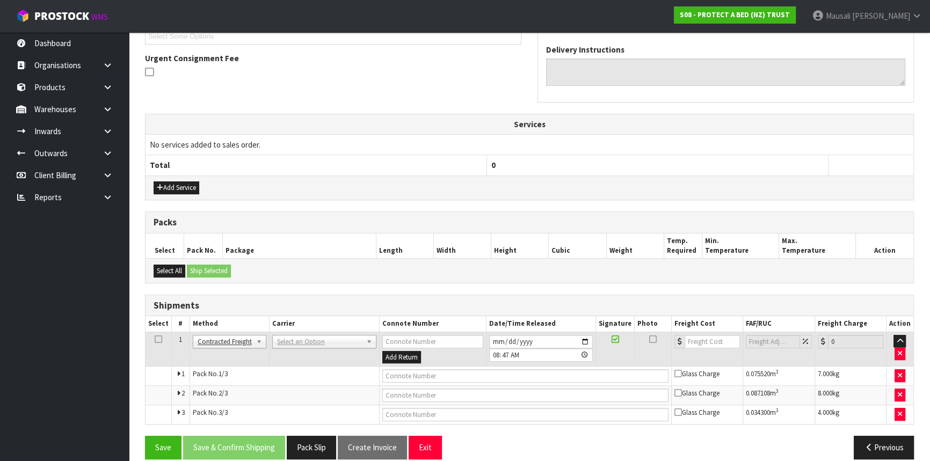
scroll to position [316, 0]
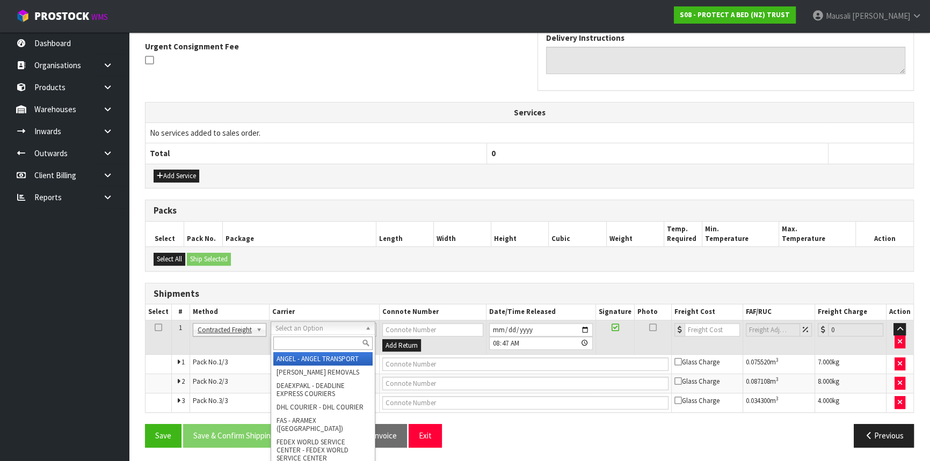
click at [297, 339] on input "text" at bounding box center [322, 342] width 99 height 13
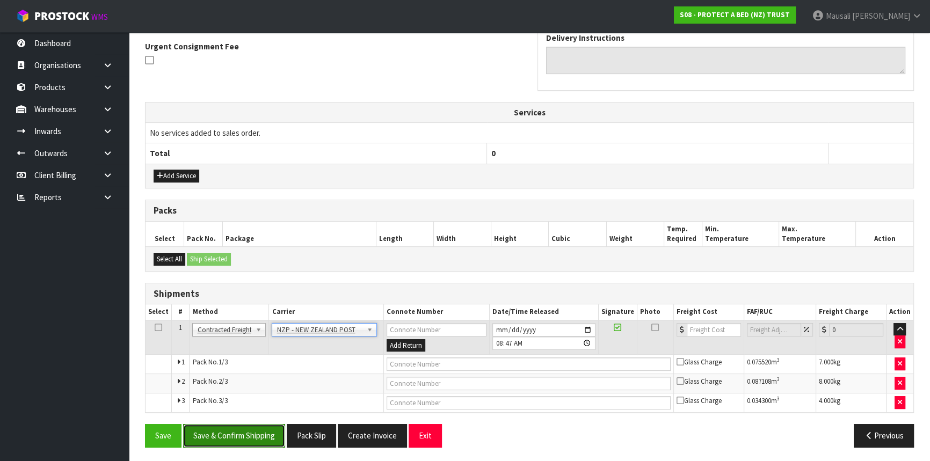
click at [251, 434] on button "Save & Confirm Shipping" at bounding box center [234, 435] width 102 height 23
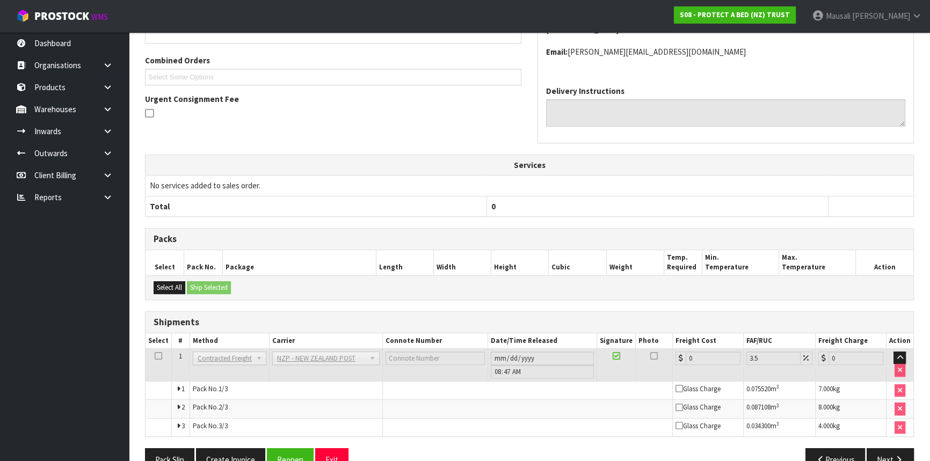
scroll to position [299, 0]
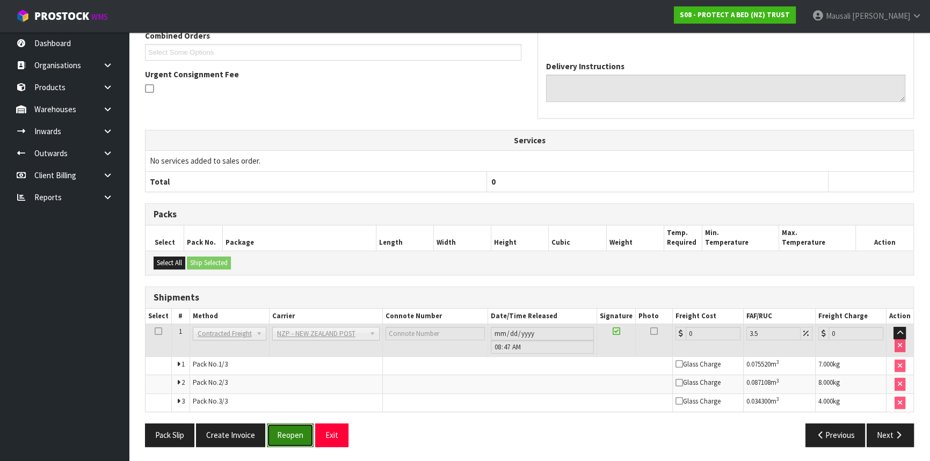
click at [289, 429] on button "Reopen" at bounding box center [290, 434] width 47 height 23
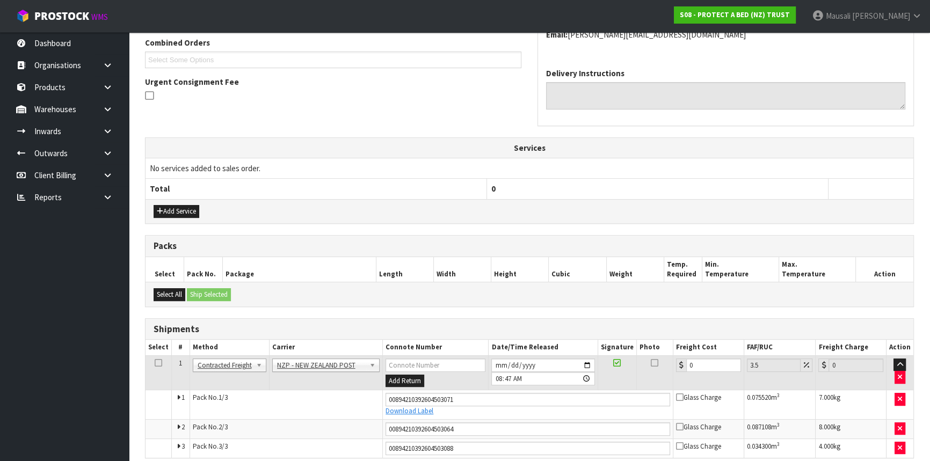
scroll to position [326, 0]
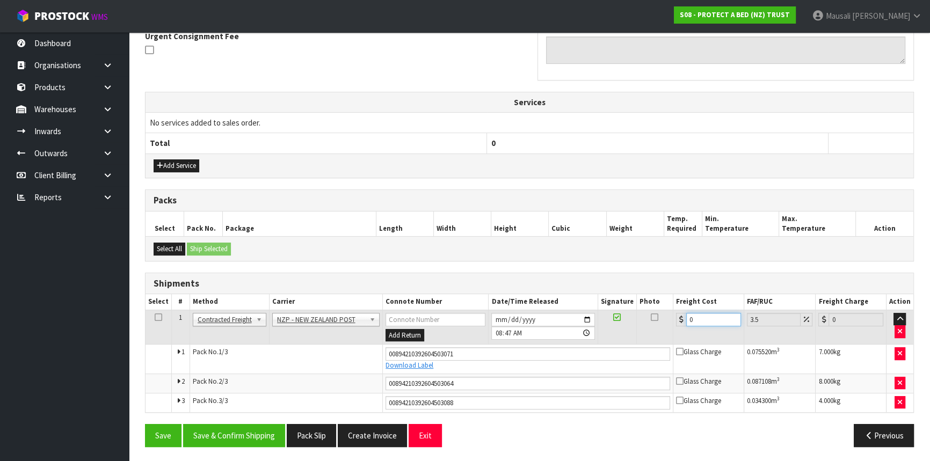
drag, startPoint x: 698, startPoint y: 319, endPoint x: 671, endPoint y: 332, distance: 29.3
click at [673, 331] on td "0" at bounding box center [708, 327] width 71 height 35
click at [262, 436] on button "Save & Confirm Shipping" at bounding box center [234, 435] width 102 height 23
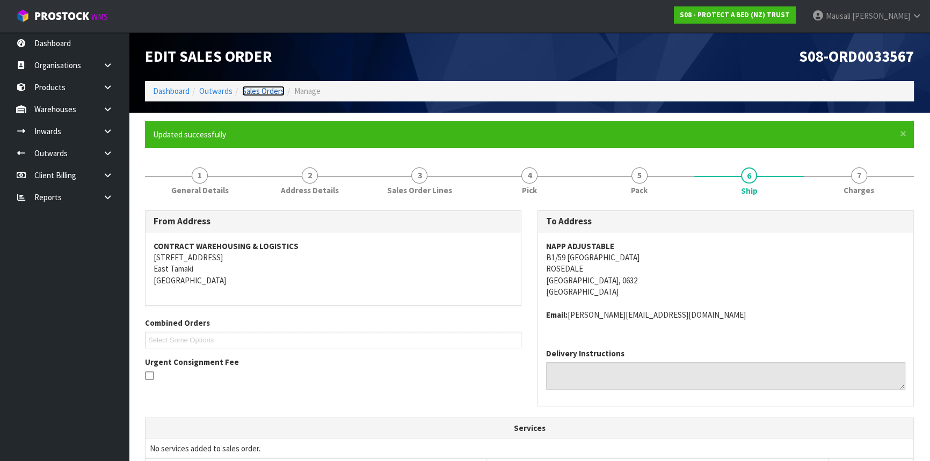
click at [251, 87] on link "Sales Orders" at bounding box center [263, 91] width 42 height 10
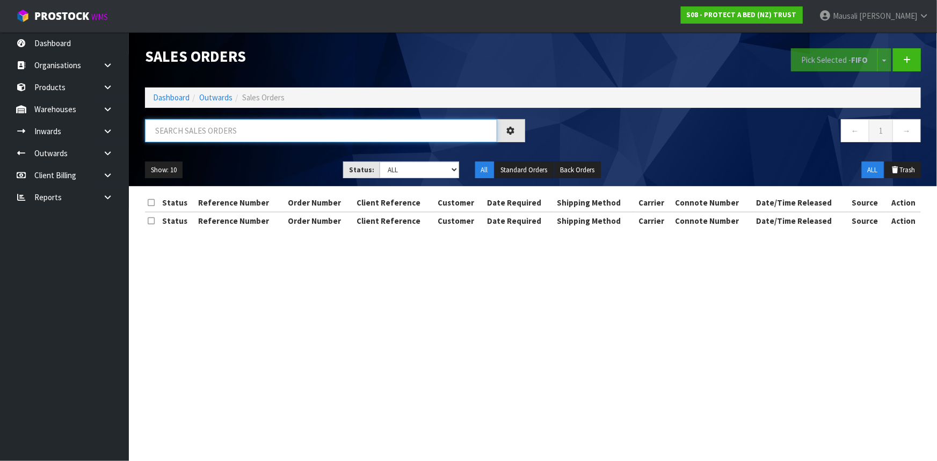
click at [158, 138] on input "text" at bounding box center [321, 130] width 352 height 23
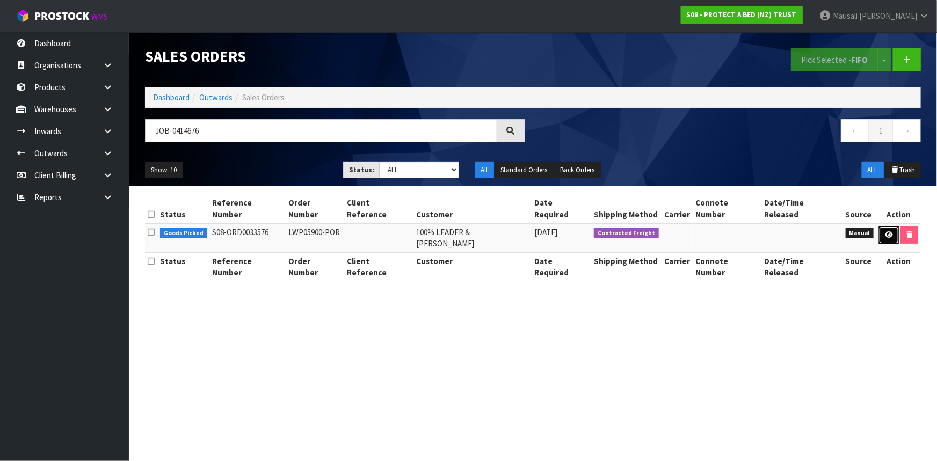
click at [890, 231] on icon at bounding box center [888, 234] width 8 height 7
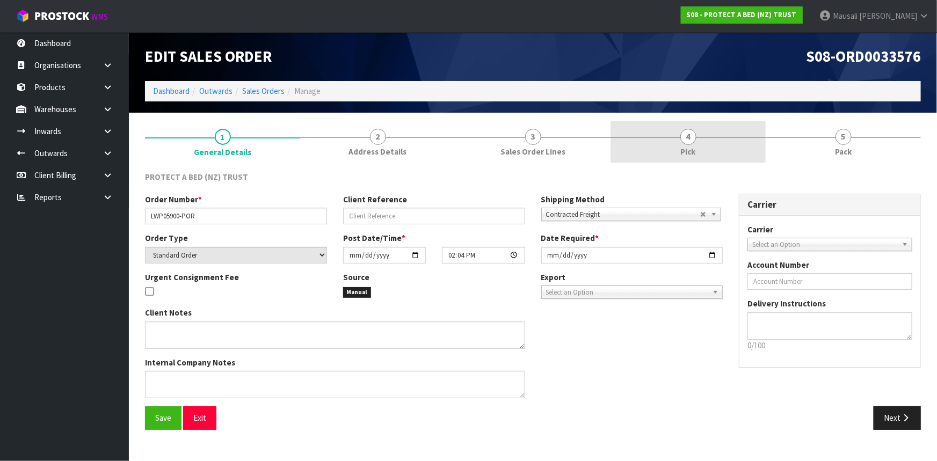
drag, startPoint x: 717, startPoint y: 142, endPoint x: 726, endPoint y: 161, distance: 20.9
click at [716, 143] on link "4 Pick" at bounding box center [687, 142] width 155 height 42
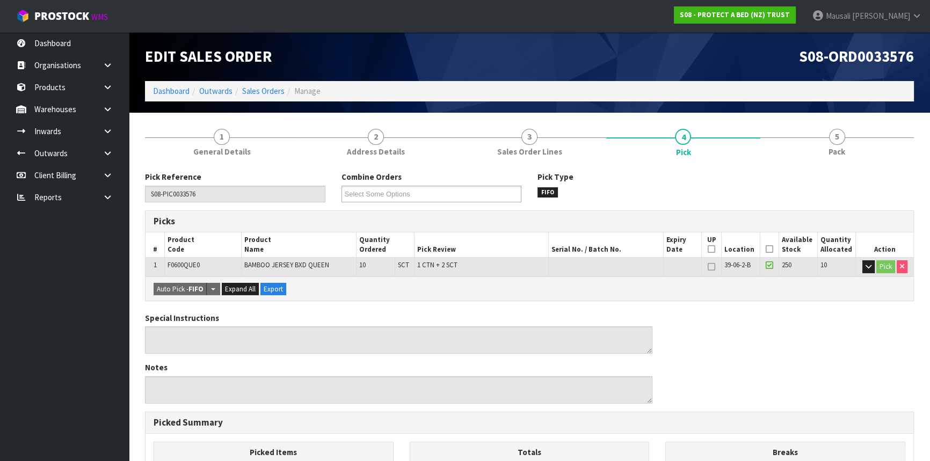
click at [769, 250] on icon at bounding box center [769, 249] width 8 height 1
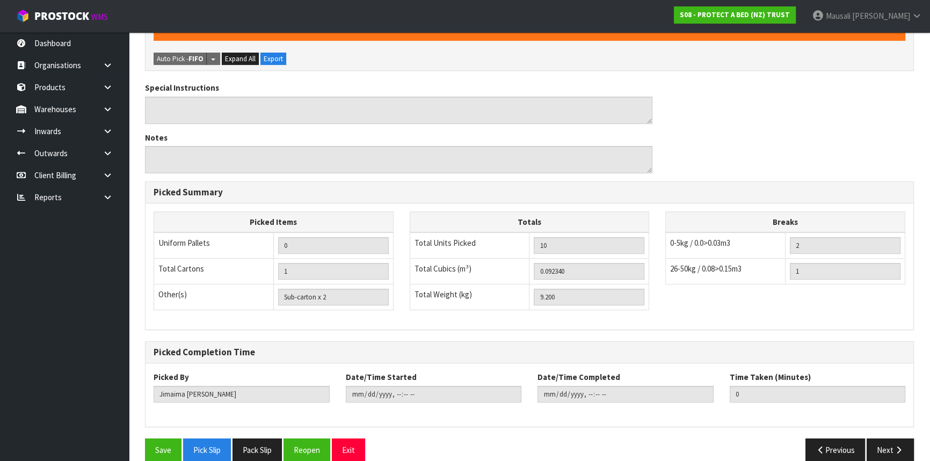
scroll to position [283, 0]
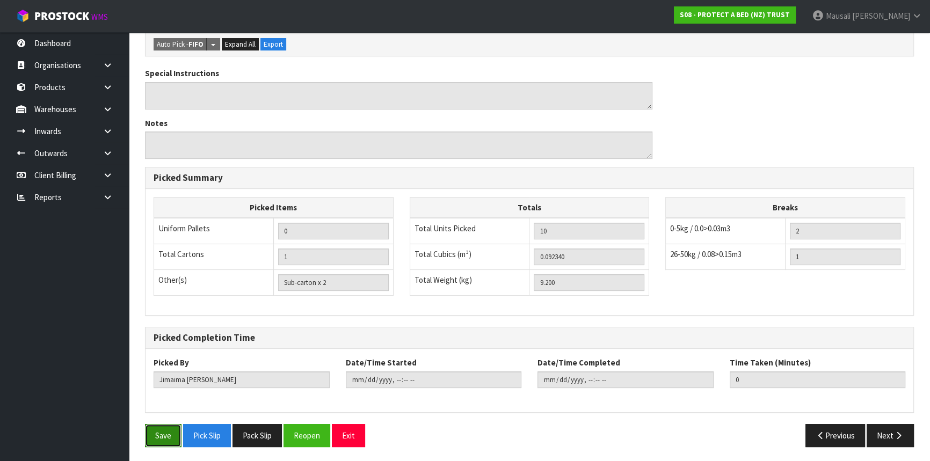
click at [162, 433] on button "Save" at bounding box center [163, 435] width 36 height 23
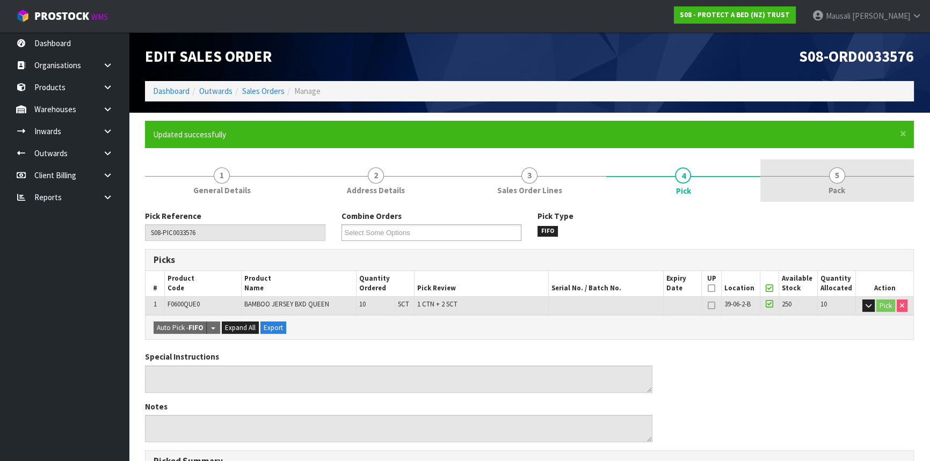
click at [815, 189] on link "5 Pack" at bounding box center [836, 180] width 153 height 42
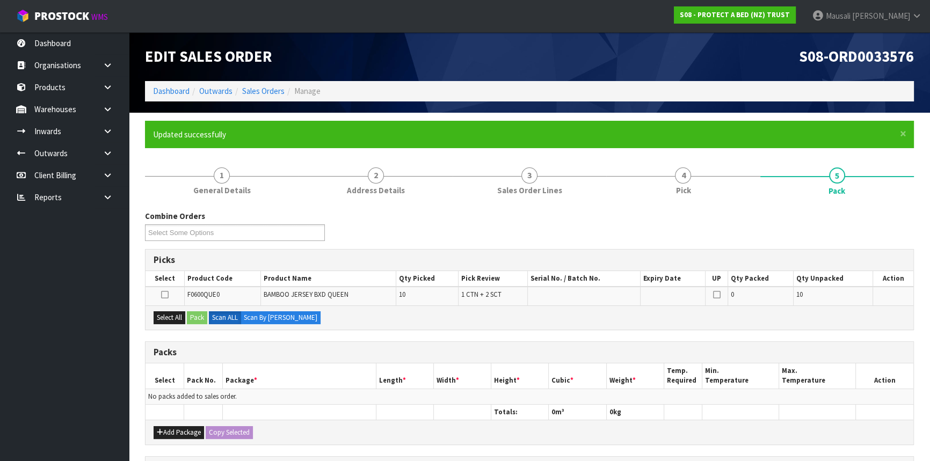
scroll to position [180, 0]
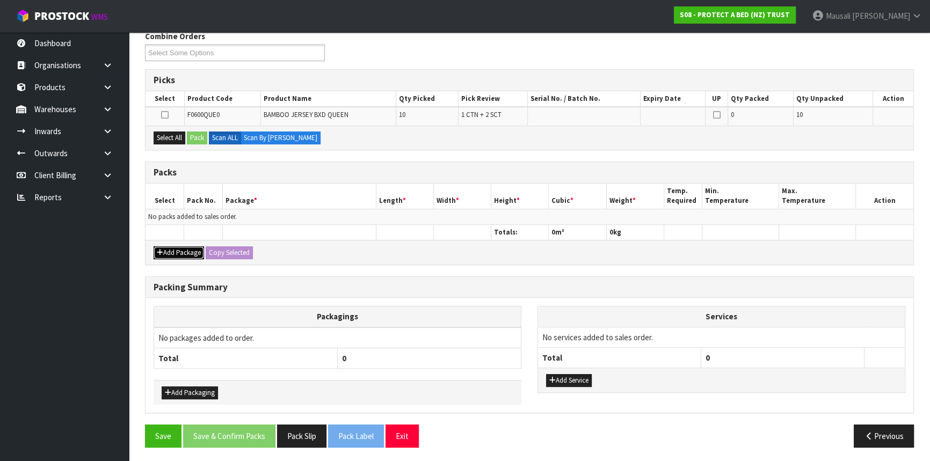
drag, startPoint x: 178, startPoint y: 250, endPoint x: 148, endPoint y: 229, distance: 36.6
click at [177, 250] on button "Add Package" at bounding box center [178, 252] width 50 height 13
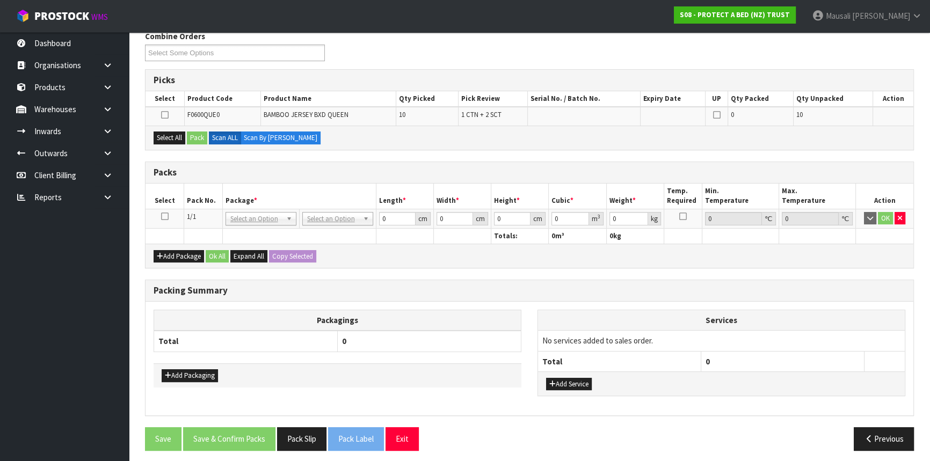
click at [163, 216] on icon at bounding box center [165, 216] width 8 height 1
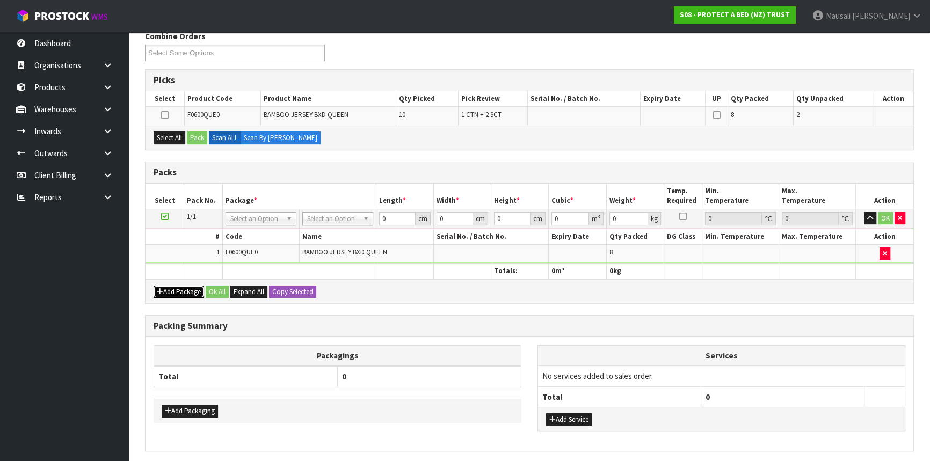
drag, startPoint x: 179, startPoint y: 290, endPoint x: 170, endPoint y: 284, distance: 11.3
click at [176, 290] on button "Add Package" at bounding box center [178, 292] width 50 height 13
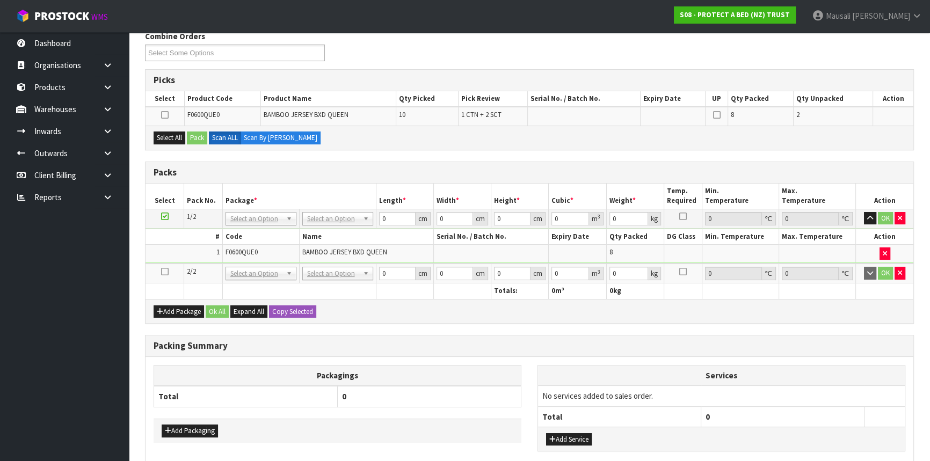
click at [161, 274] on link at bounding box center [165, 271] width 8 height 9
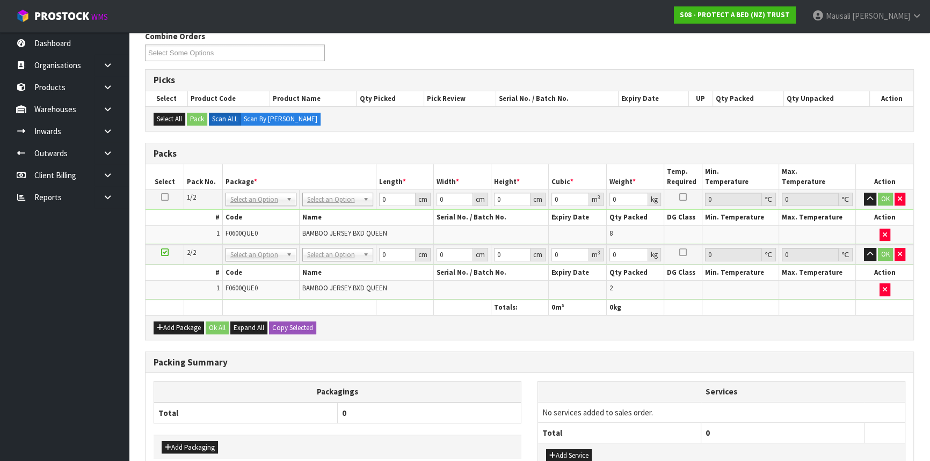
drag, startPoint x: 325, startPoint y: 196, endPoint x: 331, endPoint y: 203, distance: 8.8
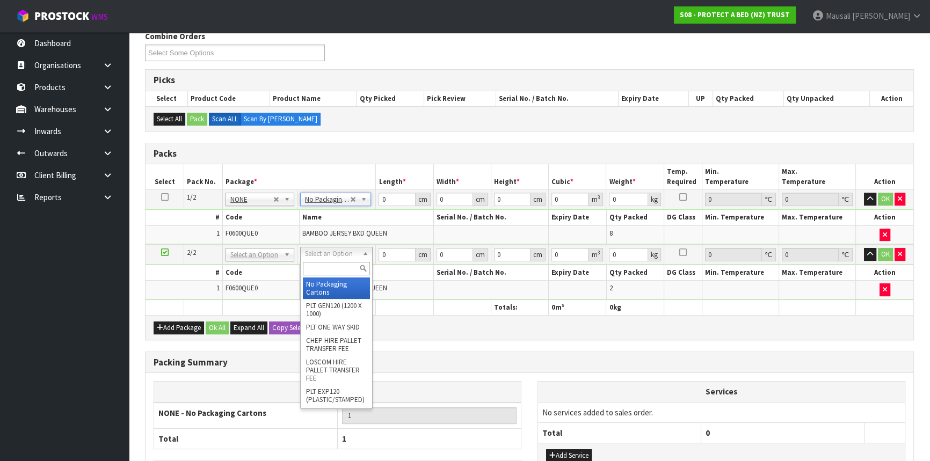
click at [321, 264] on input "text" at bounding box center [336, 268] width 67 height 13
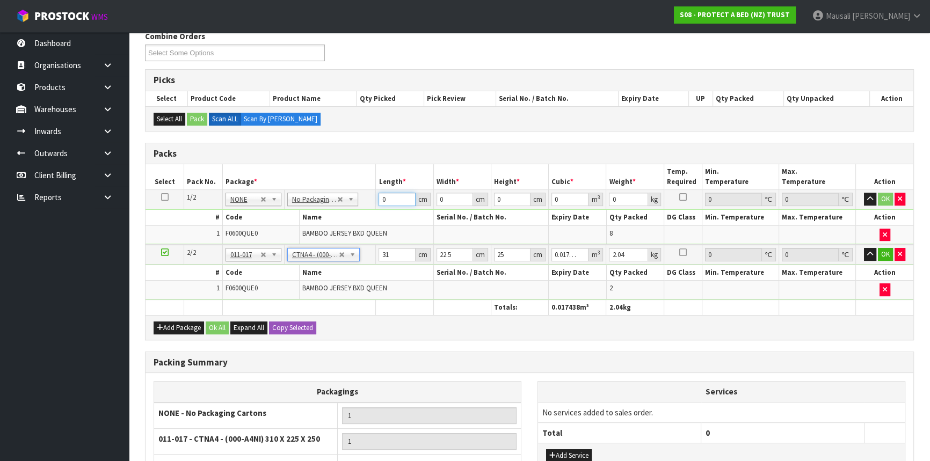
drag, startPoint x: 389, startPoint y: 198, endPoint x: 364, endPoint y: 205, distance: 26.2
click at [364, 205] on tr "1/2 NONE 007-001 007-002 007-004 007-009 007-013 007-014 007-015 007-017 007-01…" at bounding box center [528, 199] width 767 height 19
click at [225, 322] on button "Ok All" at bounding box center [217, 327] width 23 height 13
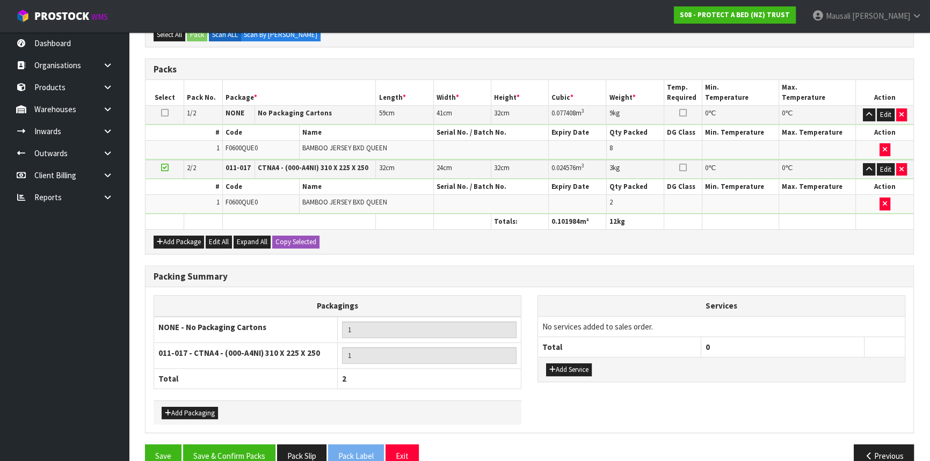
scroll to position [283, 0]
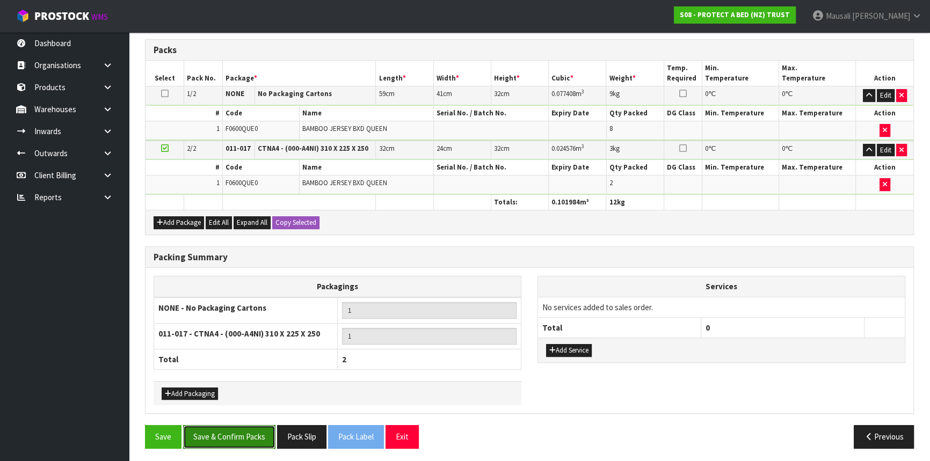
click at [245, 430] on button "Save & Confirm Packs" at bounding box center [229, 436] width 92 height 23
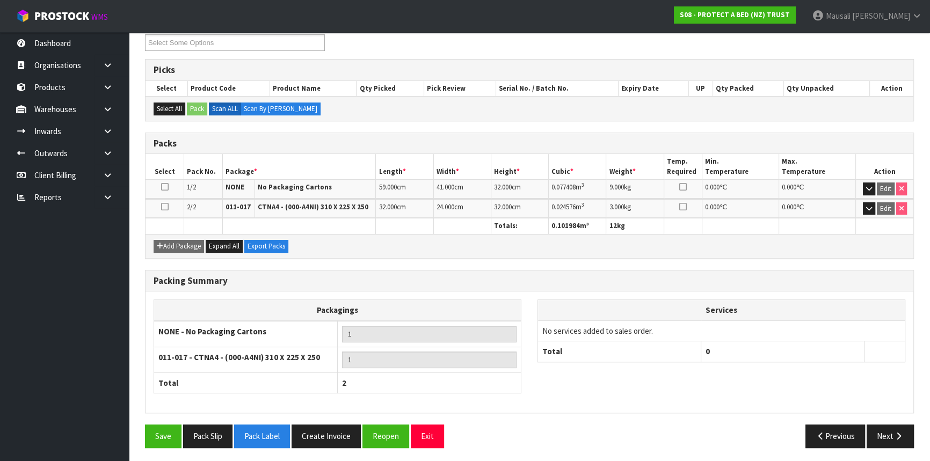
scroll to position [191, 0]
click at [895, 434] on icon "button" at bounding box center [898, 435] width 10 height 8
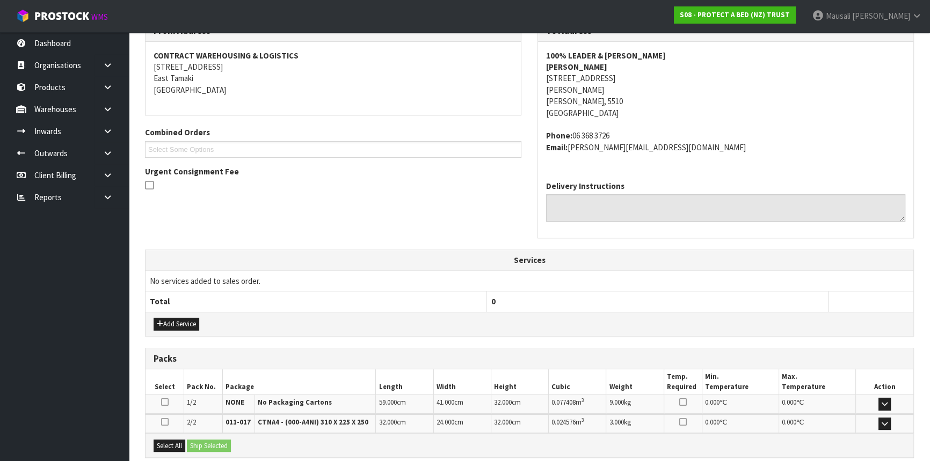
scroll to position [301, 0]
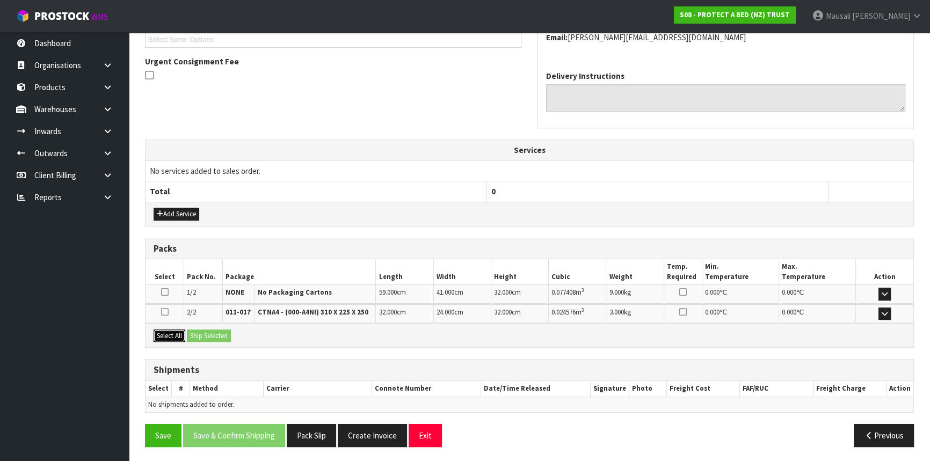
drag, startPoint x: 166, startPoint y: 332, endPoint x: 191, endPoint y: 334, distance: 24.2
click at [173, 332] on button "Select All" at bounding box center [169, 336] width 32 height 13
click at [191, 334] on button "Ship Selected" at bounding box center [209, 336] width 44 height 13
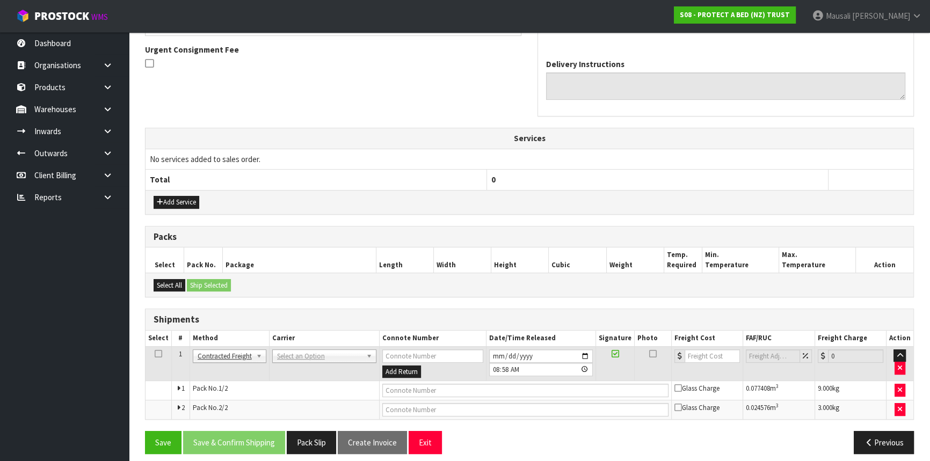
scroll to position [319, 0]
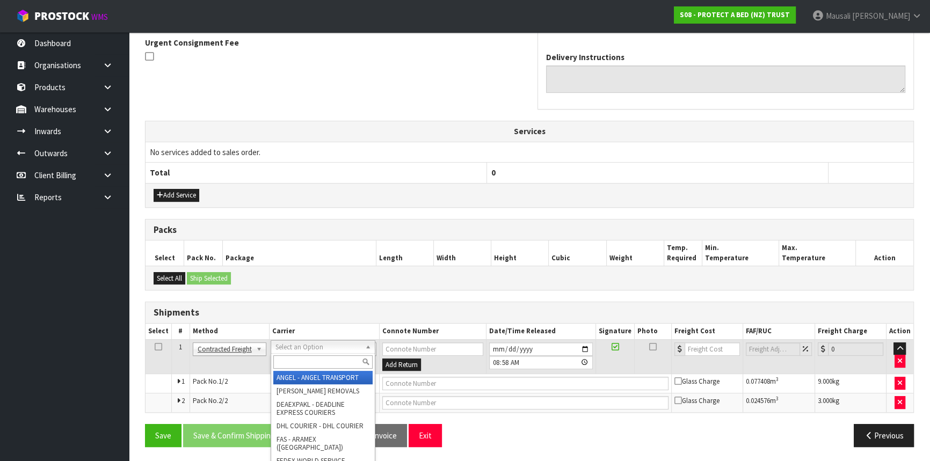
drag, startPoint x: 297, startPoint y: 345, endPoint x: 301, endPoint y: 364, distance: 20.3
click at [295, 360] on input "text" at bounding box center [322, 361] width 99 height 13
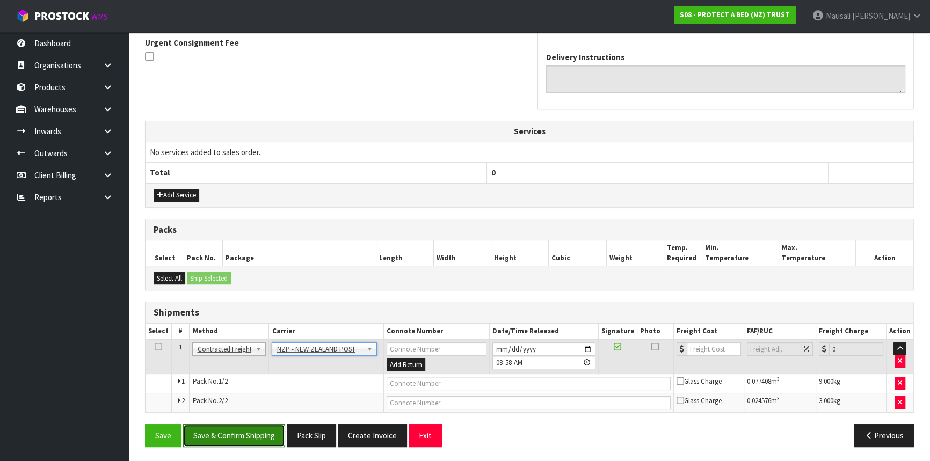
click at [255, 441] on button "Save & Confirm Shipping" at bounding box center [234, 435] width 102 height 23
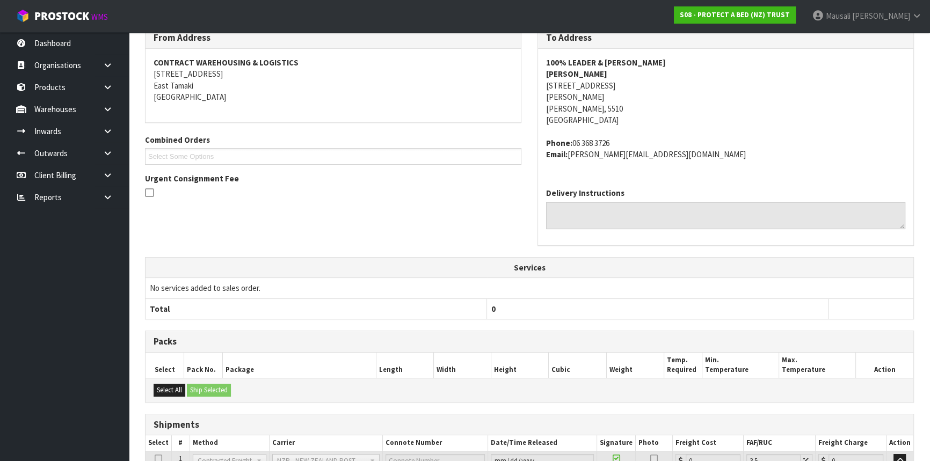
scroll to position [303, 0]
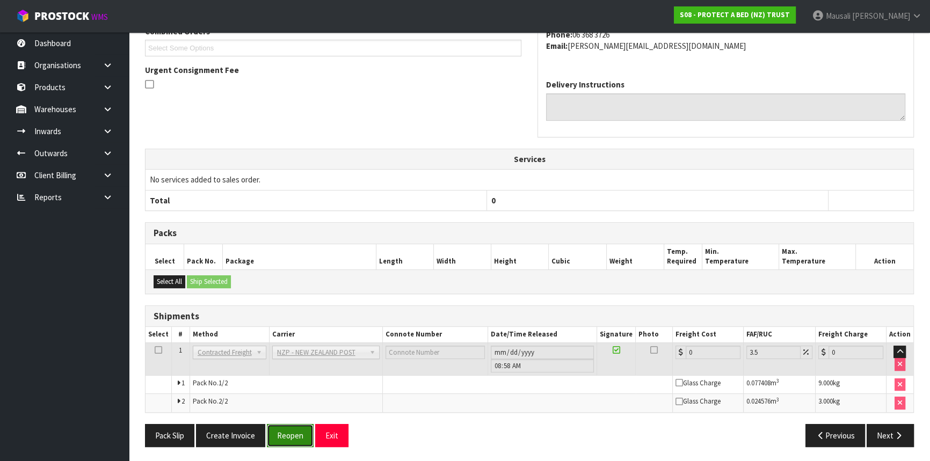
click at [283, 432] on button "Reopen" at bounding box center [290, 435] width 47 height 23
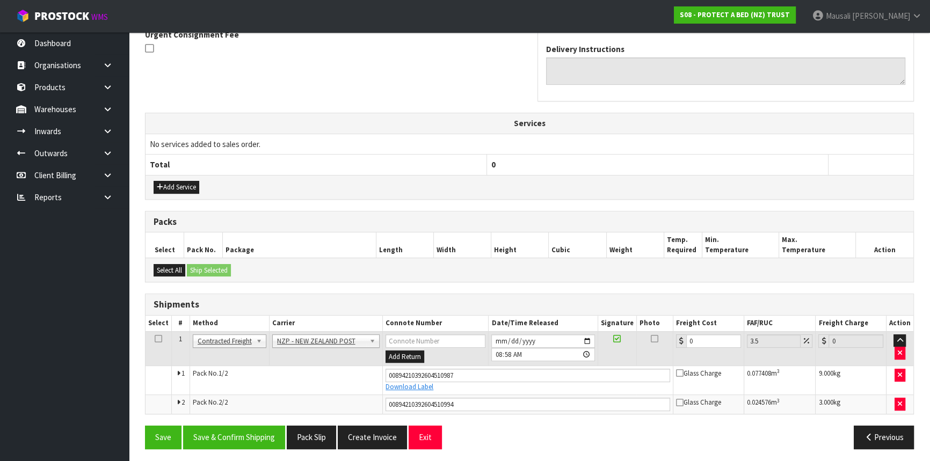
scroll to position [329, 0]
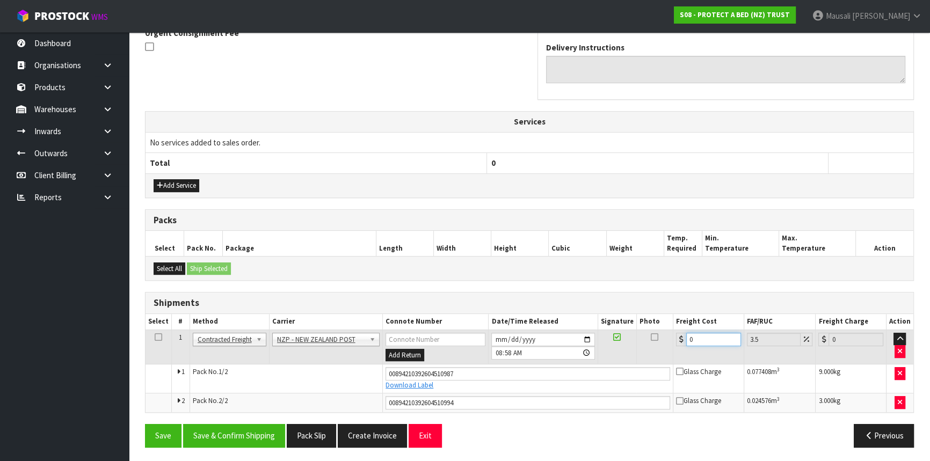
drag, startPoint x: 709, startPoint y: 335, endPoint x: 681, endPoint y: 341, distance: 28.6
click at [686, 341] on input "0" at bounding box center [713, 339] width 55 height 13
click at [265, 429] on button "Save & Confirm Shipping" at bounding box center [234, 435] width 102 height 23
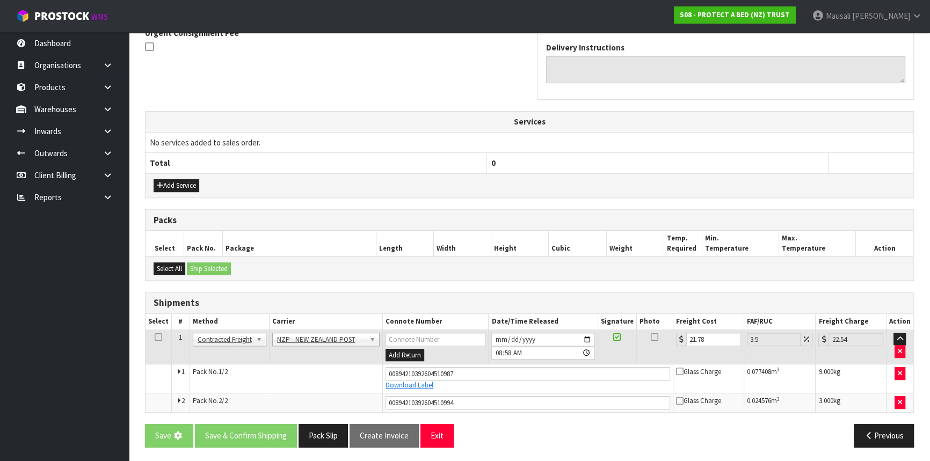
scroll to position [0, 0]
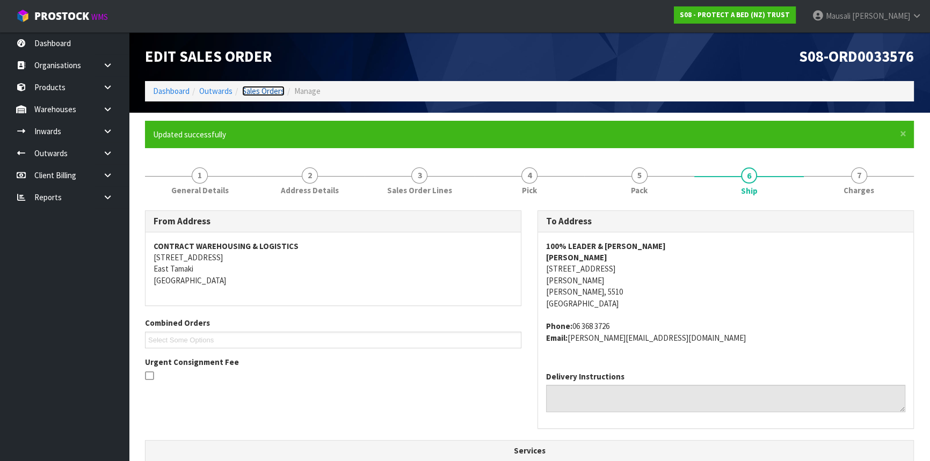
click at [267, 93] on link "Sales Orders" at bounding box center [263, 91] width 42 height 10
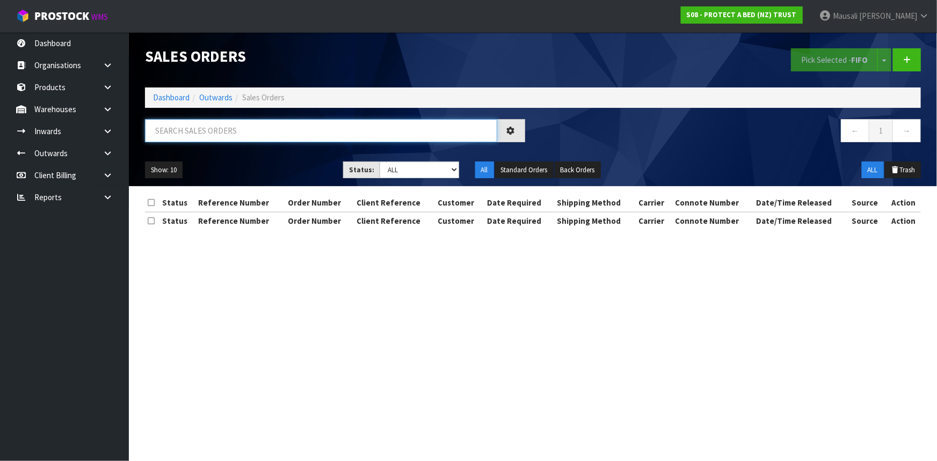
click at [174, 128] on input "text" at bounding box center [321, 130] width 352 height 23
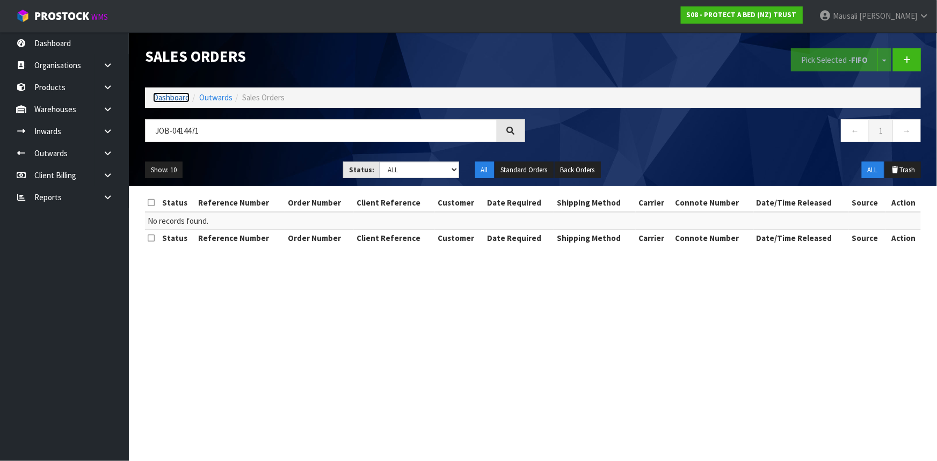
click at [172, 98] on link "Dashboard" at bounding box center [171, 97] width 36 height 10
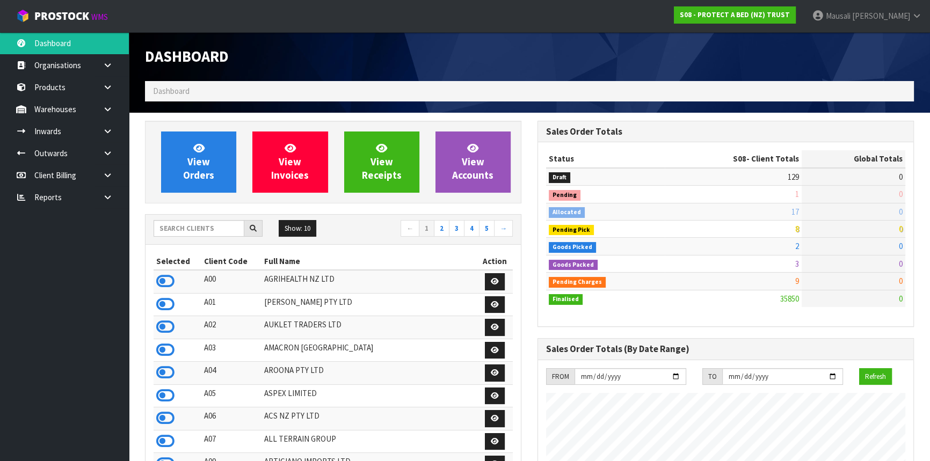
scroll to position [811, 392]
click at [182, 228] on input "text" at bounding box center [198, 228] width 91 height 17
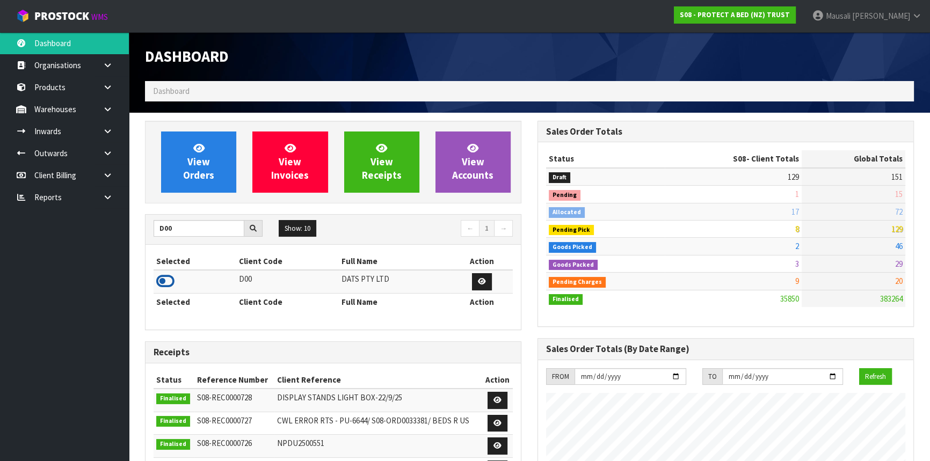
click at [165, 277] on icon at bounding box center [165, 281] width 18 height 16
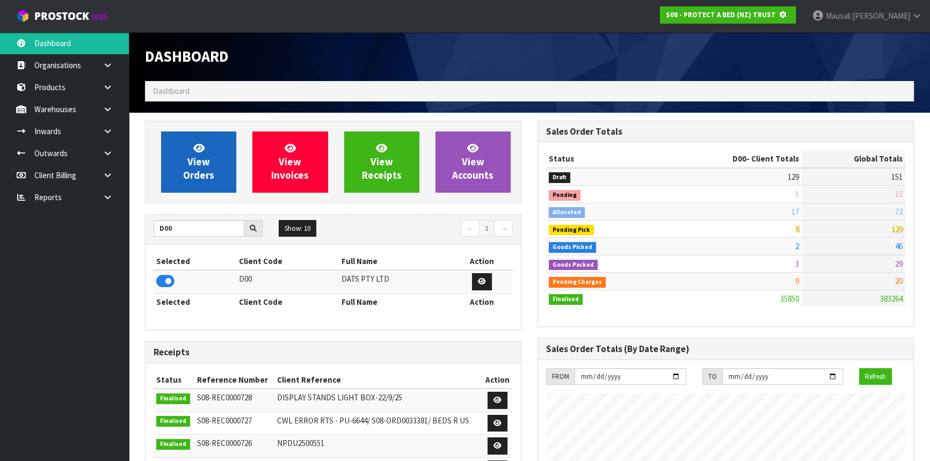
scroll to position [668, 392]
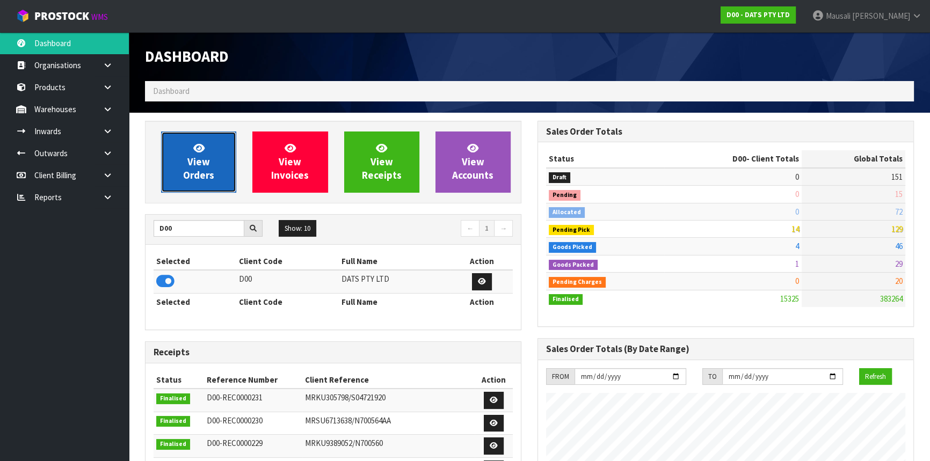
click at [197, 163] on span "View Orders" at bounding box center [198, 162] width 31 height 40
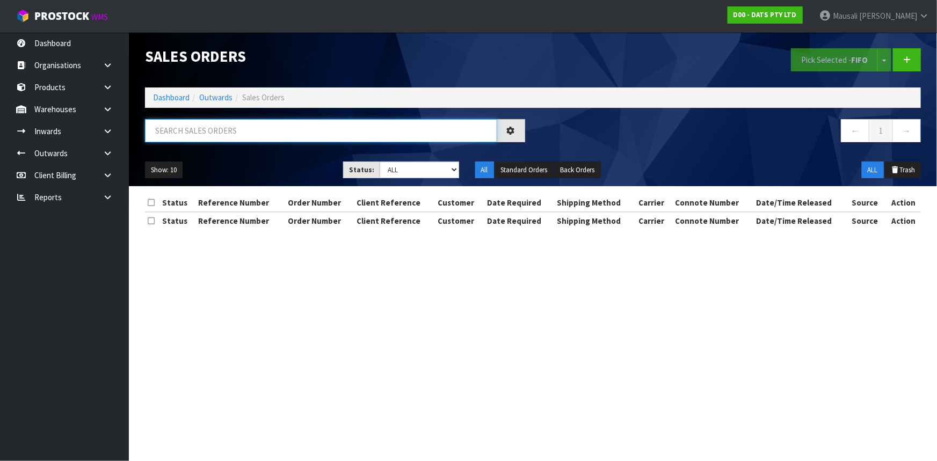
click at [172, 131] on input "text" at bounding box center [321, 130] width 352 height 23
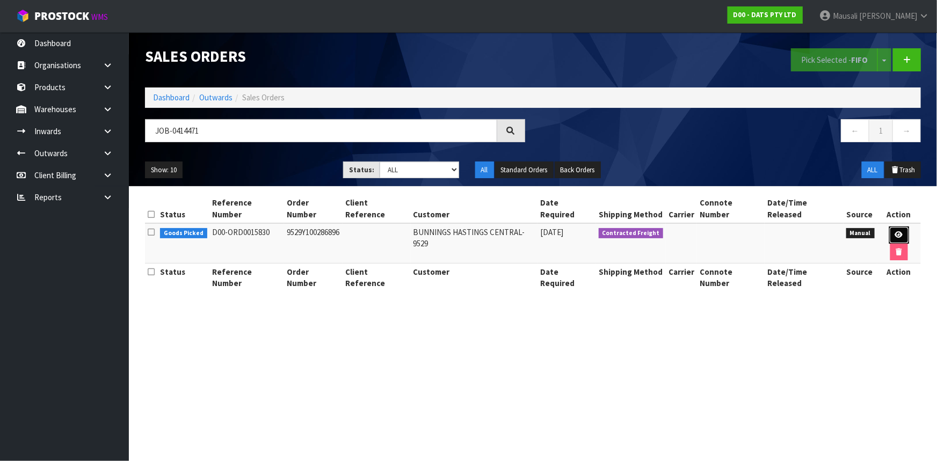
click at [889, 226] on link at bounding box center [899, 234] width 20 height 17
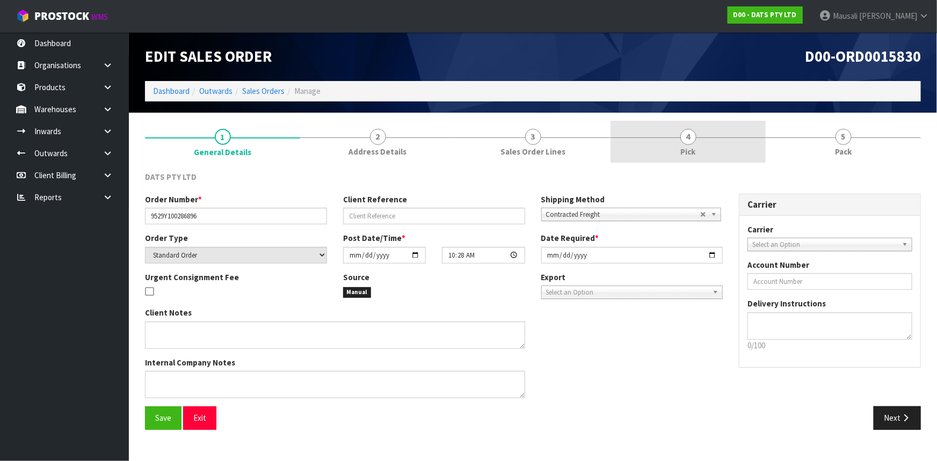
click at [682, 140] on span "4" at bounding box center [688, 137] width 16 height 16
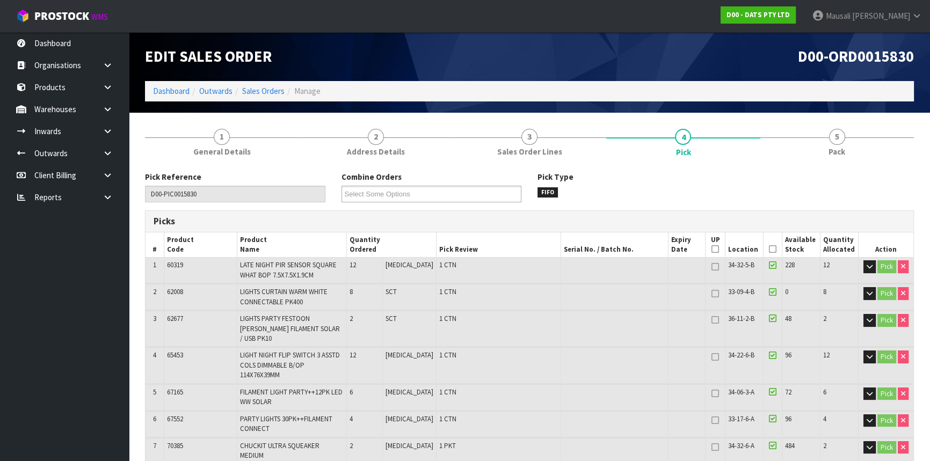
click at [769, 249] on icon at bounding box center [773, 249] width 8 height 1
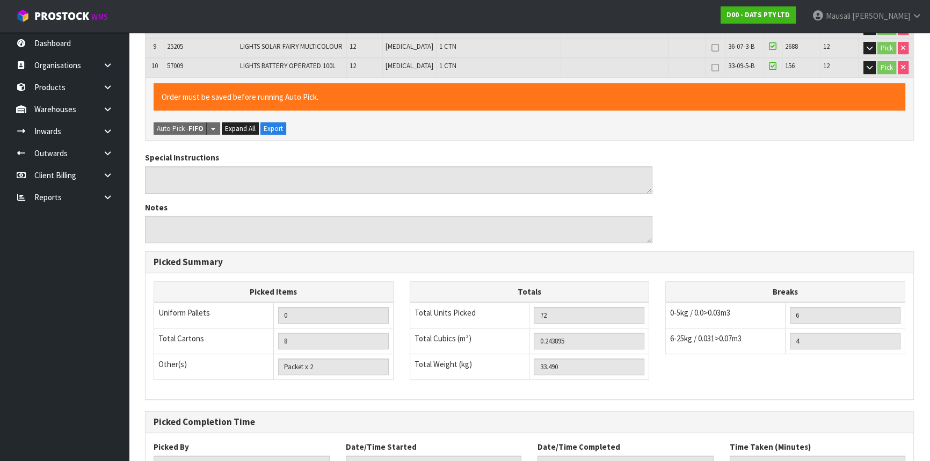
scroll to position [501, 0]
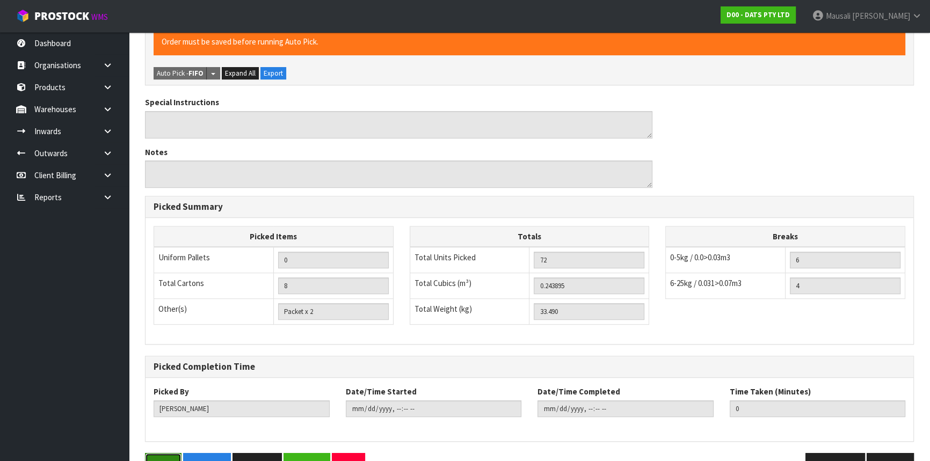
click at [162, 453] on button "Save" at bounding box center [163, 464] width 36 height 23
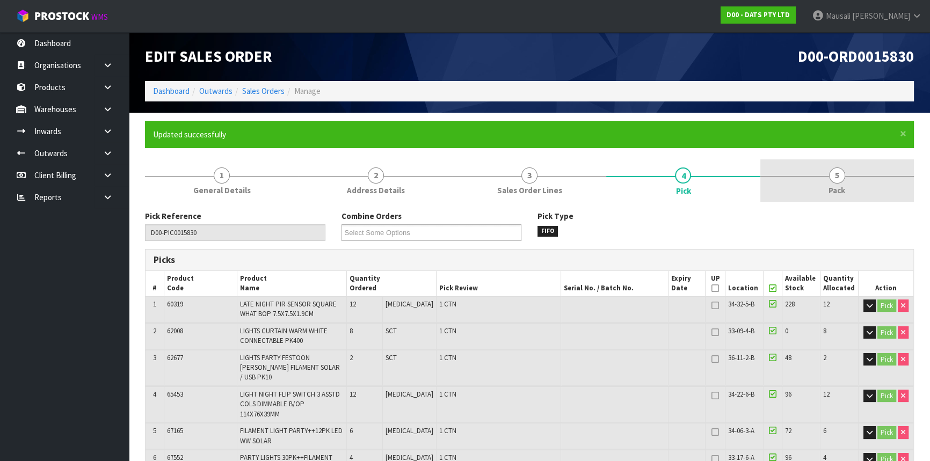
click at [834, 183] on link "5 Pack" at bounding box center [836, 180] width 153 height 42
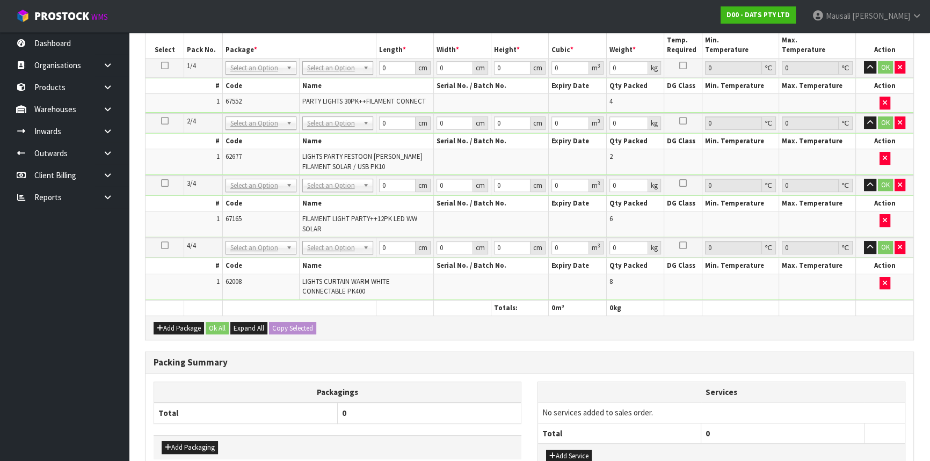
scroll to position [499, 0]
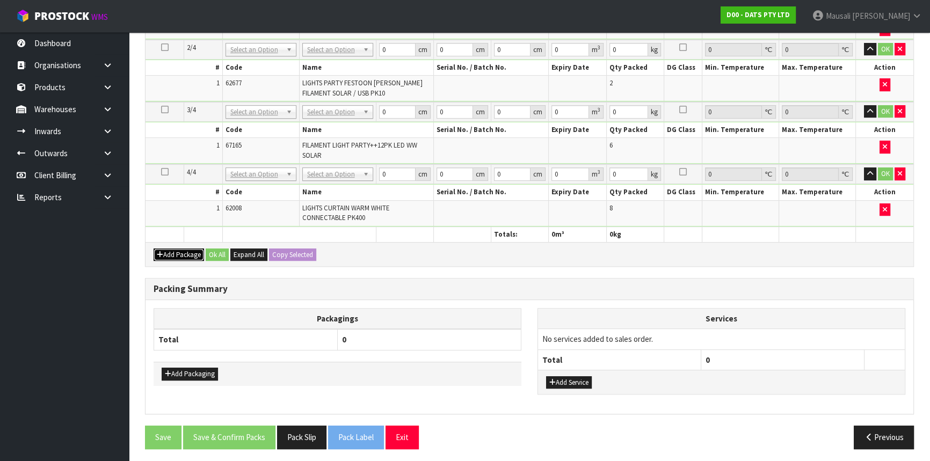
click at [174, 248] on button "Add Package" at bounding box center [178, 254] width 50 height 13
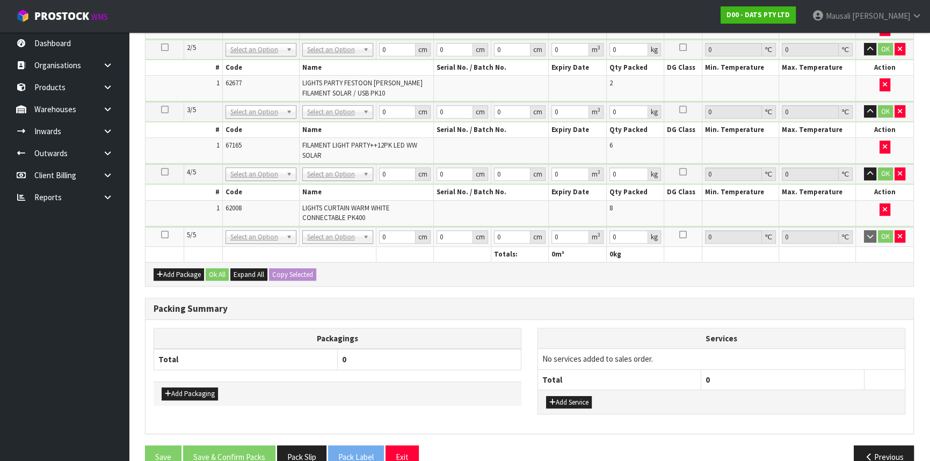
click at [163, 235] on icon at bounding box center [165, 235] width 8 height 1
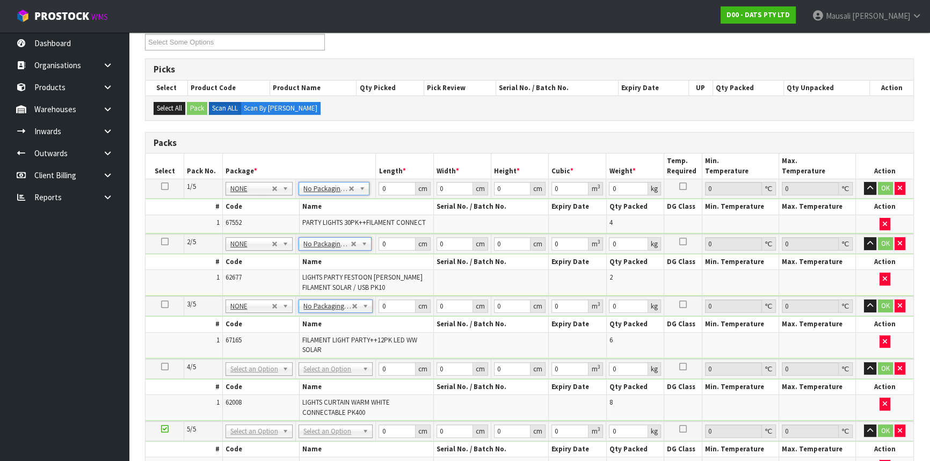
scroll to position [244, 0]
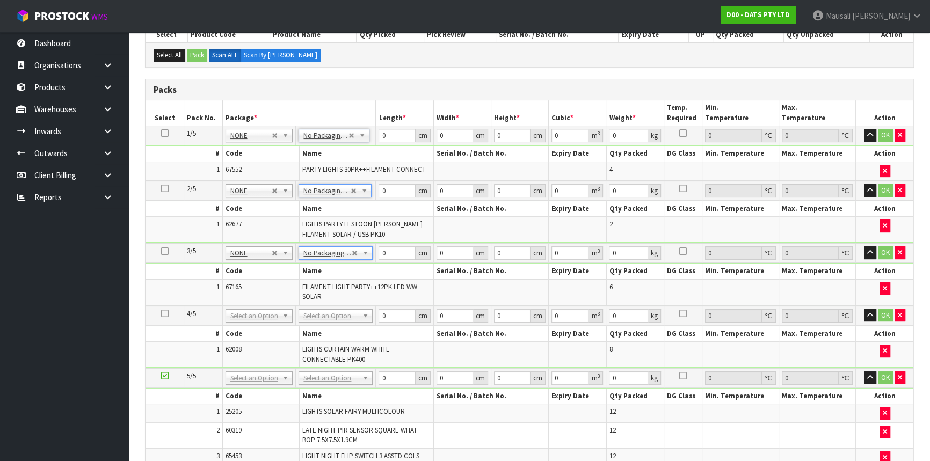
click at [326, 322] on td "No Packaging Cartons PLT GEN120 (1200 X 1000) PLT ONE WAY SKID CHEP HIRE PALLET…" at bounding box center [336, 316] width 80 height 20
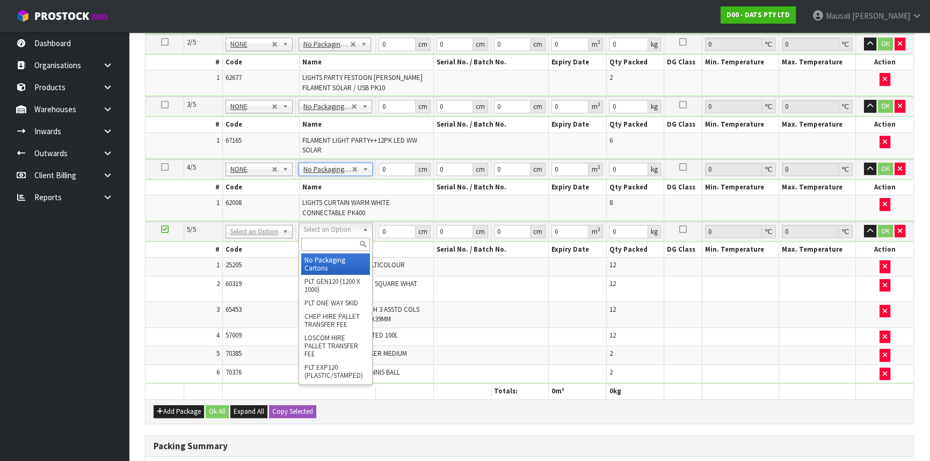
click at [324, 247] on input "text" at bounding box center [335, 244] width 69 height 13
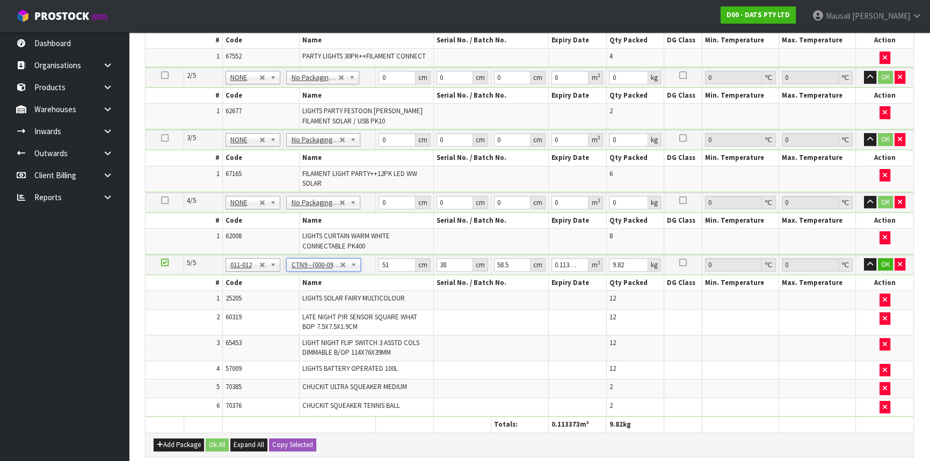
scroll to position [292, 0]
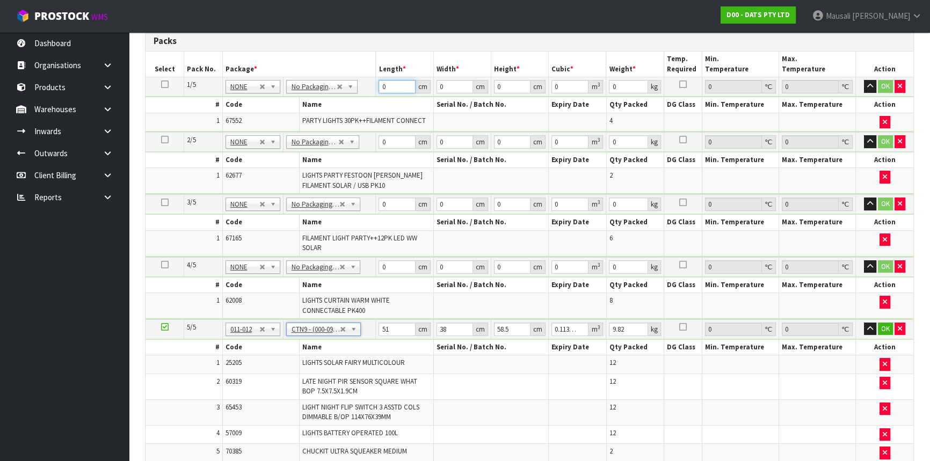
drag, startPoint x: 391, startPoint y: 85, endPoint x: 354, endPoint y: 96, distance: 37.9
click at [356, 96] on tbody "1/5 NONE 007-001 007-002 007-004 007-009 007-013 007-014 007-015 007-017 007-01…" at bounding box center [528, 104] width 767 height 55
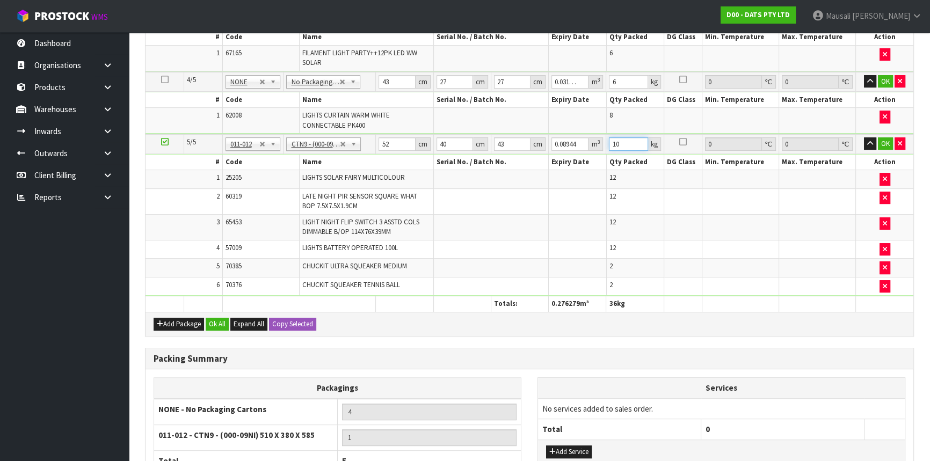
scroll to position [578, 0]
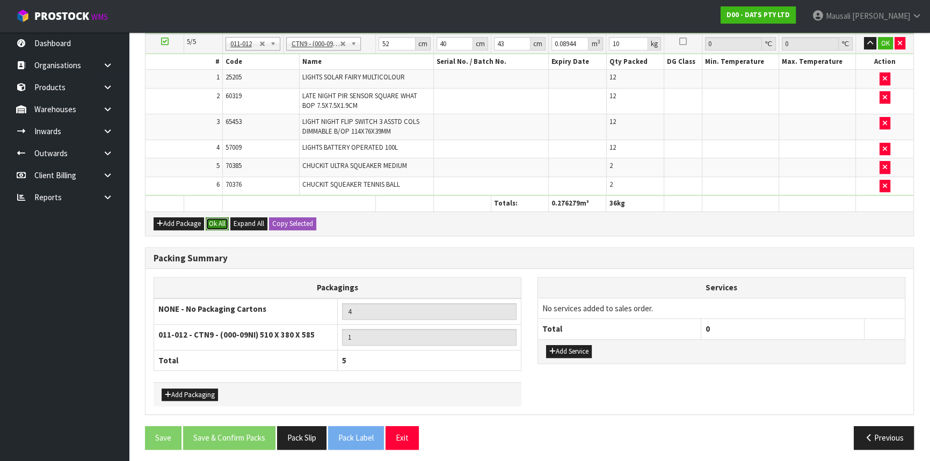
click at [212, 219] on button "Ok All" at bounding box center [217, 223] width 23 height 13
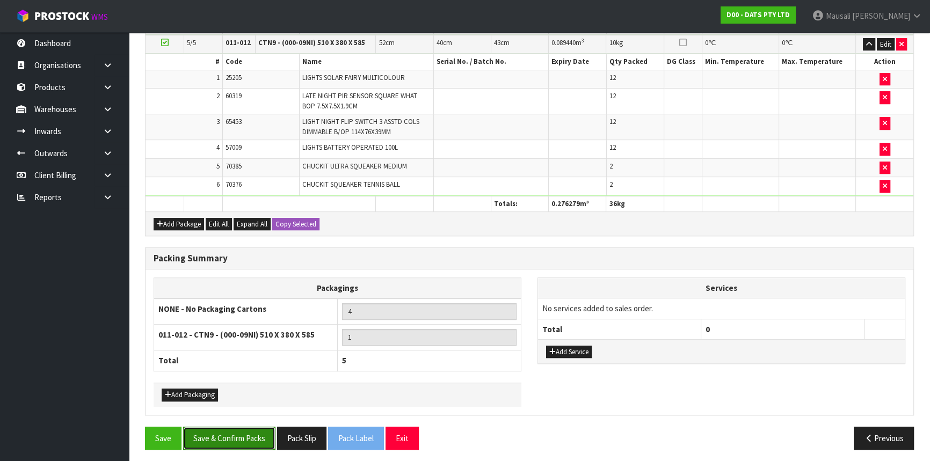
click at [231, 428] on button "Save & Confirm Packs" at bounding box center [229, 438] width 92 height 23
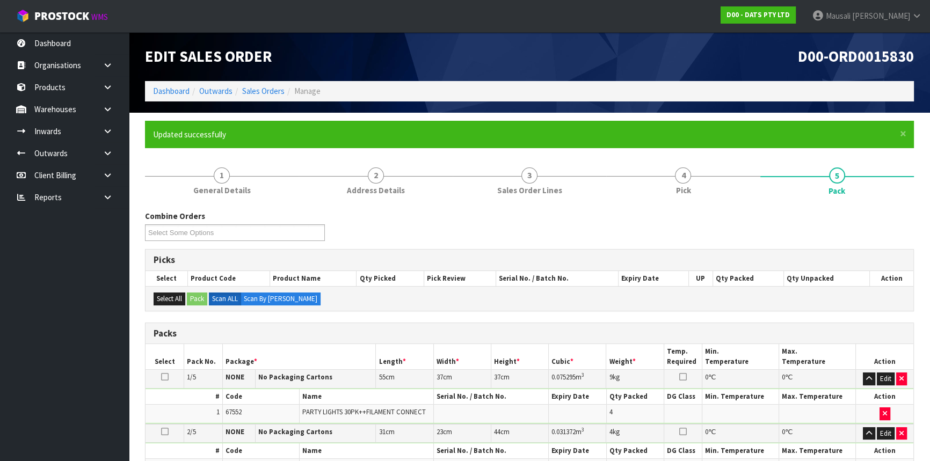
scroll to position [244, 0]
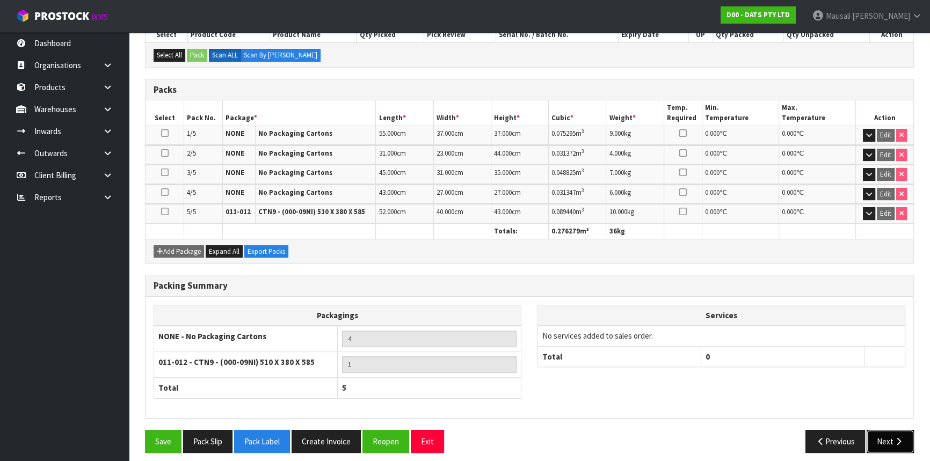
click at [889, 435] on button "Next" at bounding box center [889, 441] width 47 height 23
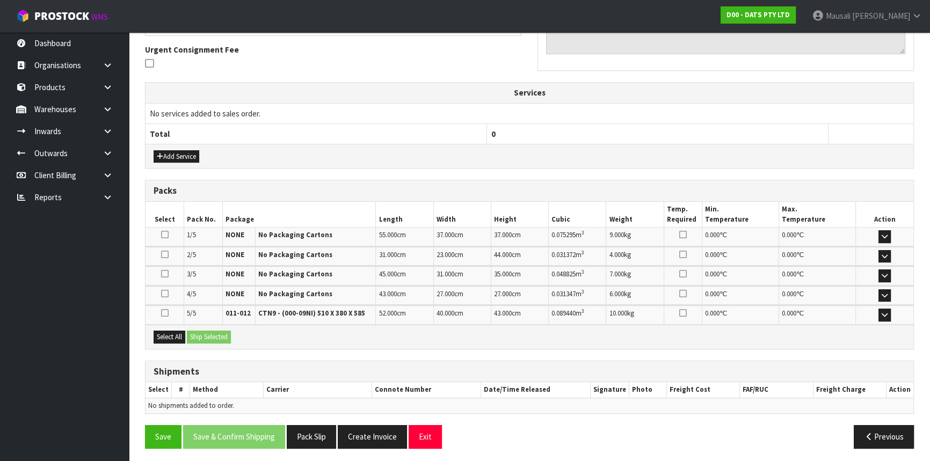
scroll to position [313, 0]
drag, startPoint x: 158, startPoint y: 333, endPoint x: 215, endPoint y: 333, distance: 57.4
click at [166, 333] on button "Select All" at bounding box center [169, 336] width 32 height 13
click at [215, 333] on button "Ship Selected" at bounding box center [209, 336] width 44 height 13
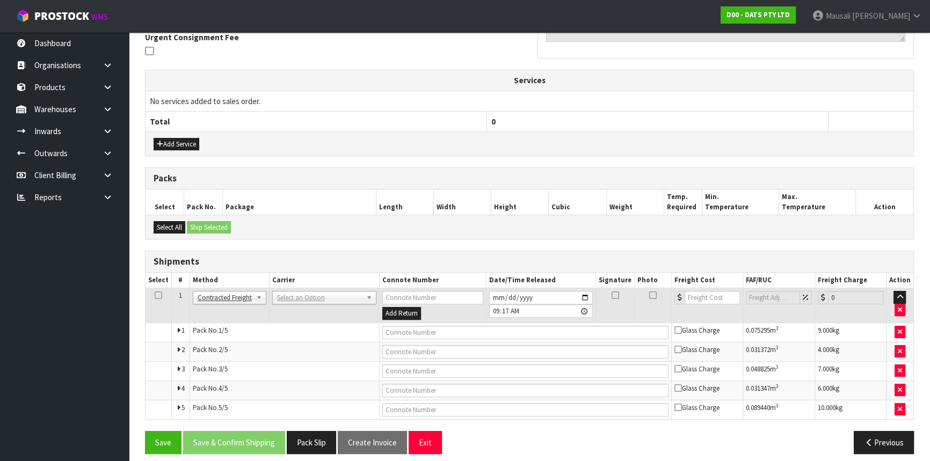
scroll to position [332, 0]
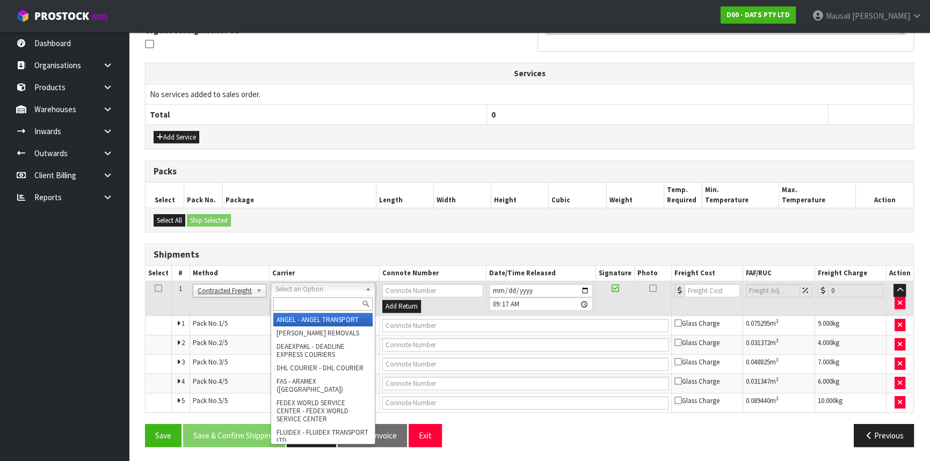
click at [301, 303] on input "text" at bounding box center [322, 303] width 99 height 13
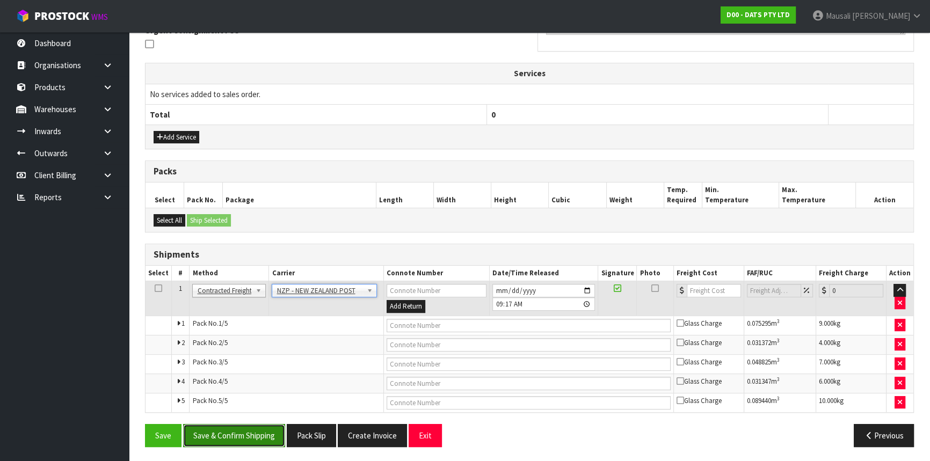
click at [259, 435] on button "Save & Confirm Shipping" at bounding box center [234, 435] width 102 height 23
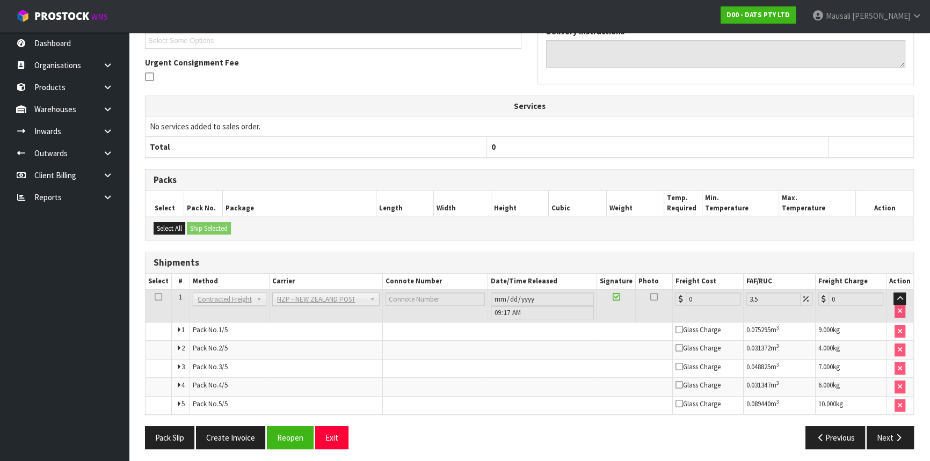
scroll to position [313, 0]
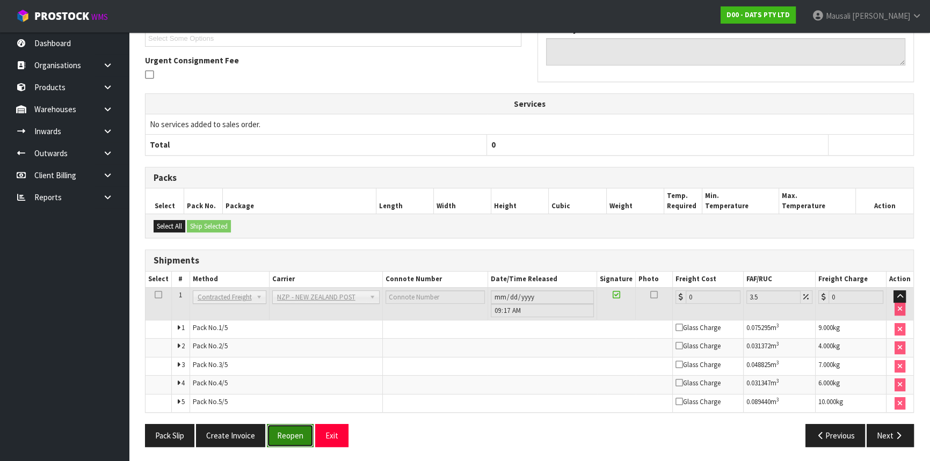
click at [283, 437] on button "Reopen" at bounding box center [290, 435] width 47 height 23
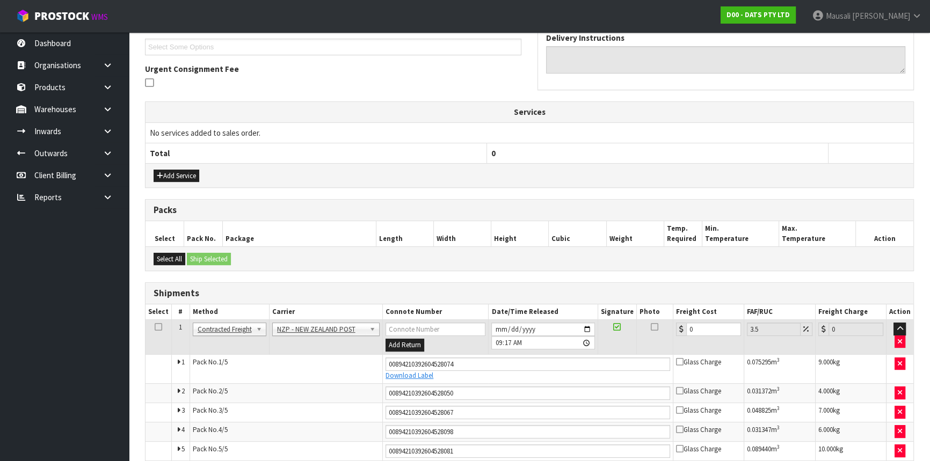
scroll to position [341, 0]
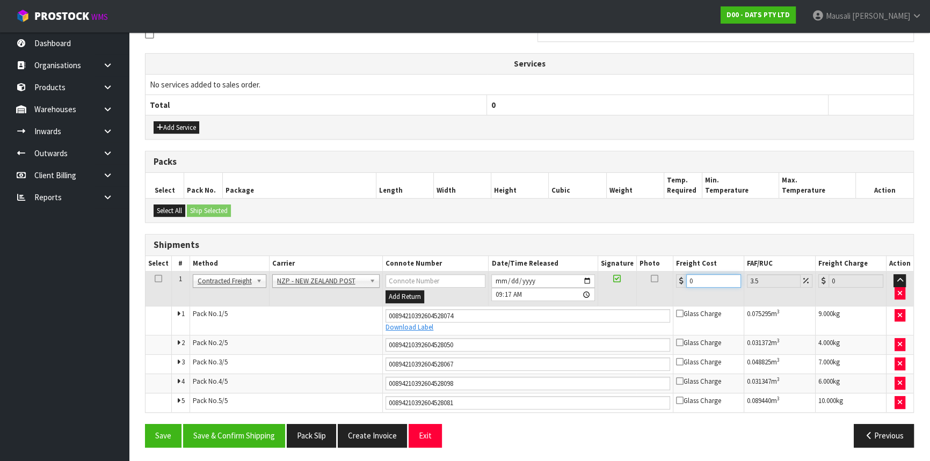
drag, startPoint x: 705, startPoint y: 275, endPoint x: 676, endPoint y: 289, distance: 32.4
click at [676, 289] on td "0" at bounding box center [708, 289] width 71 height 35
click at [249, 429] on button "Save & Confirm Shipping" at bounding box center [234, 435] width 102 height 23
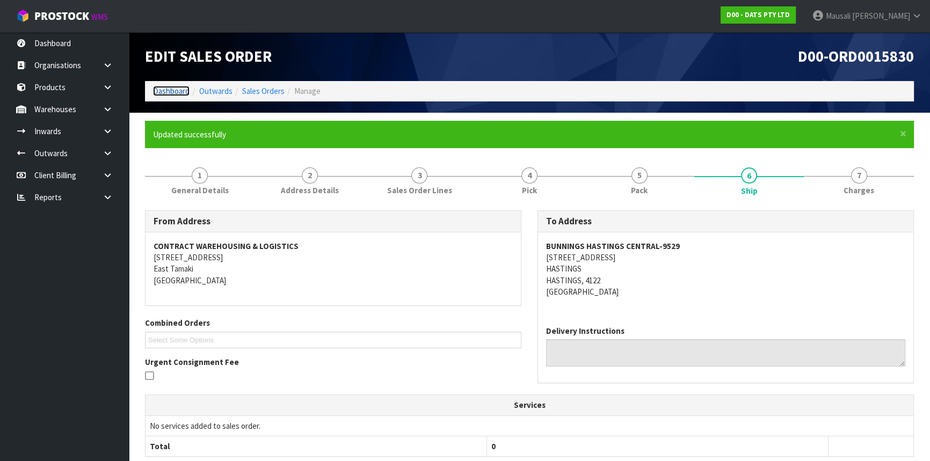
click at [170, 90] on link "Dashboard" at bounding box center [171, 91] width 36 height 10
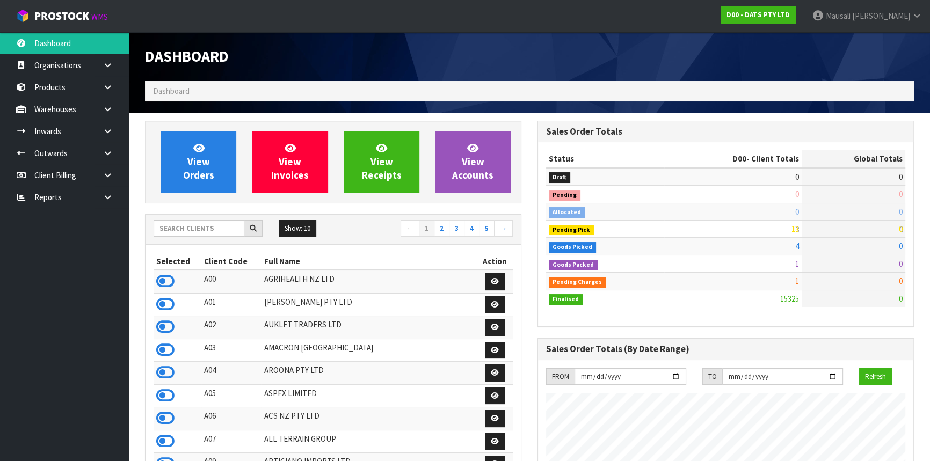
scroll to position [835, 392]
click at [183, 223] on input "text" at bounding box center [198, 228] width 91 height 17
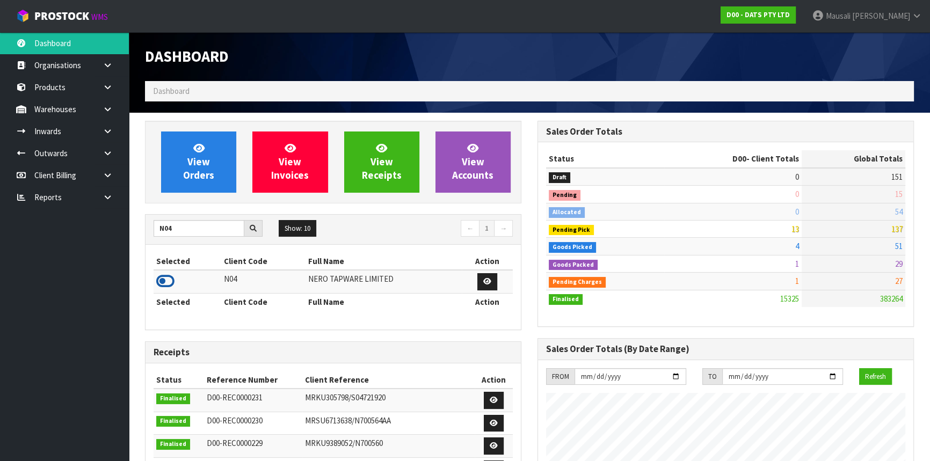
click at [170, 278] on icon at bounding box center [165, 281] width 18 height 16
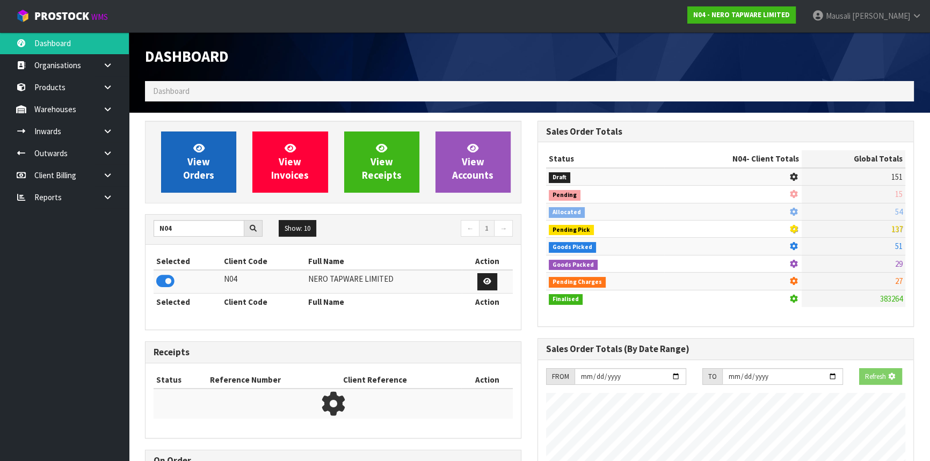
scroll to position [869, 392]
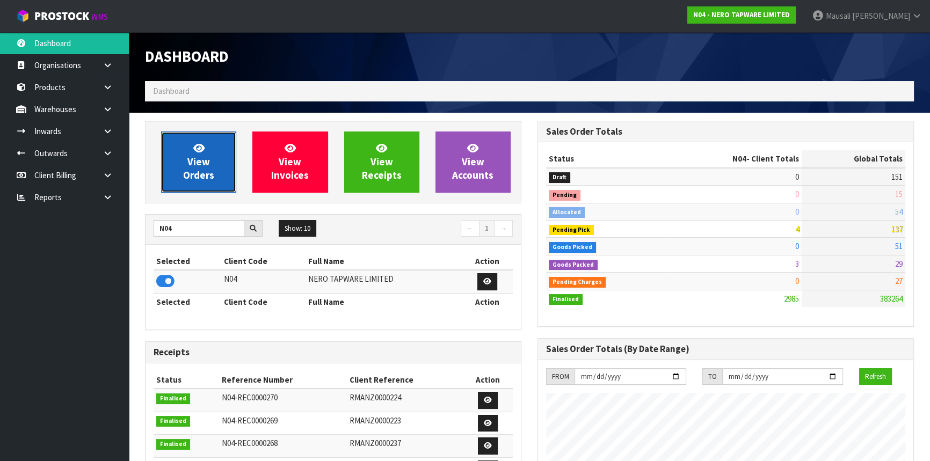
click at [204, 163] on span "View Orders" at bounding box center [198, 162] width 31 height 40
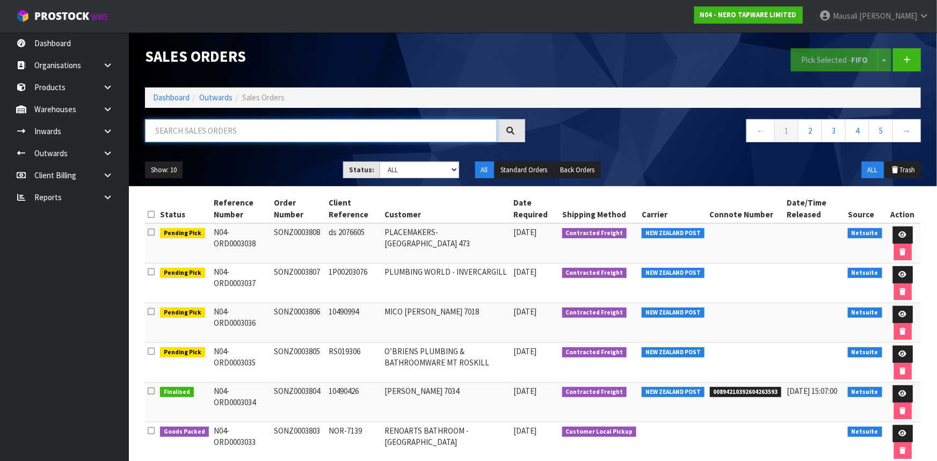
click at [188, 124] on input "text" at bounding box center [321, 130] width 352 height 23
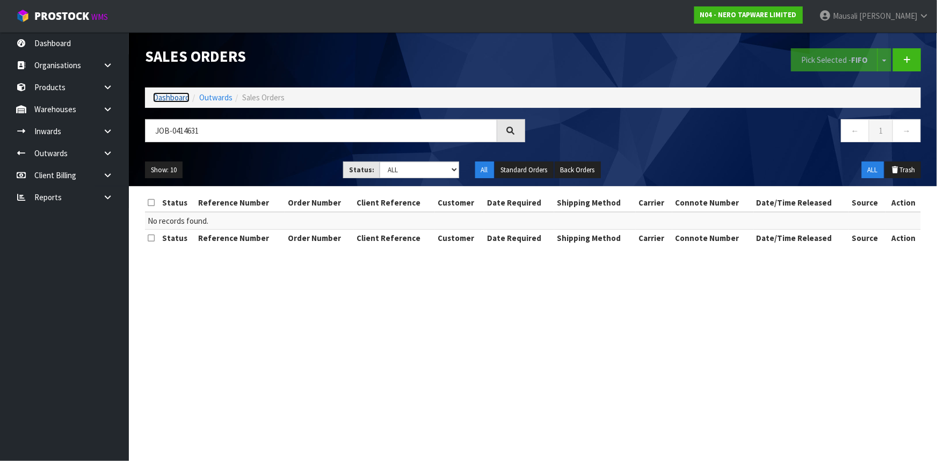
click at [181, 95] on link "Dashboard" at bounding box center [171, 97] width 36 height 10
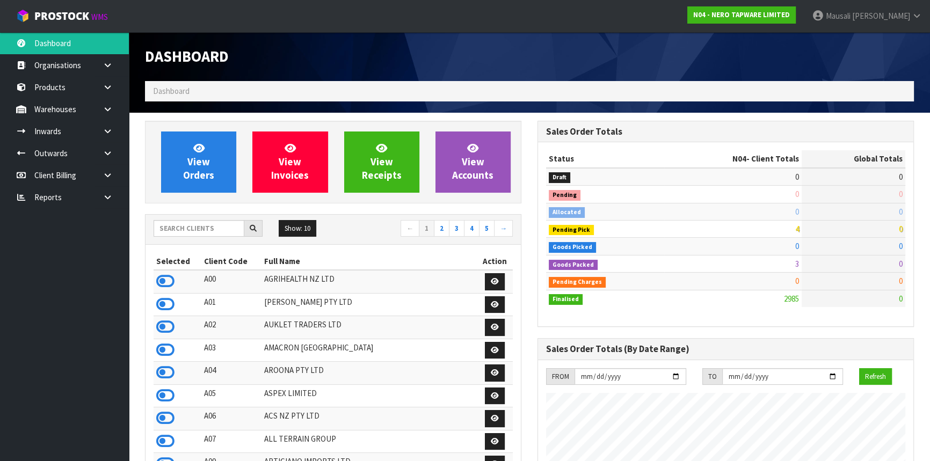
scroll to position [869, 392]
click at [176, 220] on input "text" at bounding box center [198, 228] width 91 height 17
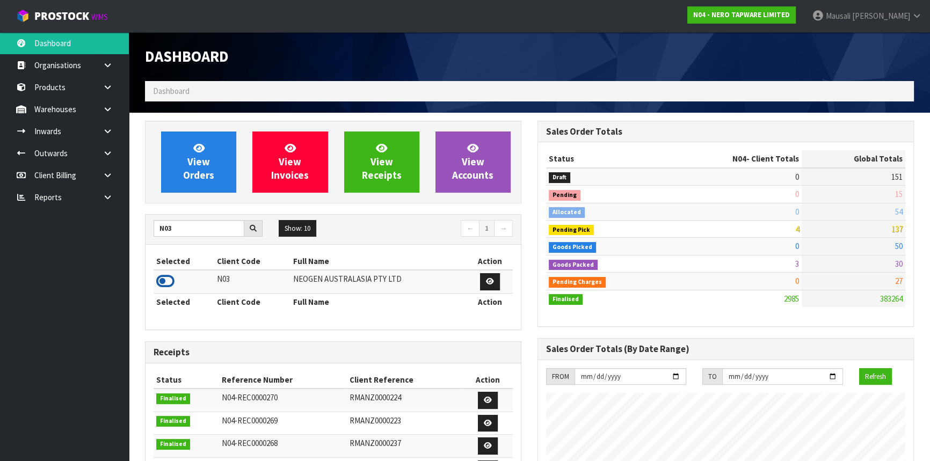
click at [166, 283] on icon at bounding box center [165, 281] width 18 height 16
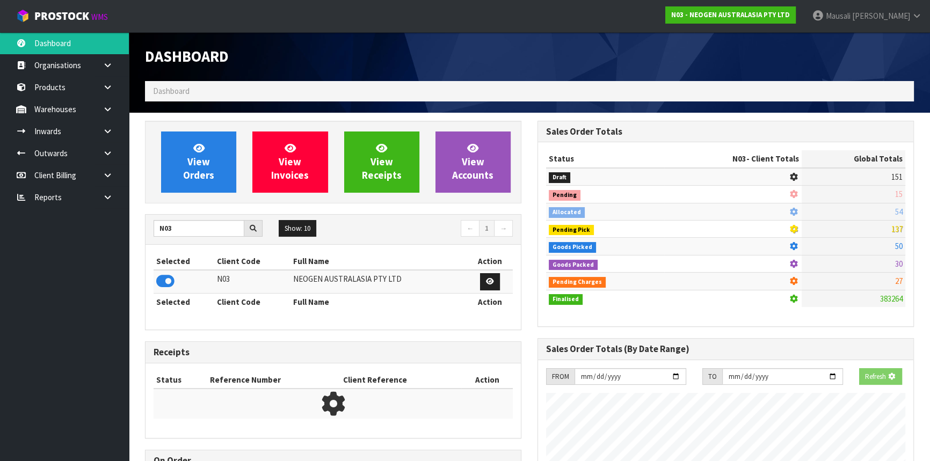
scroll to position [668, 392]
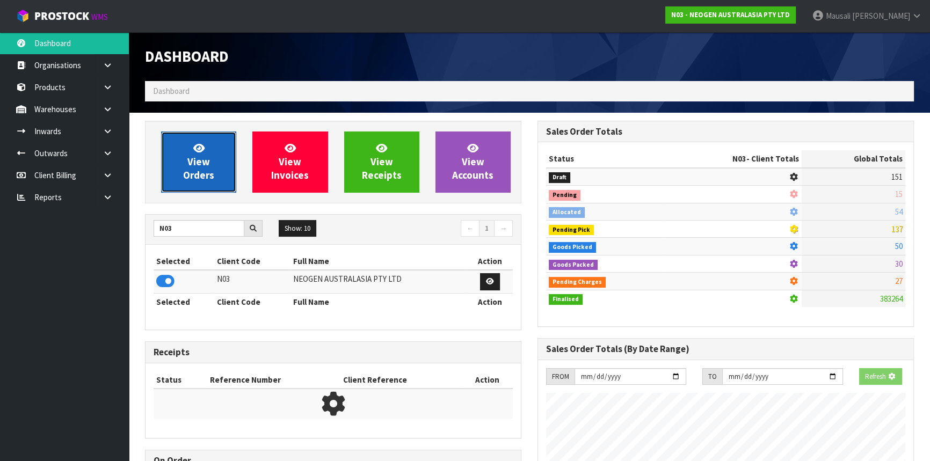
click at [209, 163] on link "View Orders" at bounding box center [198, 161] width 75 height 61
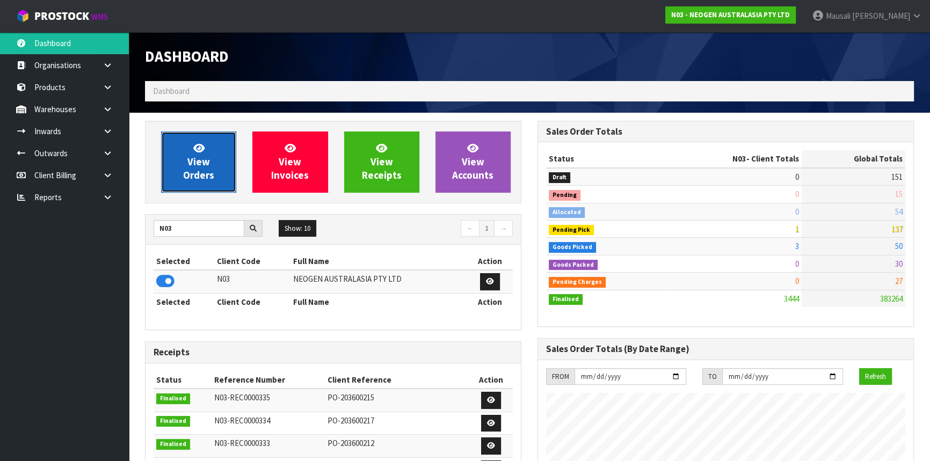
scroll to position [811, 392]
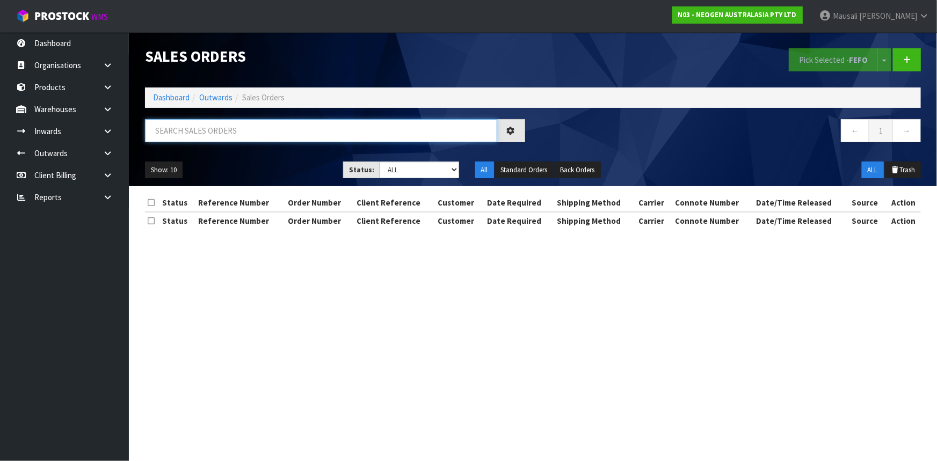
click at [174, 126] on input "text" at bounding box center [321, 130] width 352 height 23
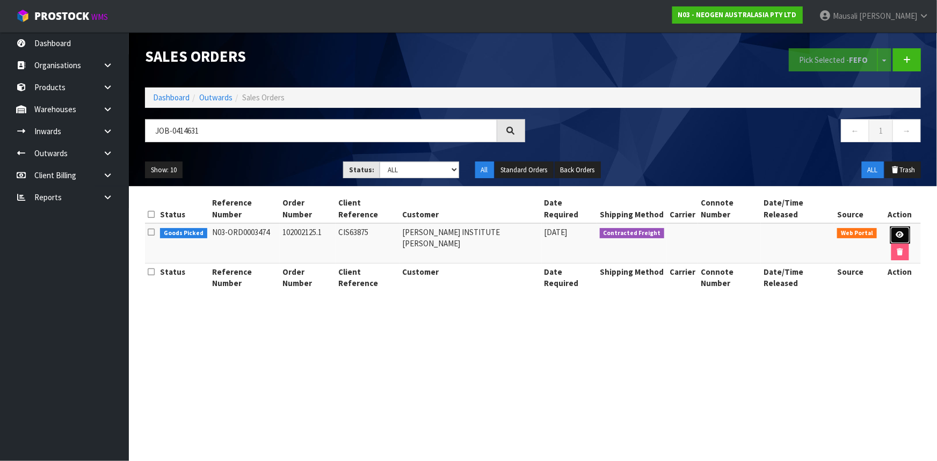
click at [896, 231] on icon at bounding box center [900, 234] width 8 height 7
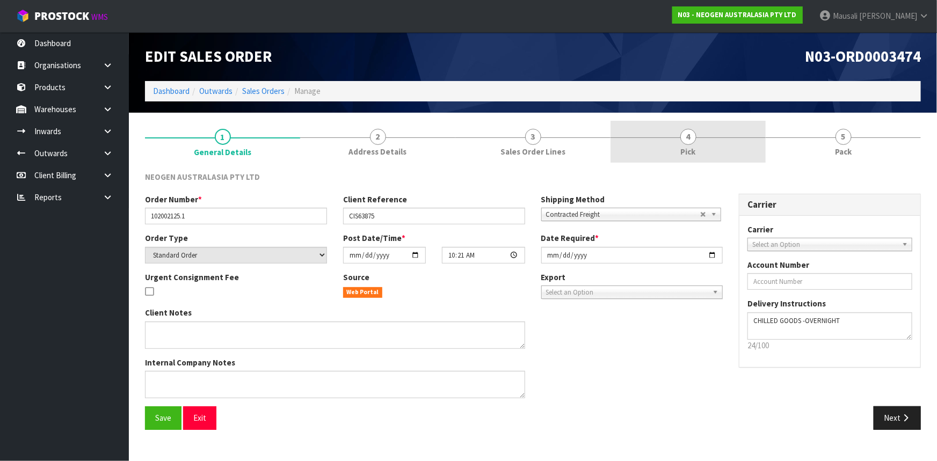
click at [708, 141] on link "4 Pick" at bounding box center [687, 142] width 155 height 42
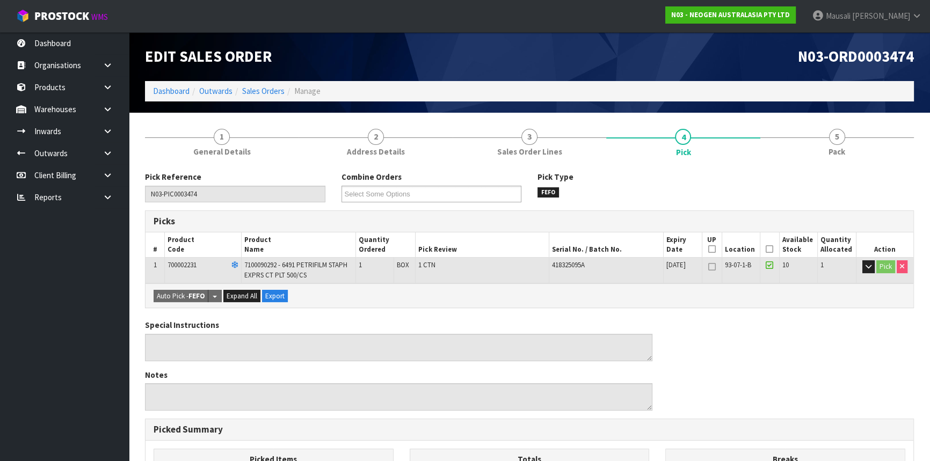
click at [767, 242] on th "Picked" at bounding box center [768, 244] width 19 height 25
click at [768, 249] on icon at bounding box center [769, 249] width 8 height 1
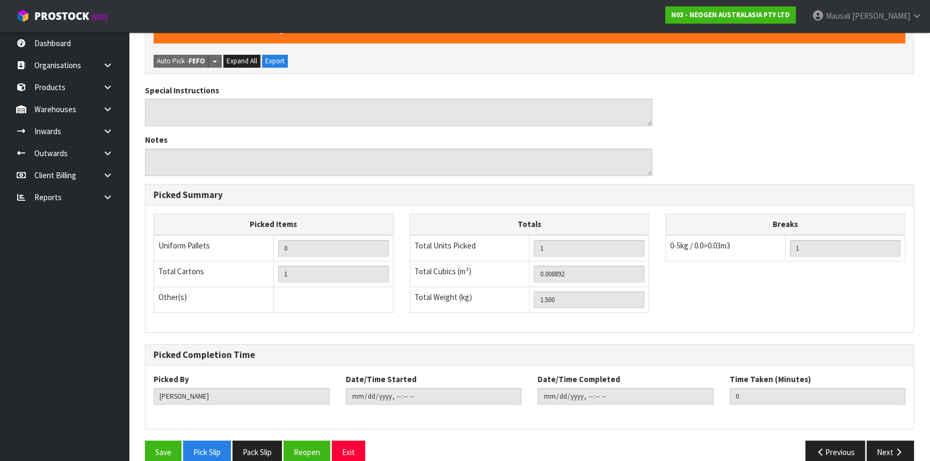
scroll to position [290, 0]
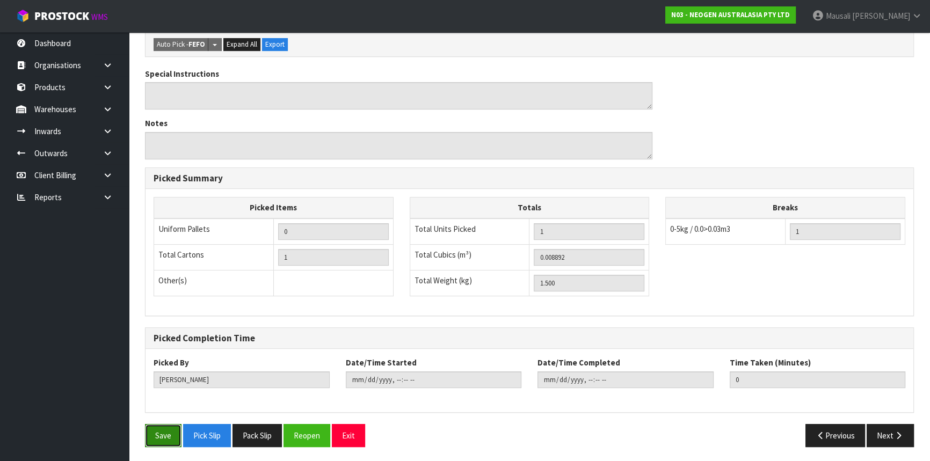
click at [155, 434] on button "Save" at bounding box center [163, 435] width 36 height 23
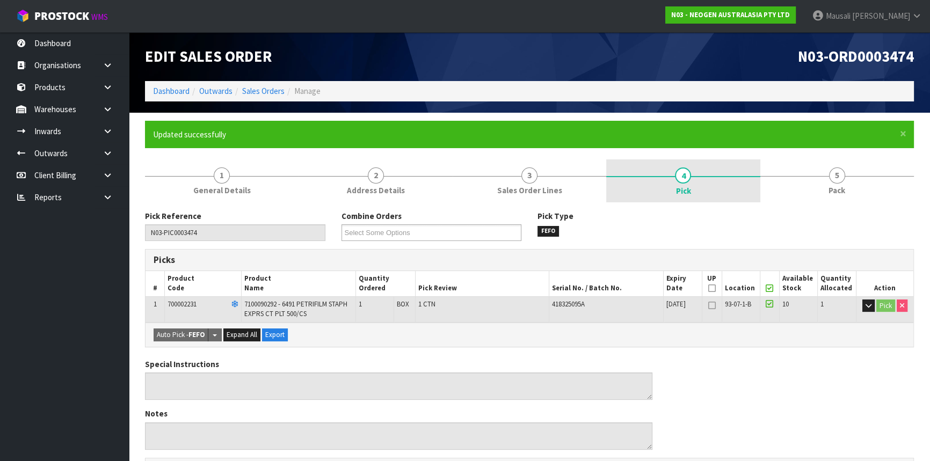
drag, startPoint x: 845, startPoint y: 179, endPoint x: 668, endPoint y: 188, distance: 177.9
click at [843, 179] on link "5 Pack" at bounding box center [836, 180] width 153 height 42
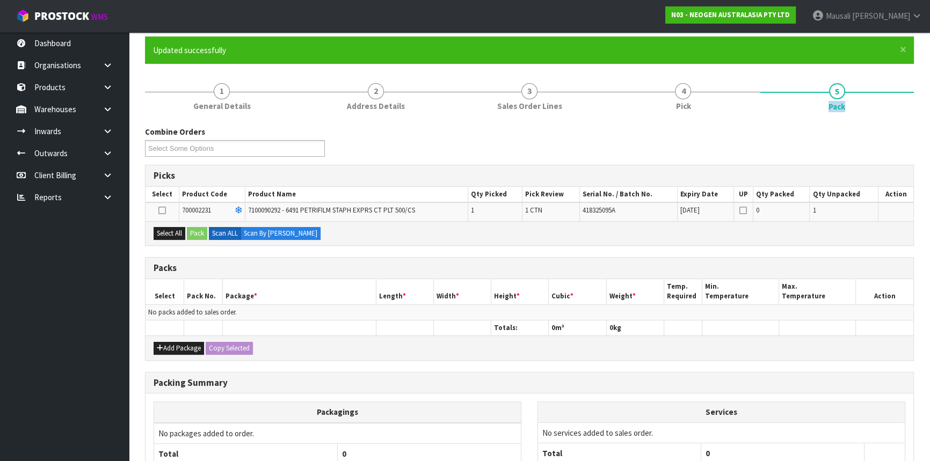
scroll to position [146, 0]
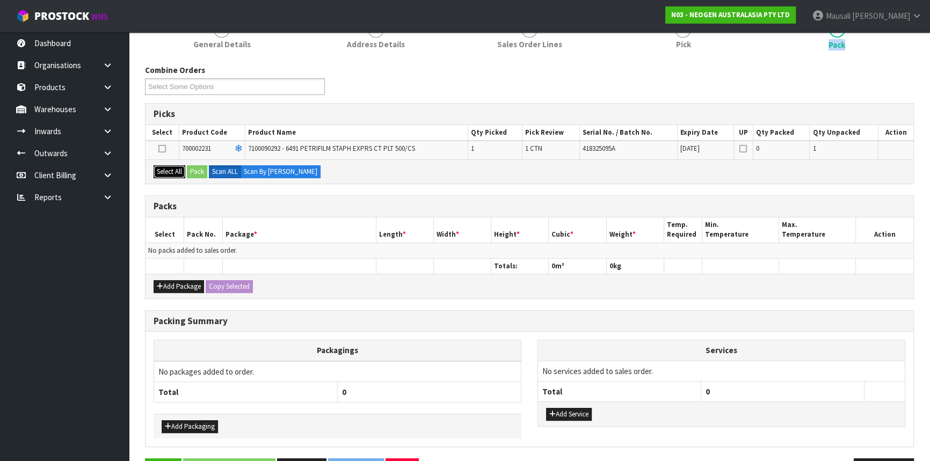
drag, startPoint x: 171, startPoint y: 169, endPoint x: 199, endPoint y: 172, distance: 27.5
click at [177, 169] on button "Select All" at bounding box center [169, 171] width 32 height 13
click at [200, 172] on button "Pack" at bounding box center [197, 171] width 20 height 13
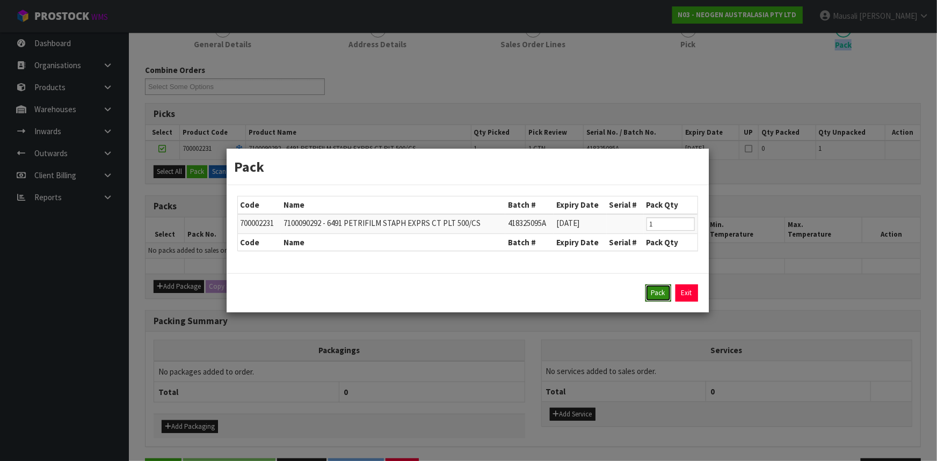
click at [649, 295] on button "Pack" at bounding box center [658, 292] width 26 height 17
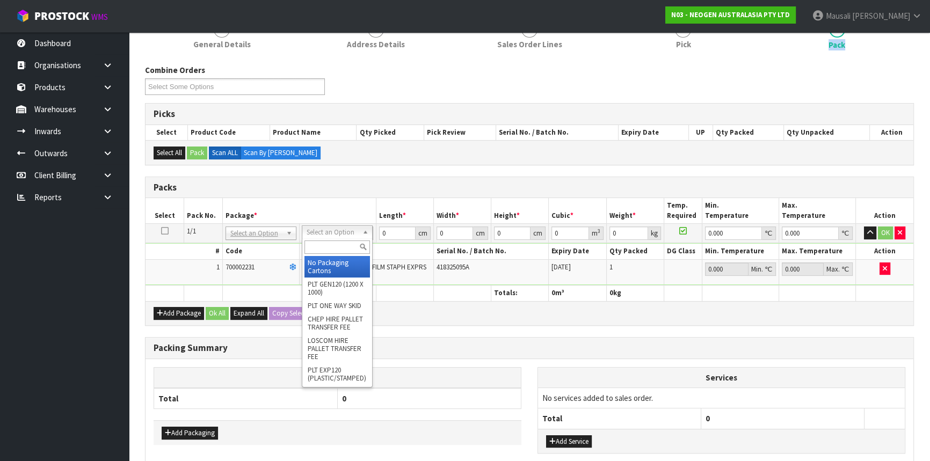
drag, startPoint x: 328, startPoint y: 233, endPoint x: 331, endPoint y: 257, distance: 23.2
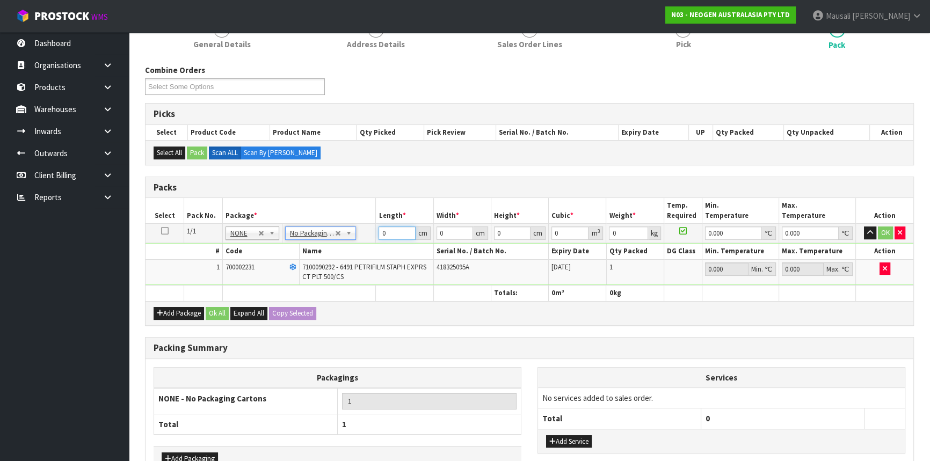
drag, startPoint x: 396, startPoint y: 234, endPoint x: 357, endPoint y: 252, distance: 42.5
click at [358, 252] on tbody "1/1 NONE 007-001 007-002 007-004 007-009 007-013 007-014 007-015 007-017 007-01…" at bounding box center [528, 255] width 767 height 62
click at [210, 319] on div "Add Package Ok All Expand All Copy Selected" at bounding box center [528, 313] width 767 height 24
click at [217, 317] on button "Ok All" at bounding box center [217, 313] width 23 height 13
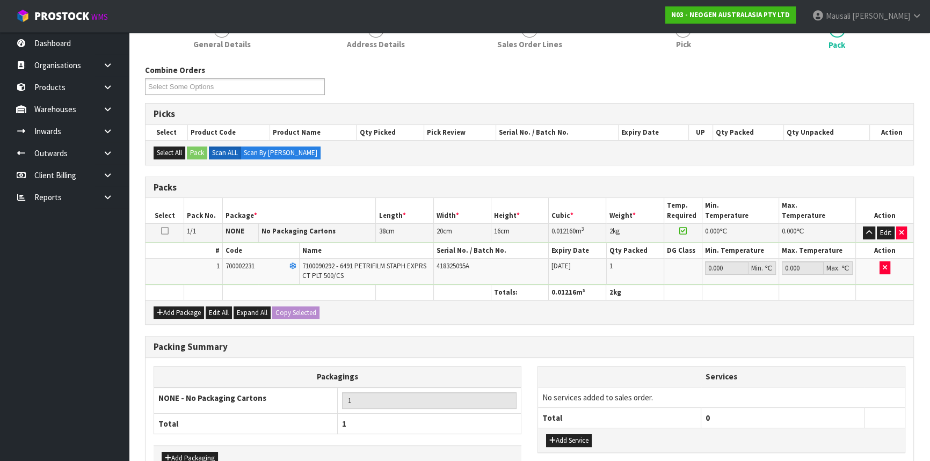
scroll to position [211, 0]
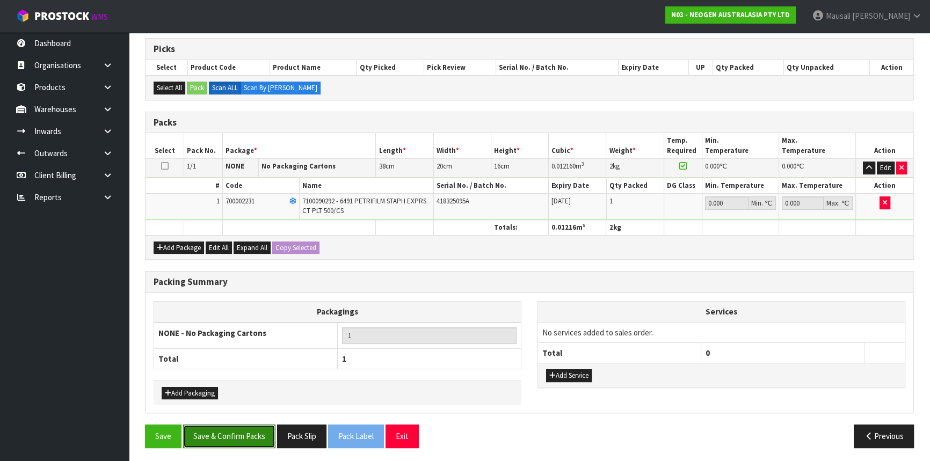
click at [235, 434] on button "Save & Confirm Packs" at bounding box center [229, 436] width 92 height 23
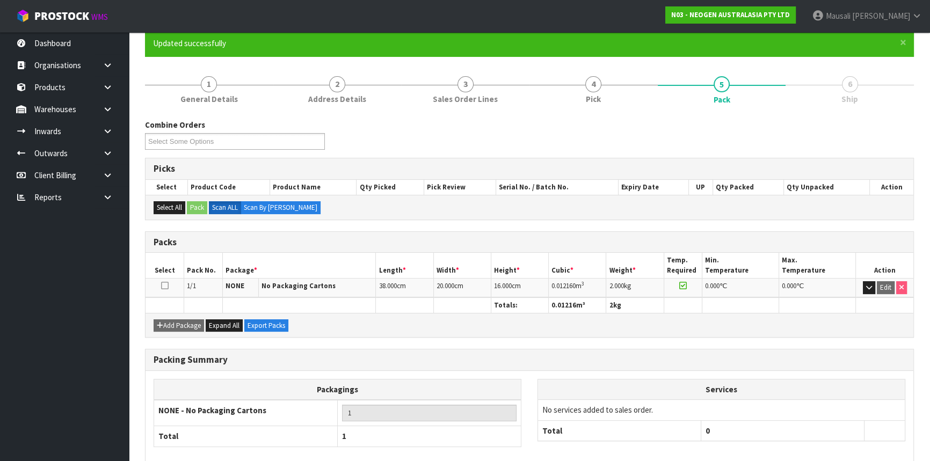
scroll to position [145, 0]
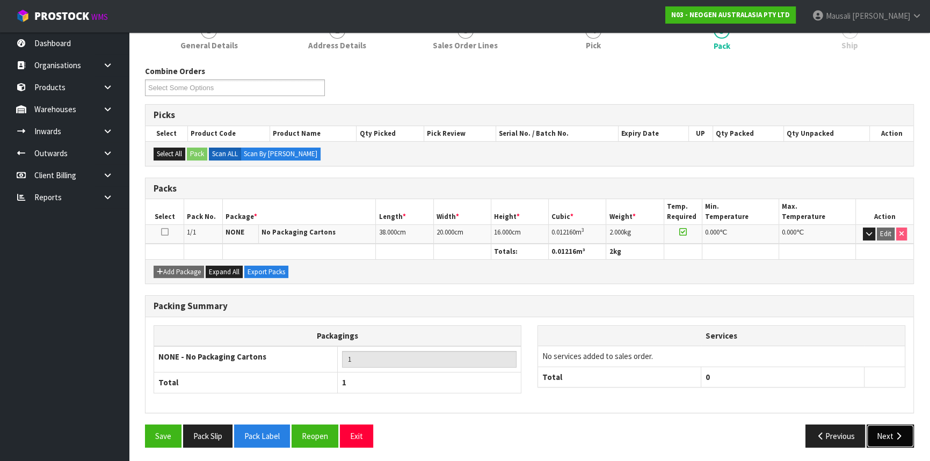
click at [886, 431] on button "Next" at bounding box center [889, 436] width 47 height 23
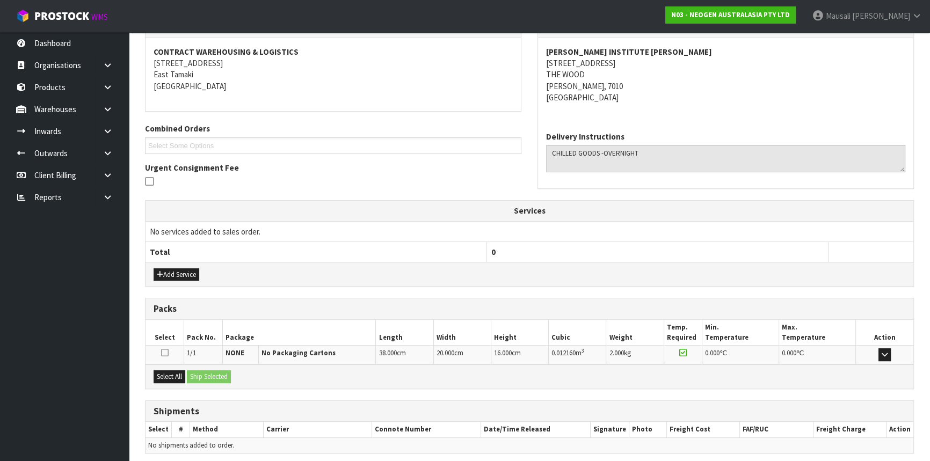
scroll to position [236, 0]
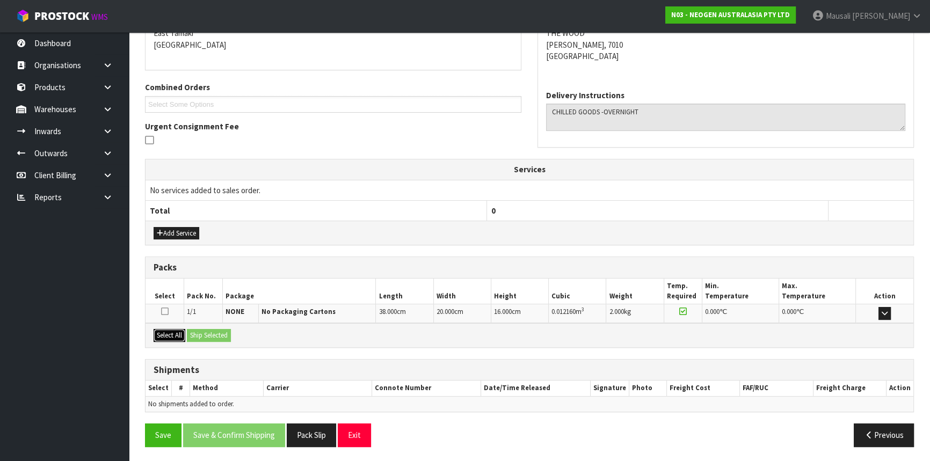
drag, startPoint x: 174, startPoint y: 332, endPoint x: 192, endPoint y: 332, distance: 17.7
click at [174, 332] on button "Select All" at bounding box center [169, 335] width 32 height 13
click at [192, 332] on button "Ship Selected" at bounding box center [209, 335] width 44 height 13
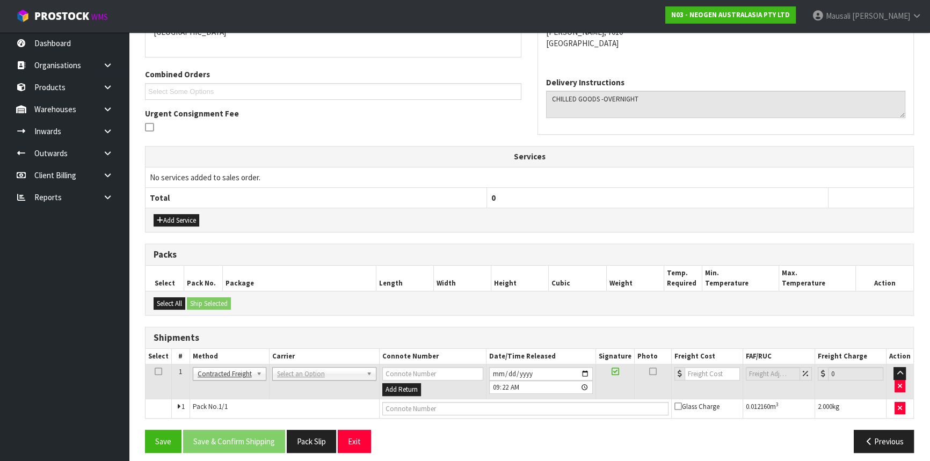
scroll to position [254, 0]
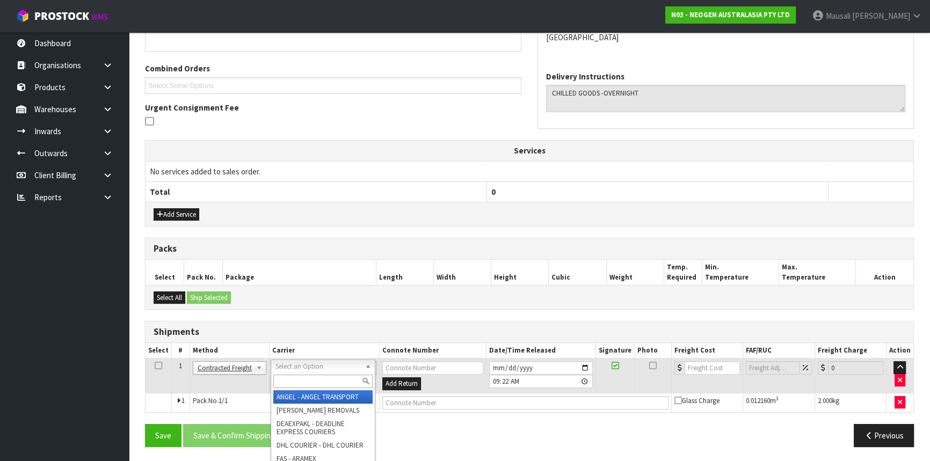
click at [291, 376] on input "text" at bounding box center [322, 381] width 99 height 13
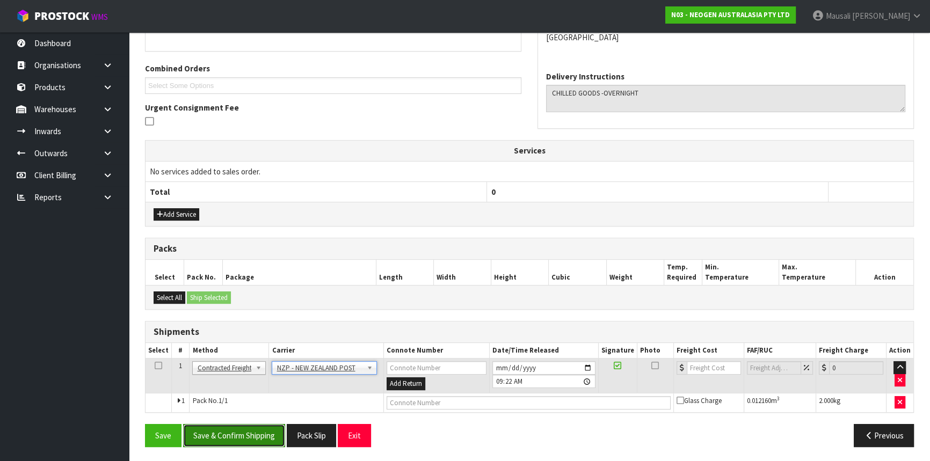
click at [264, 433] on button "Save & Confirm Shipping" at bounding box center [234, 435] width 102 height 23
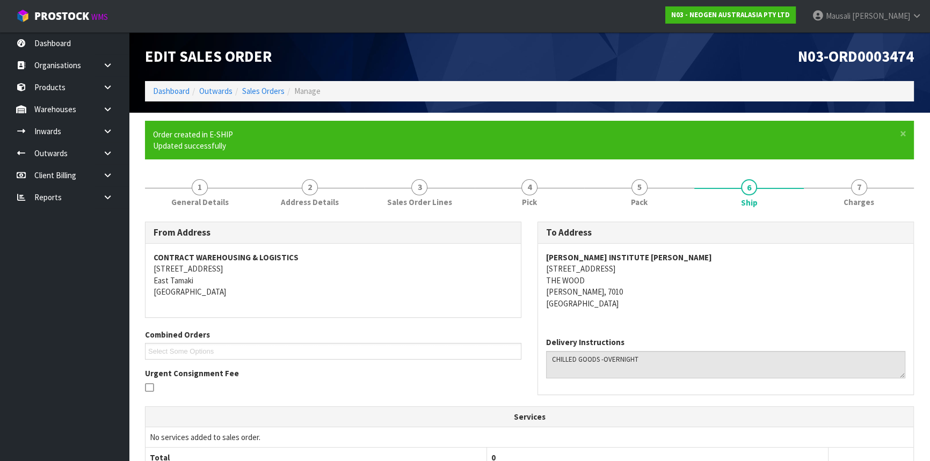
scroll to position [239, 0]
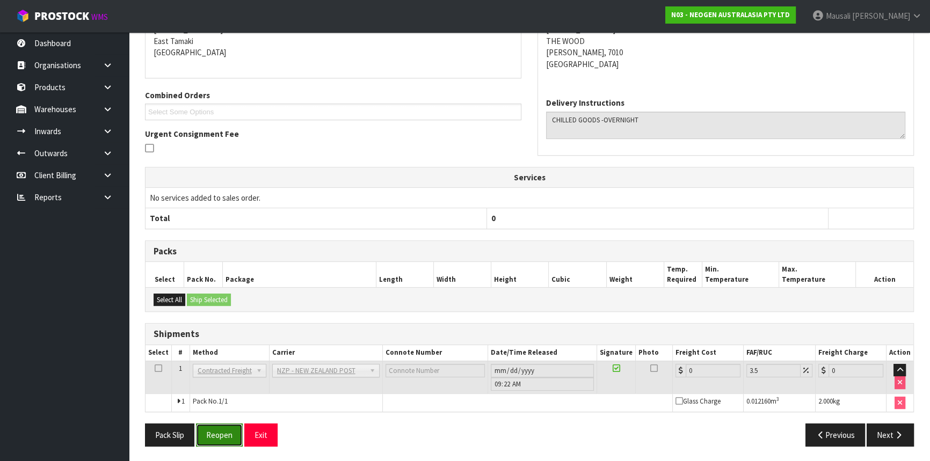
click at [221, 429] on button "Reopen" at bounding box center [219, 434] width 47 height 23
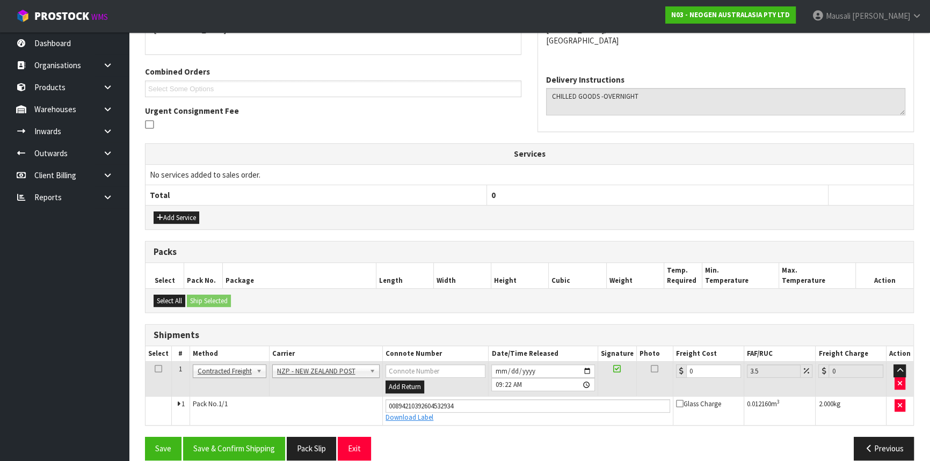
scroll to position [264, 0]
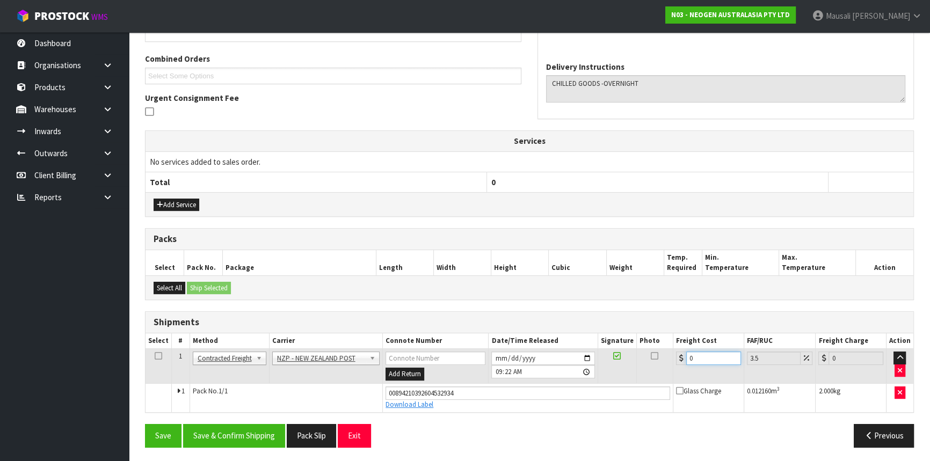
drag, startPoint x: 683, startPoint y: 360, endPoint x: 641, endPoint y: 364, distance: 42.6
click at [646, 364] on tr "1 Client Local Pickup Customer Local Pickup Company Freight Contracted Freight …" at bounding box center [528, 366] width 767 height 35
click at [244, 429] on button "Save & Confirm Shipping" at bounding box center [234, 435] width 102 height 23
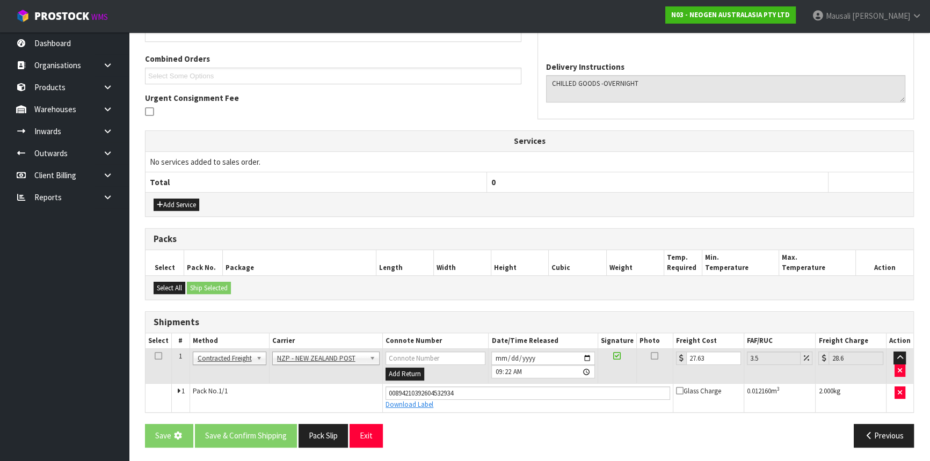
scroll to position [0, 0]
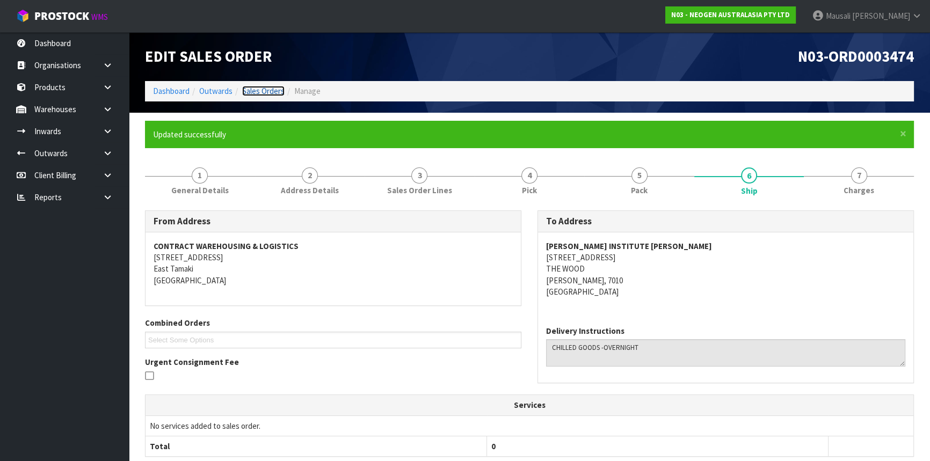
click at [258, 91] on link "Sales Orders" at bounding box center [263, 91] width 42 height 10
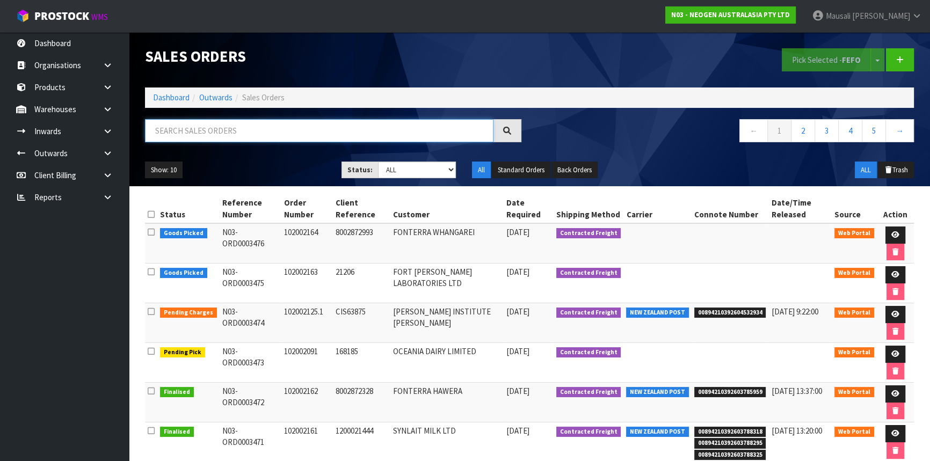
click at [199, 130] on input "text" at bounding box center [319, 130] width 348 height 23
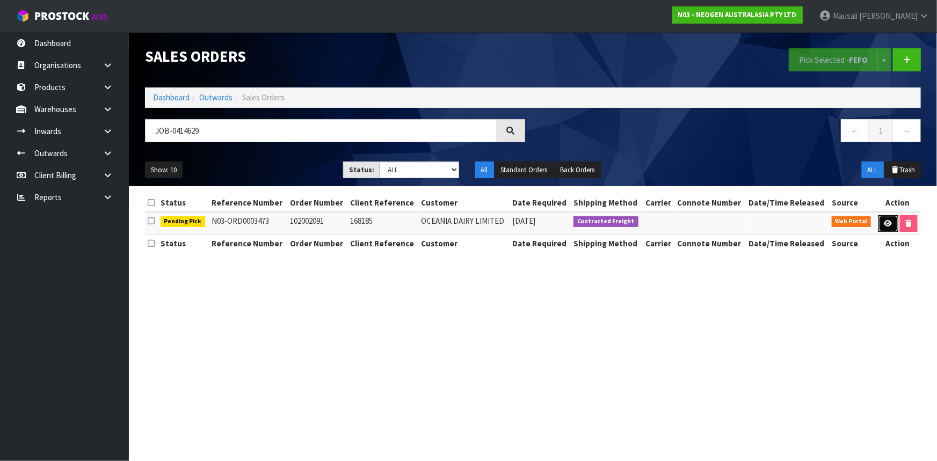
click at [884, 223] on icon at bounding box center [888, 223] width 8 height 7
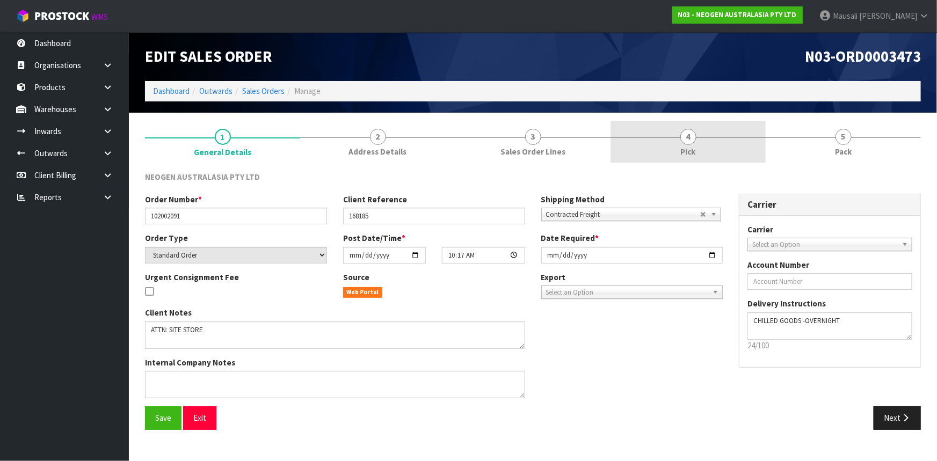
click at [698, 139] on link "4 Pick" at bounding box center [687, 142] width 155 height 42
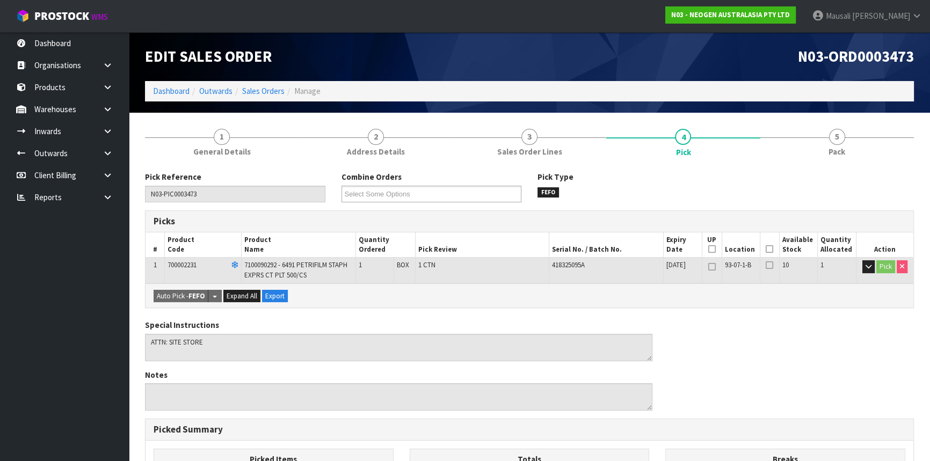
click at [767, 249] on icon at bounding box center [769, 249] width 8 height 1
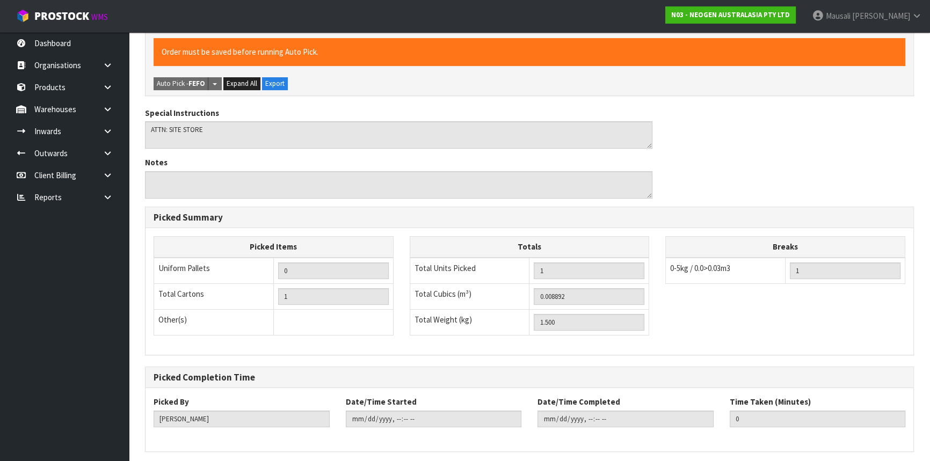
scroll to position [290, 0]
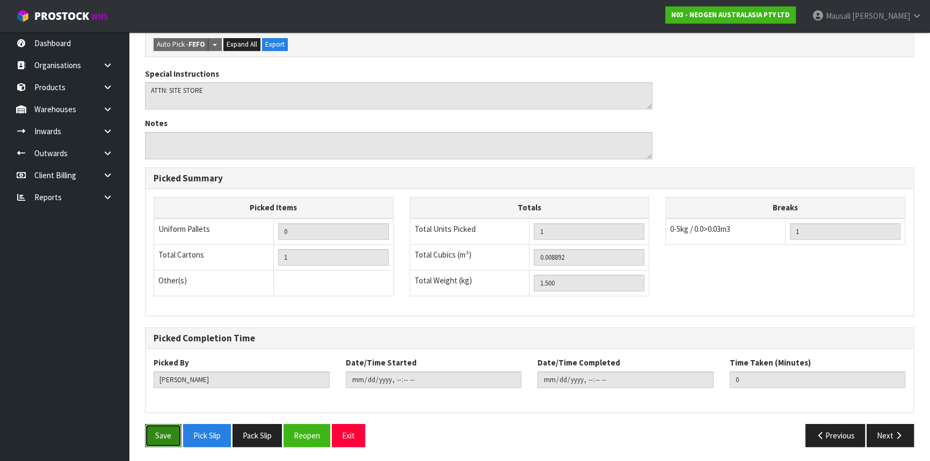
click at [162, 428] on button "Save" at bounding box center [163, 435] width 36 height 23
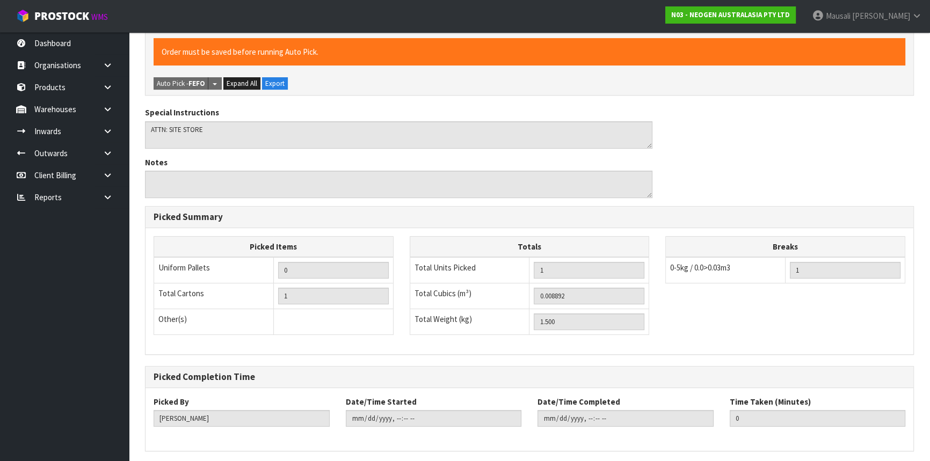
scroll to position [0, 0]
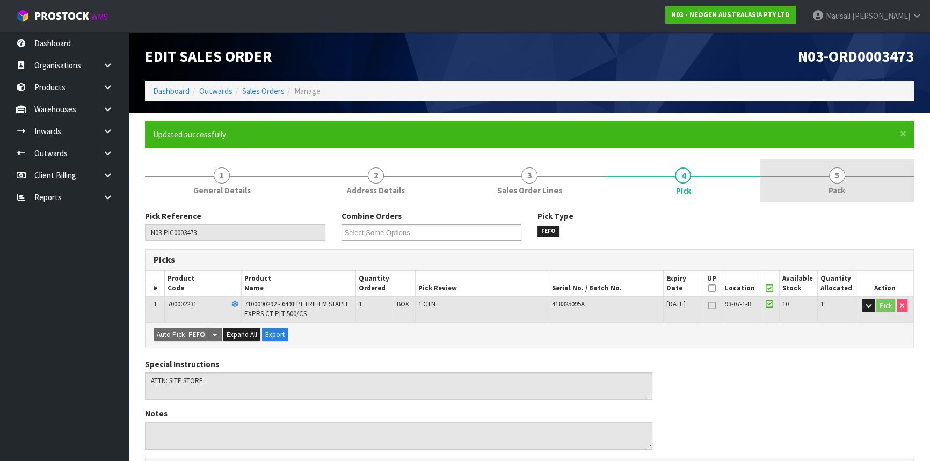
click at [805, 189] on link "5 Pack" at bounding box center [836, 180] width 153 height 42
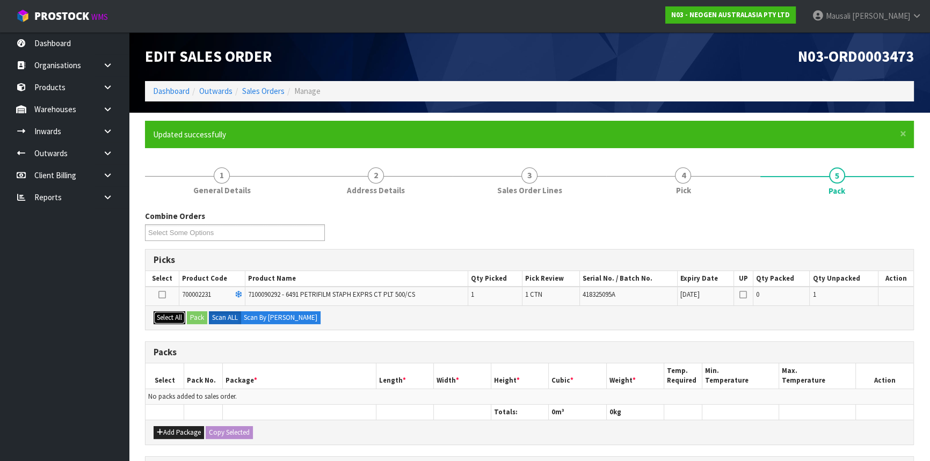
drag, startPoint x: 167, startPoint y: 318, endPoint x: 178, endPoint y: 320, distance: 10.9
click at [172, 318] on button "Select All" at bounding box center [169, 317] width 32 height 13
click at [191, 316] on button "Pack" at bounding box center [197, 317] width 20 height 13
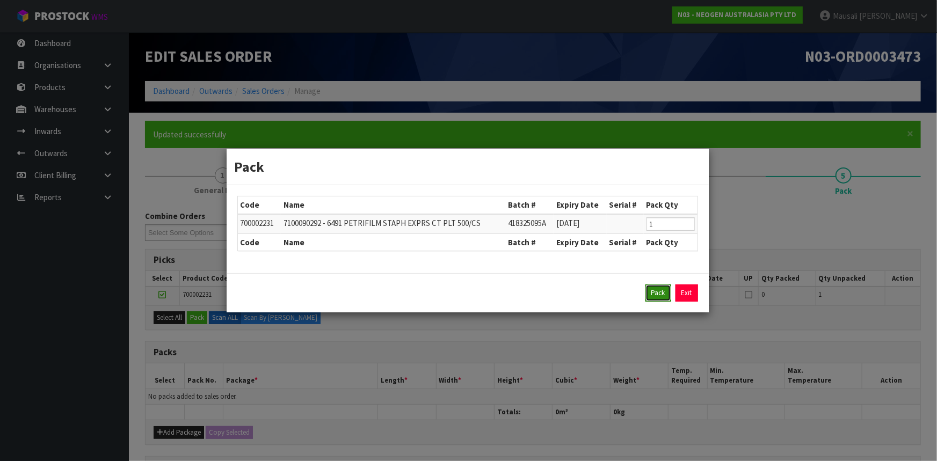
click at [648, 292] on button "Pack" at bounding box center [658, 292] width 26 height 17
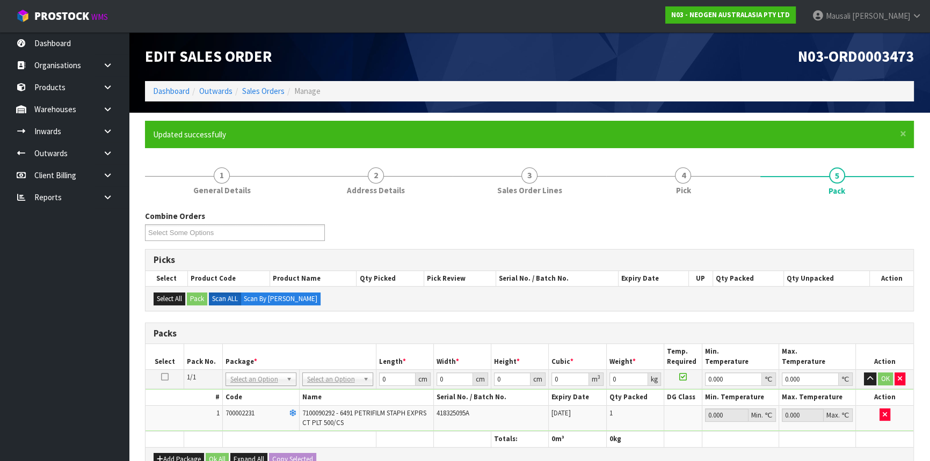
scroll to position [146, 0]
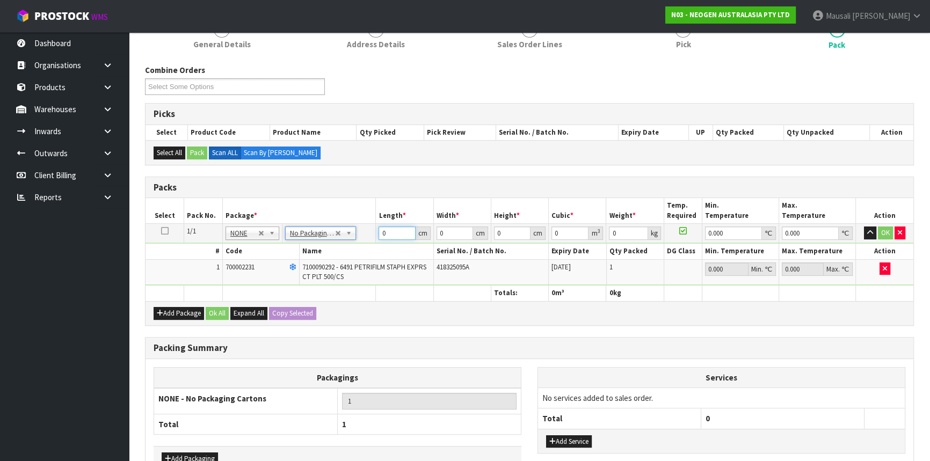
drag, startPoint x: 390, startPoint y: 233, endPoint x: 346, endPoint y: 248, distance: 46.0
click at [347, 248] on tbody "1/1 NONE 007-001 007-002 007-004 007-009 007-013 007-014 007-015 007-017 007-01…" at bounding box center [528, 255] width 767 height 62
click at [217, 313] on button "Ok All" at bounding box center [217, 313] width 23 height 13
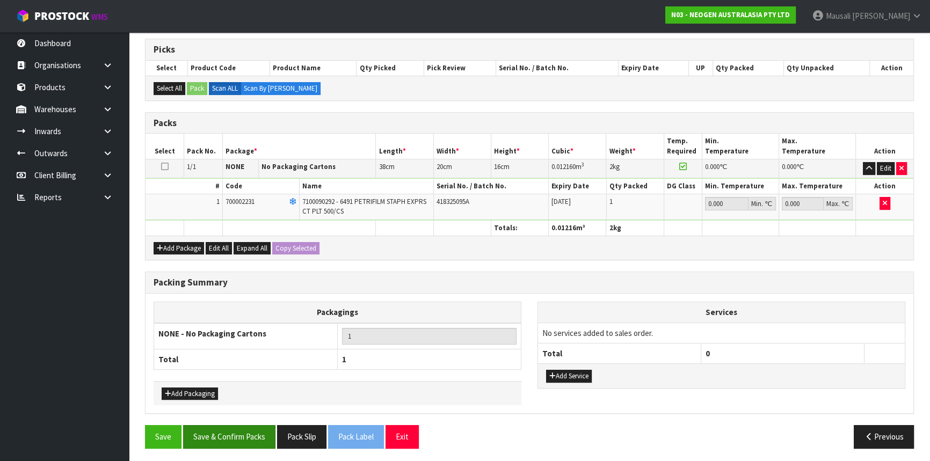
scroll to position [211, 0]
click at [230, 421] on div "Combine Orders N03-ORD0003473 N03-ORD0003475 N03-ORD0003476 Select Some Options…" at bounding box center [529, 227] width 769 height 457
click at [236, 425] on button "Save & Confirm Packs" at bounding box center [229, 436] width 92 height 23
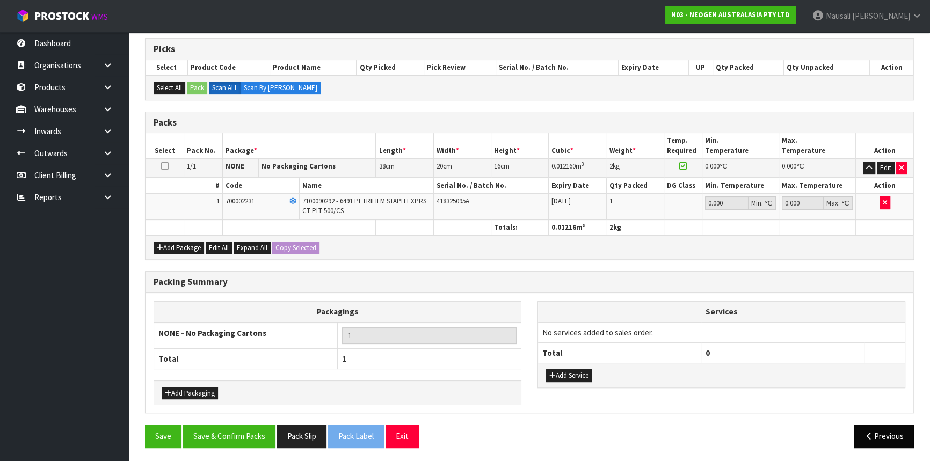
scroll to position [145, 0]
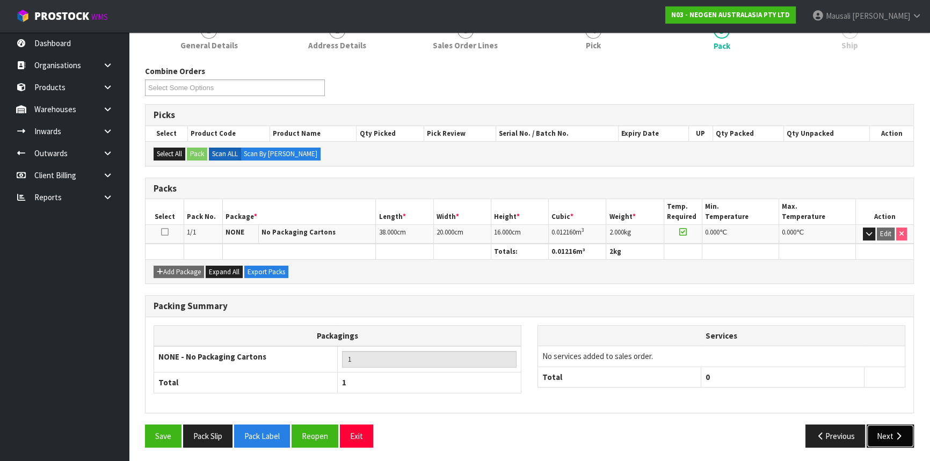
click at [882, 425] on button "Next" at bounding box center [889, 436] width 47 height 23
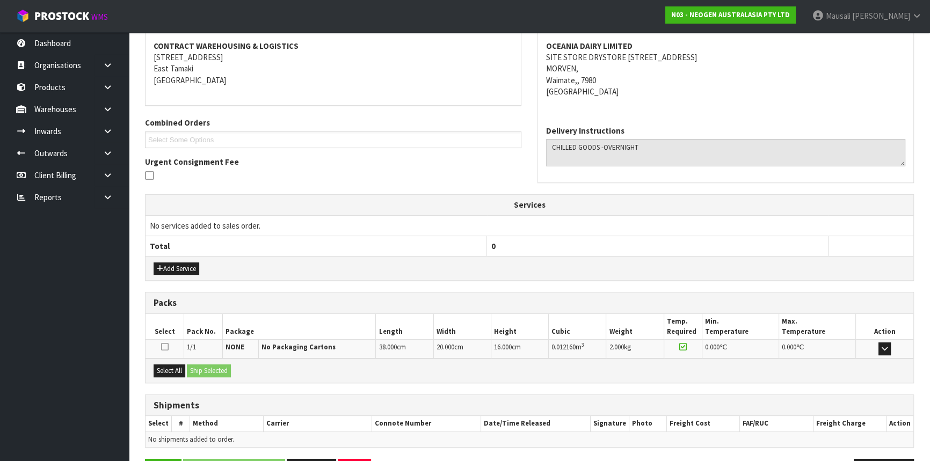
scroll to position [236, 0]
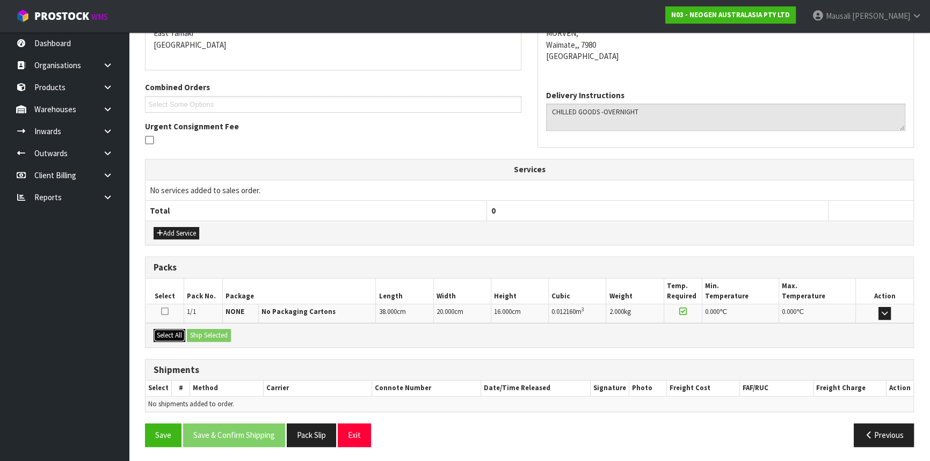
click at [174, 334] on button "Select All" at bounding box center [169, 335] width 32 height 13
click at [198, 332] on button "Ship Selected" at bounding box center [209, 335] width 44 height 13
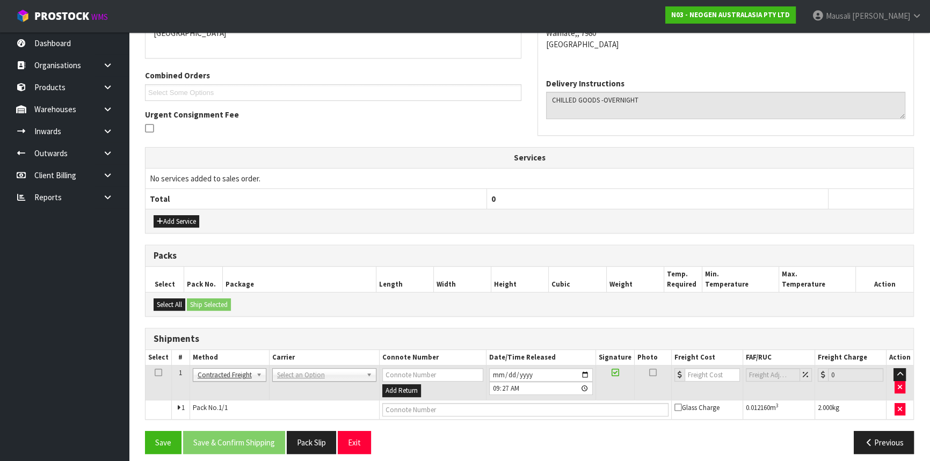
scroll to position [254, 0]
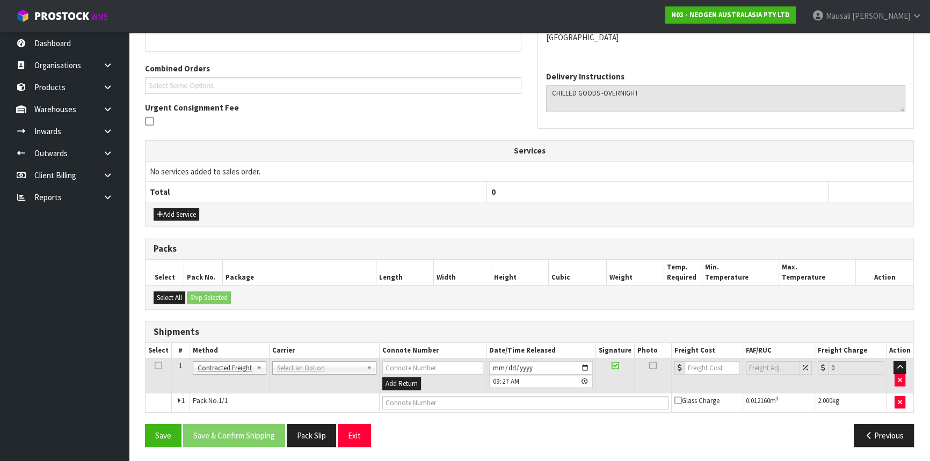
drag, startPoint x: 311, startPoint y: 365, endPoint x: 309, endPoint y: 371, distance: 6.5
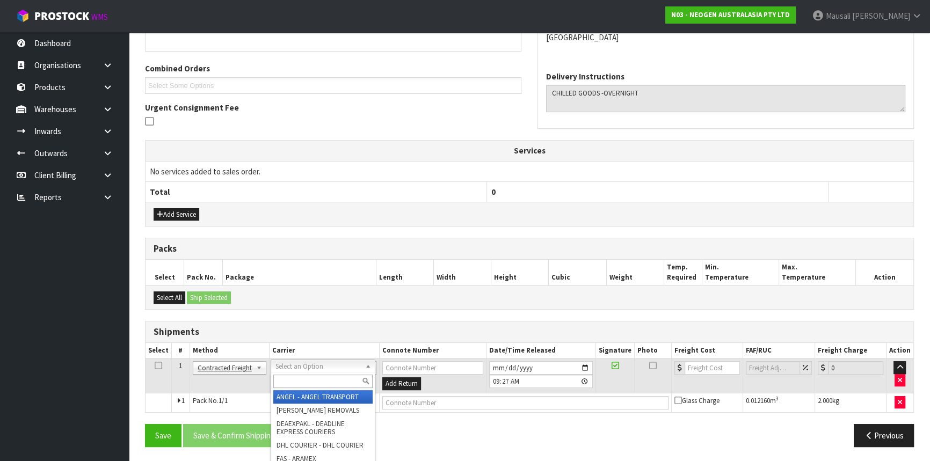
click at [306, 381] on input "text" at bounding box center [322, 381] width 99 height 13
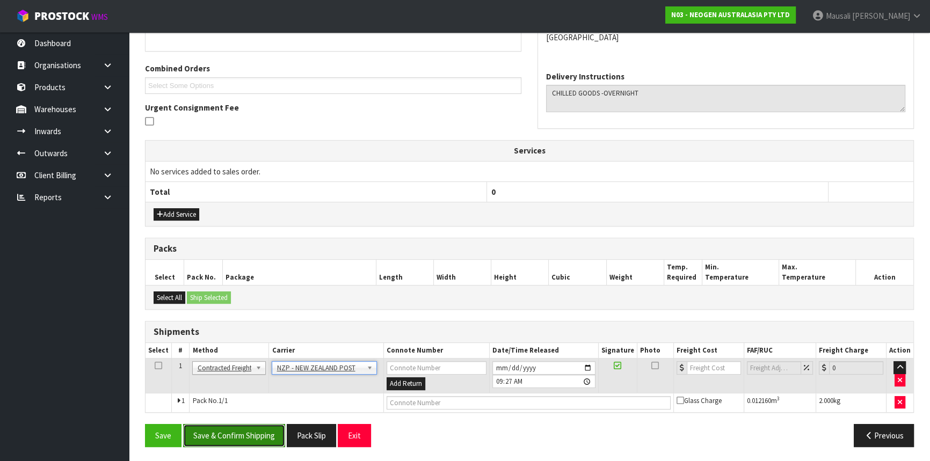
click at [247, 434] on button "Save & Confirm Shipping" at bounding box center [234, 435] width 102 height 23
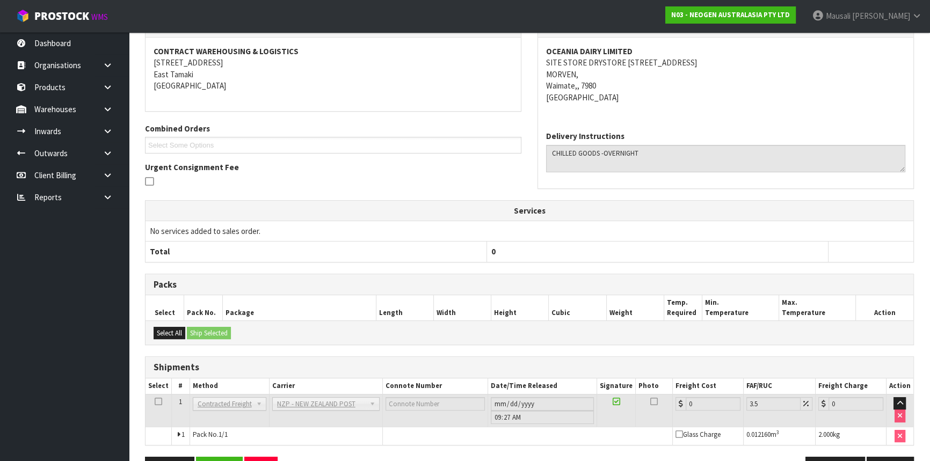
scroll to position [239, 0]
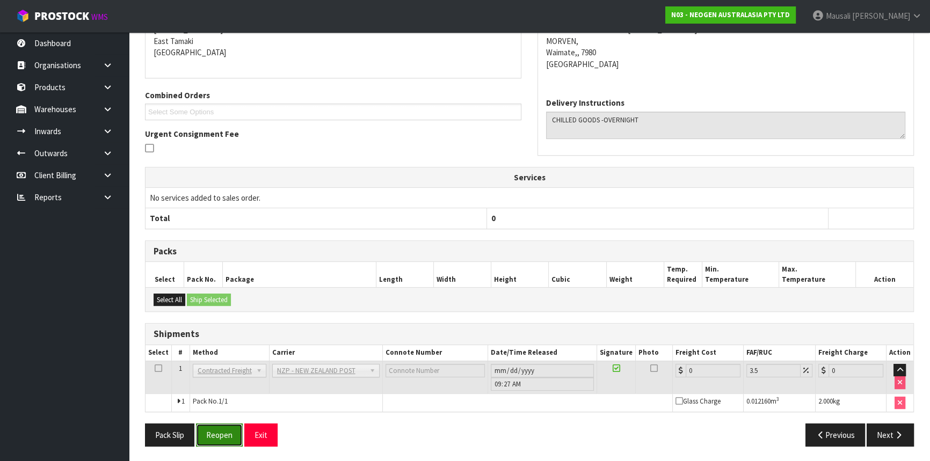
click at [210, 429] on button "Reopen" at bounding box center [219, 434] width 47 height 23
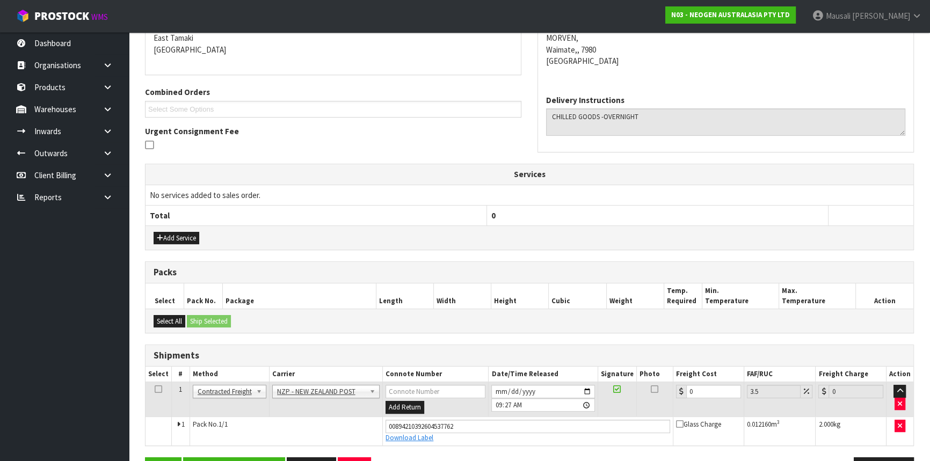
scroll to position [264, 0]
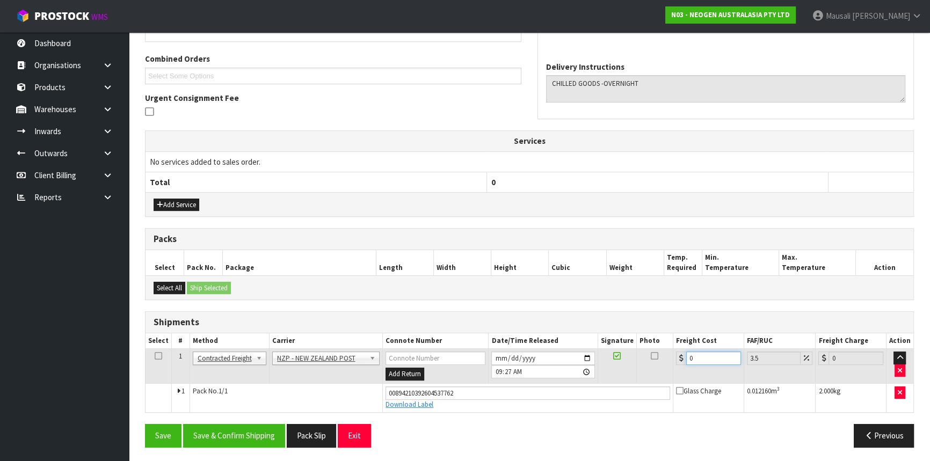
drag, startPoint x: 703, startPoint y: 361, endPoint x: 671, endPoint y: 367, distance: 32.8
click at [671, 367] on tr "1 Client Local Pickup Customer Local Pickup Company Freight Contracted Freight …" at bounding box center [528, 366] width 767 height 35
click at [255, 430] on button "Save & Confirm Shipping" at bounding box center [234, 435] width 102 height 23
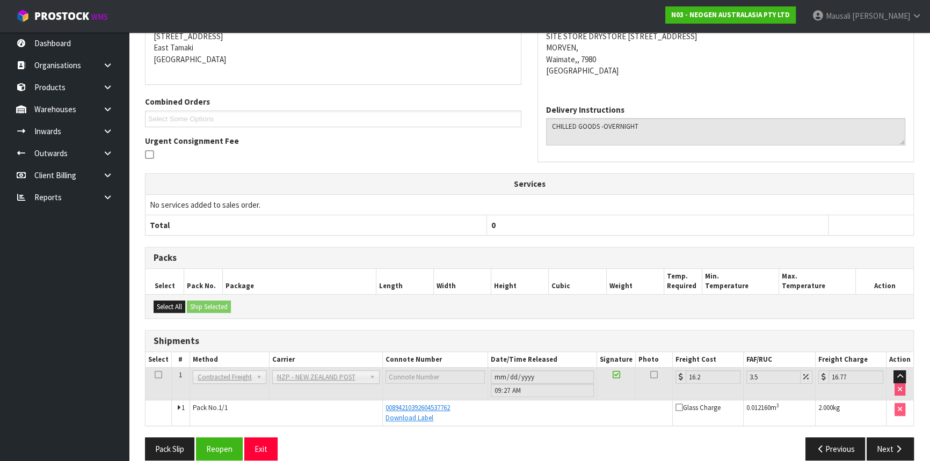
scroll to position [235, 0]
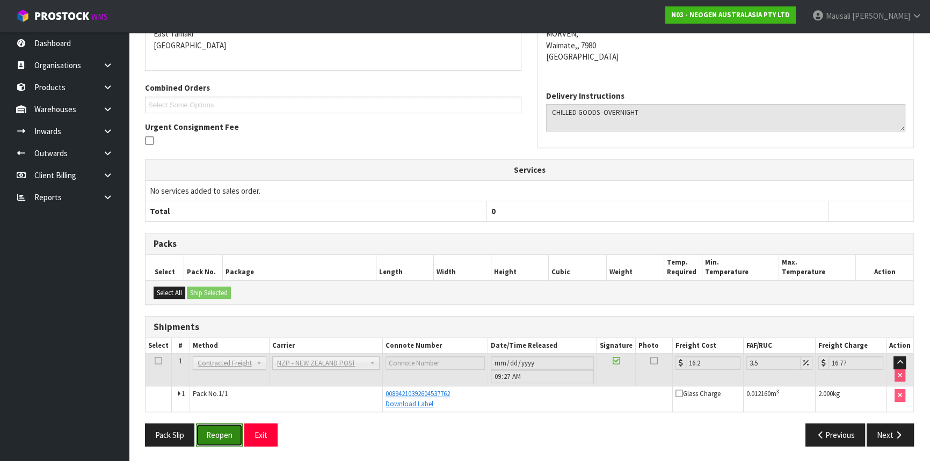
click at [221, 431] on button "Reopen" at bounding box center [219, 434] width 47 height 23
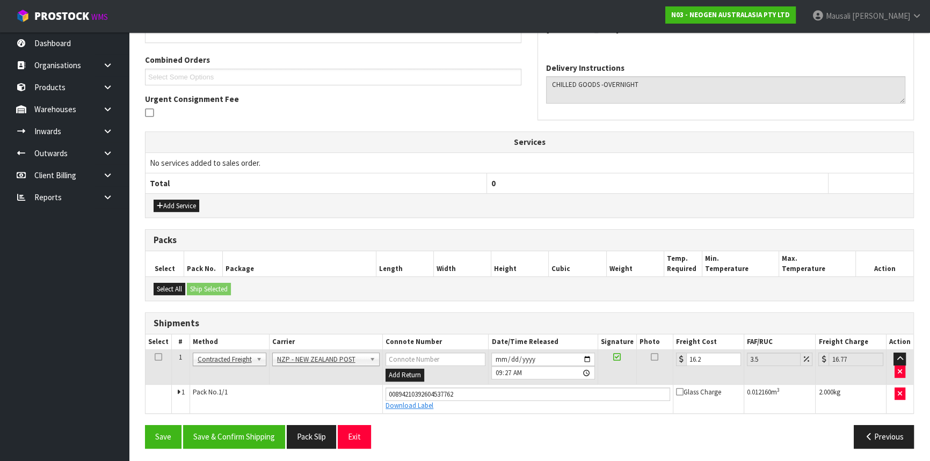
scroll to position [264, 0]
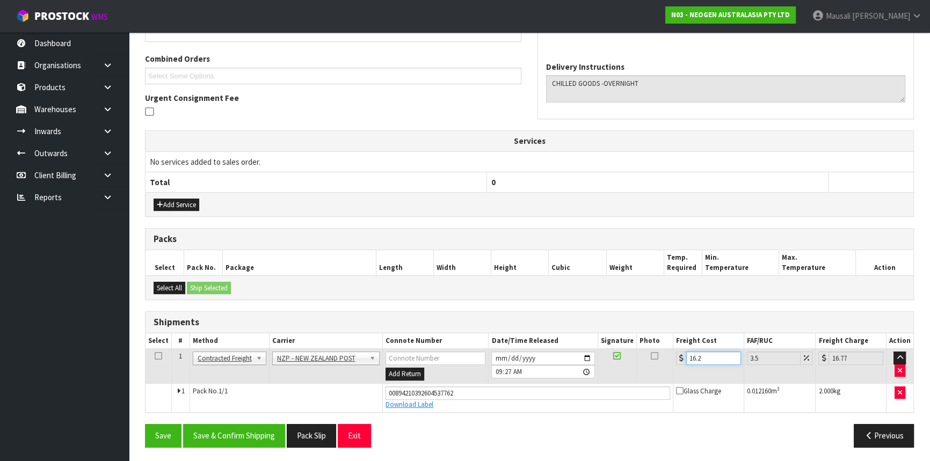
drag, startPoint x: 717, startPoint y: 360, endPoint x: 650, endPoint y: 365, distance: 66.8
click at [651, 364] on tr "1 Client Local Pickup Customer Local Pickup Company Freight Contracted Freight …" at bounding box center [528, 366] width 767 height 35
drag, startPoint x: 461, startPoint y: 390, endPoint x: 363, endPoint y: 398, distance: 98.5
click at [363, 398] on tr "1 Pack No. 1/1 00894210392604537762 Download Label Glass Charge 0.012160 m 3 2.…" at bounding box center [528, 397] width 767 height 29
click at [145, 424] on button "Save" at bounding box center [163, 435] width 36 height 23
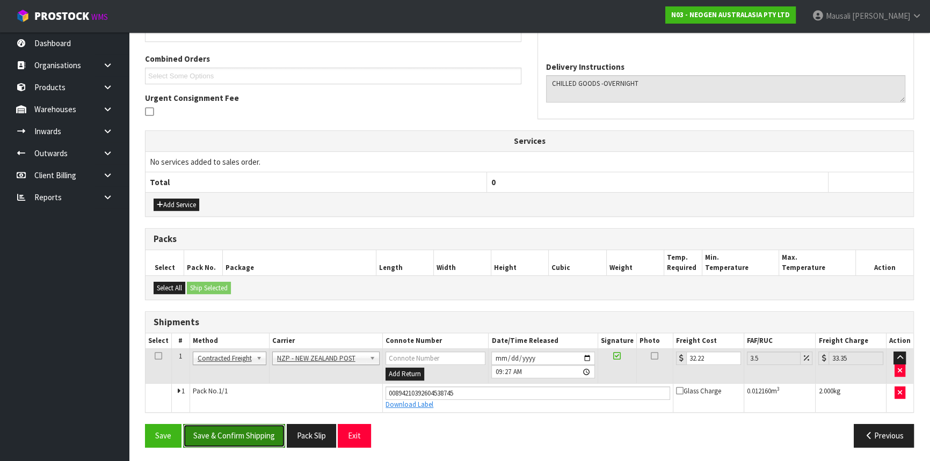
click at [224, 431] on button "Save & Confirm Shipping" at bounding box center [234, 435] width 102 height 23
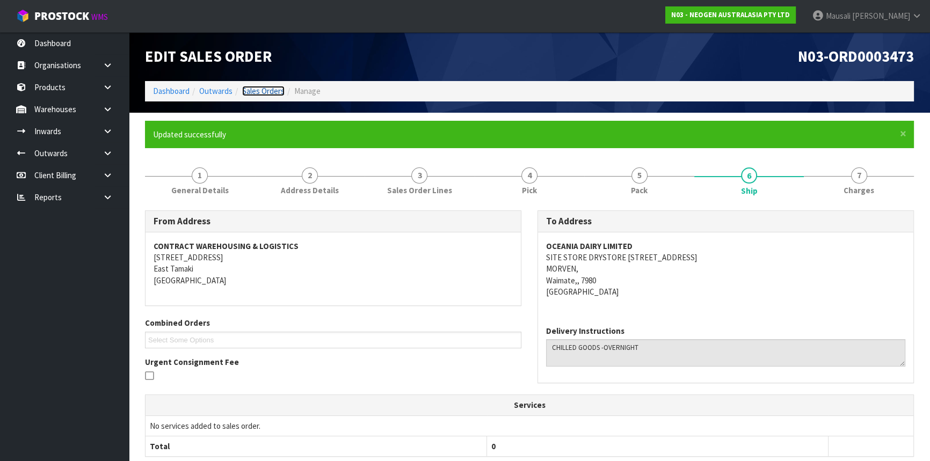
click at [262, 90] on link "Sales Orders" at bounding box center [263, 91] width 42 height 10
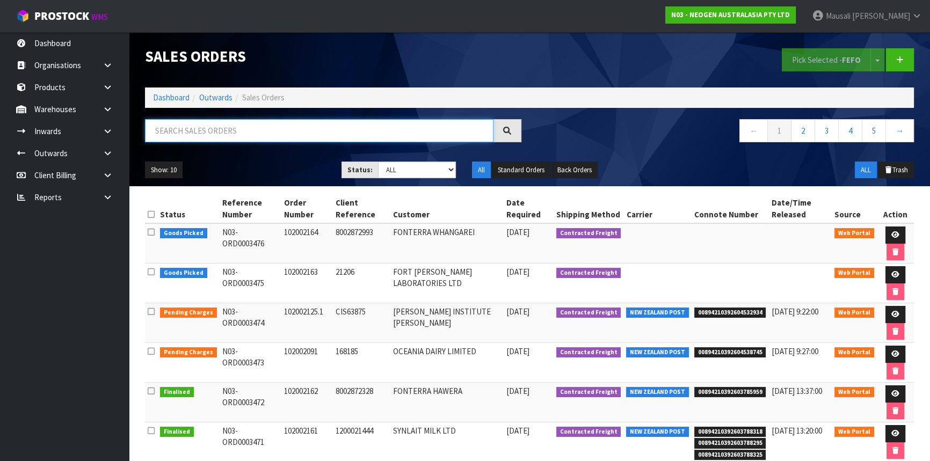
click at [172, 137] on input "text" at bounding box center [319, 130] width 348 height 23
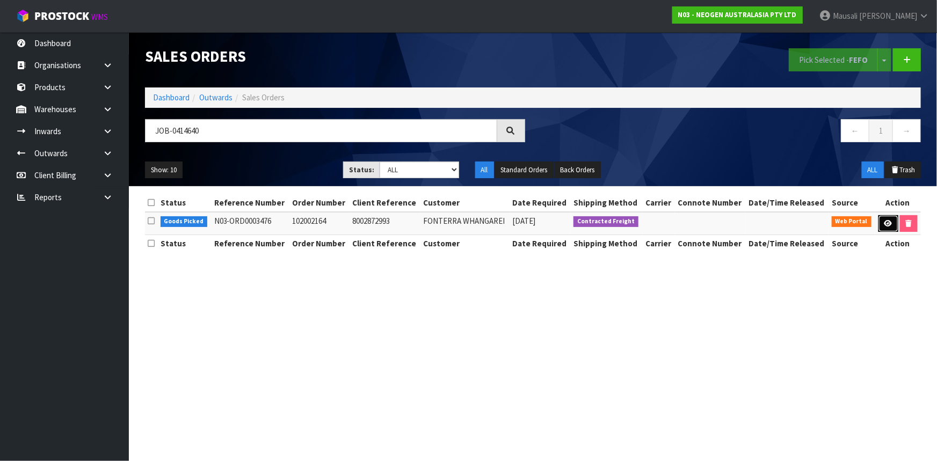
click at [889, 220] on icon at bounding box center [888, 223] width 8 height 7
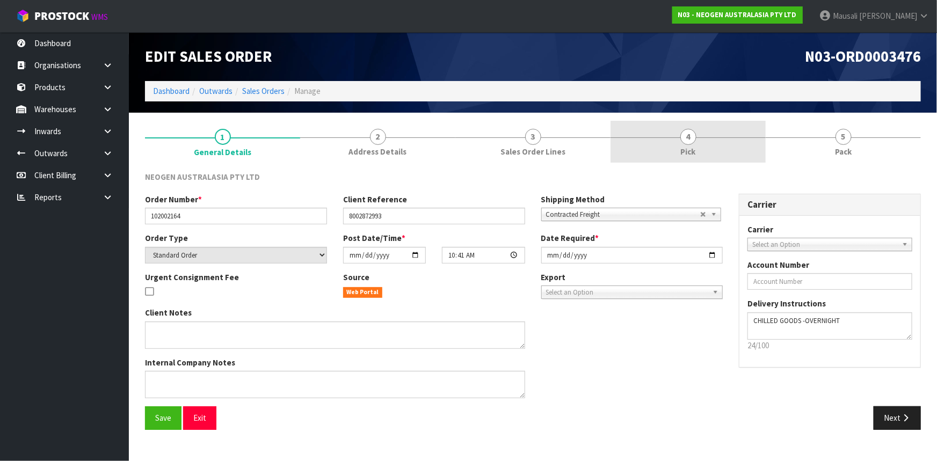
click at [690, 141] on span "4" at bounding box center [688, 137] width 16 height 16
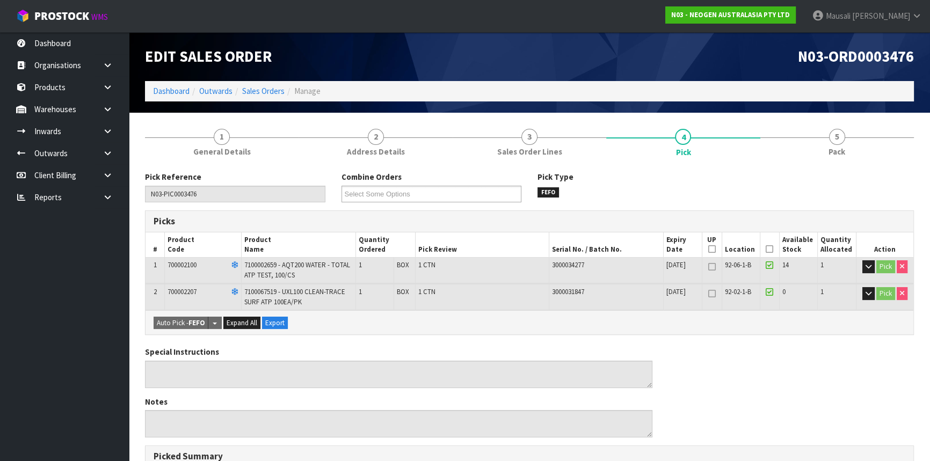
click at [769, 249] on icon at bounding box center [769, 249] width 8 height 1
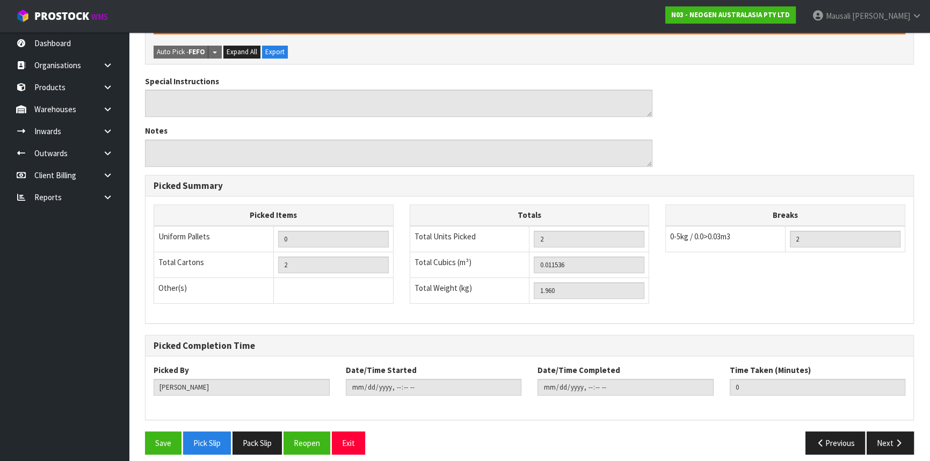
scroll to position [317, 0]
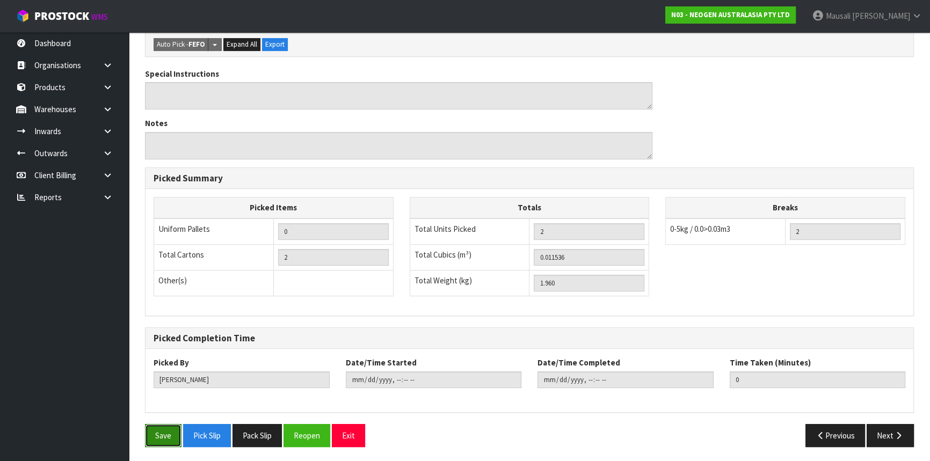
click at [172, 433] on button "Save" at bounding box center [163, 435] width 36 height 23
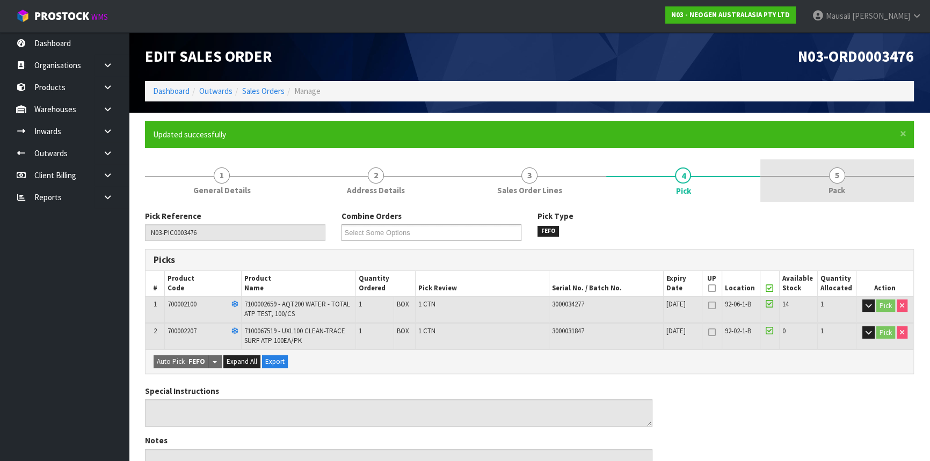
drag, startPoint x: 829, startPoint y: 182, endPoint x: 785, endPoint y: 199, distance: 46.4
click at [828, 182] on link "5 Pack" at bounding box center [836, 180] width 153 height 42
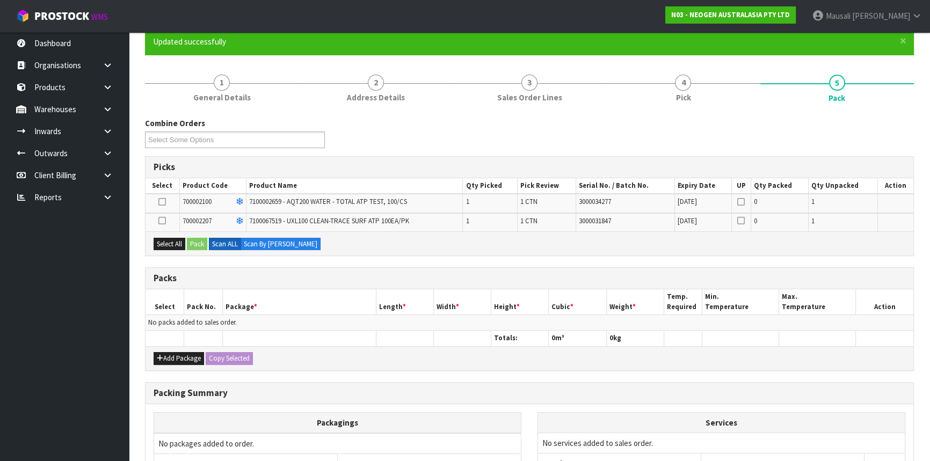
scroll to position [146, 0]
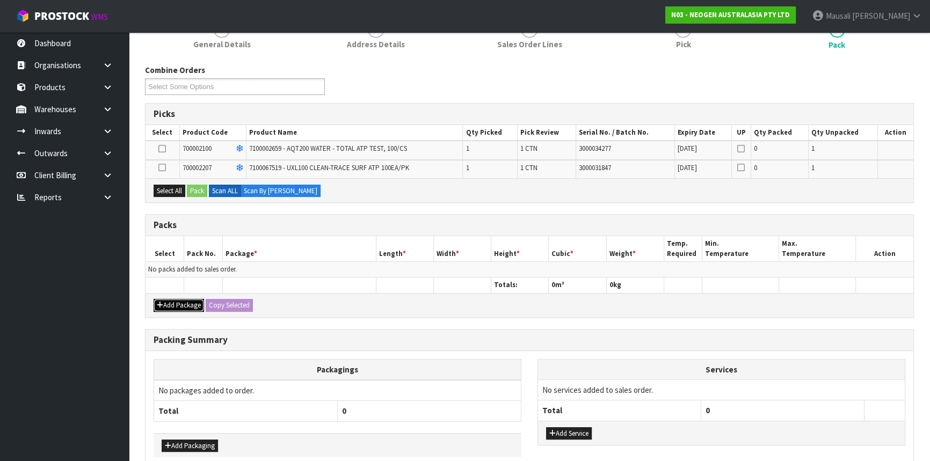
click at [166, 300] on button "Add Package" at bounding box center [178, 305] width 50 height 13
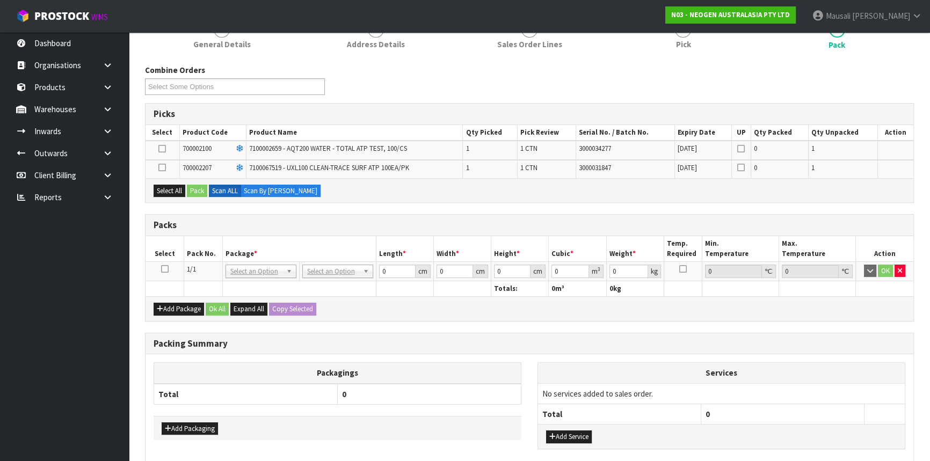
click at [165, 269] on icon at bounding box center [165, 269] width 8 height 1
click at [175, 189] on button "Select All" at bounding box center [169, 191] width 32 height 13
click at [198, 190] on button "Pack" at bounding box center [197, 191] width 20 height 13
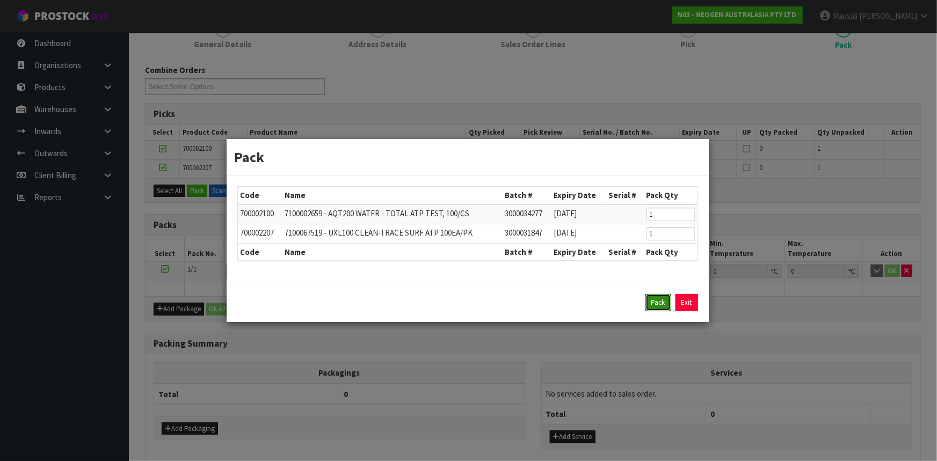
click at [652, 298] on button "Pack" at bounding box center [658, 302] width 26 height 17
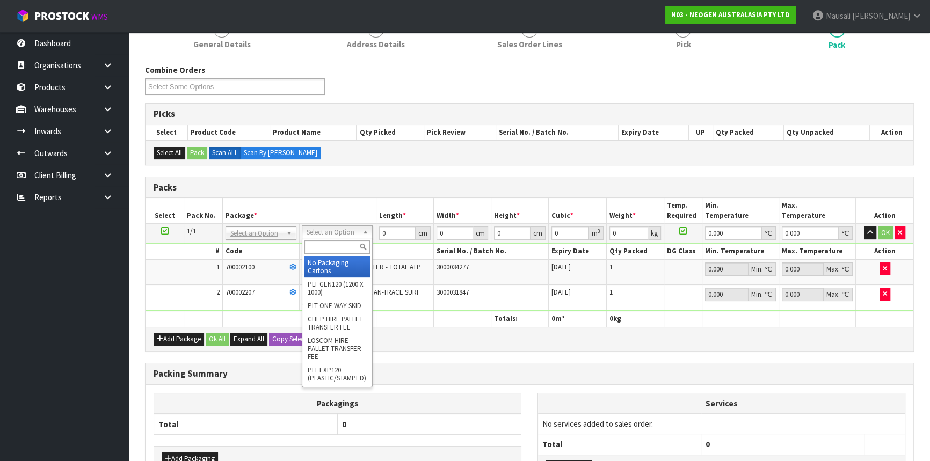
click at [329, 242] on input "text" at bounding box center [336, 246] width 65 height 13
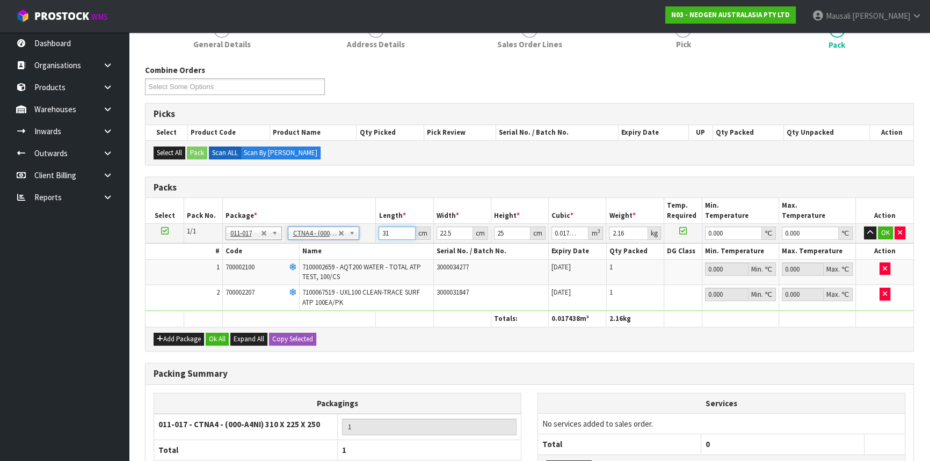
drag, startPoint x: 394, startPoint y: 230, endPoint x: 355, endPoint y: 244, distance: 41.1
click at [359, 243] on tbody "1/1 NONE 007-001 007-002 007-004 007-009 007-013 007-014 007-015 007-017 007-01…" at bounding box center [528, 267] width 767 height 87
click at [211, 339] on button "Ok All" at bounding box center [217, 339] width 23 height 13
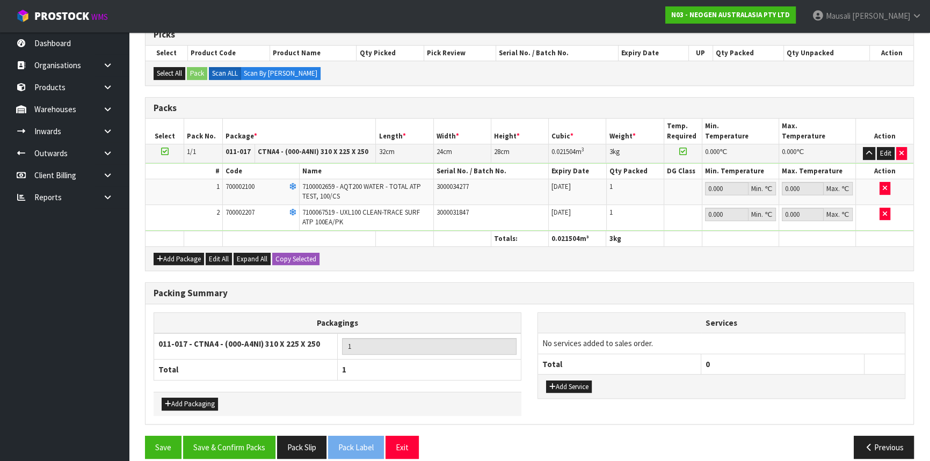
scroll to position [236, 0]
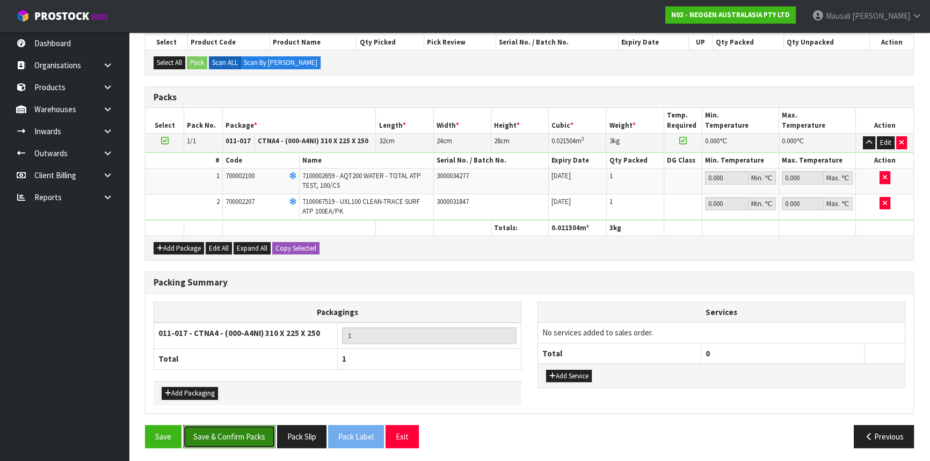
click at [231, 433] on button "Save & Confirm Packs" at bounding box center [229, 436] width 92 height 23
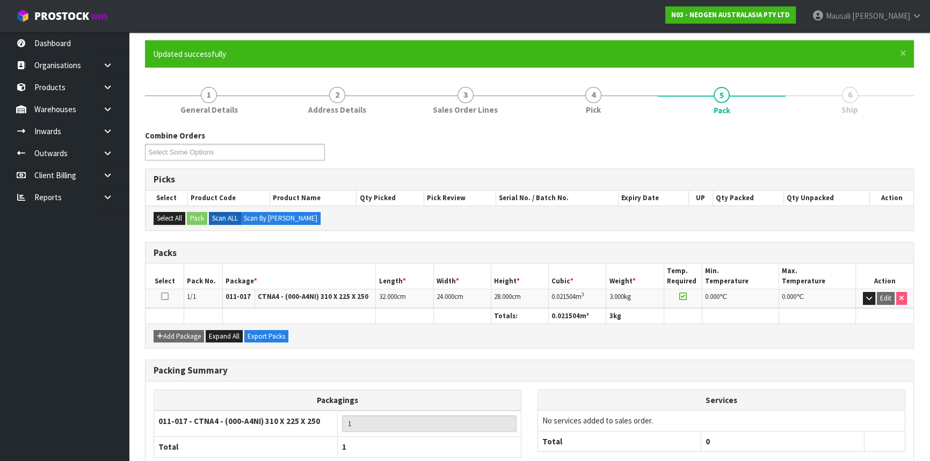
scroll to position [145, 0]
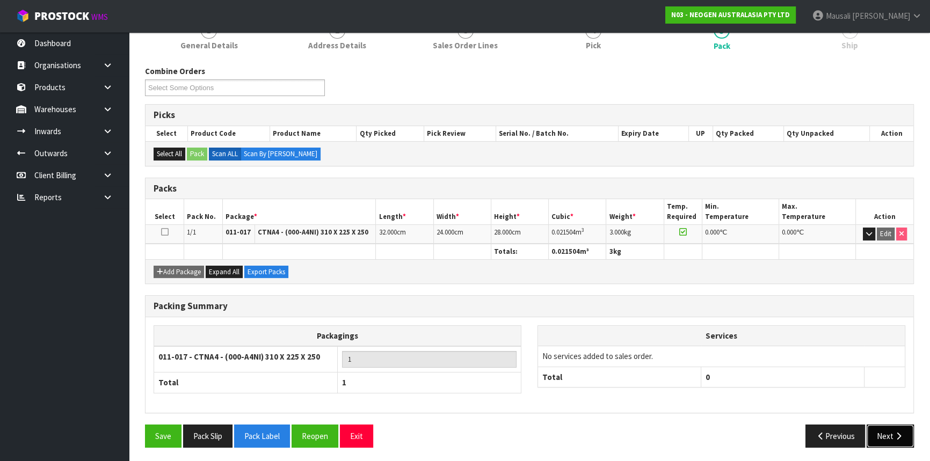
click at [874, 429] on button "Next" at bounding box center [889, 436] width 47 height 23
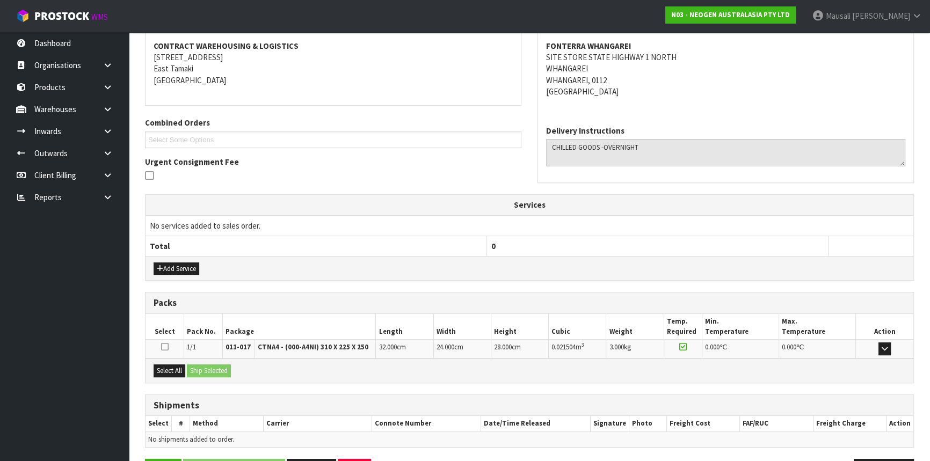
scroll to position [236, 0]
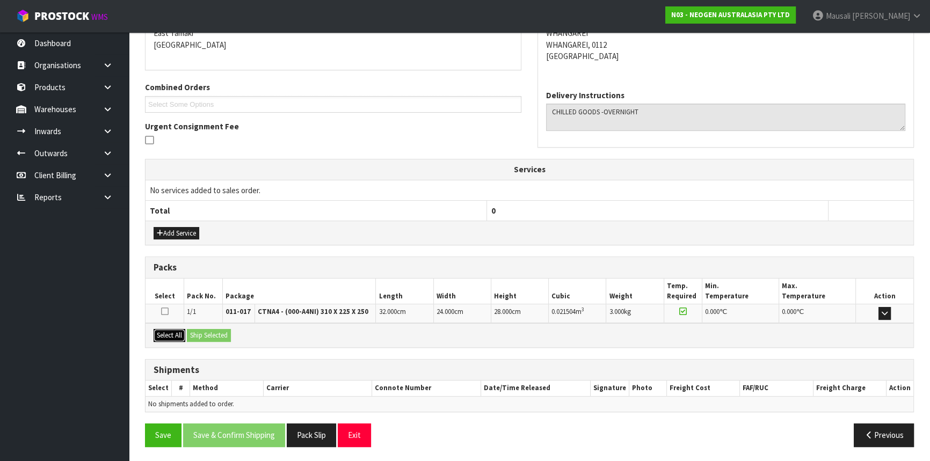
click at [172, 334] on button "Select All" at bounding box center [169, 335] width 32 height 13
click at [199, 330] on button "Ship Selected" at bounding box center [209, 335] width 44 height 13
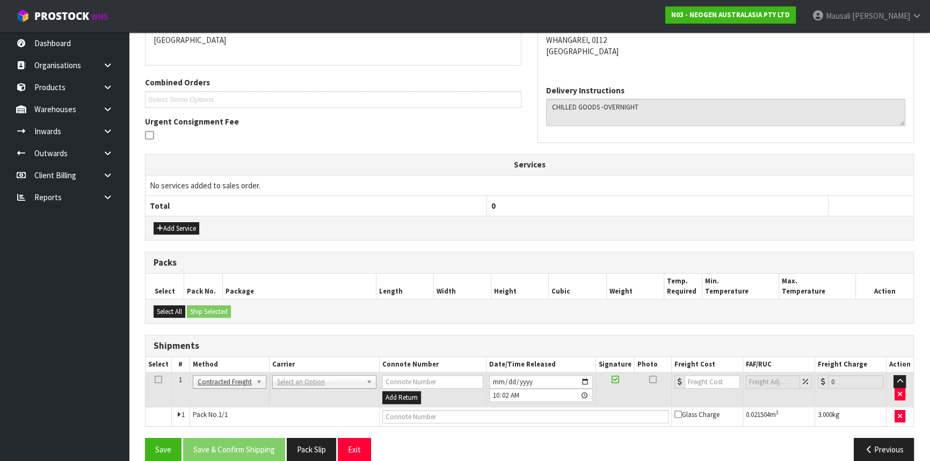
scroll to position [254, 0]
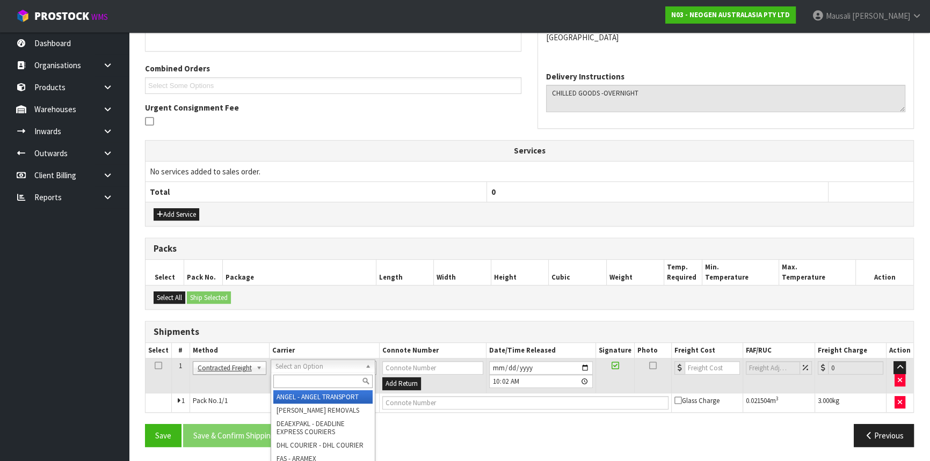
click at [303, 378] on input "text" at bounding box center [322, 381] width 99 height 13
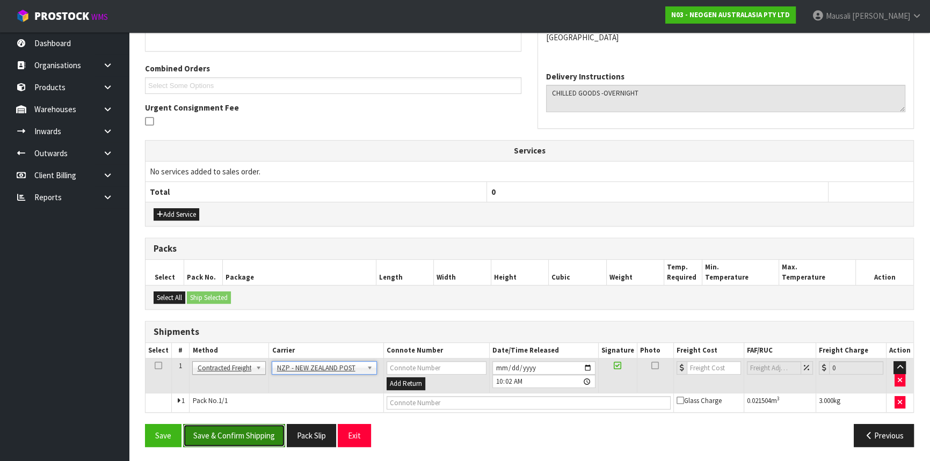
drag, startPoint x: 244, startPoint y: 438, endPoint x: 247, endPoint y: 433, distance: 6.7
click at [244, 435] on button "Save & Confirm Shipping" at bounding box center [234, 435] width 102 height 23
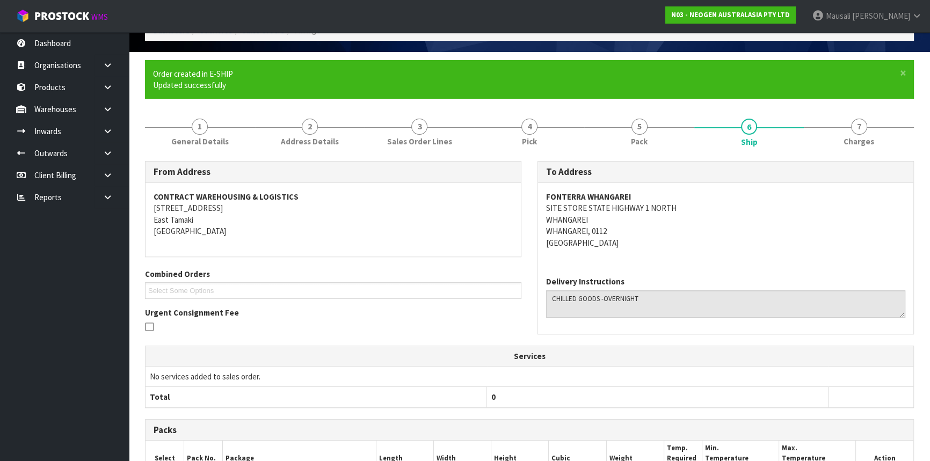
scroll to position [239, 0]
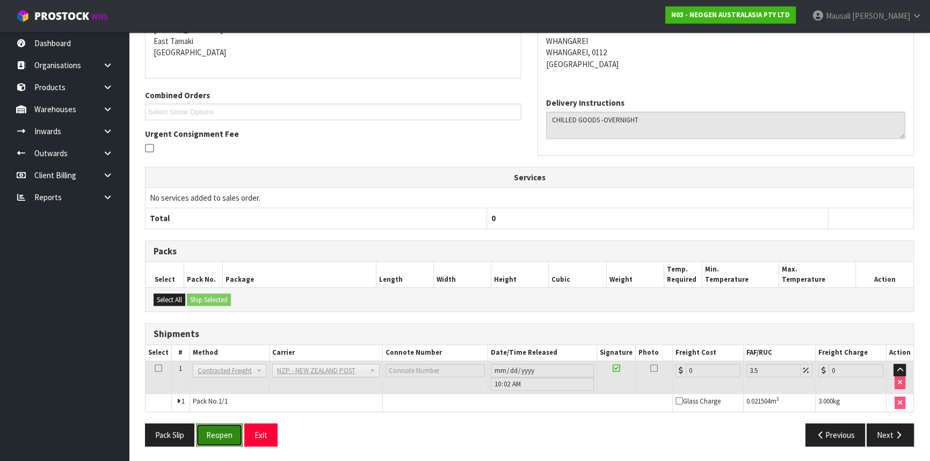
click at [208, 429] on button "Reopen" at bounding box center [219, 434] width 47 height 23
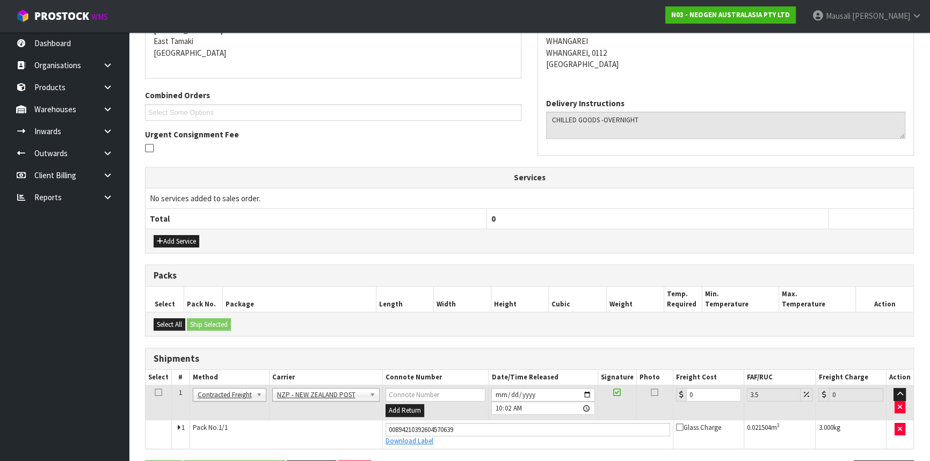
scroll to position [264, 0]
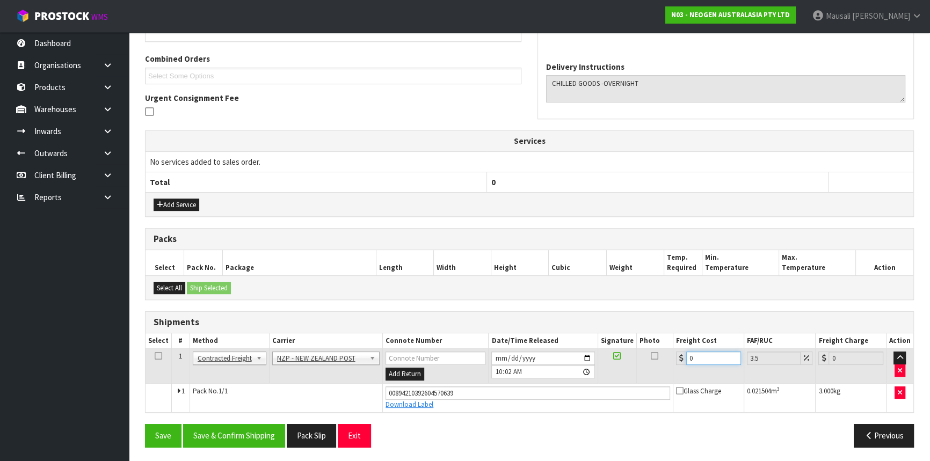
drag, startPoint x: 705, startPoint y: 359, endPoint x: 689, endPoint y: 365, distance: 17.7
click at [689, 365] on td "0" at bounding box center [708, 366] width 71 height 35
click at [274, 424] on button "Save & Confirm Shipping" at bounding box center [234, 435] width 102 height 23
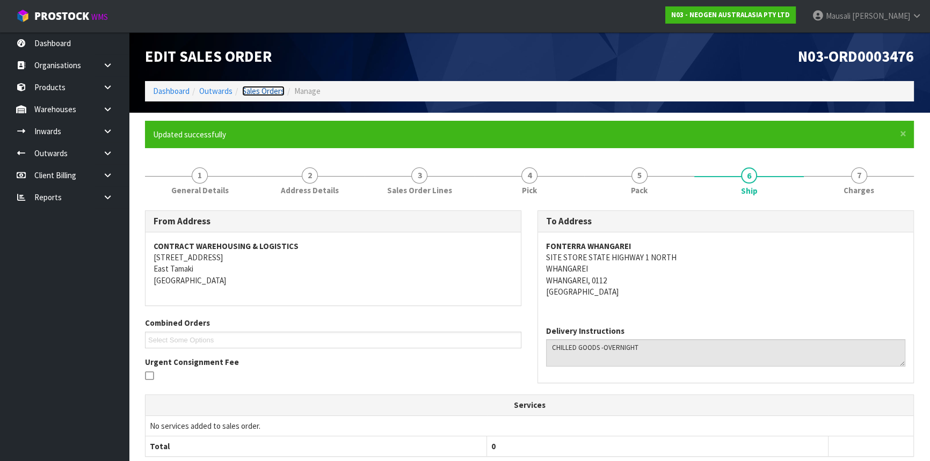
click at [272, 87] on link "Sales Orders" at bounding box center [263, 91] width 42 height 10
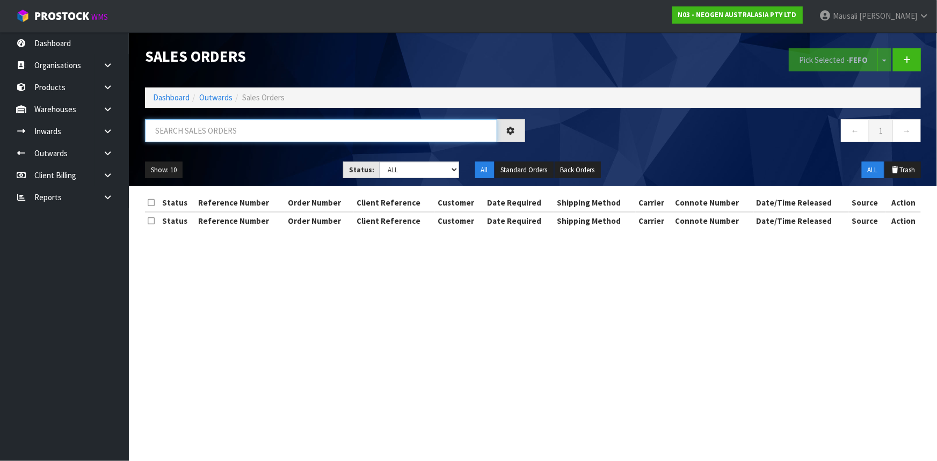
click at [178, 135] on input "text" at bounding box center [321, 130] width 352 height 23
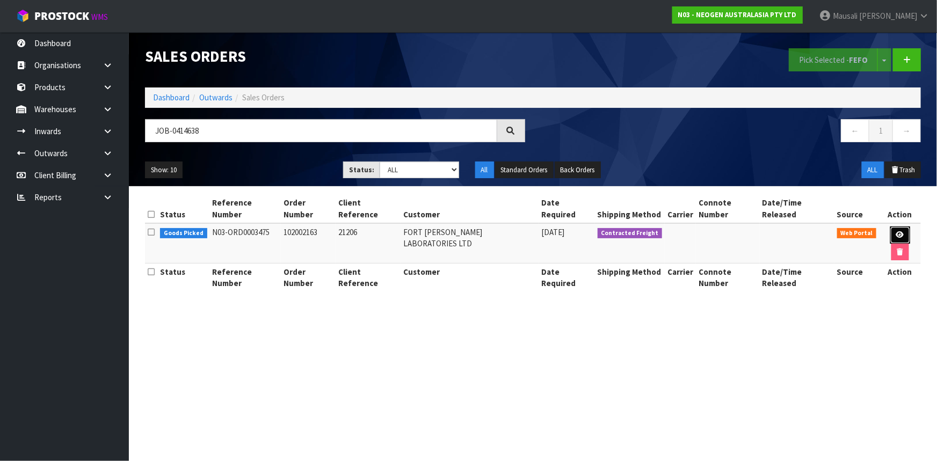
click at [890, 226] on link at bounding box center [900, 234] width 20 height 17
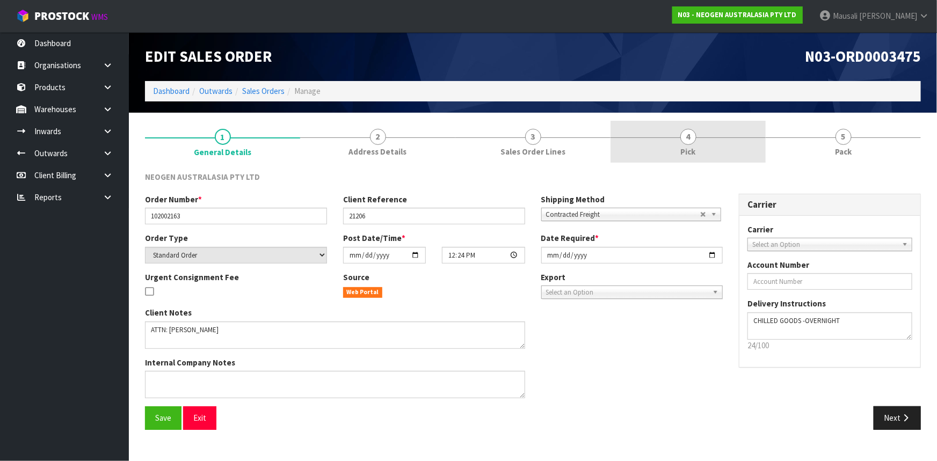
click at [691, 150] on span "Pick" at bounding box center [688, 151] width 15 height 11
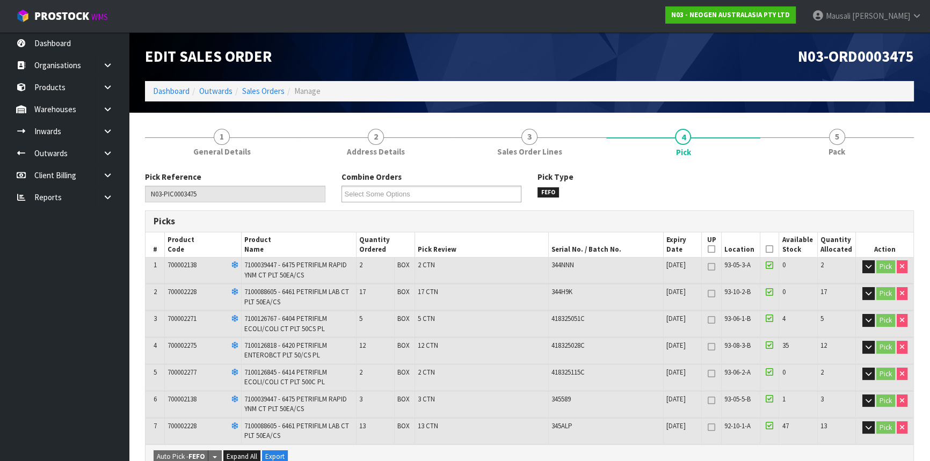
click at [769, 250] on icon at bounding box center [769, 249] width 8 height 1
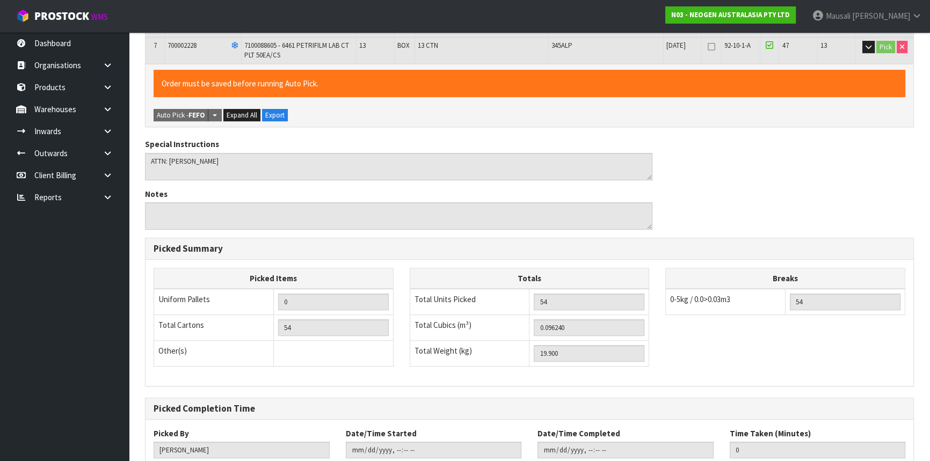
scroll to position [451, 0]
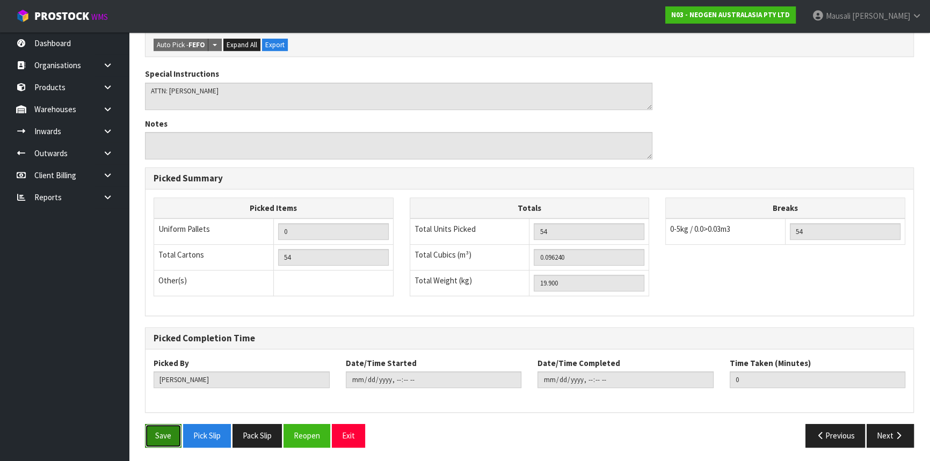
click at [162, 435] on button "Save" at bounding box center [163, 435] width 36 height 23
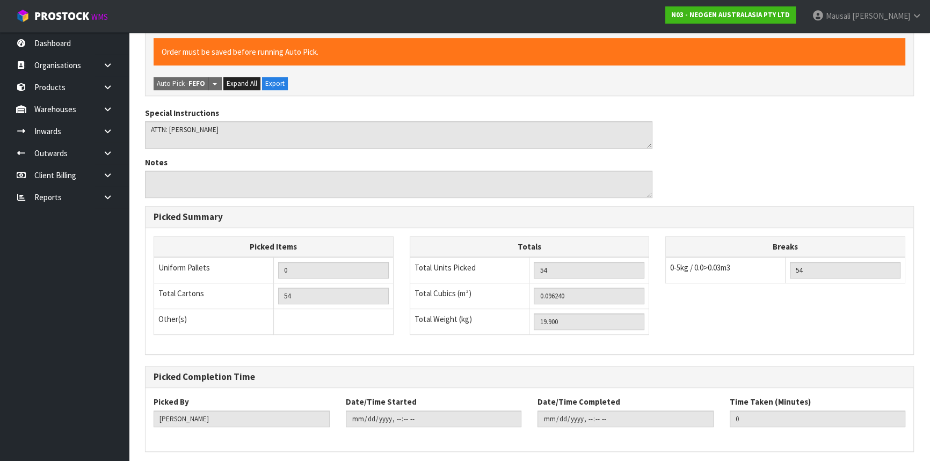
scroll to position [0, 0]
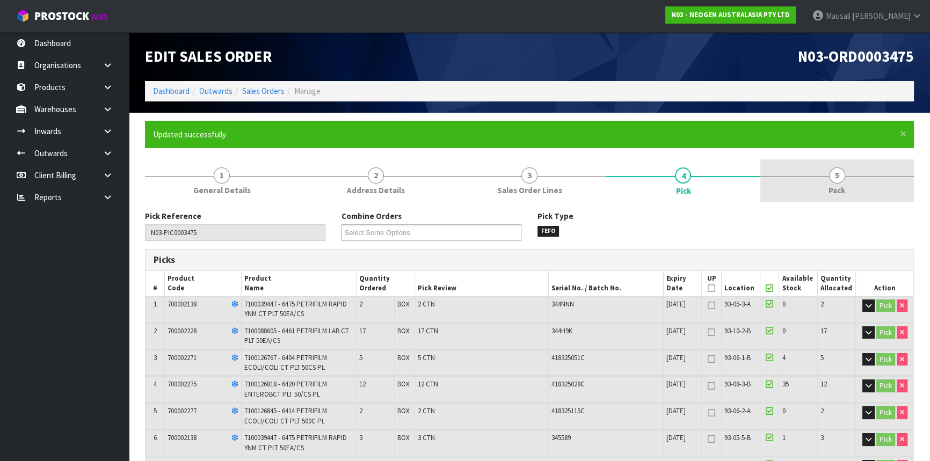
click at [830, 166] on link "5 Pack" at bounding box center [836, 180] width 153 height 42
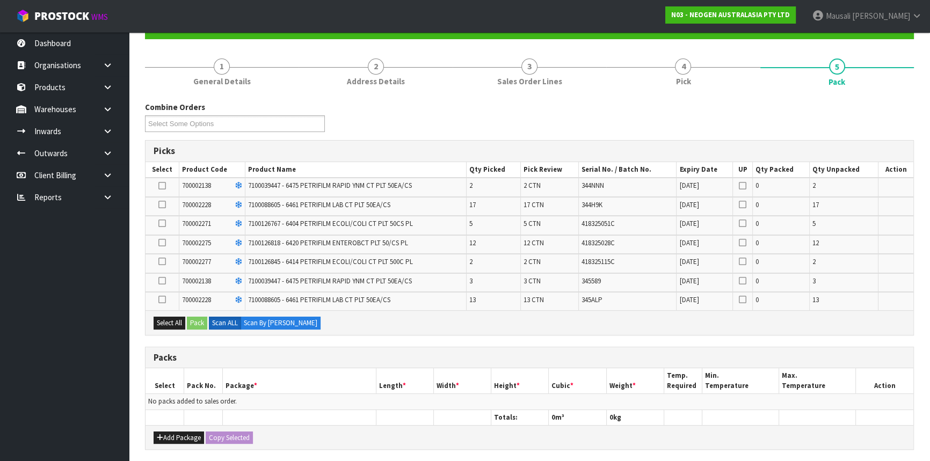
scroll to position [195, 0]
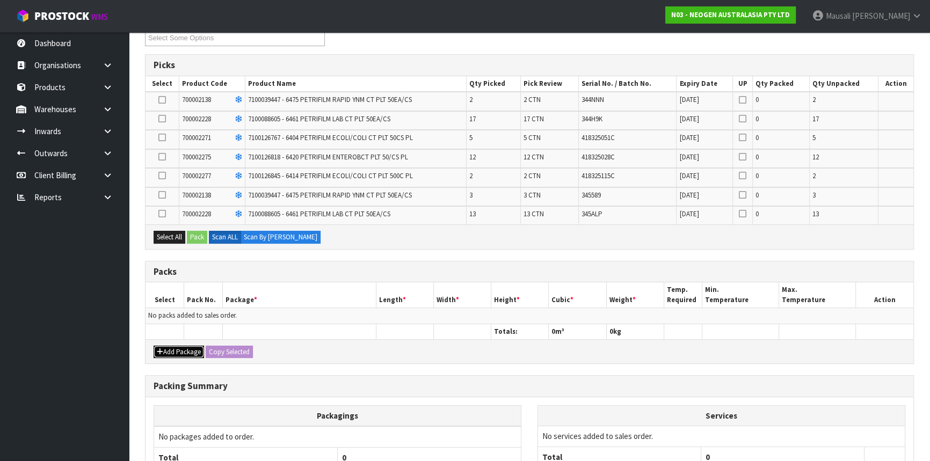
click at [161, 348] on icon "button" at bounding box center [160, 351] width 6 height 7
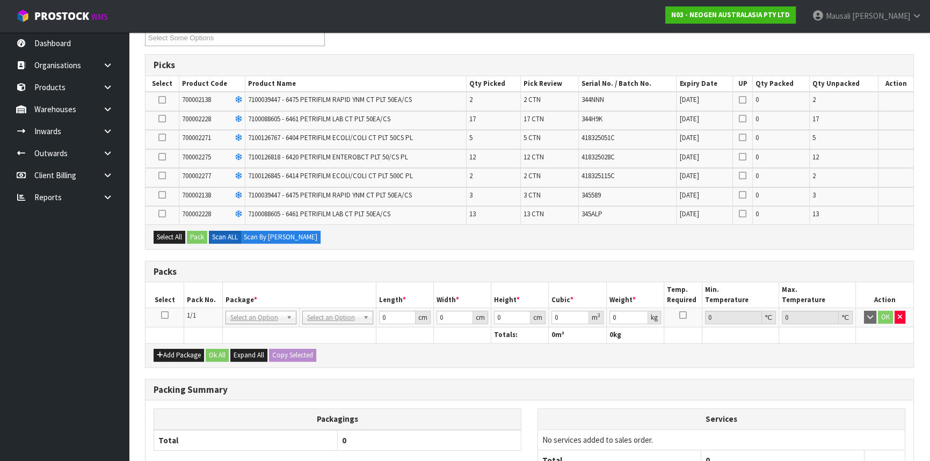
click at [165, 315] on icon at bounding box center [165, 315] width 8 height 1
drag, startPoint x: 165, startPoint y: 238, endPoint x: 232, endPoint y: 237, distance: 66.6
click at [167, 238] on button "Select All" at bounding box center [169, 237] width 32 height 13
click at [199, 233] on button "Pack" at bounding box center [197, 237] width 20 height 13
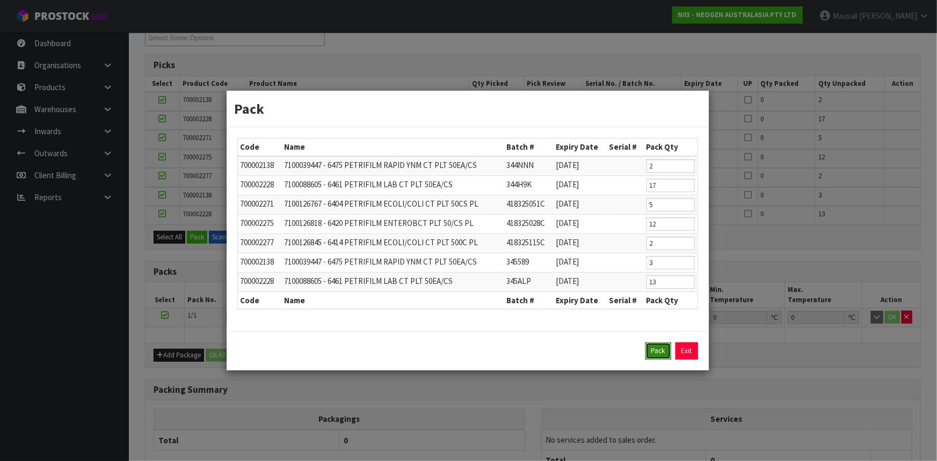
click at [661, 349] on button "Pack" at bounding box center [658, 350] width 26 height 17
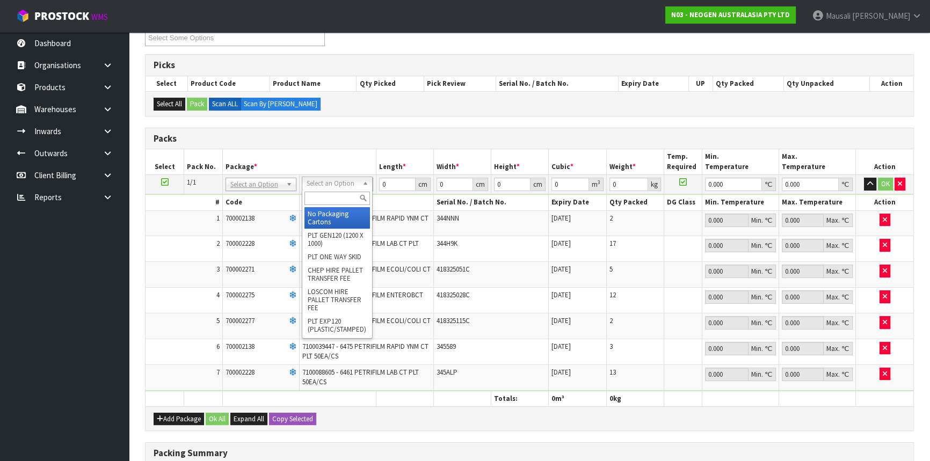
click at [323, 203] on input "text" at bounding box center [336, 198] width 65 height 13
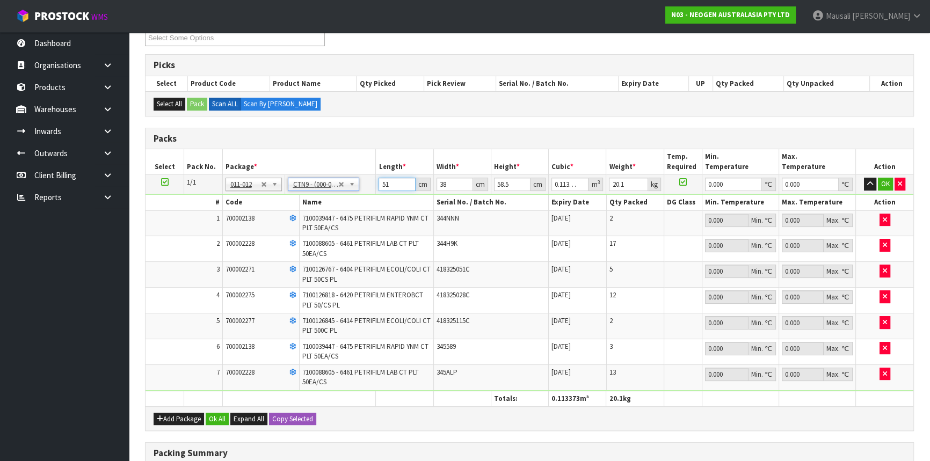
drag, startPoint x: 390, startPoint y: 181, endPoint x: 366, endPoint y: 192, distance: 26.4
click at [368, 192] on tr "1/1 NONE 007-001 007-002 007-004 007-009 007-013 007-014 007-015 007-017 007-01…" at bounding box center [528, 184] width 767 height 19
click at [227, 413] on button "Ok All" at bounding box center [217, 419] width 23 height 13
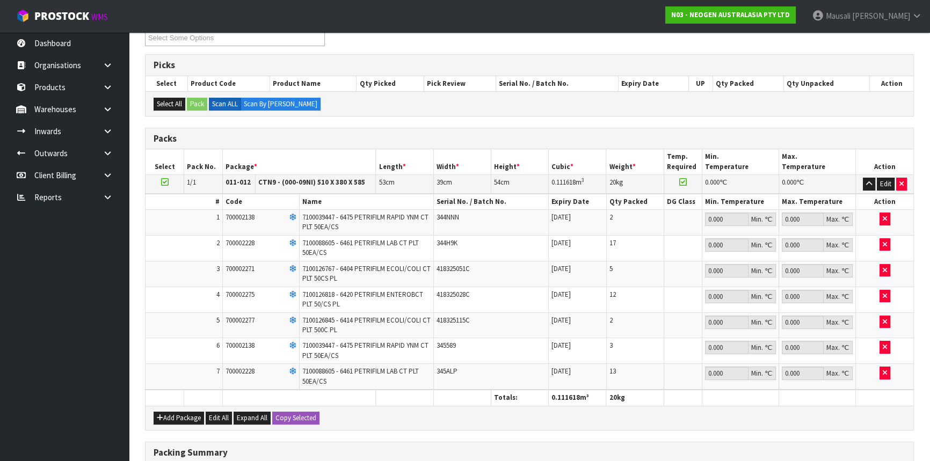
scroll to position [365, 0]
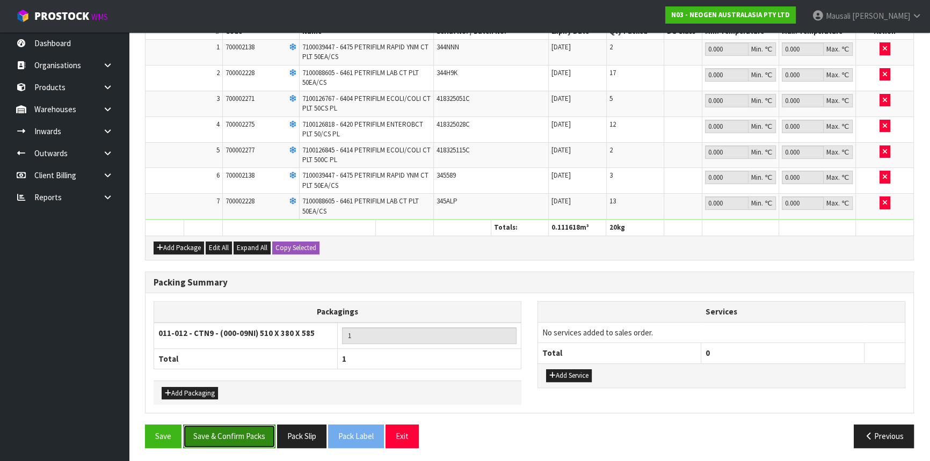
click at [243, 428] on button "Save & Confirm Packs" at bounding box center [229, 436] width 92 height 23
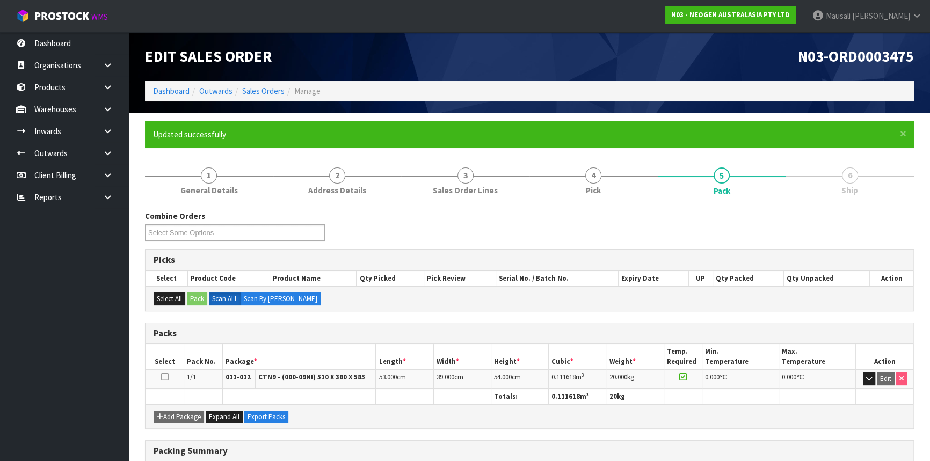
scroll to position [145, 0]
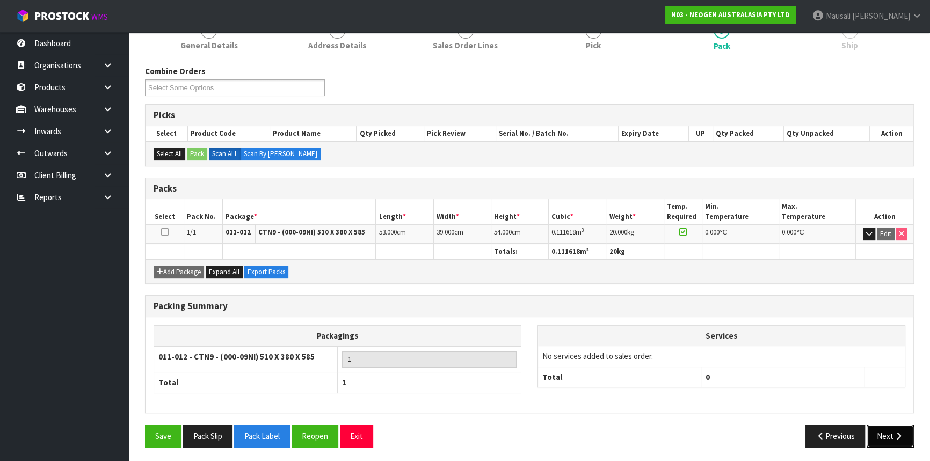
click at [878, 431] on button "Next" at bounding box center [889, 436] width 47 height 23
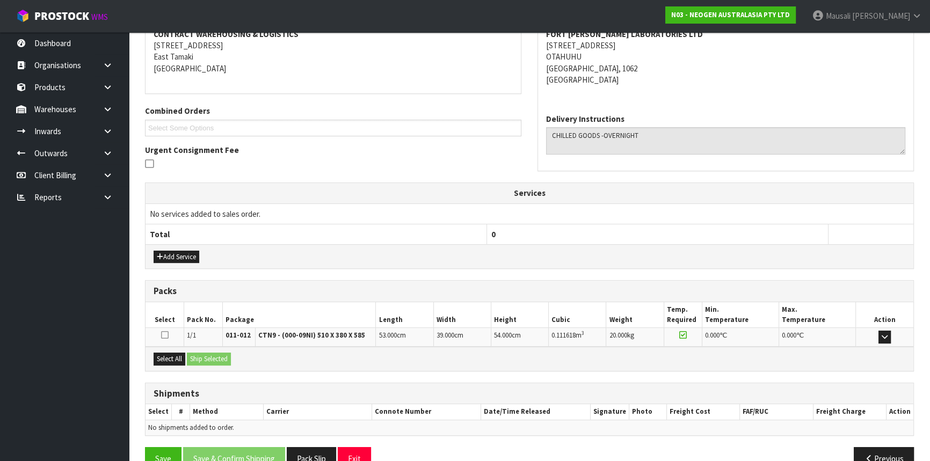
scroll to position [236, 0]
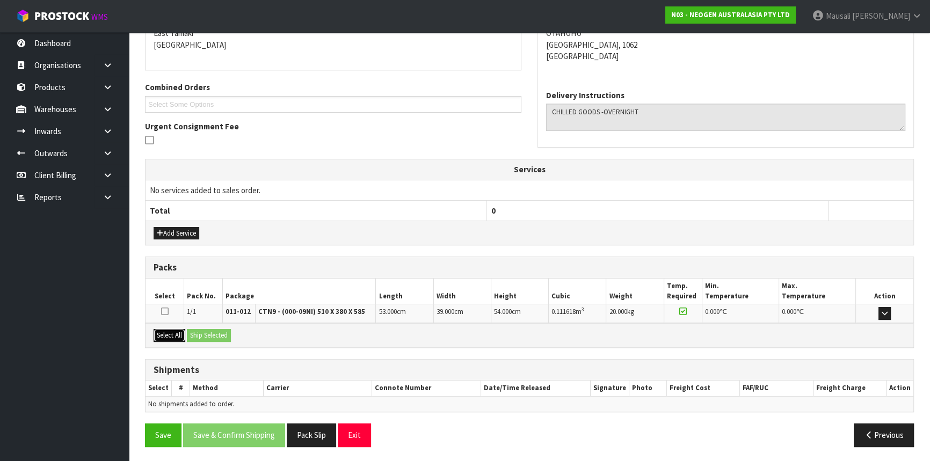
drag, startPoint x: 176, startPoint y: 333, endPoint x: 192, endPoint y: 333, distance: 15.6
click at [177, 333] on button "Select All" at bounding box center [169, 335] width 32 height 13
click at [192, 333] on button "Ship Selected" at bounding box center [209, 335] width 44 height 13
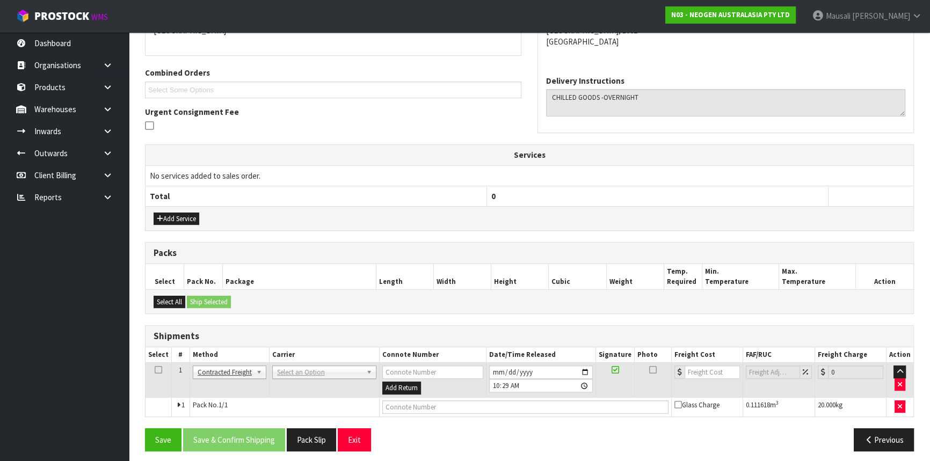
scroll to position [254, 0]
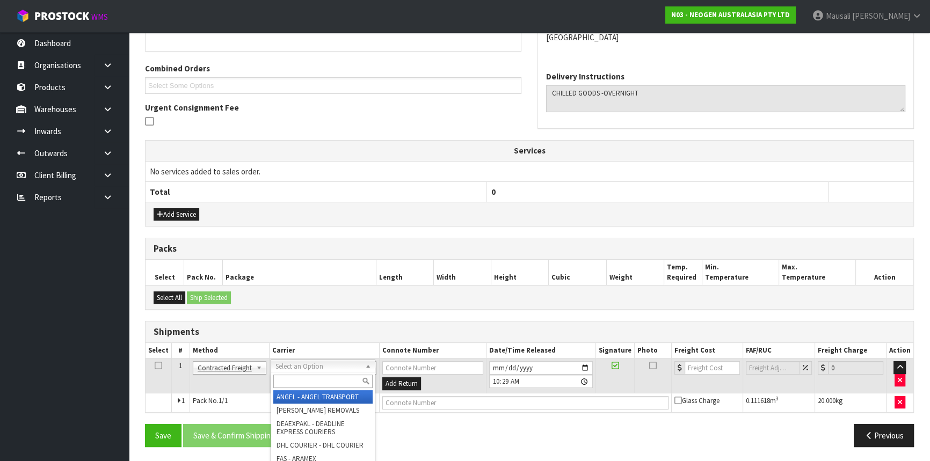
click at [297, 381] on input "text" at bounding box center [322, 381] width 99 height 13
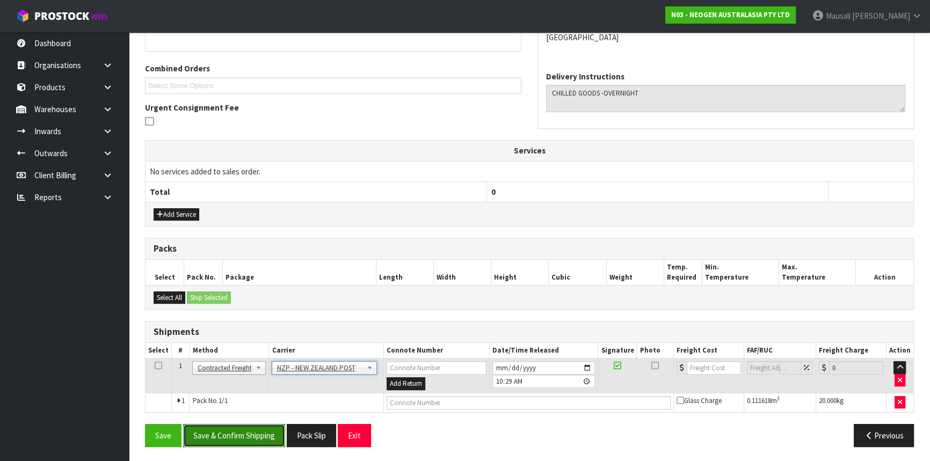
click at [254, 429] on button "Save & Confirm Shipping" at bounding box center [234, 435] width 102 height 23
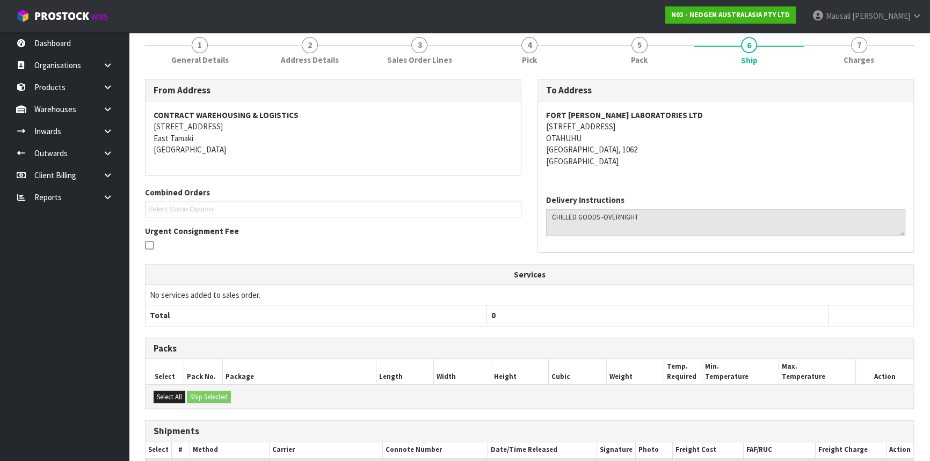
scroll to position [239, 0]
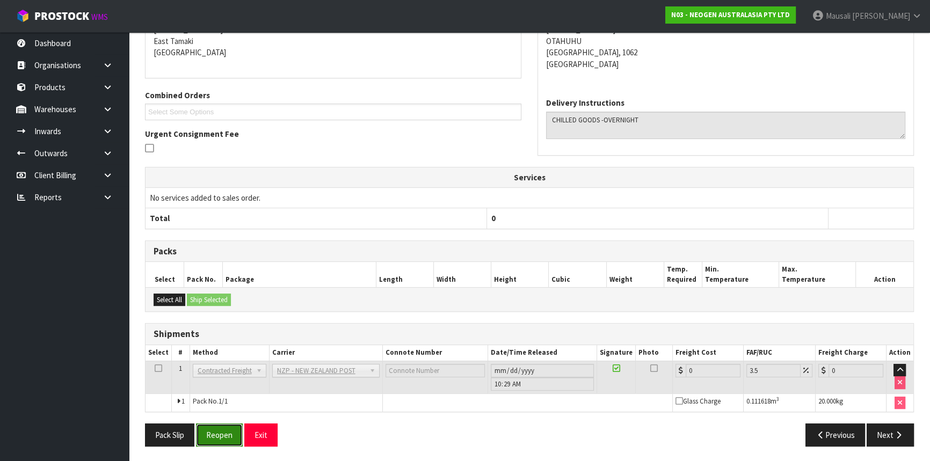
drag, startPoint x: 221, startPoint y: 435, endPoint x: 230, endPoint y: 436, distance: 9.2
click at [221, 435] on button "Reopen" at bounding box center [219, 434] width 47 height 23
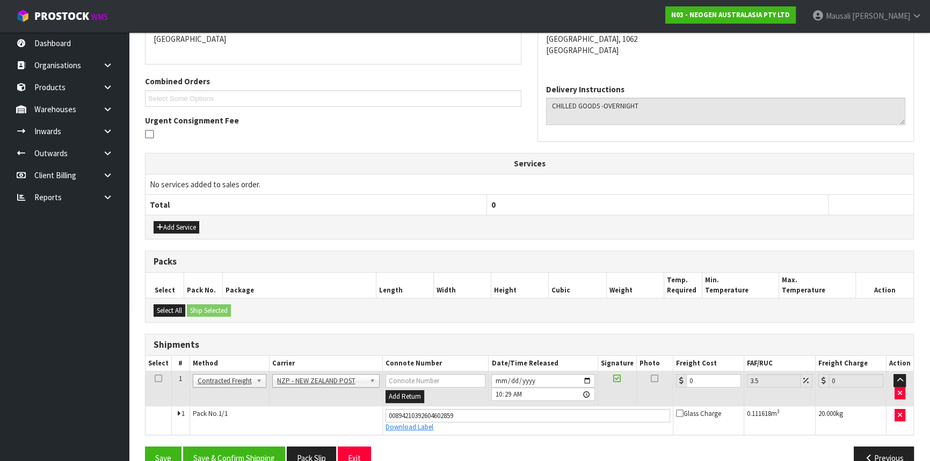
scroll to position [264, 0]
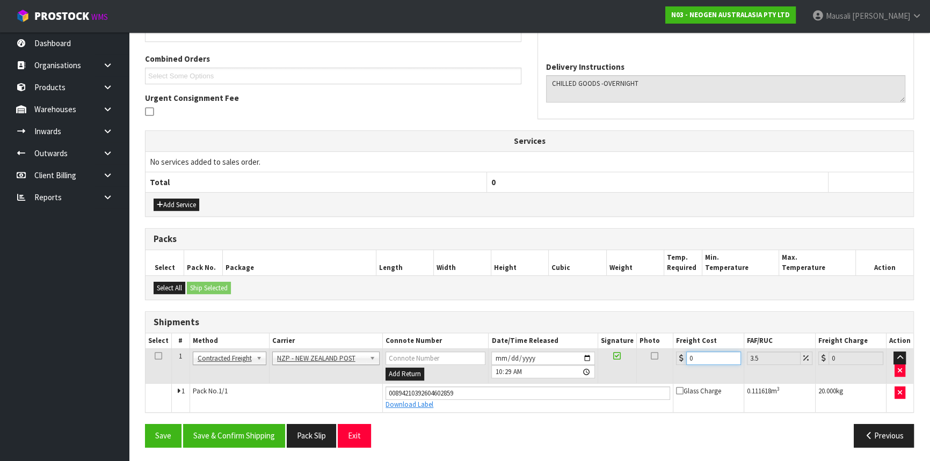
drag, startPoint x: 689, startPoint y: 362, endPoint x: 674, endPoint y: 365, distance: 15.3
click at [674, 365] on td "0" at bounding box center [708, 366] width 71 height 35
click at [237, 427] on button "Save & Confirm Shipping" at bounding box center [234, 435] width 102 height 23
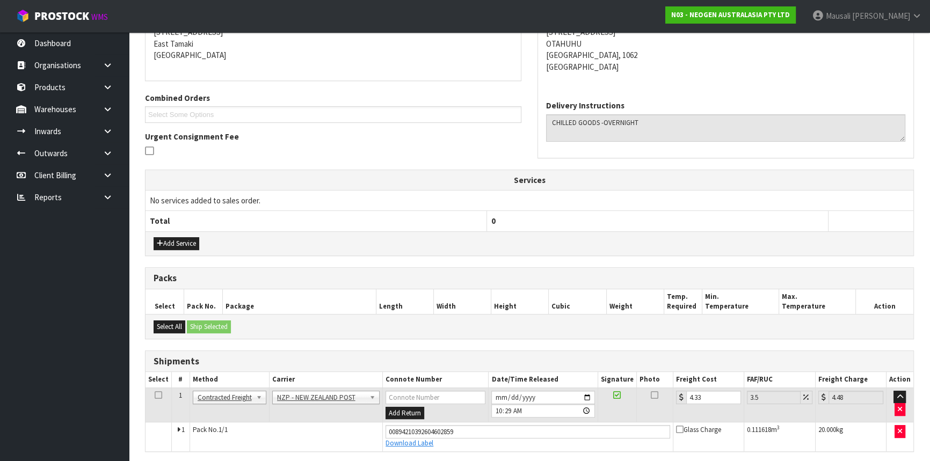
scroll to position [0, 0]
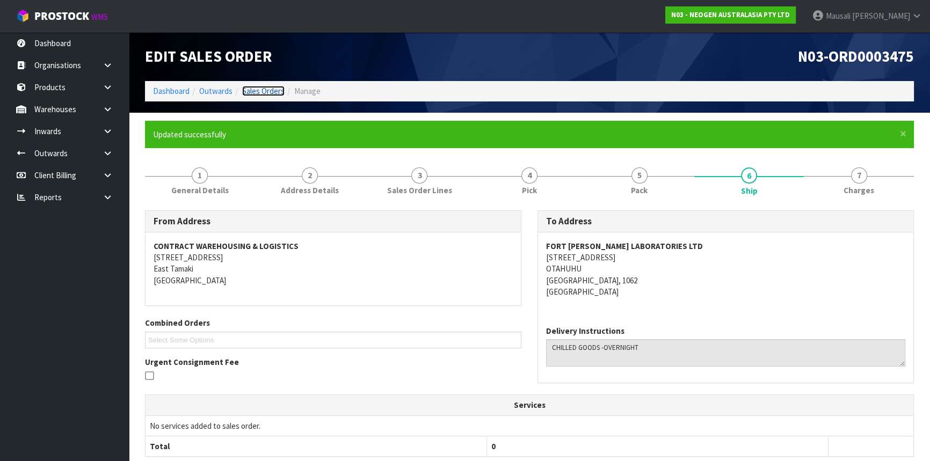
click at [267, 92] on link "Sales Orders" at bounding box center [263, 91] width 42 height 10
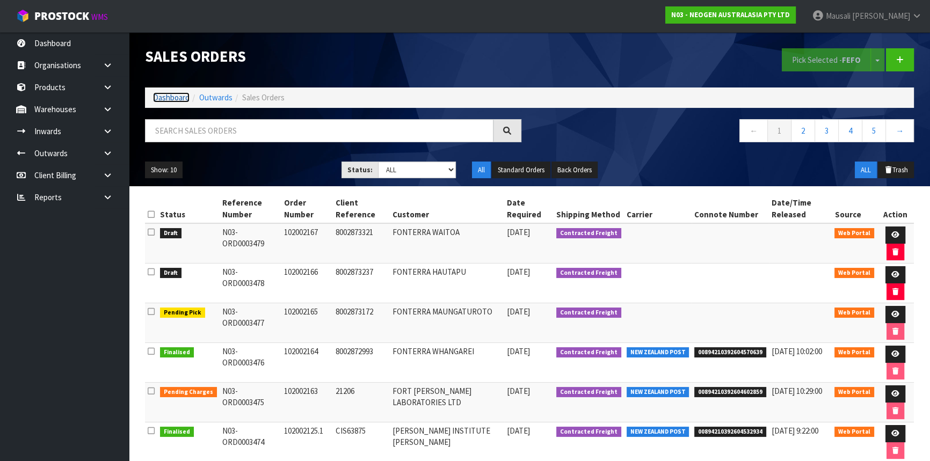
click at [175, 98] on link "Dashboard" at bounding box center [171, 97] width 36 height 10
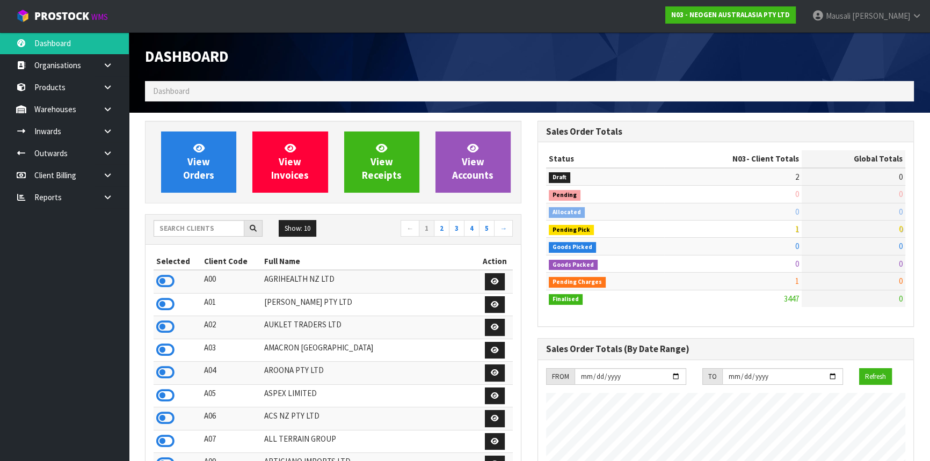
scroll to position [835, 392]
click at [188, 232] on input "text" at bounding box center [198, 228] width 91 height 17
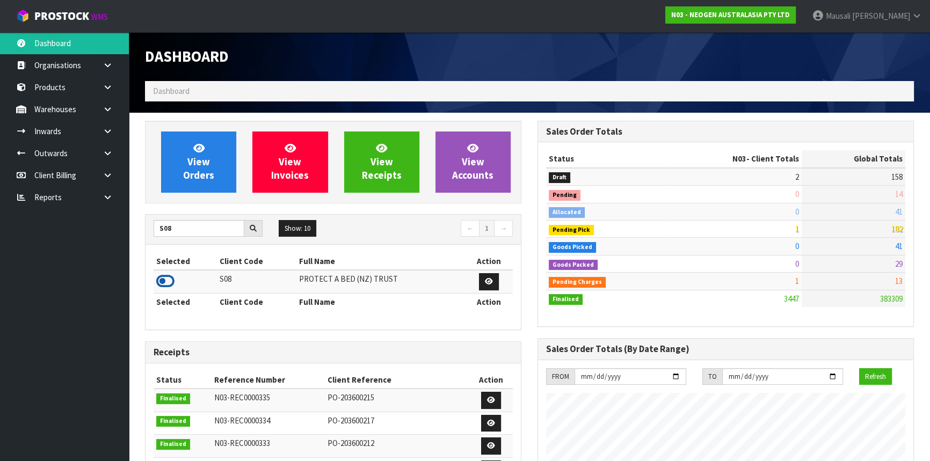
click at [169, 283] on icon at bounding box center [165, 281] width 18 height 16
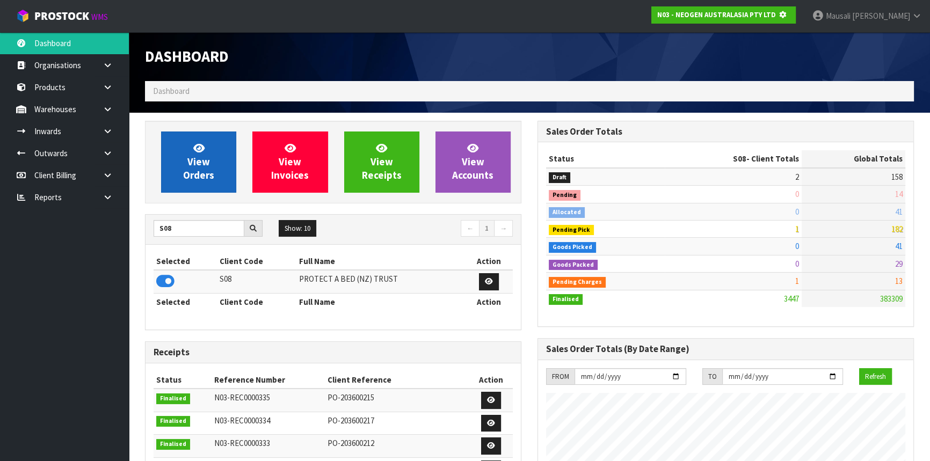
scroll to position [536011, 536286]
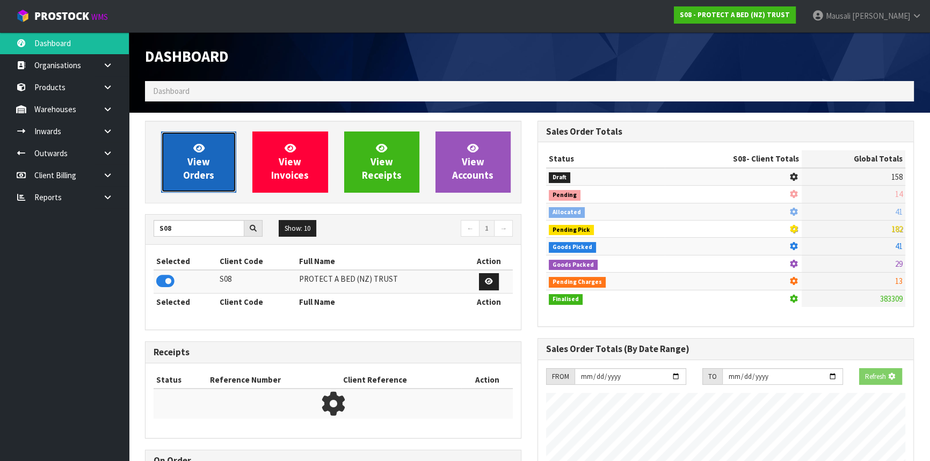
click at [187, 170] on span "View Orders" at bounding box center [198, 162] width 31 height 40
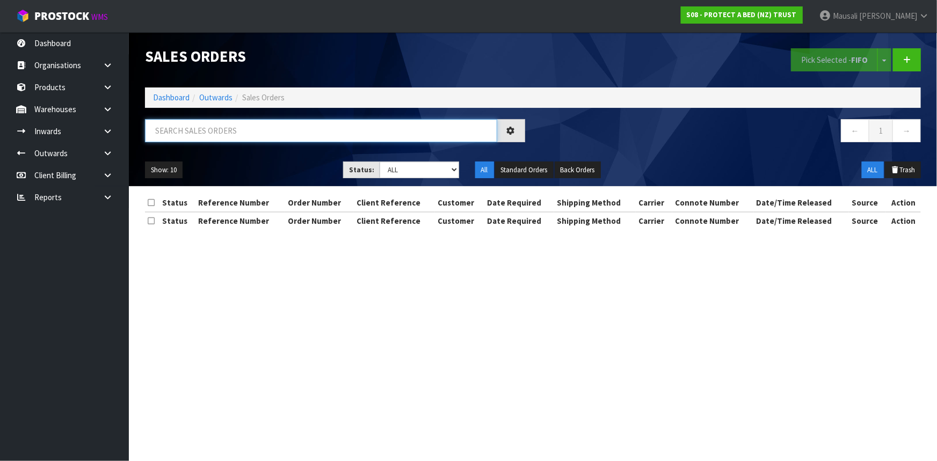
click at [184, 136] on input "text" at bounding box center [321, 130] width 352 height 23
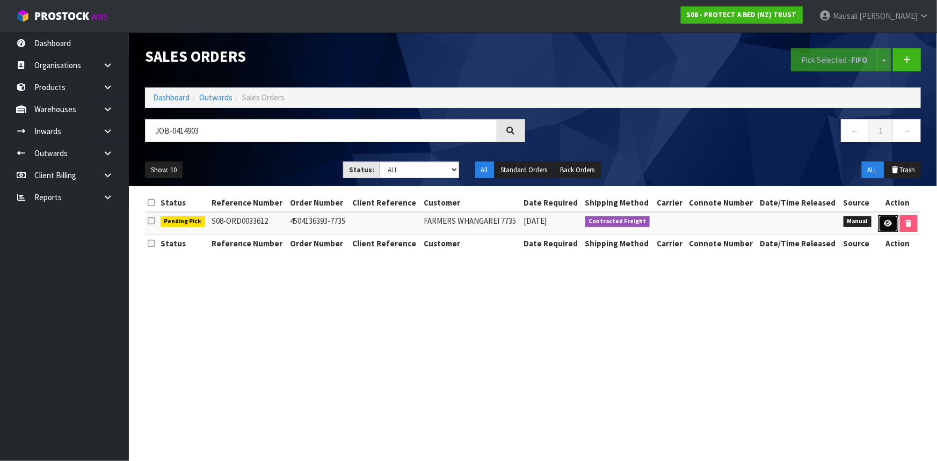
click at [883, 218] on link at bounding box center [888, 223] width 20 height 17
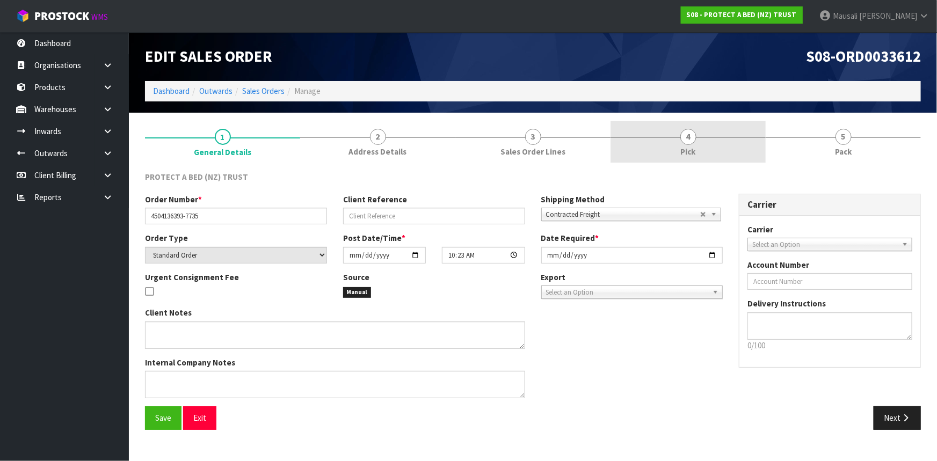
click at [707, 140] on link "4 Pick" at bounding box center [687, 142] width 155 height 42
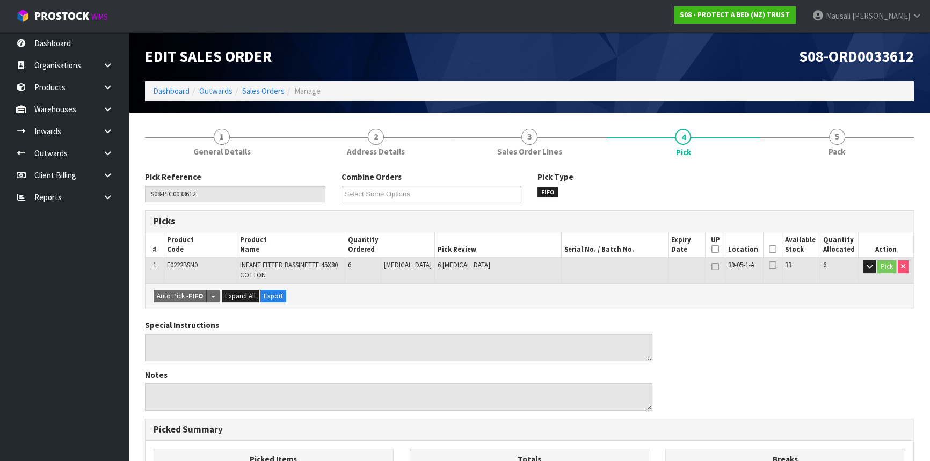
click at [769, 249] on icon at bounding box center [773, 249] width 8 height 1
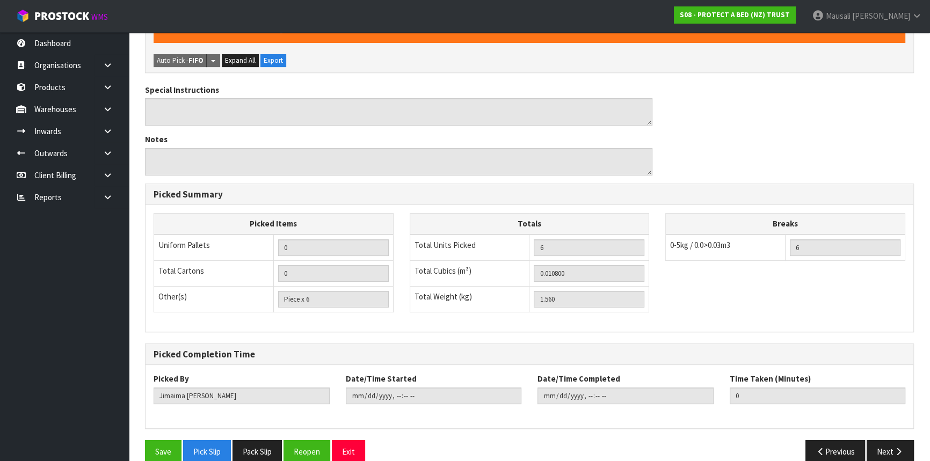
scroll to position [290, 0]
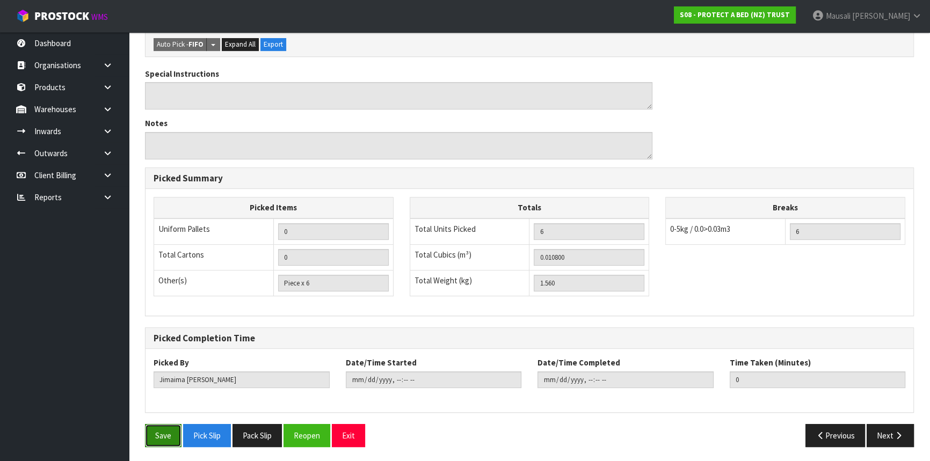
click at [168, 435] on button "Save" at bounding box center [163, 435] width 36 height 23
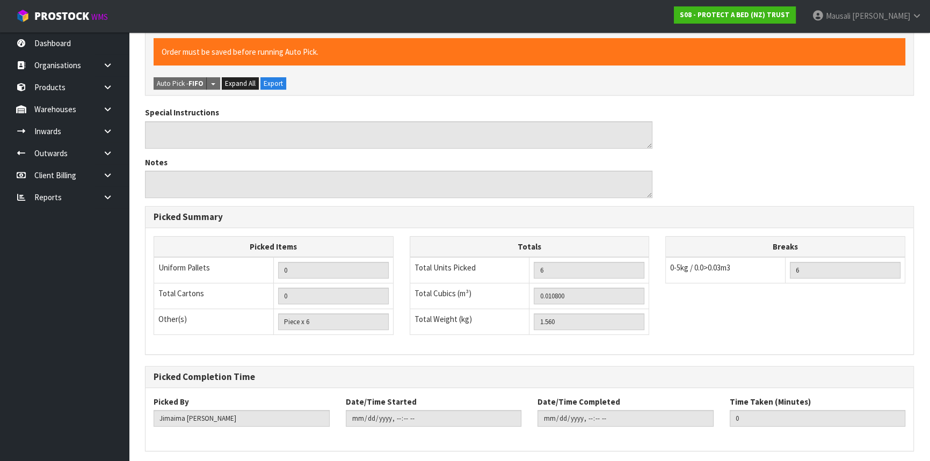
scroll to position [0, 0]
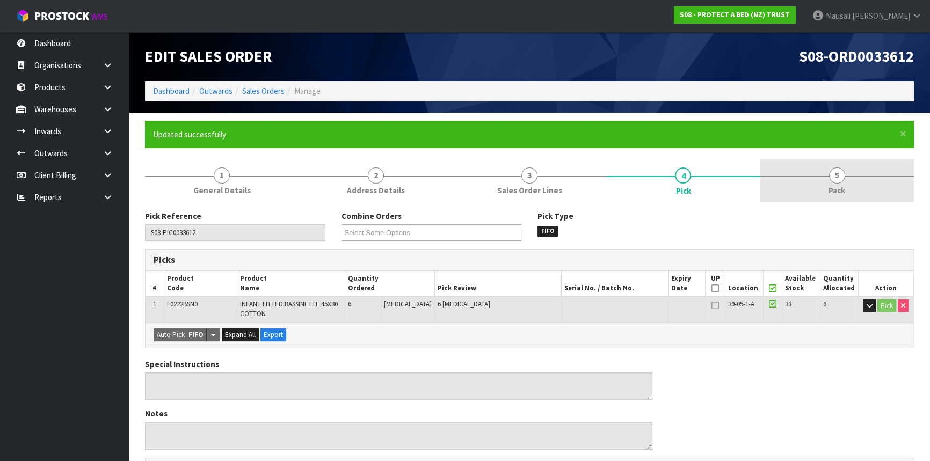
click at [827, 172] on link "5 Pack" at bounding box center [836, 180] width 153 height 42
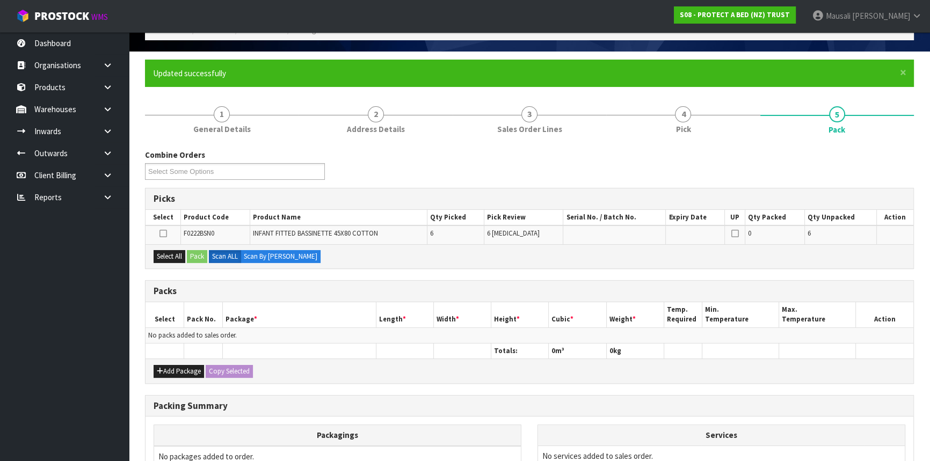
scroll to position [180, 0]
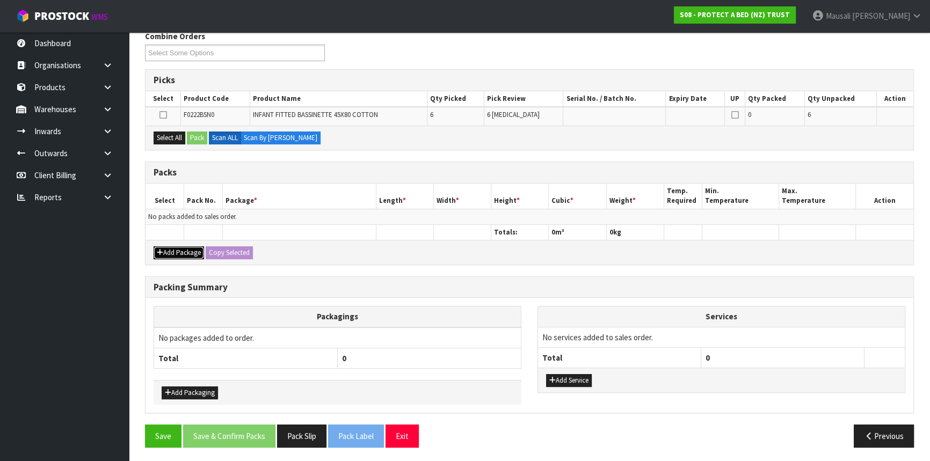
click at [166, 251] on button "Add Package" at bounding box center [178, 252] width 50 height 13
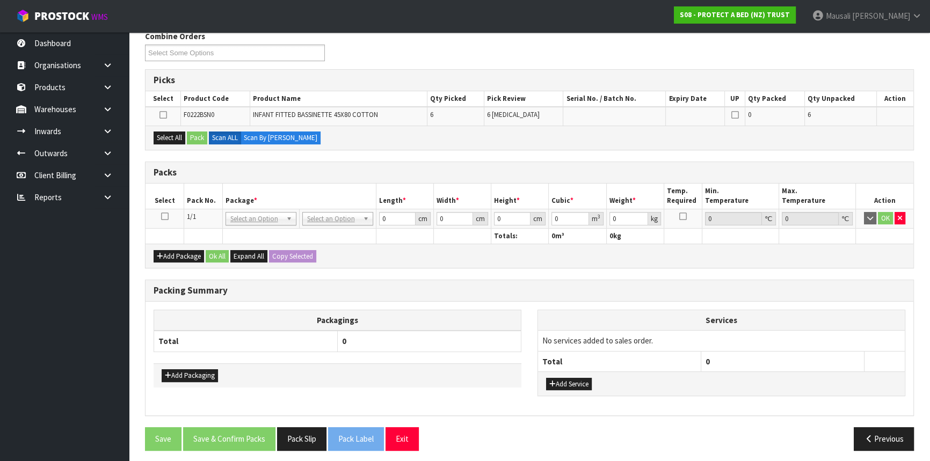
click at [163, 216] on icon at bounding box center [165, 216] width 8 height 1
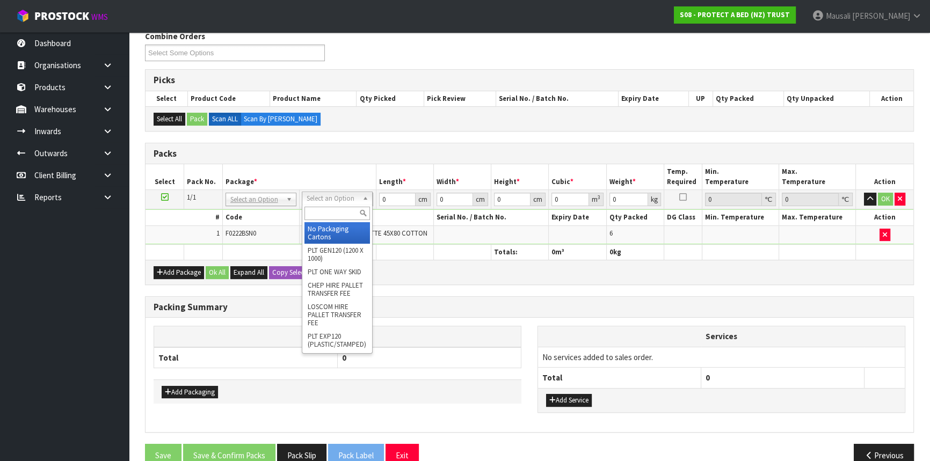
click at [333, 210] on input "text" at bounding box center [336, 213] width 65 height 13
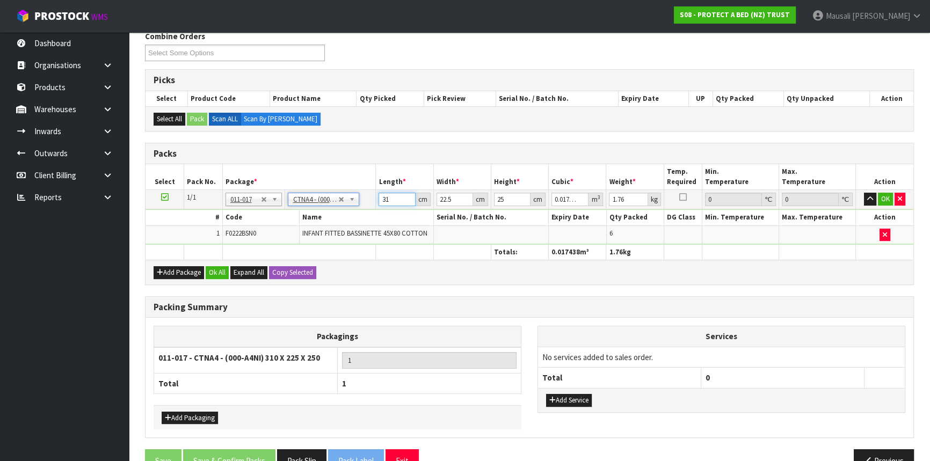
drag, startPoint x: 393, startPoint y: 196, endPoint x: 349, endPoint y: 208, distance: 45.9
click at [349, 208] on tbody "1/1 NONE 007-001 007-002 007-004 007-009 007-013 007-014 007-015 007-017 007-01…" at bounding box center [528, 217] width 767 height 55
click at [216, 270] on button "Ok All" at bounding box center [217, 272] width 23 height 13
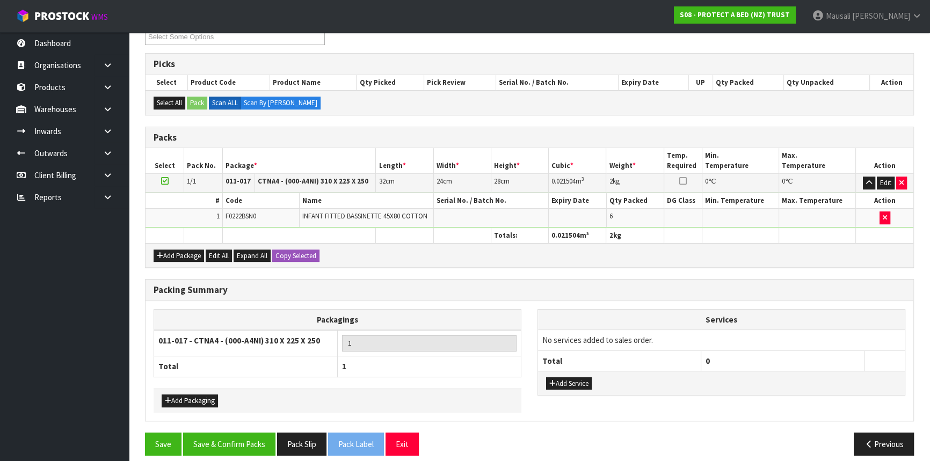
scroll to position [204, 0]
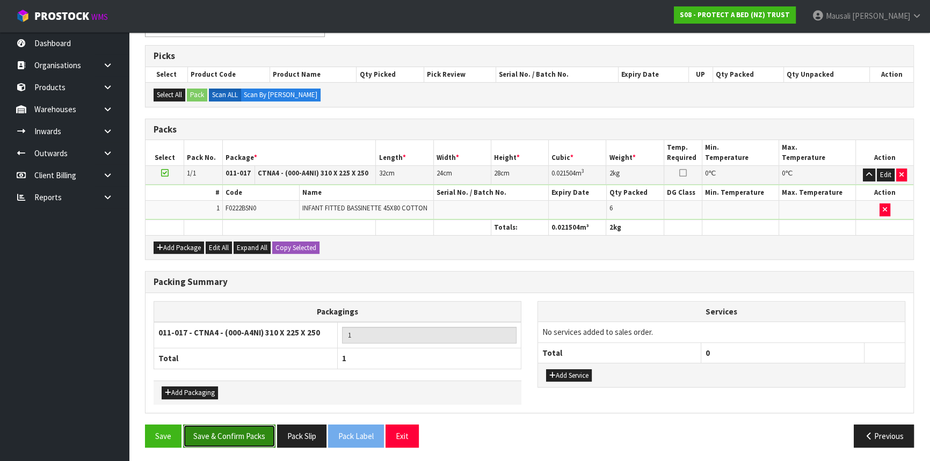
click at [230, 427] on button "Save & Confirm Packs" at bounding box center [229, 436] width 92 height 23
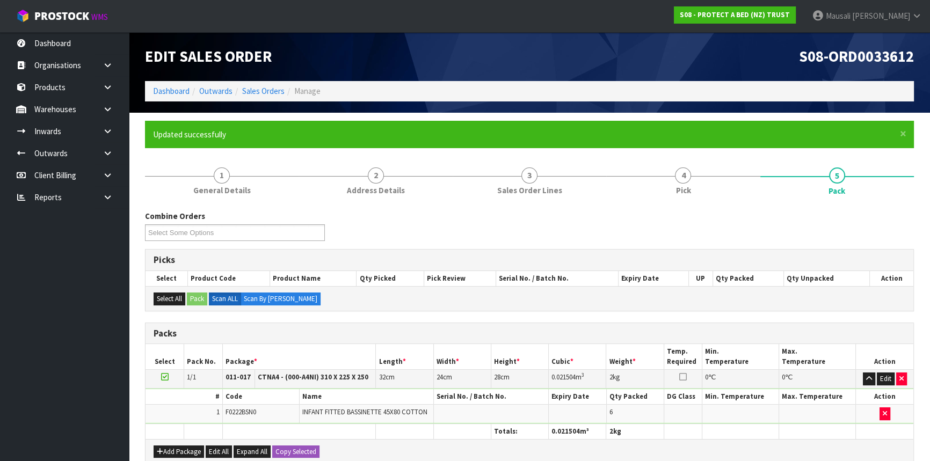
scroll to position [145, 0]
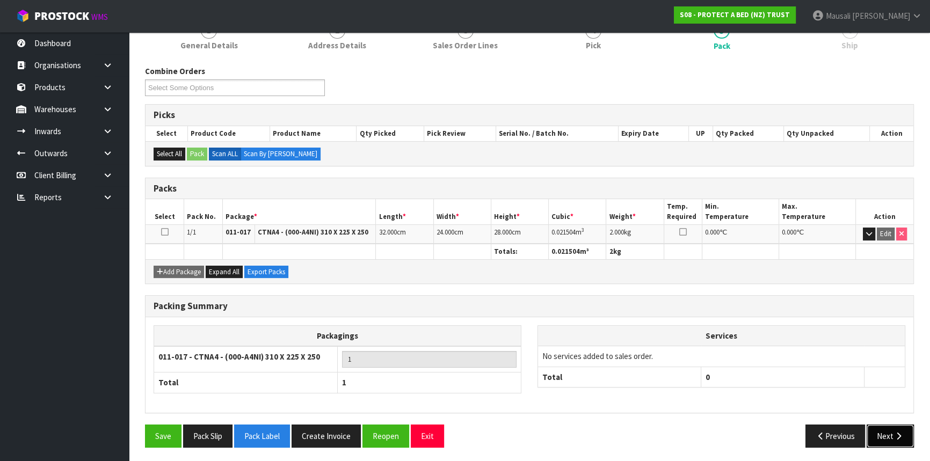
click at [889, 431] on button "Next" at bounding box center [889, 436] width 47 height 23
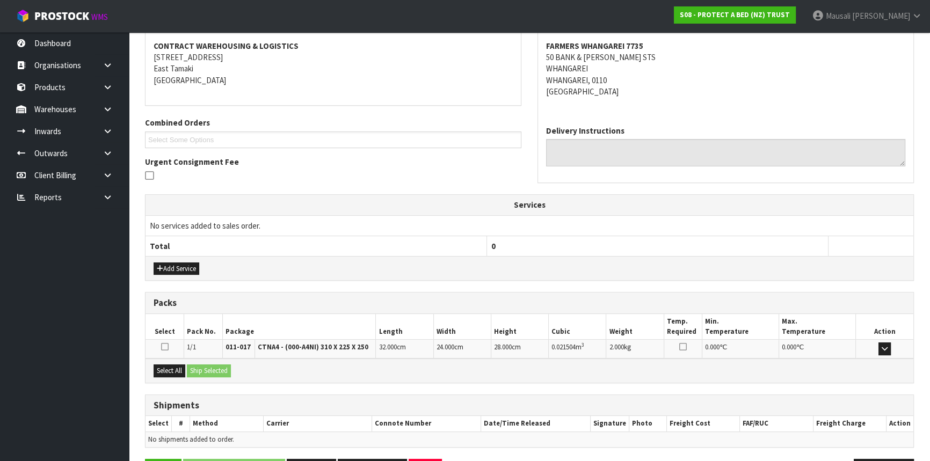
scroll to position [236, 0]
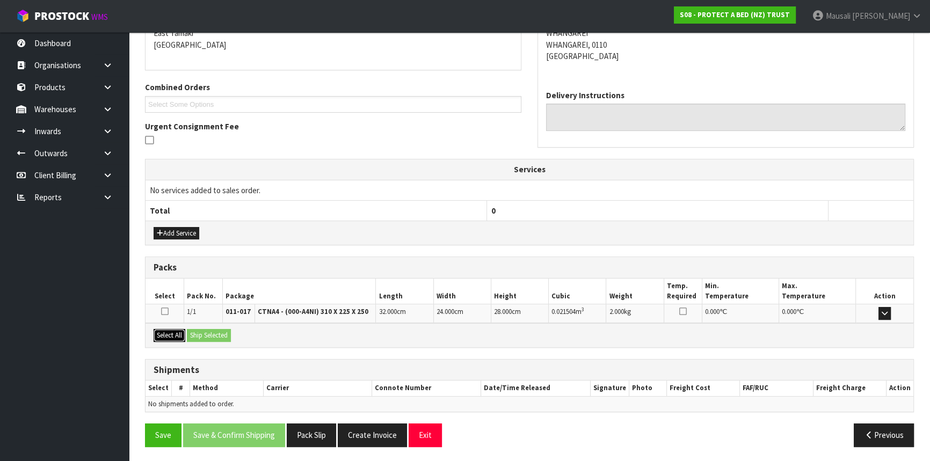
click at [172, 330] on button "Select All" at bounding box center [169, 335] width 32 height 13
click at [193, 335] on button "Ship Selected" at bounding box center [209, 335] width 44 height 13
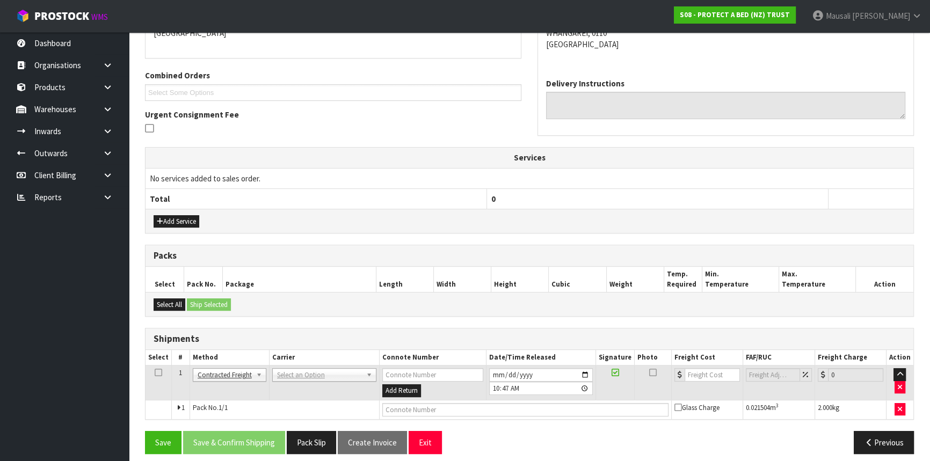
scroll to position [254, 0]
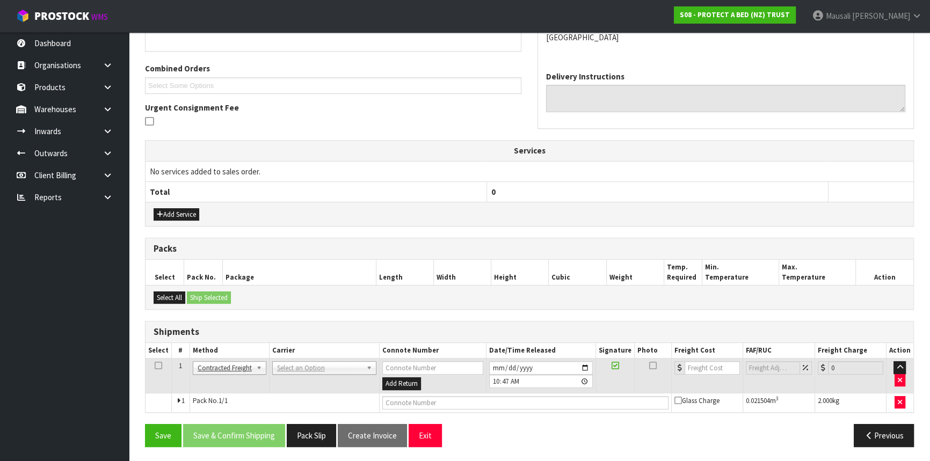
click at [296, 359] on td "ANGEL - ANGEL TRANSPORT [PERSON_NAME] REMOVALS DEAEXPAKL - DEADLINE EXPRESS COU…" at bounding box center [324, 376] width 110 height 35
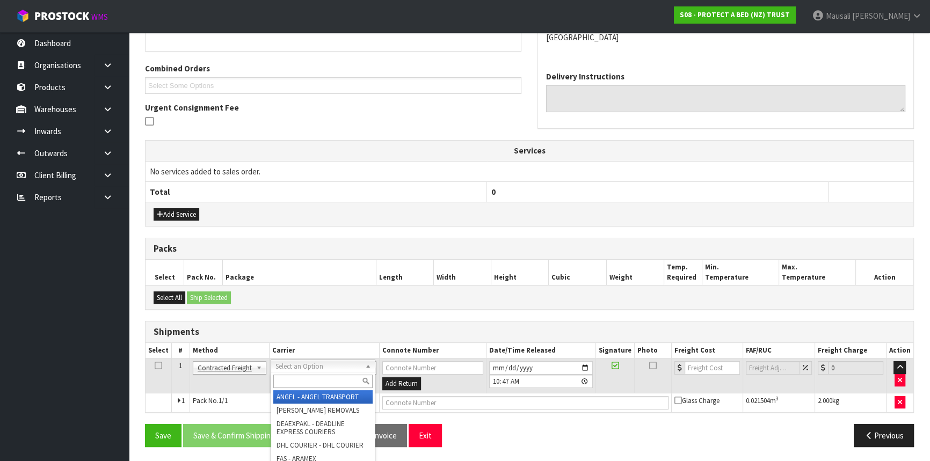
click at [282, 379] on input "text" at bounding box center [322, 381] width 99 height 13
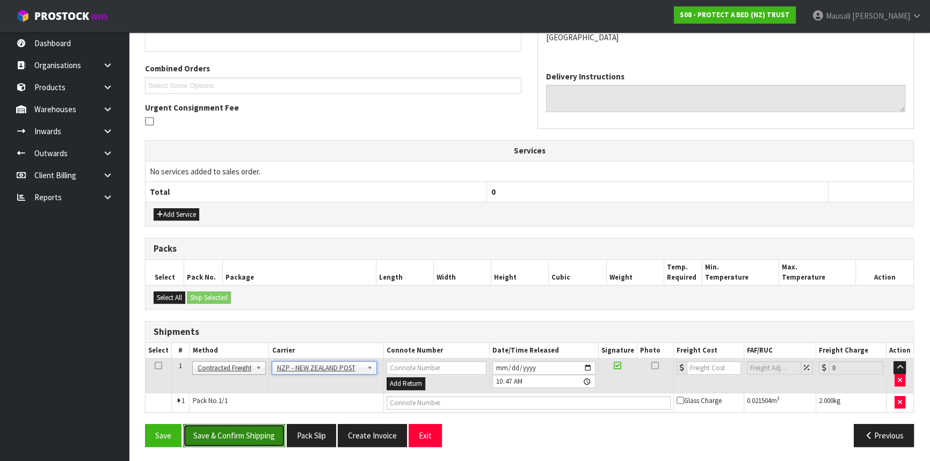
click at [257, 431] on button "Save & Confirm Shipping" at bounding box center [234, 435] width 102 height 23
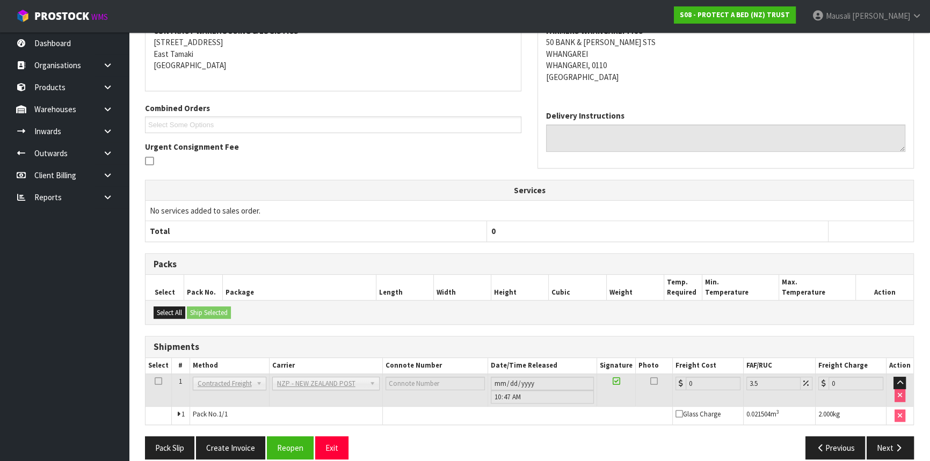
scroll to position [239, 0]
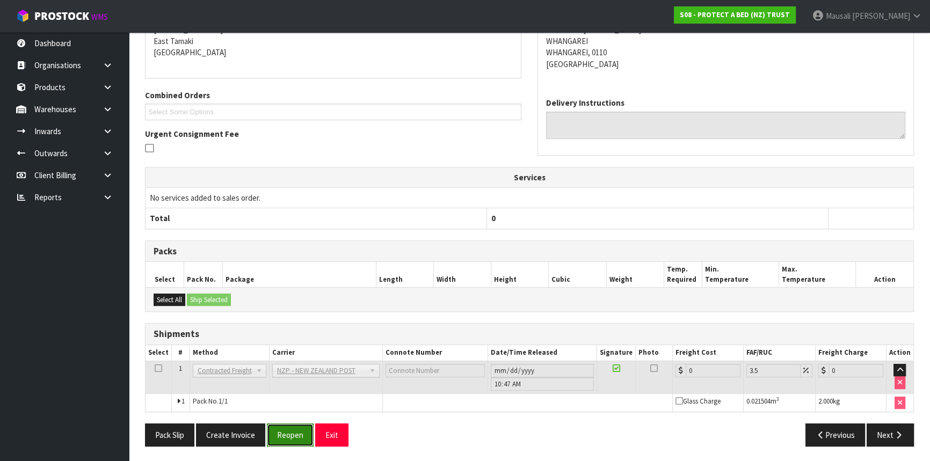
click at [291, 430] on button "Reopen" at bounding box center [290, 434] width 47 height 23
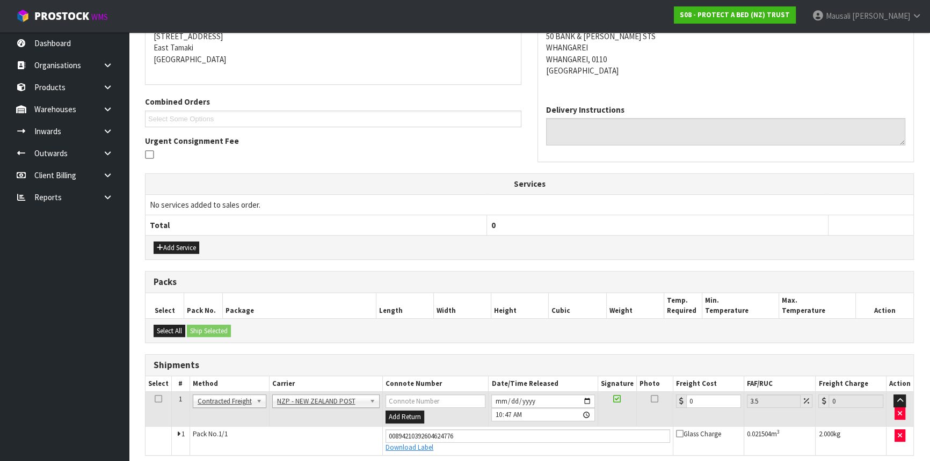
scroll to position [228, 0]
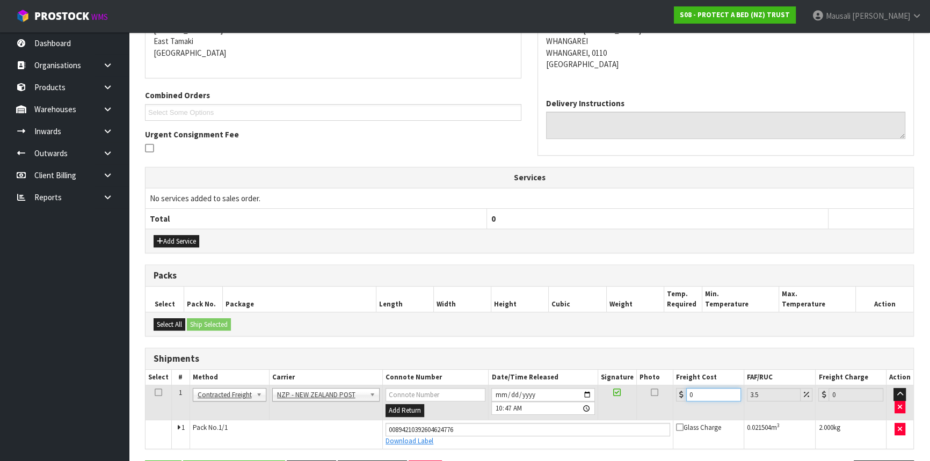
drag, startPoint x: 704, startPoint y: 396, endPoint x: 676, endPoint y: 405, distance: 29.4
click at [676, 405] on td "0" at bounding box center [708, 402] width 71 height 35
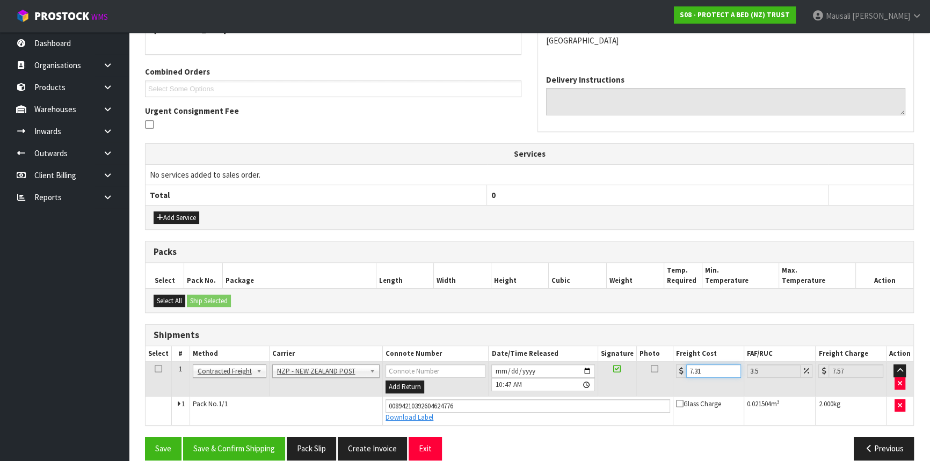
scroll to position [264, 0]
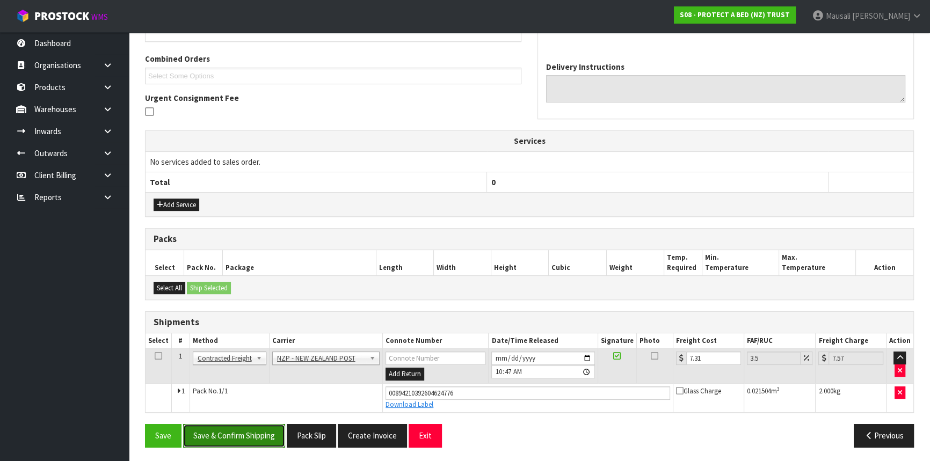
click at [229, 435] on button "Save & Confirm Shipping" at bounding box center [234, 435] width 102 height 23
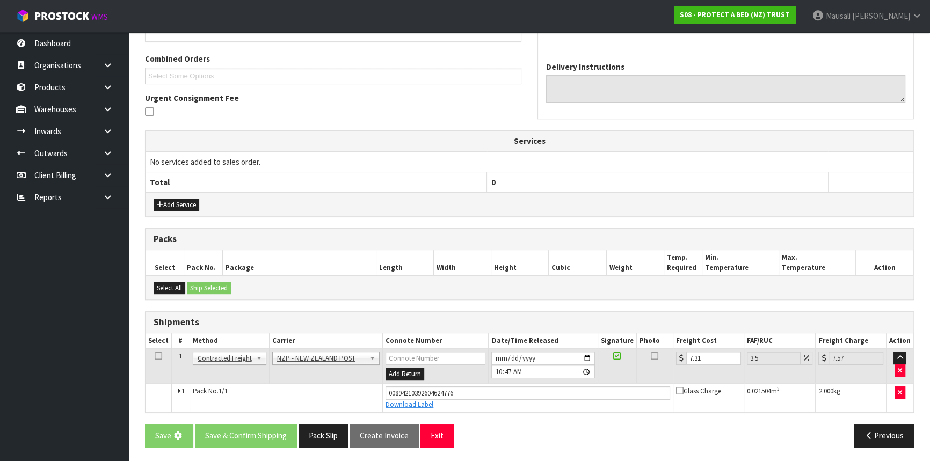
scroll to position [0, 0]
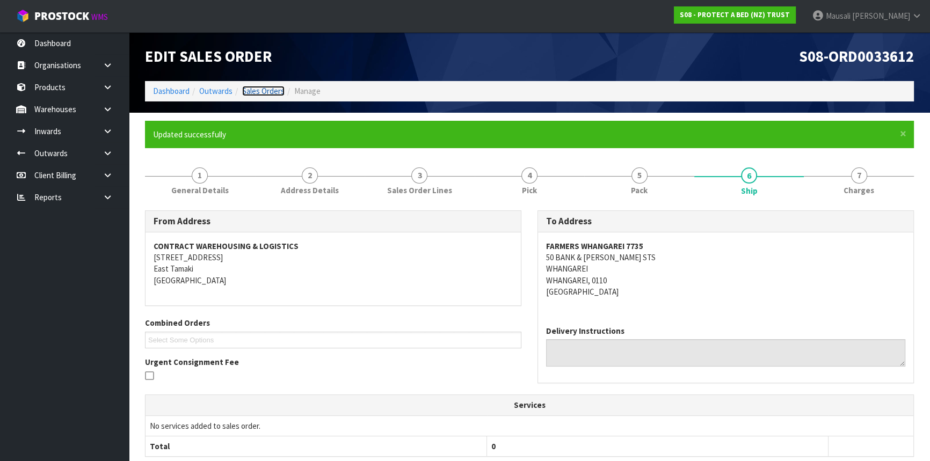
click at [266, 89] on link "Sales Orders" at bounding box center [263, 91] width 42 height 10
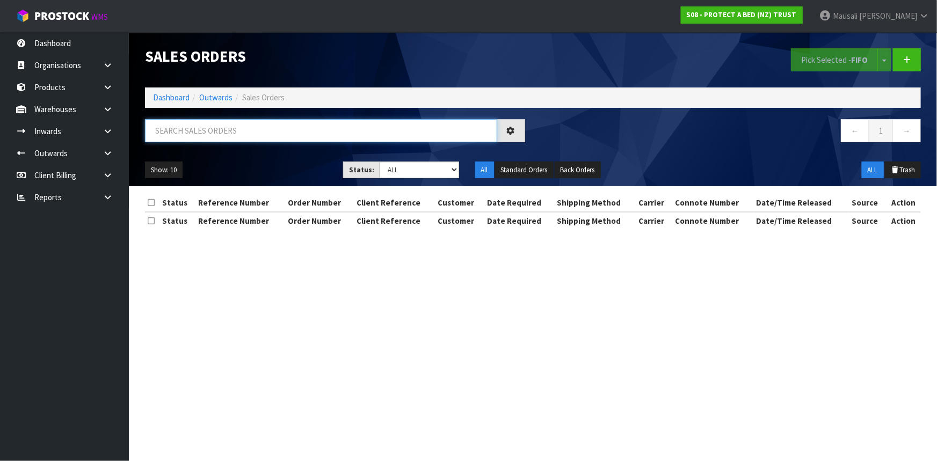
click at [166, 138] on input "text" at bounding box center [321, 130] width 352 height 23
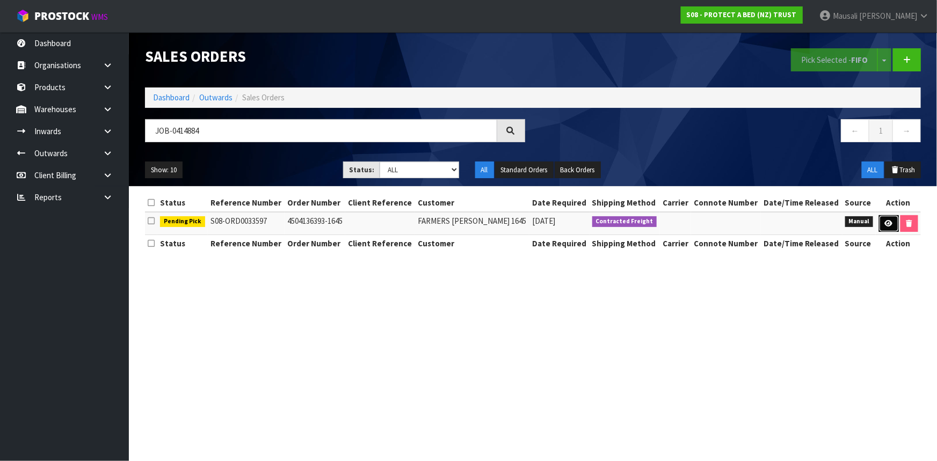
click at [884, 224] on icon at bounding box center [888, 223] width 8 height 7
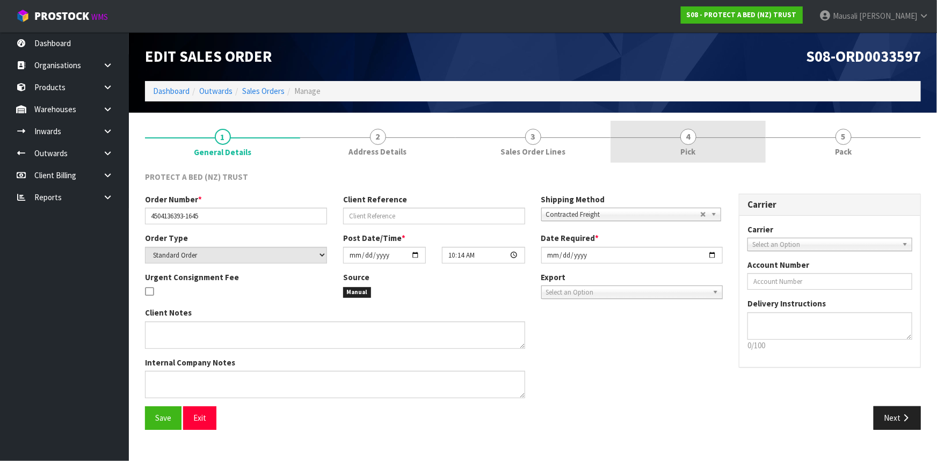
click at [711, 131] on link "4 Pick" at bounding box center [687, 142] width 155 height 42
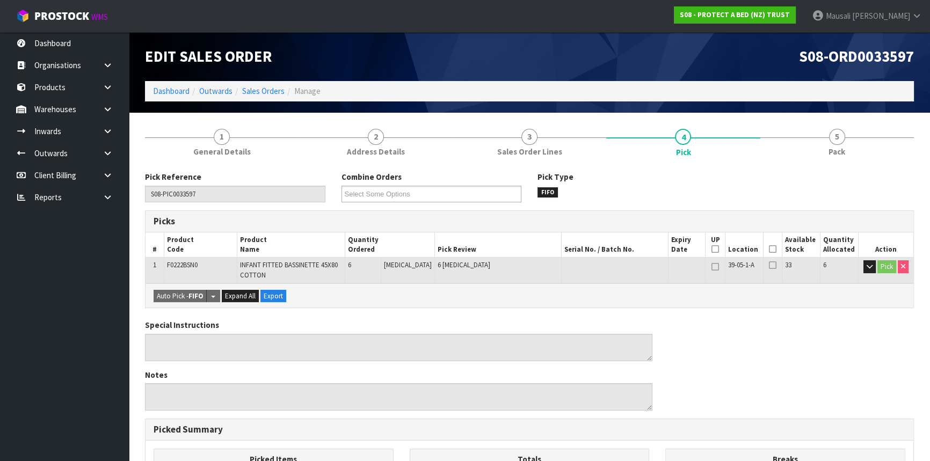
click at [769, 250] on icon at bounding box center [773, 249] width 8 height 1
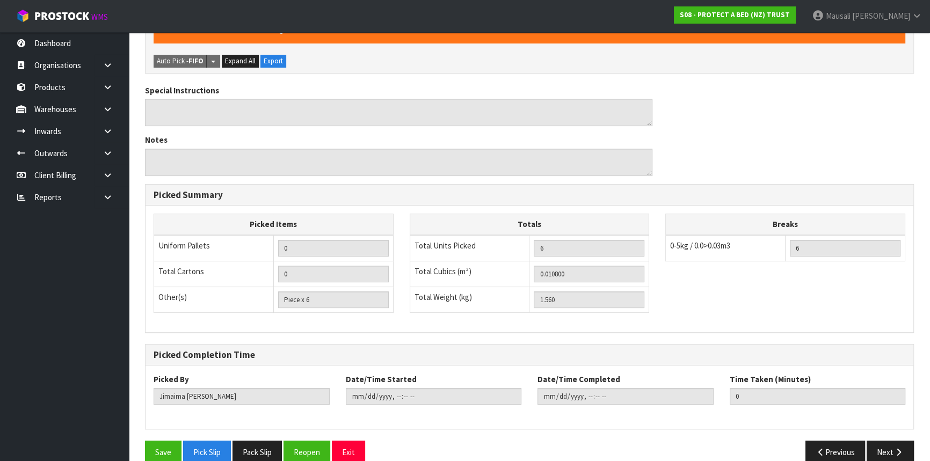
scroll to position [290, 0]
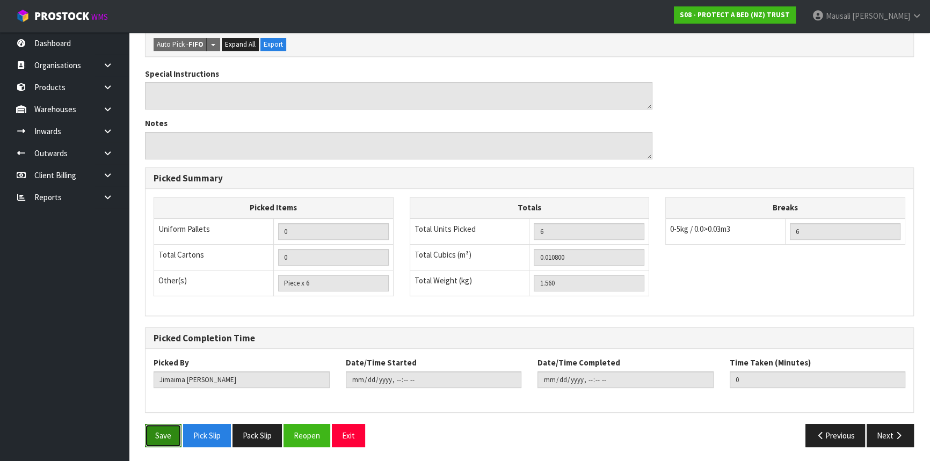
drag, startPoint x: 155, startPoint y: 433, endPoint x: 209, endPoint y: 416, distance: 56.7
click at [155, 433] on button "Save" at bounding box center [163, 435] width 36 height 23
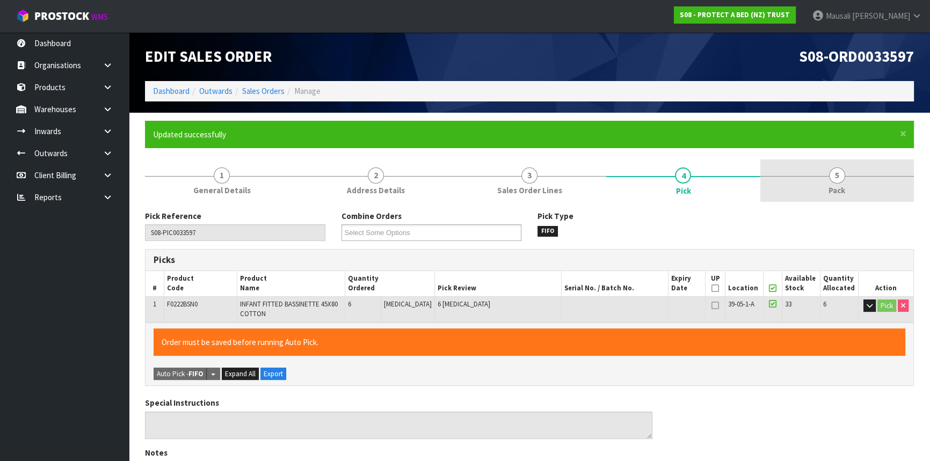
click at [832, 177] on span "5" at bounding box center [837, 175] width 16 height 16
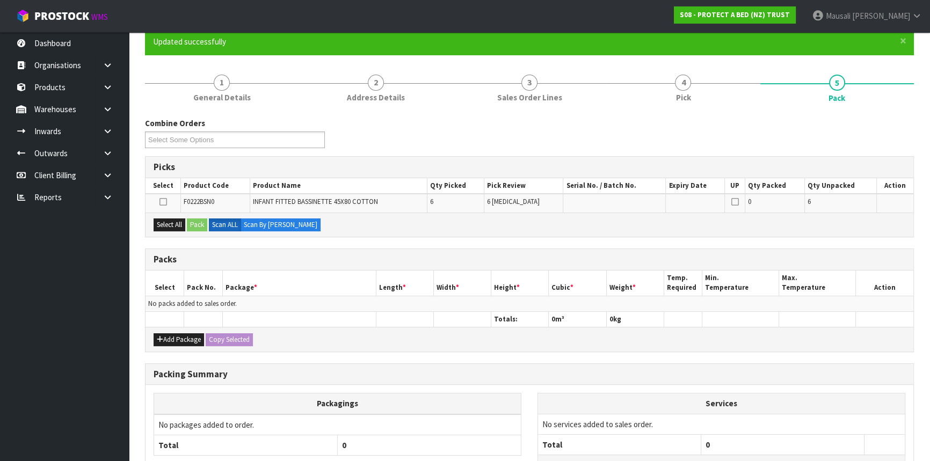
scroll to position [146, 0]
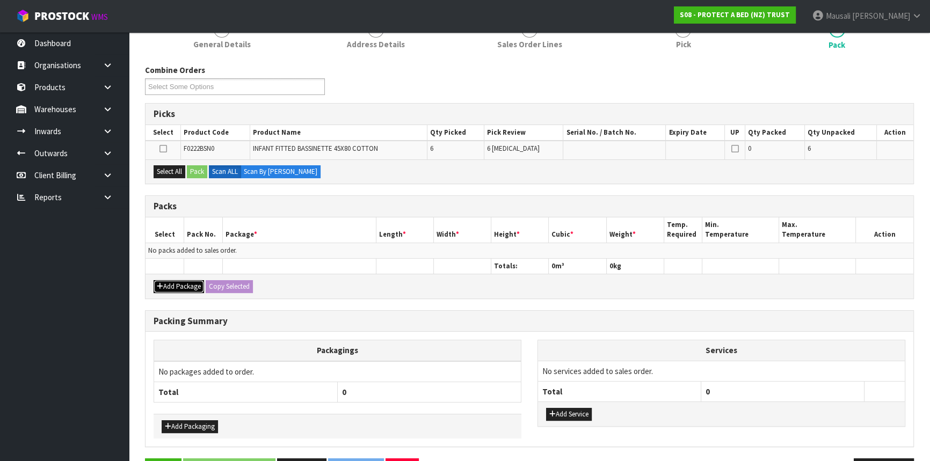
click at [169, 283] on button "Add Package" at bounding box center [178, 286] width 50 height 13
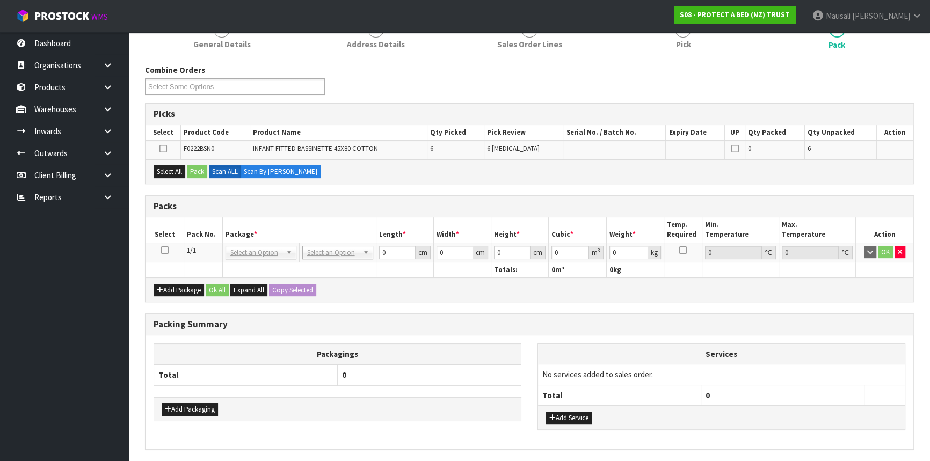
click at [166, 250] on icon at bounding box center [165, 250] width 8 height 1
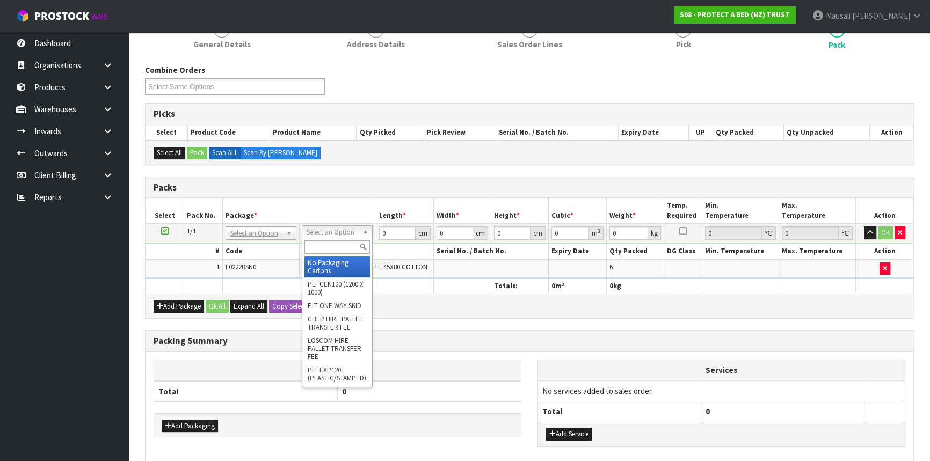
click at [315, 247] on input "text" at bounding box center [336, 246] width 65 height 13
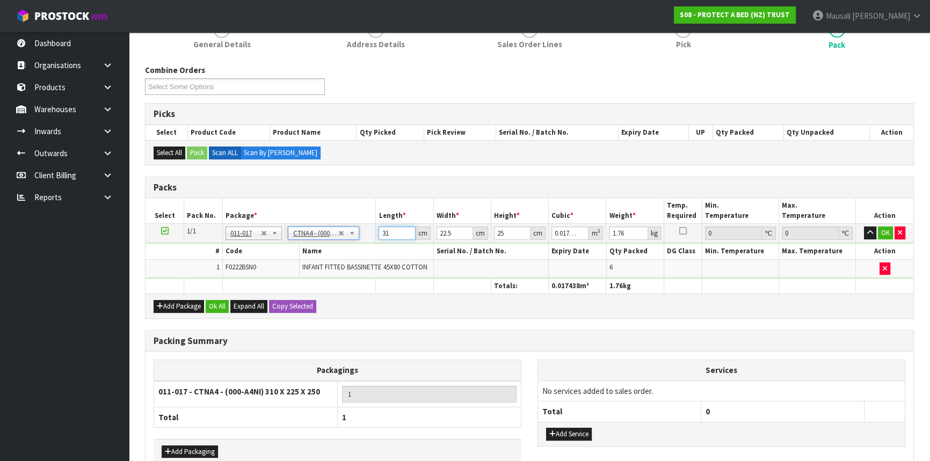
drag, startPoint x: 396, startPoint y: 229, endPoint x: 365, endPoint y: 241, distance: 32.8
click at [367, 241] on tr "1/1 NONE 007-001 007-002 007-004 007-009 007-013 007-014 007-015 007-017 007-01…" at bounding box center [528, 233] width 767 height 19
click at [220, 305] on button "Ok All" at bounding box center [217, 306] width 23 height 13
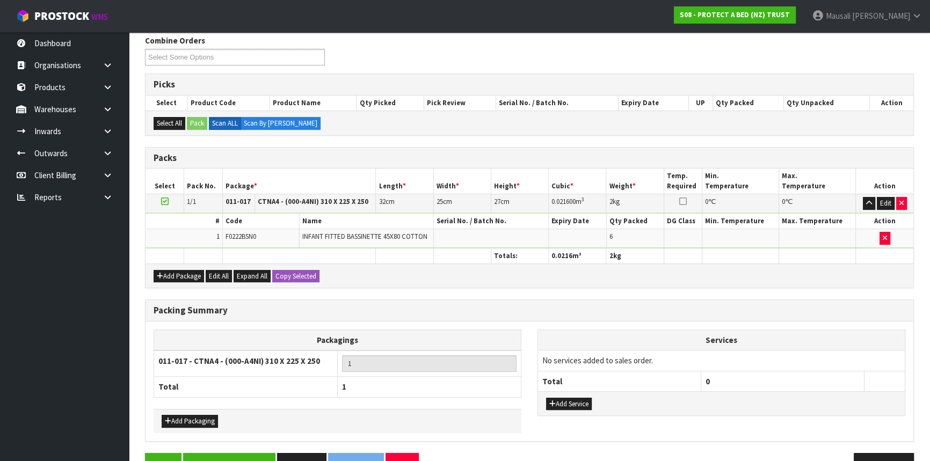
scroll to position [204, 0]
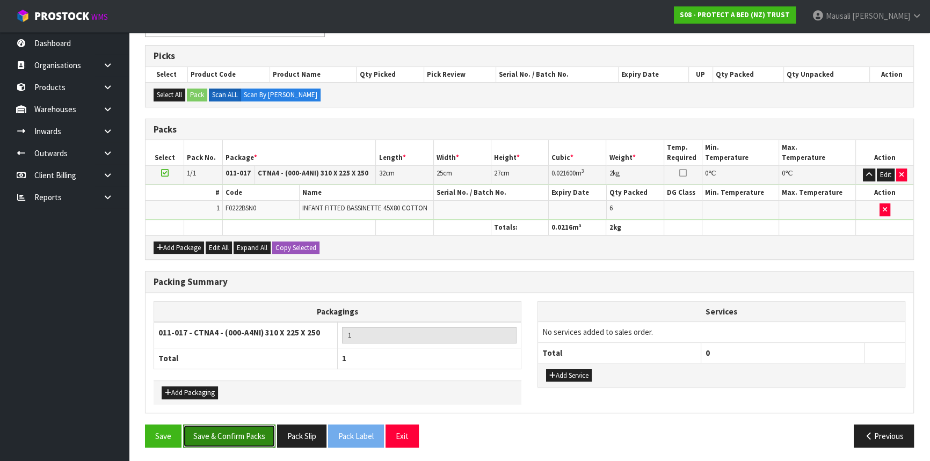
click at [247, 428] on button "Save & Confirm Packs" at bounding box center [229, 436] width 92 height 23
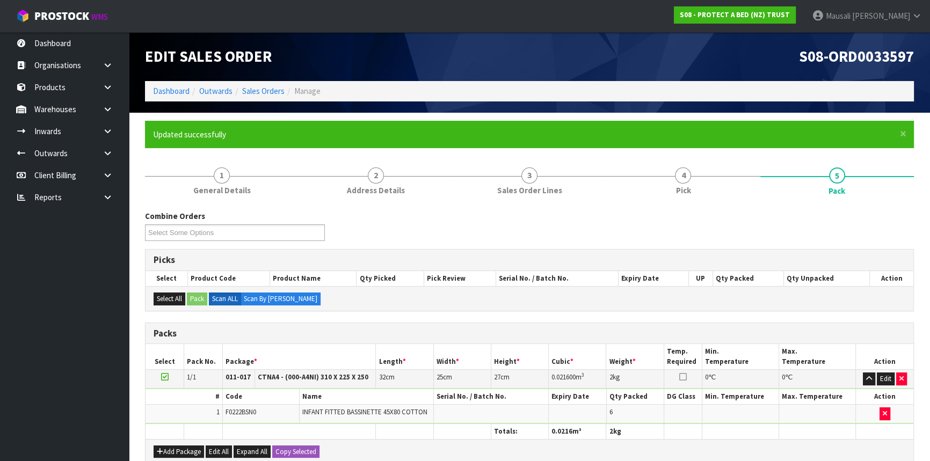
scroll to position [145, 0]
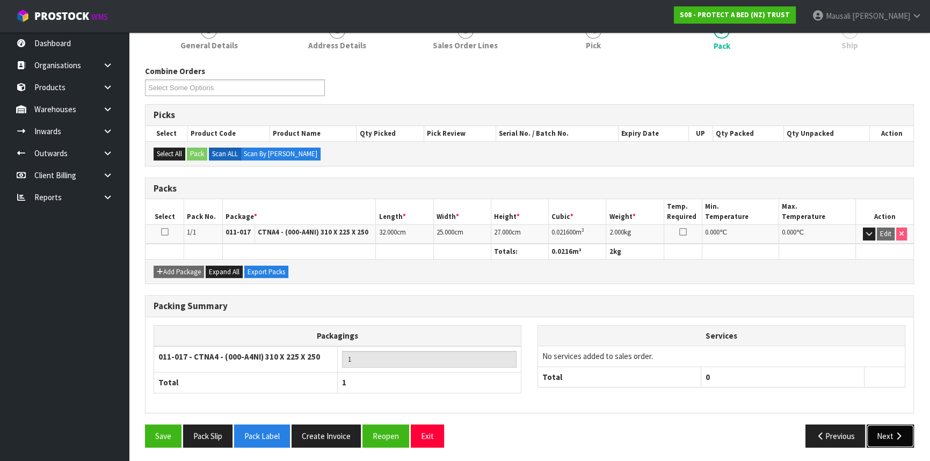
click at [882, 429] on button "Next" at bounding box center [889, 436] width 47 height 23
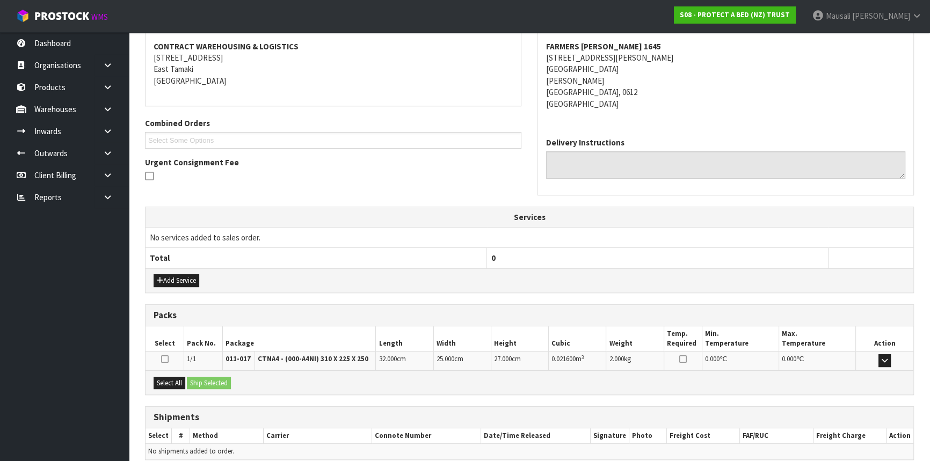
scroll to position [247, 0]
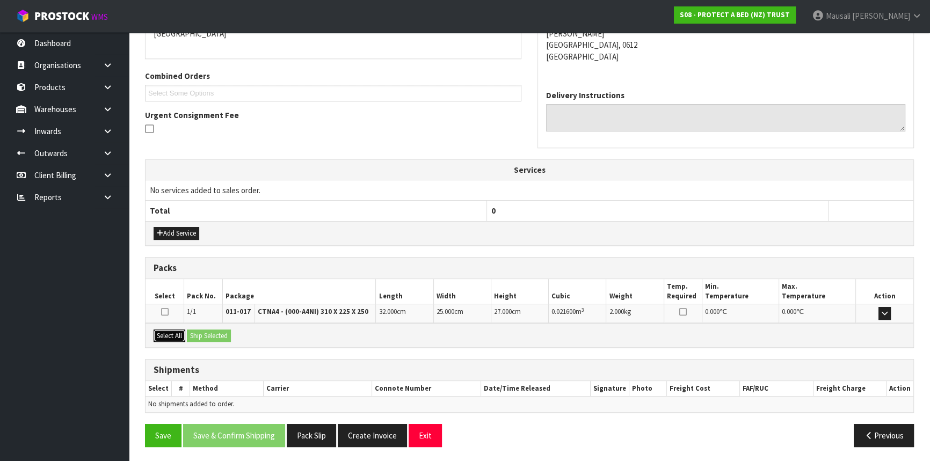
click at [172, 331] on button "Select All" at bounding box center [169, 336] width 32 height 13
click at [209, 335] on button "Ship Selected" at bounding box center [209, 336] width 44 height 13
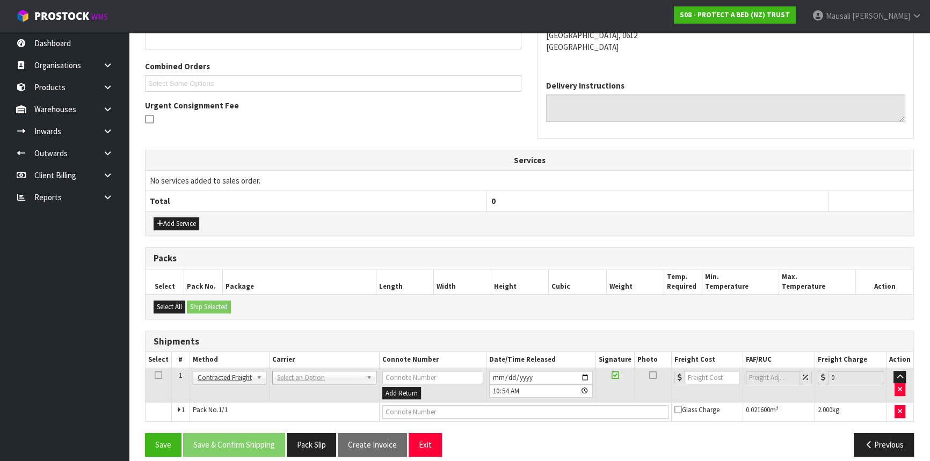
scroll to position [266, 0]
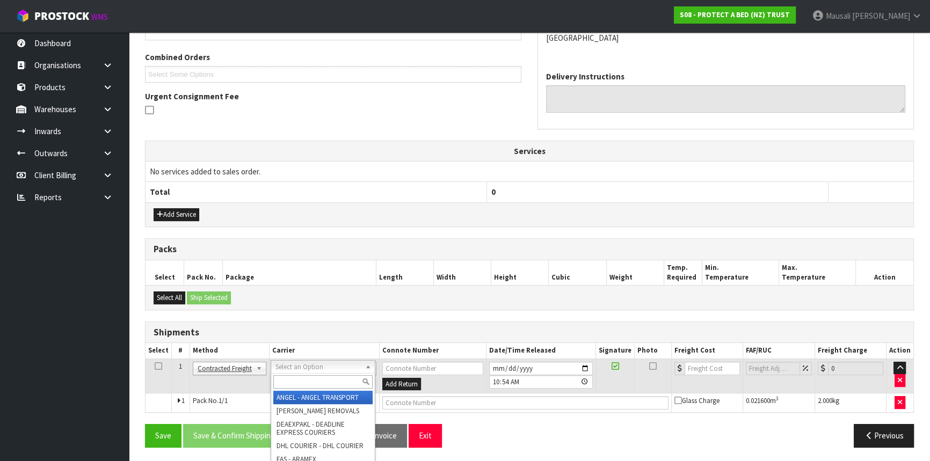
click at [295, 382] on input "text" at bounding box center [322, 381] width 99 height 13
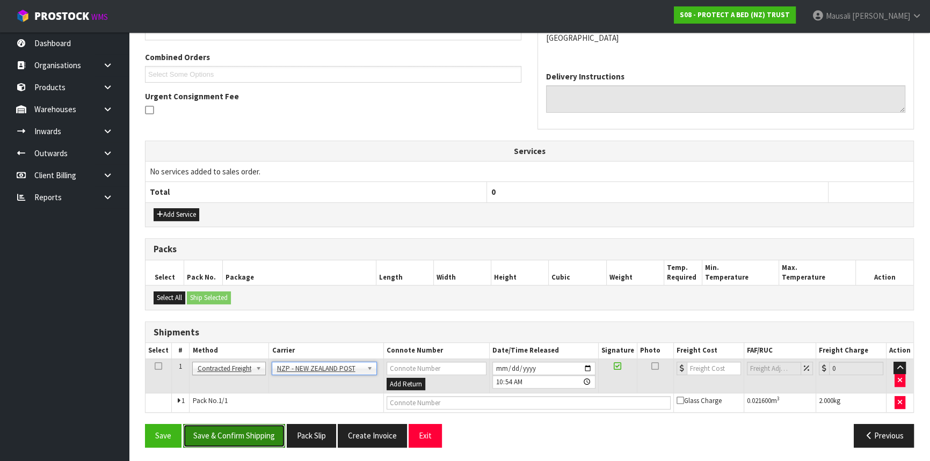
click at [257, 431] on button "Save & Confirm Shipping" at bounding box center [234, 435] width 102 height 23
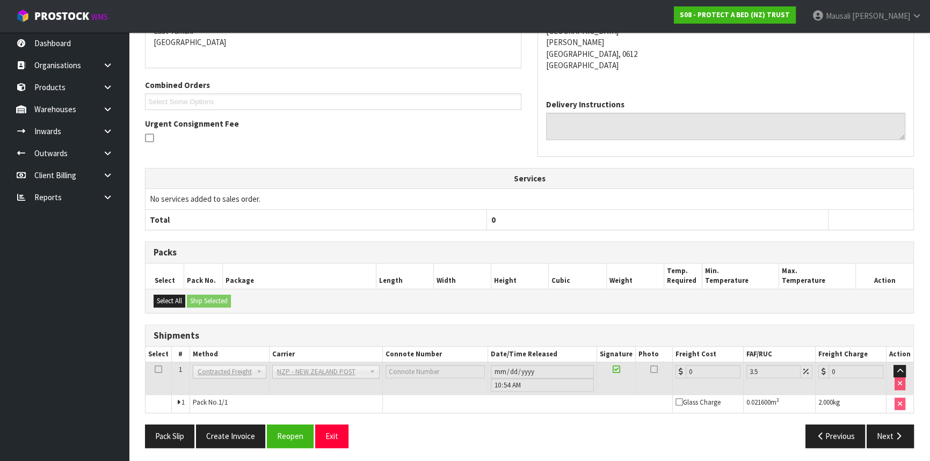
scroll to position [251, 0]
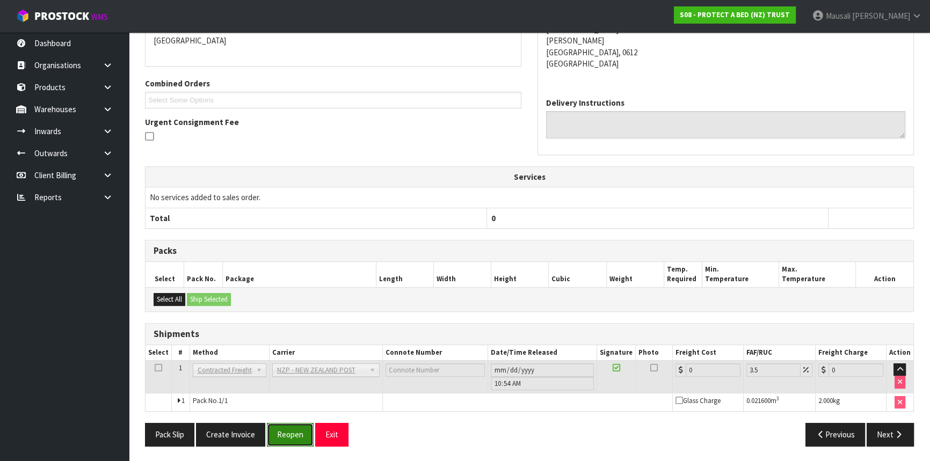
click at [294, 430] on button "Reopen" at bounding box center [290, 434] width 47 height 23
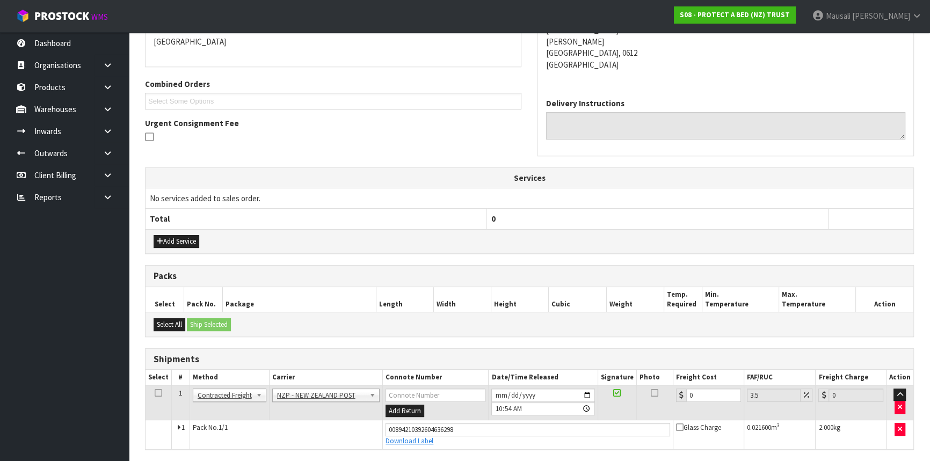
scroll to position [276, 0]
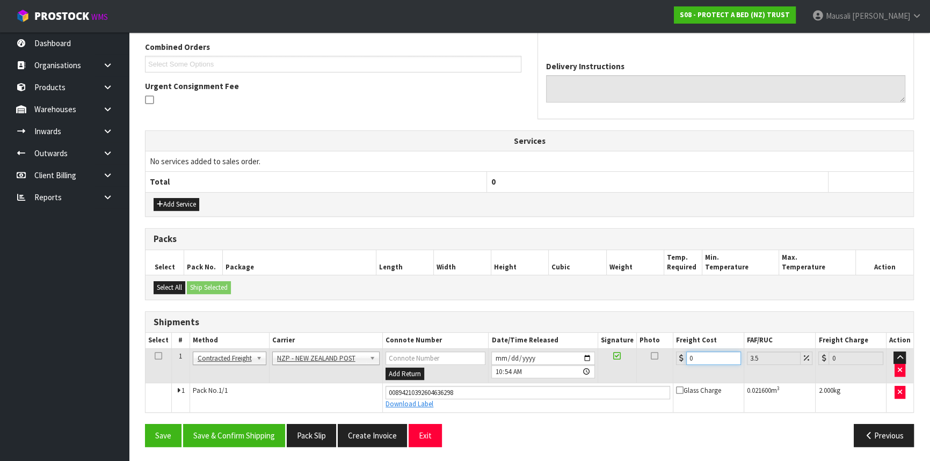
click at [673, 361] on td "0" at bounding box center [708, 365] width 71 height 35
click at [177, 203] on button "Add Service" at bounding box center [176, 204] width 46 height 13
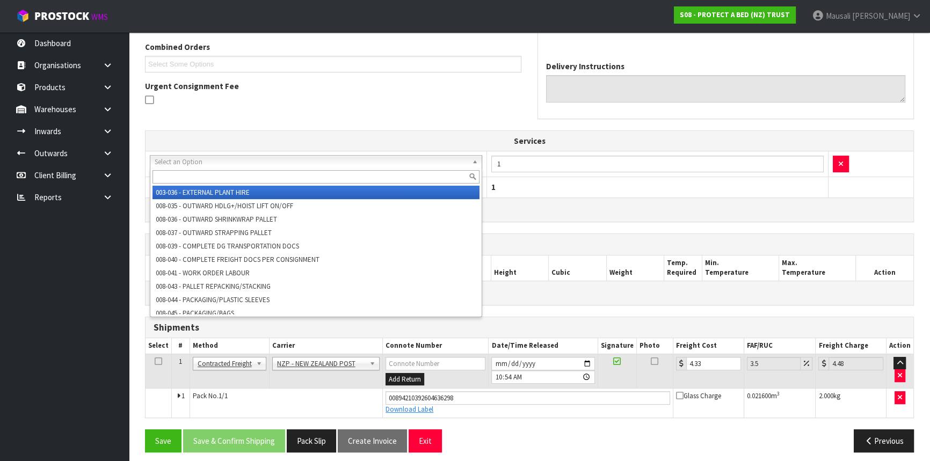
click at [188, 172] on input "text" at bounding box center [315, 176] width 327 height 13
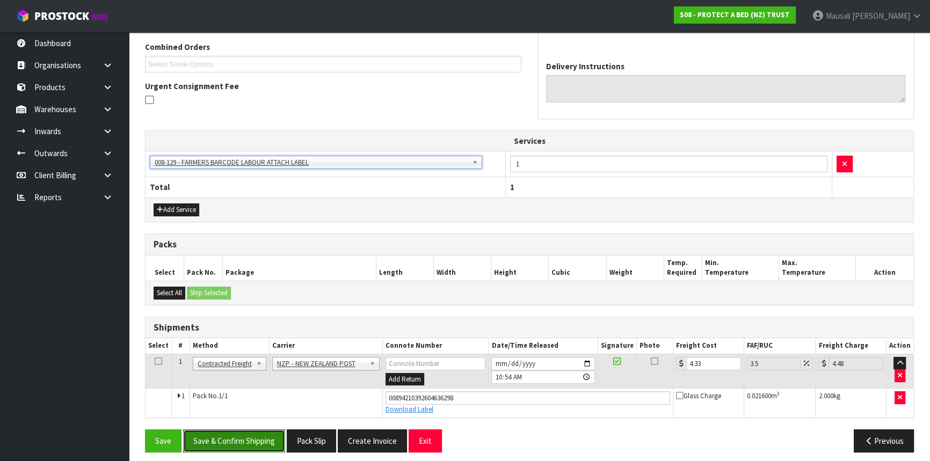
click at [252, 436] on button "Save & Confirm Shipping" at bounding box center [234, 440] width 102 height 23
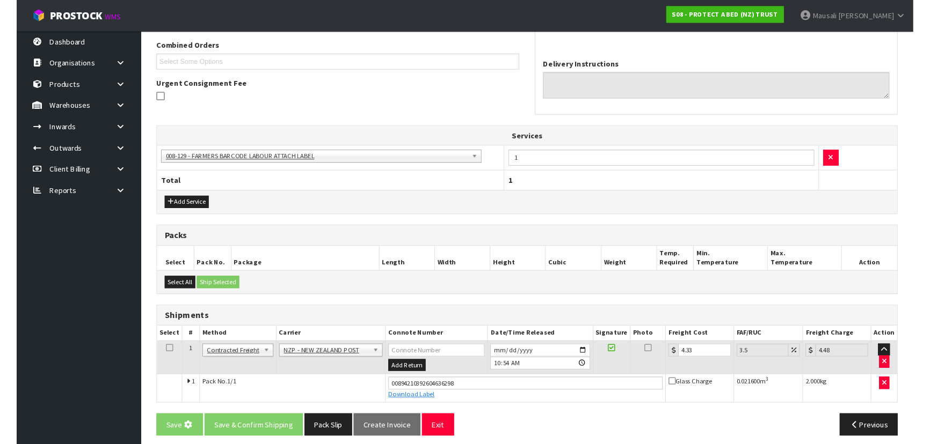
scroll to position [0, 0]
